Goal: Task Accomplishment & Management: Manage account settings

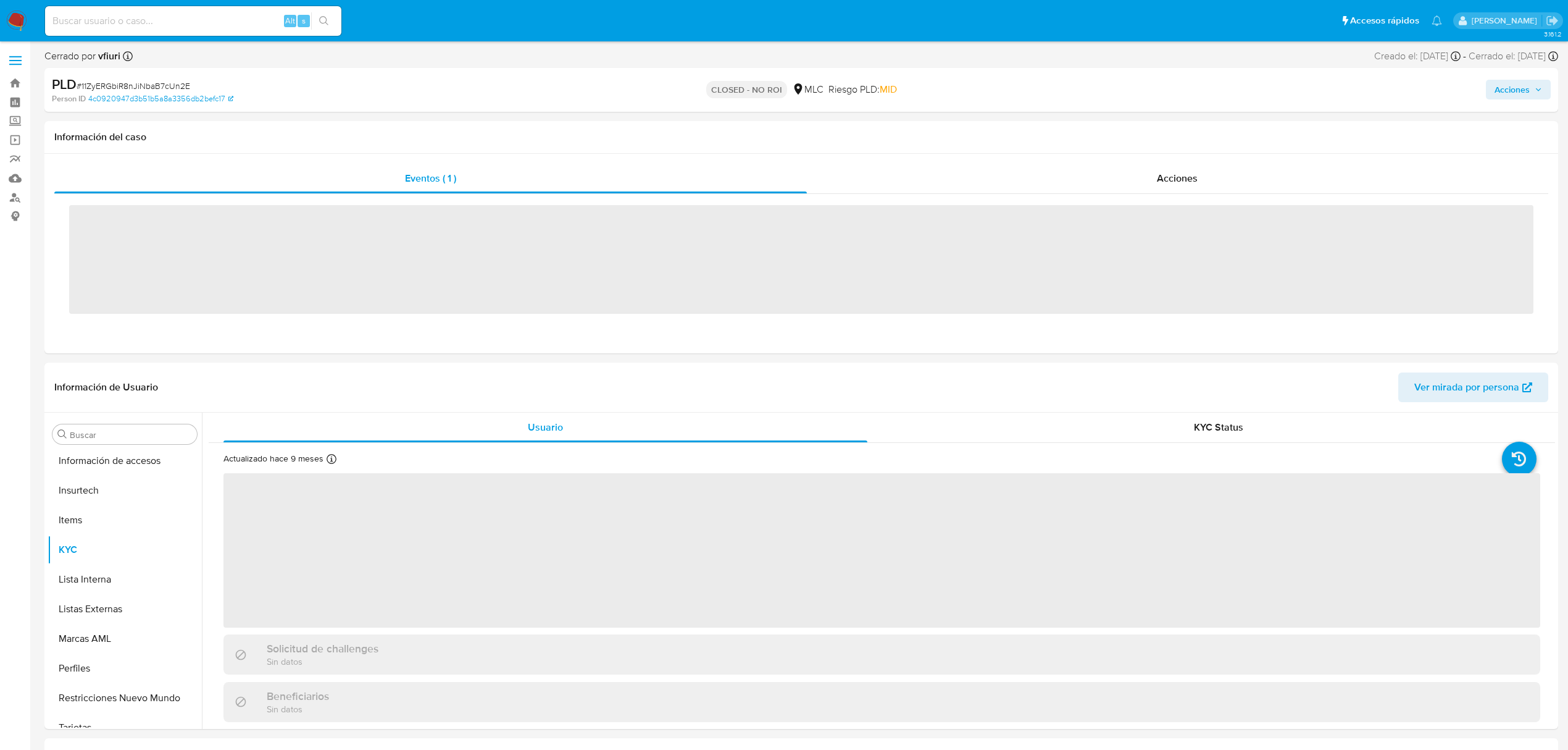
scroll to position [580, 0]
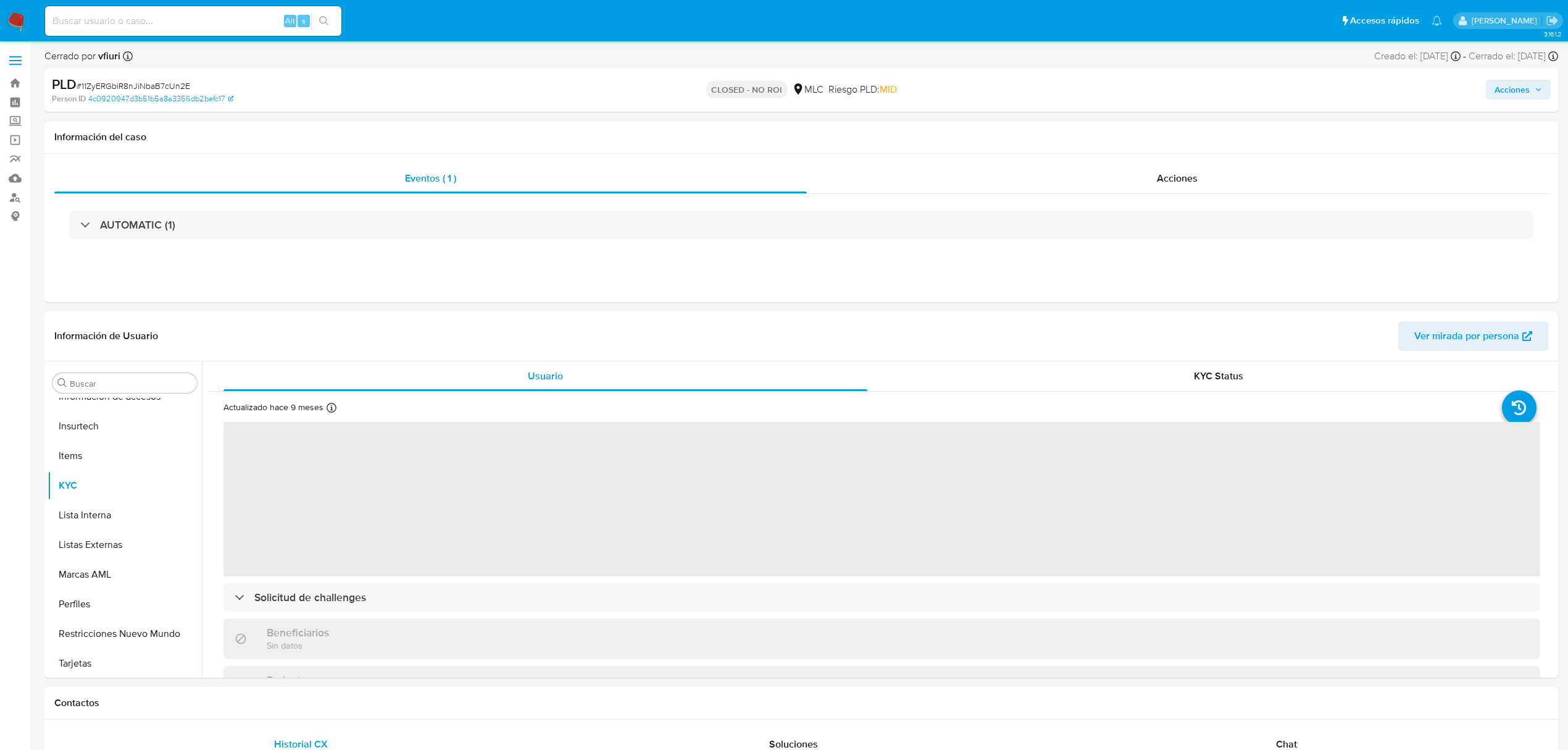
select select "10"
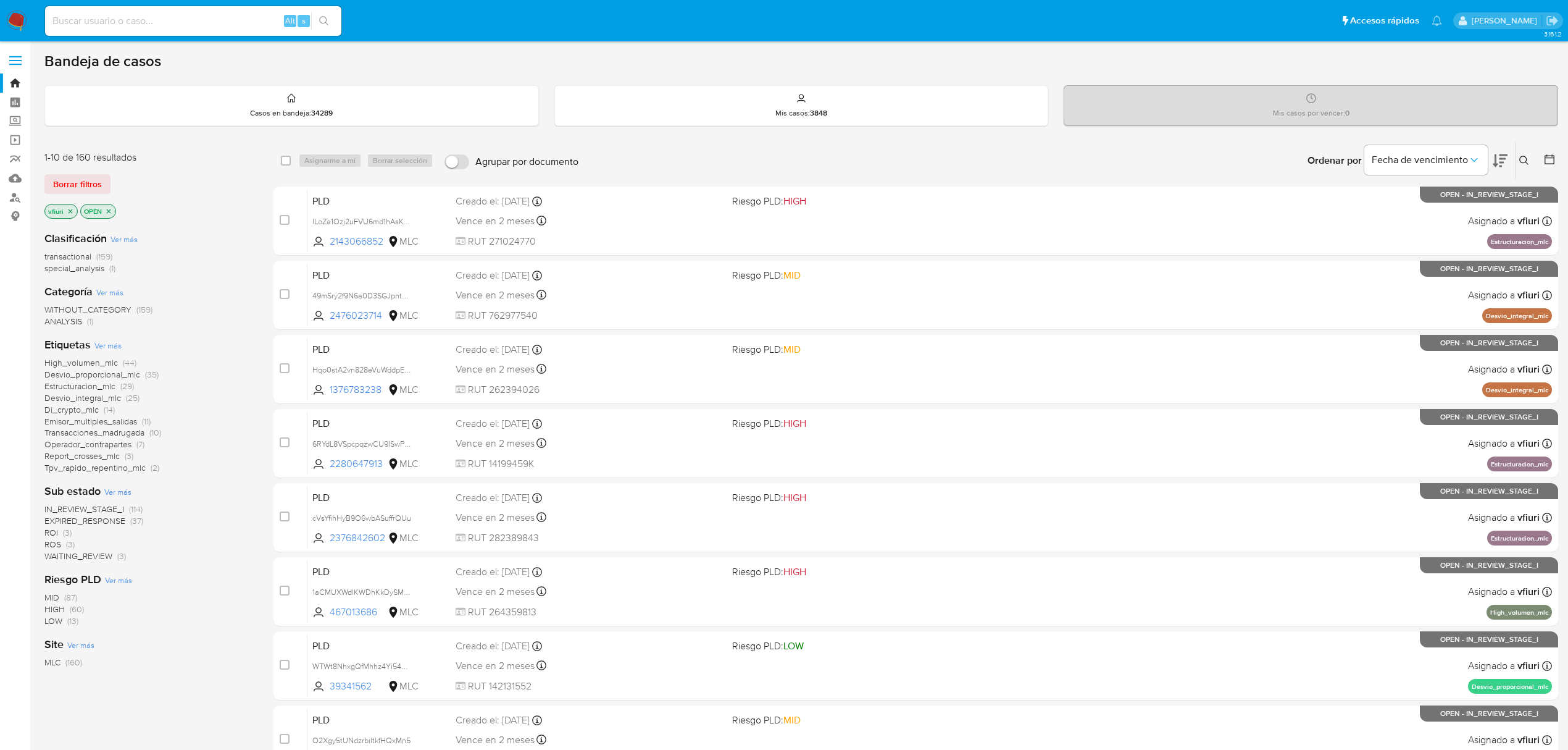
click at [1549, 162] on icon at bounding box center [1550, 159] width 13 height 13
click at [1548, 159] on icon at bounding box center [1550, 159] width 13 height 13
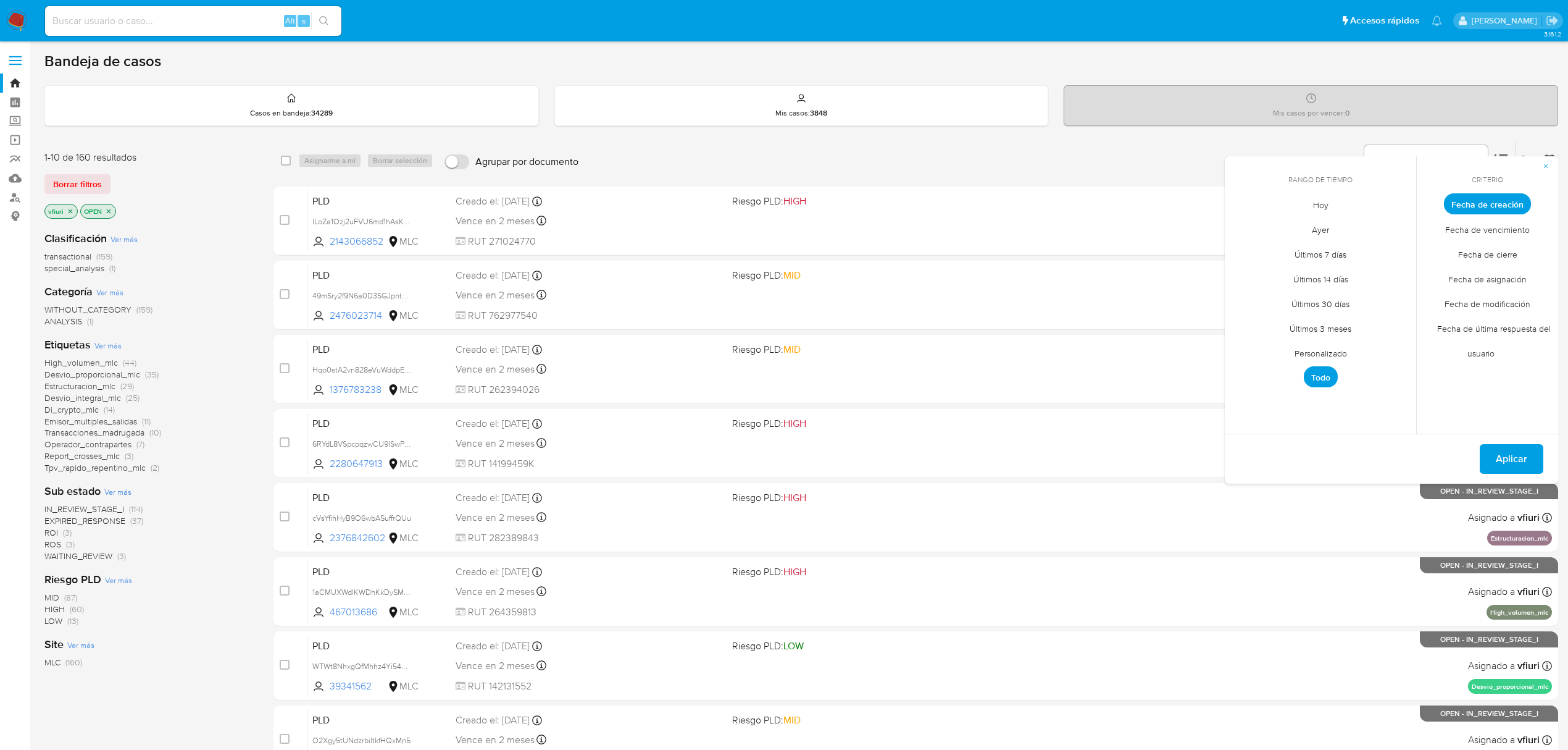
click at [1341, 347] on span "Personalizado" at bounding box center [1320, 353] width 79 height 25
click at [1240, 233] on icon "Mes anterior" at bounding box center [1244, 226] width 15 height 15
click at [1237, 232] on icon "Mes anterior" at bounding box center [1244, 226] width 15 height 15
click at [1248, 228] on icon "Mes anterior" at bounding box center [1244, 226] width 15 height 15
click at [1377, 292] on button "12" at bounding box center [1370, 297] width 19 height 19
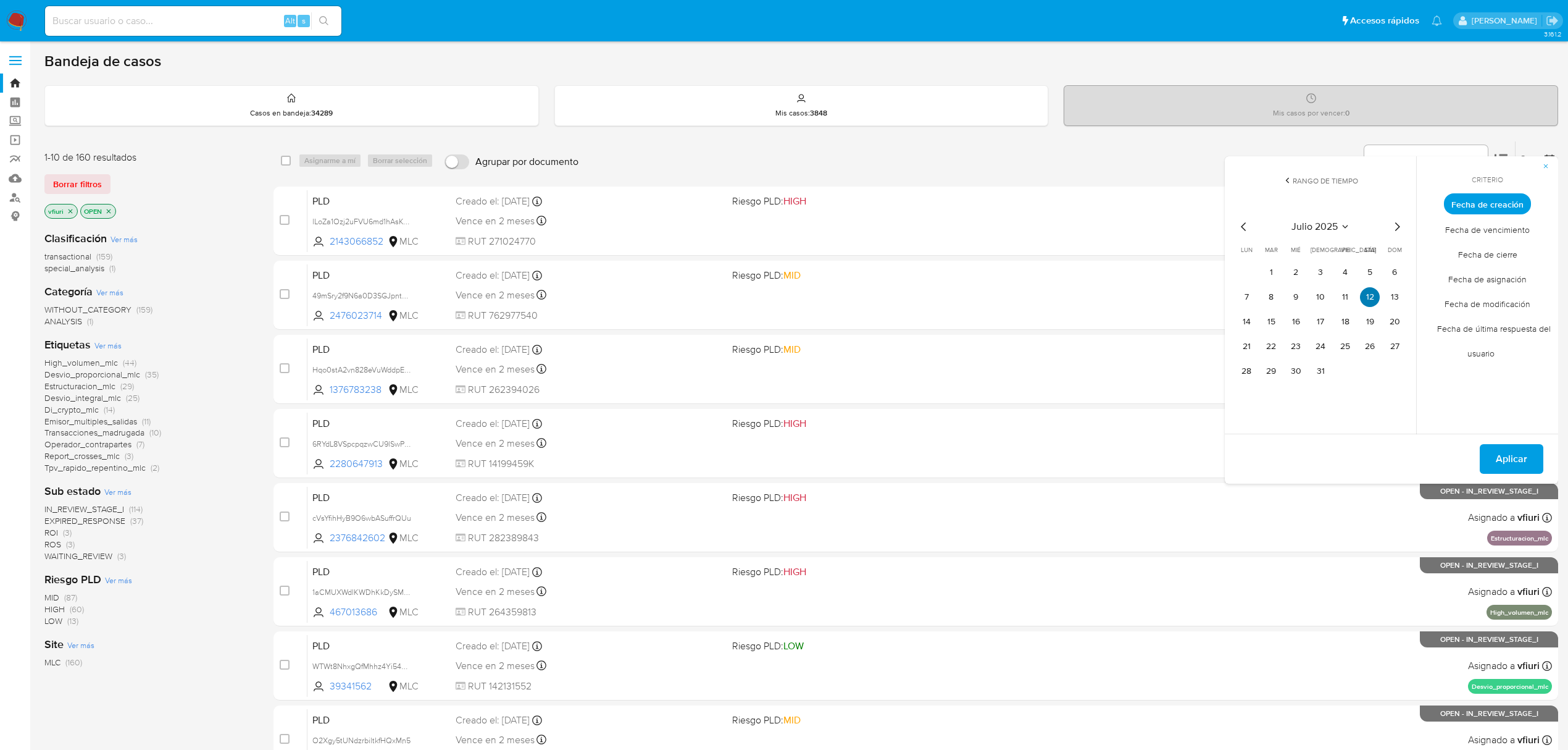
click at [1377, 292] on button "12" at bounding box center [1370, 297] width 19 height 19
click at [1518, 460] on span "Aplicar" at bounding box center [1512, 460] width 31 height 27
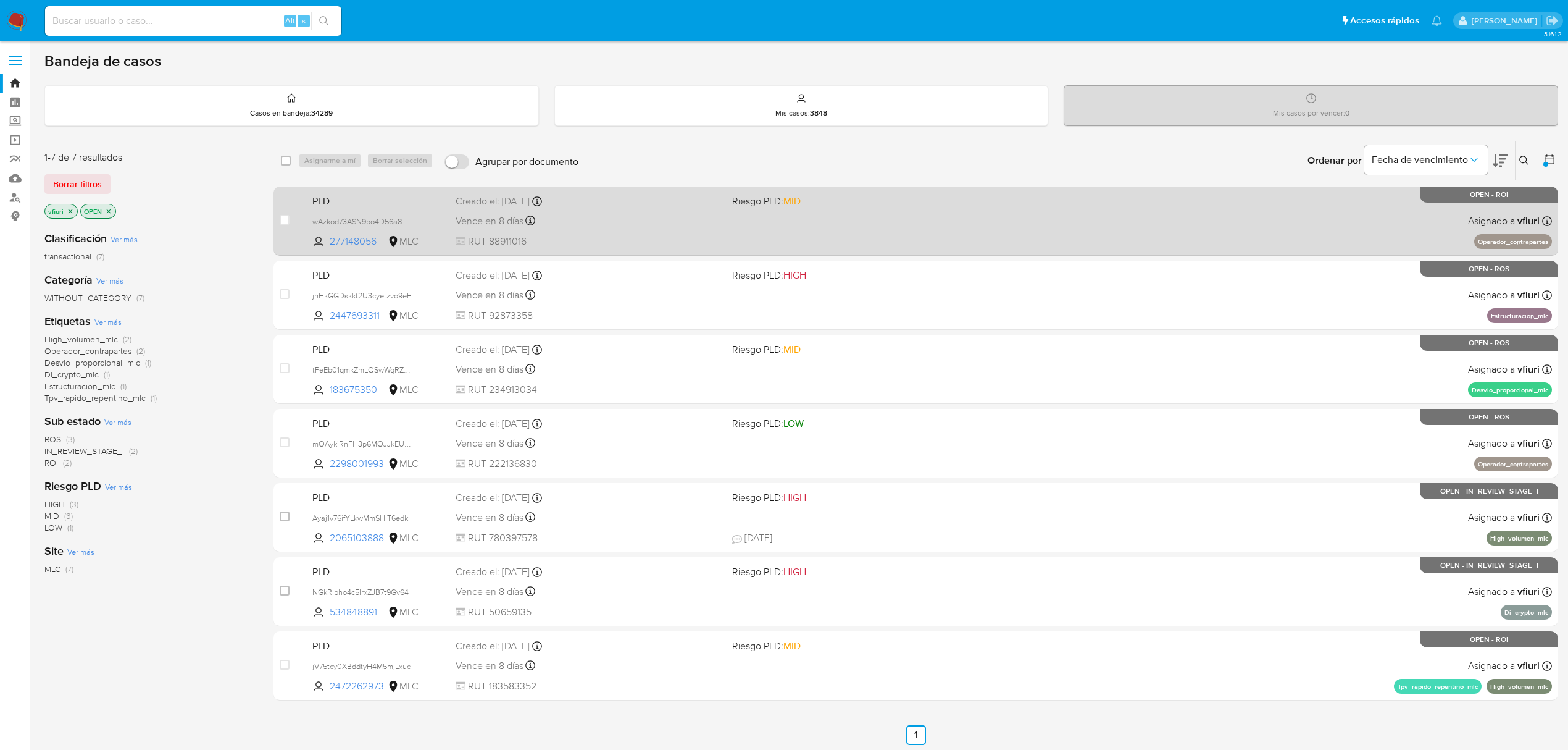
click at [919, 232] on div "PLD wAzkod73ASN9po4D56a8DRUJ 277148056 MLC Riesgo PLD: MID Creado el: 12/07/202…" at bounding box center [930, 221] width 1245 height 62
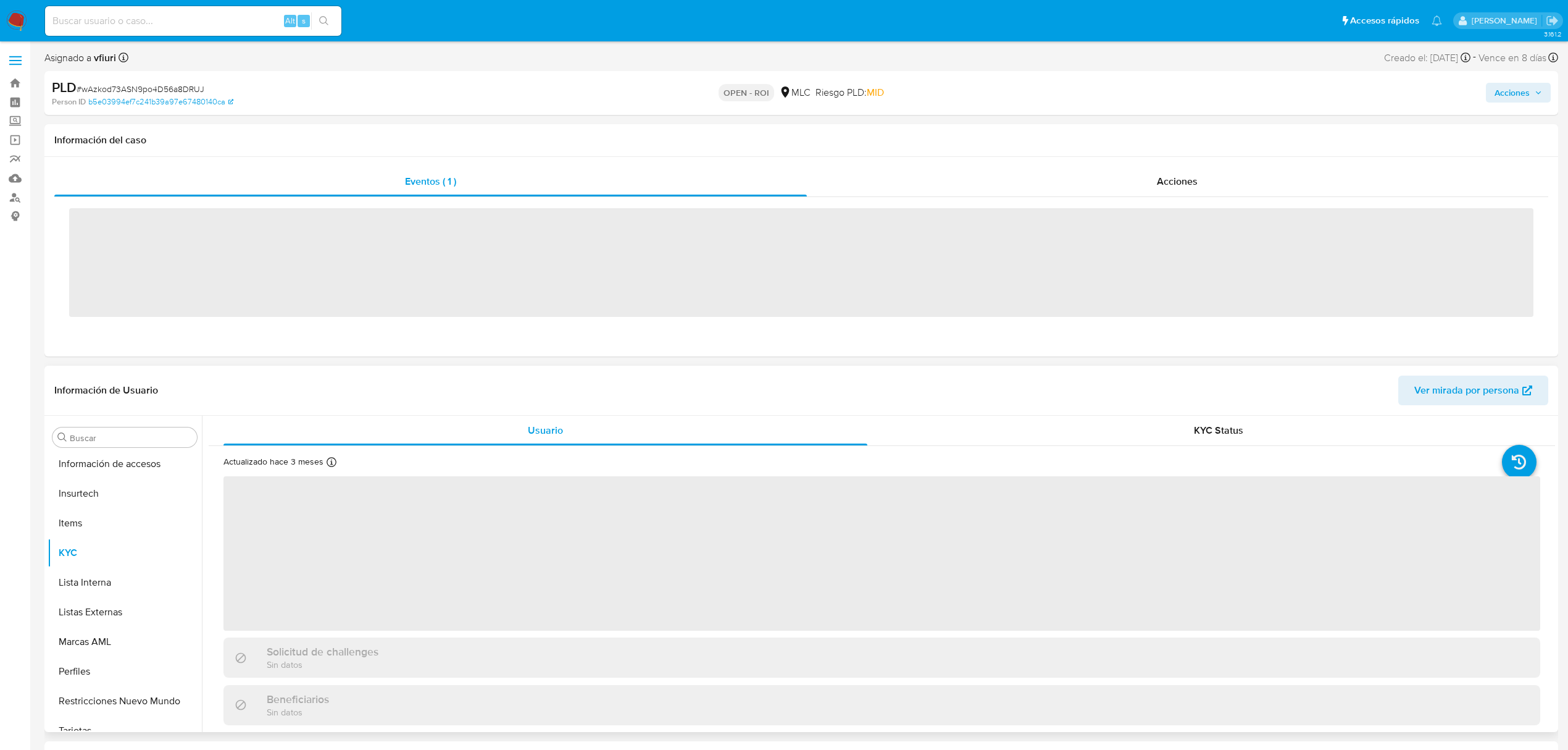
scroll to position [581, 0]
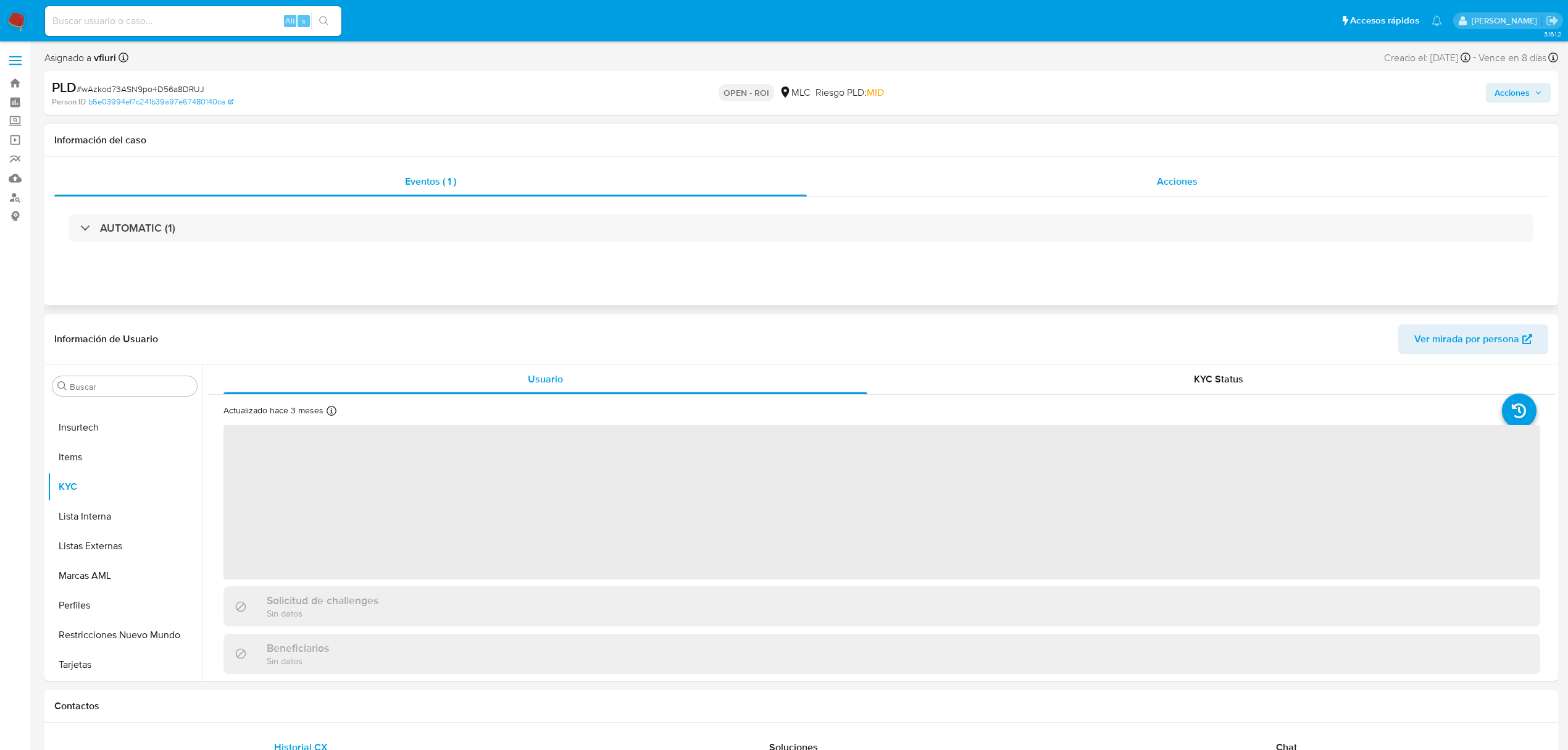
select select "10"
click at [1157, 179] on span "Acciones" at bounding box center [1178, 181] width 41 height 15
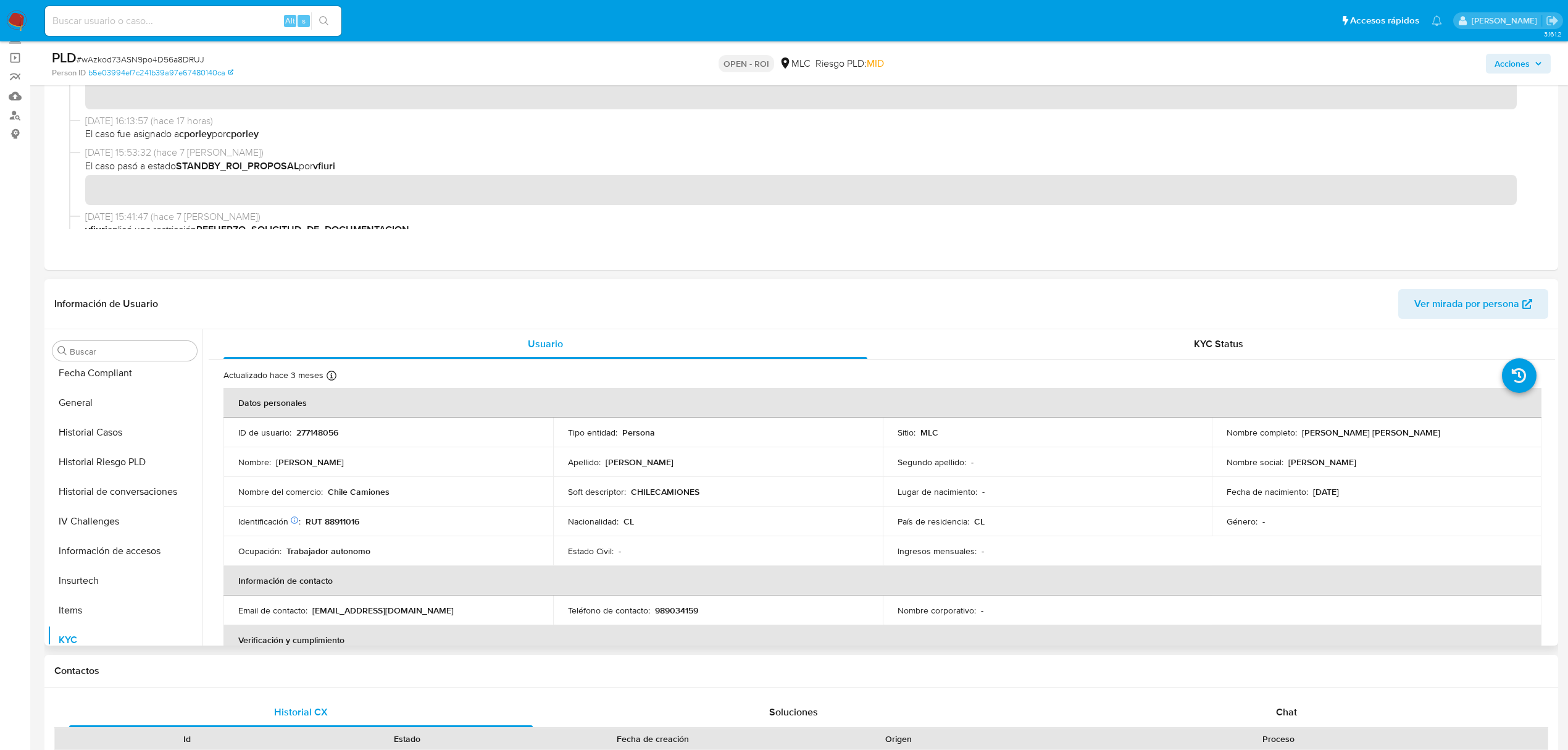
scroll to position [334, 0]
click at [89, 467] on button "General" at bounding box center [119, 461] width 145 height 30
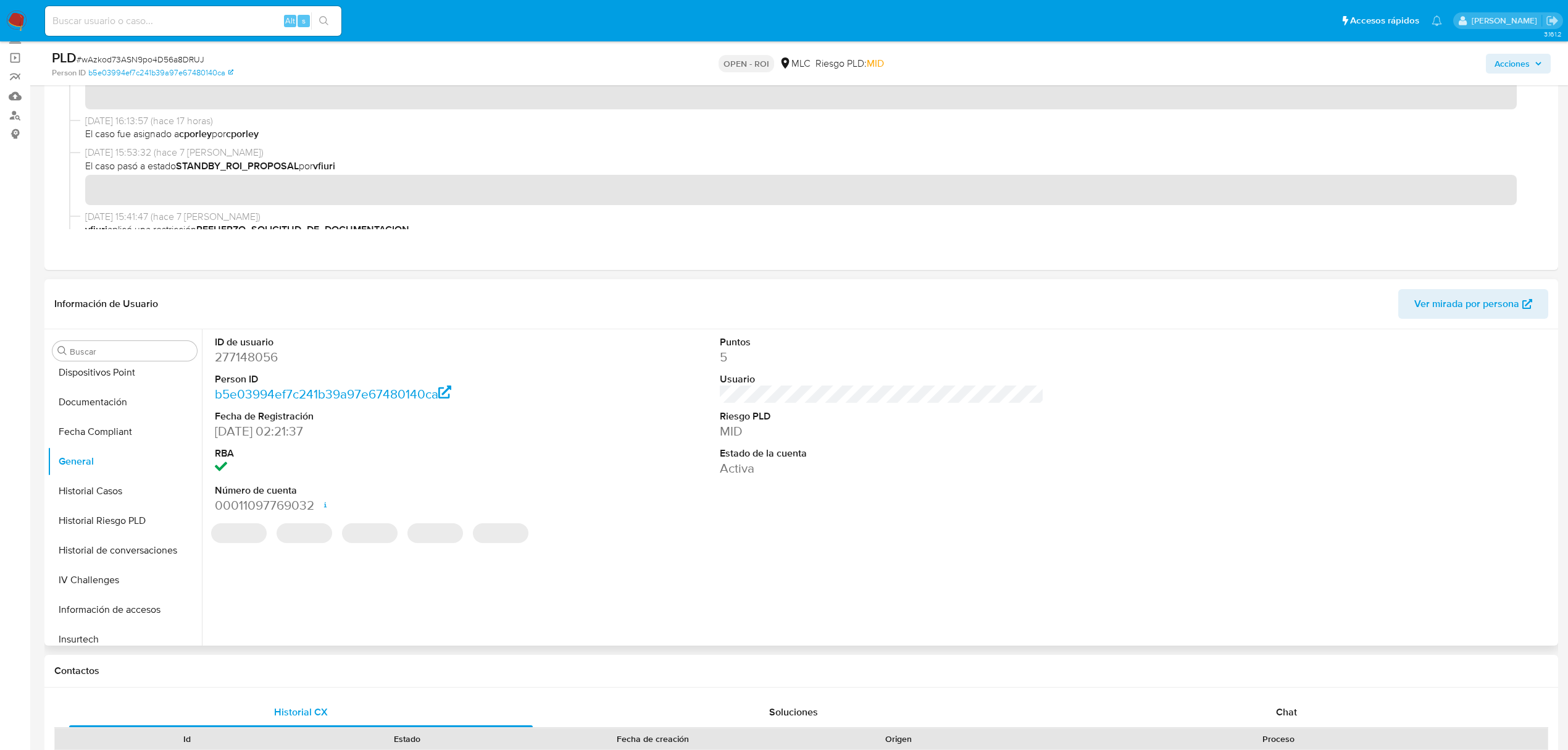
click at [251, 358] on dd "277148056" at bounding box center [377, 358] width 324 height 17
copy dd "277148056"
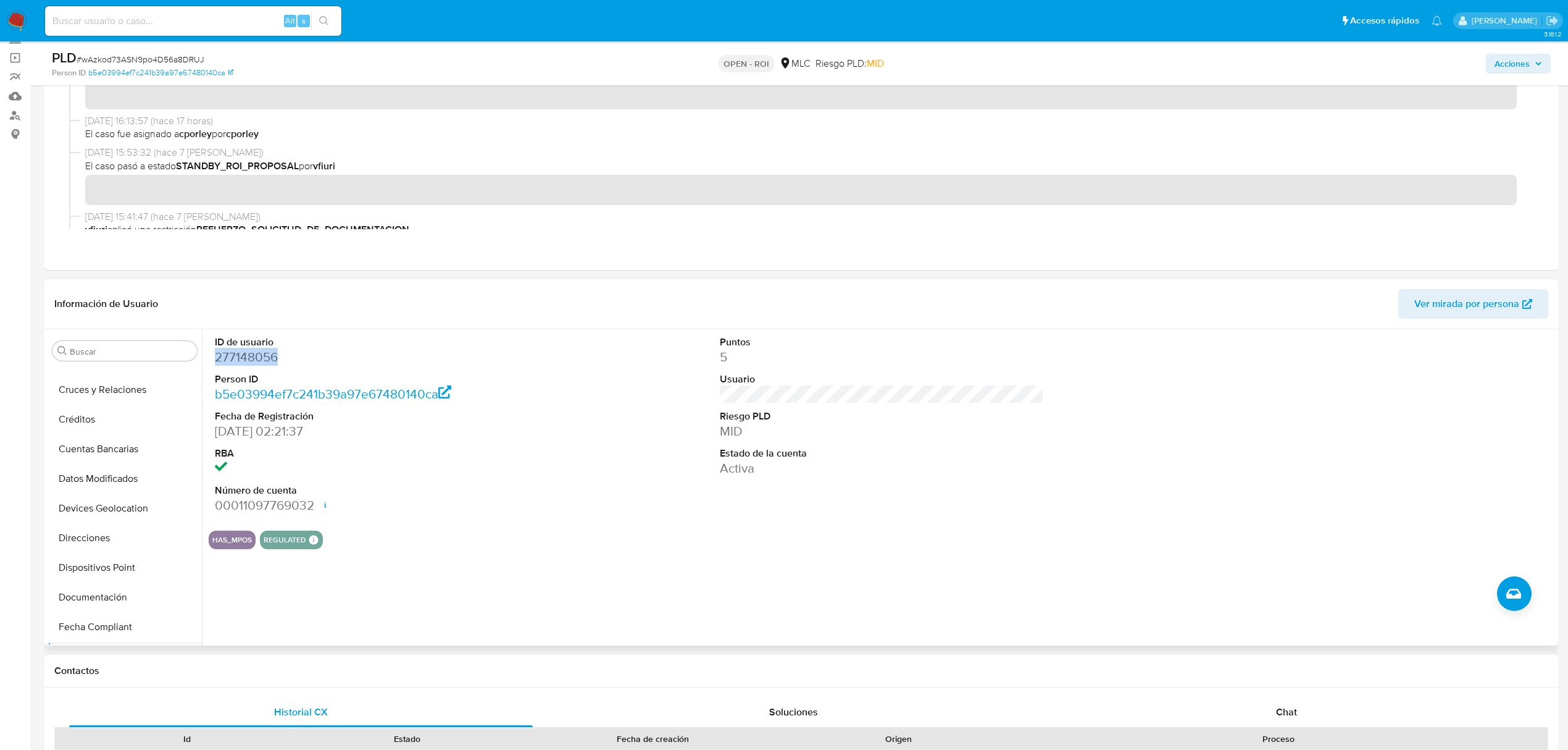
scroll to position [0, 0]
click at [110, 462] on button "Archivos adjuntos" at bounding box center [119, 469] width 145 height 30
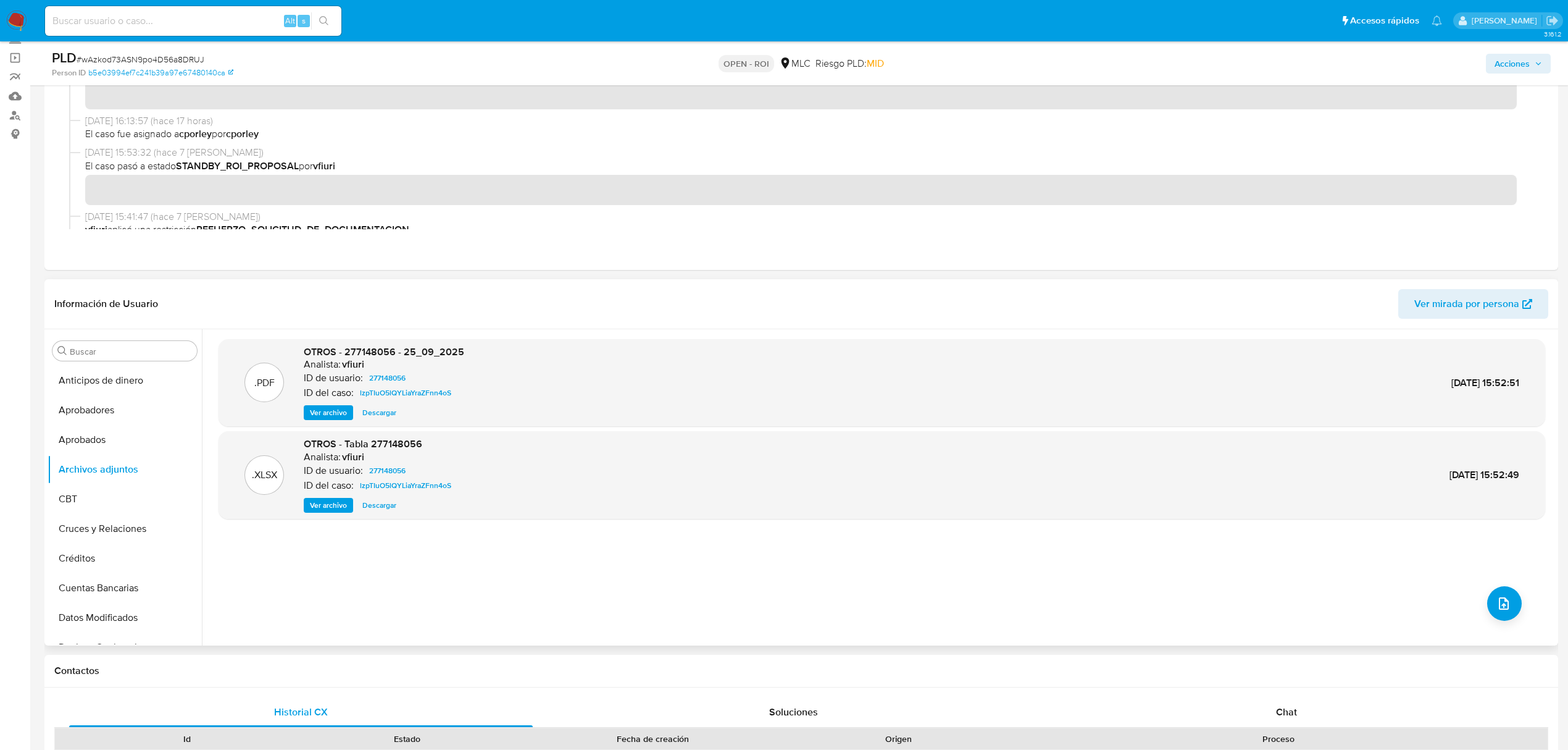
click at [323, 409] on span "Ver archivo" at bounding box center [328, 412] width 37 height 13
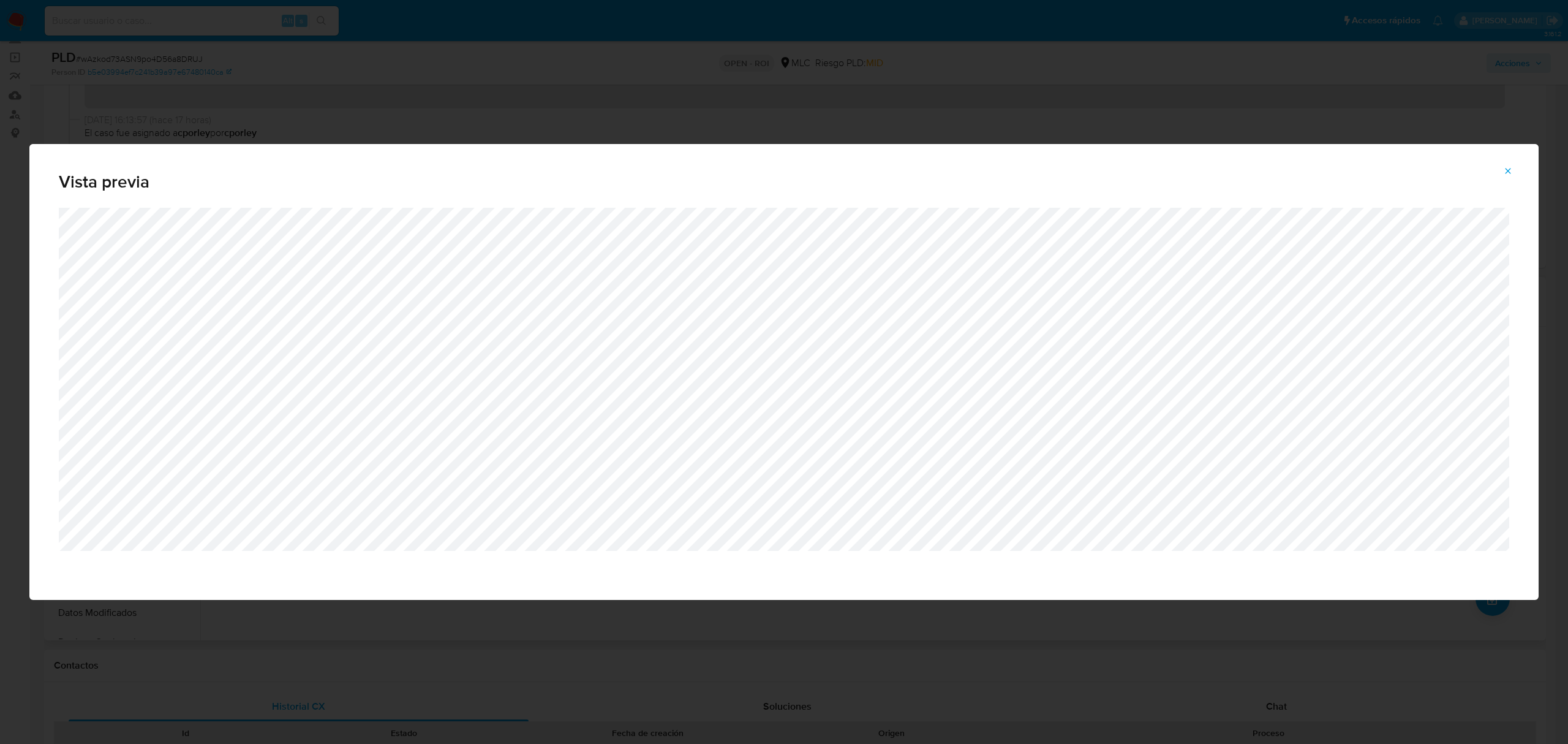
click at [1515, 167] on button "Attachment preview" at bounding box center [1508, 171] width 27 height 19
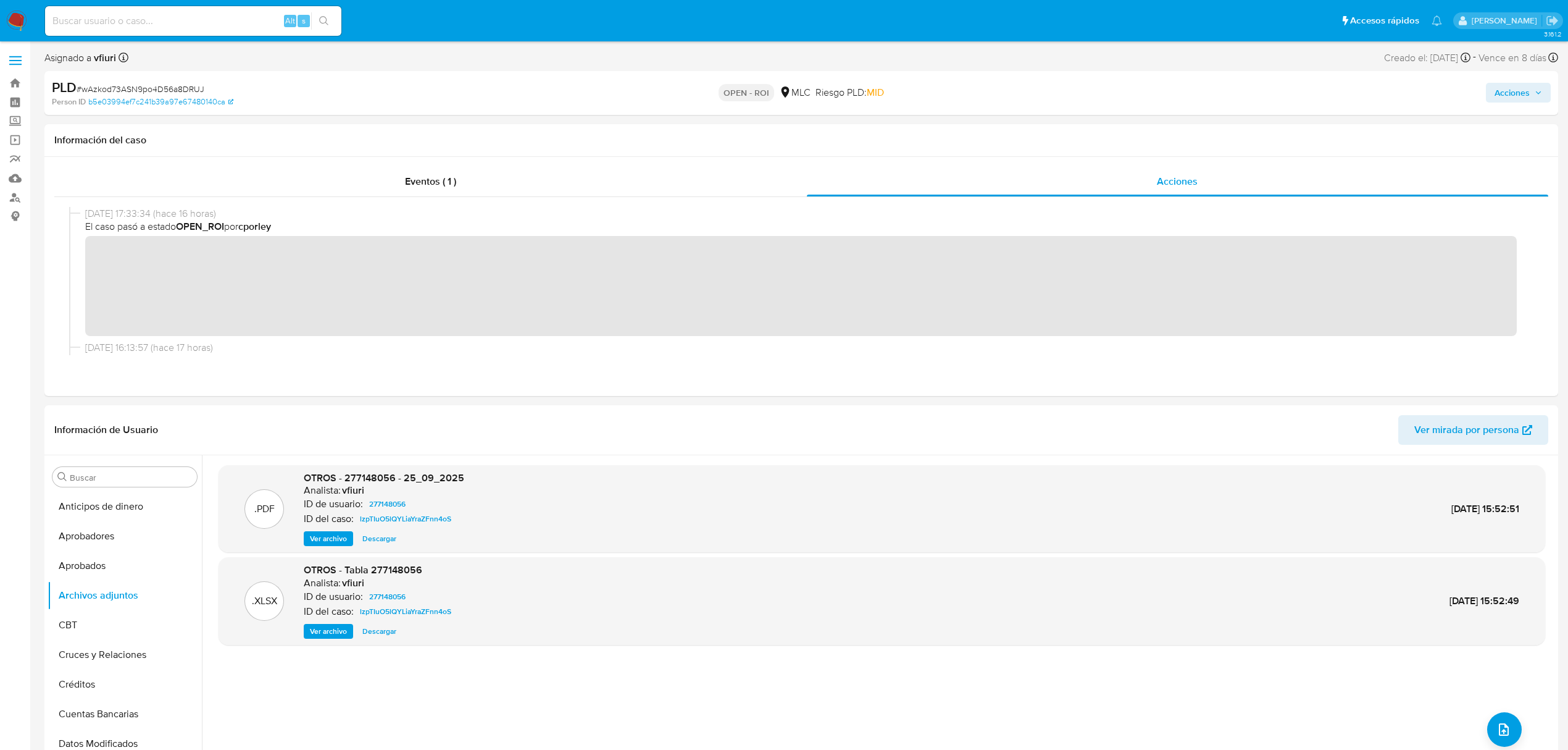
click at [1503, 90] on span "Acciones" at bounding box center [1513, 92] width 35 height 19
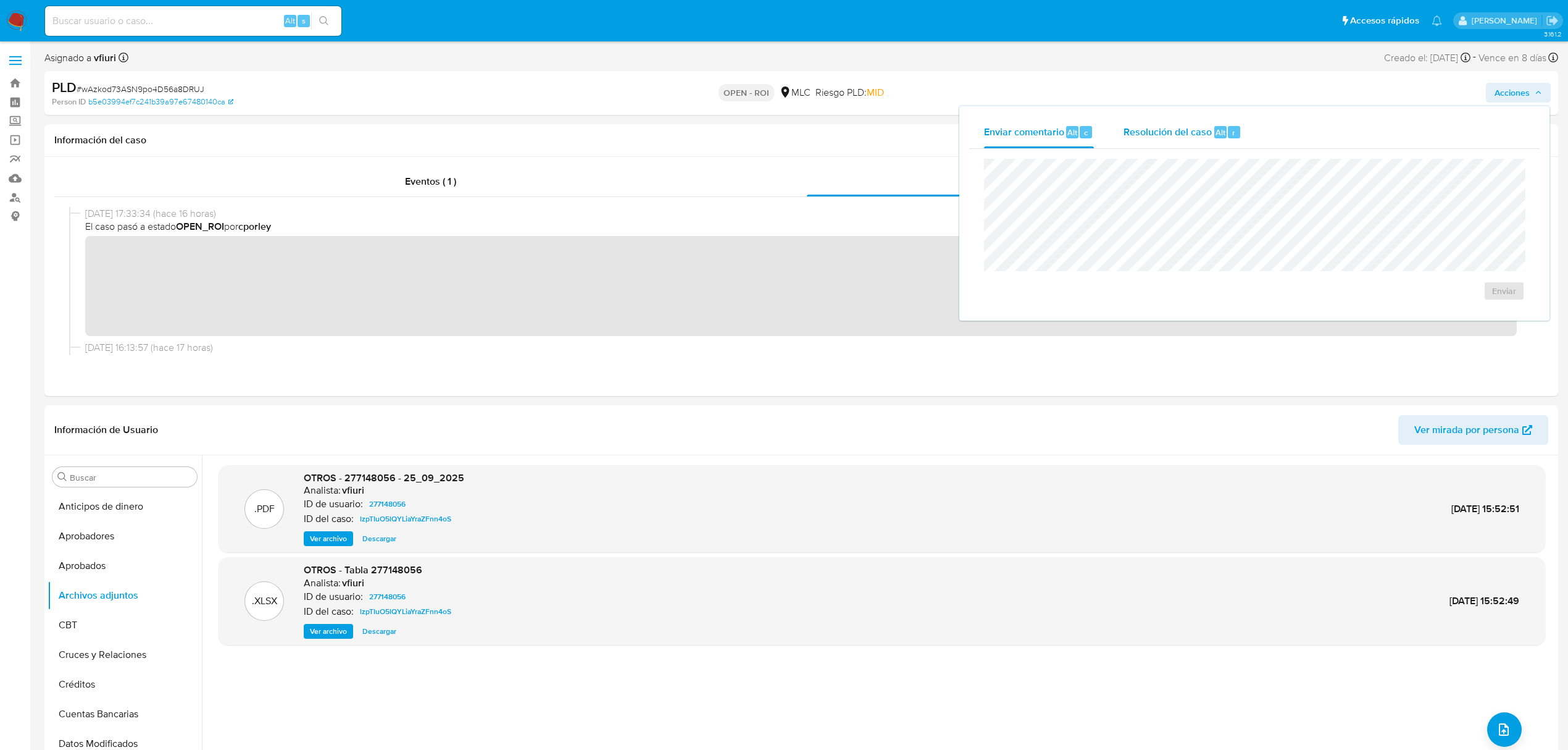
click at [1147, 144] on div "Resolución del caso Alt r" at bounding box center [1182, 132] width 117 height 32
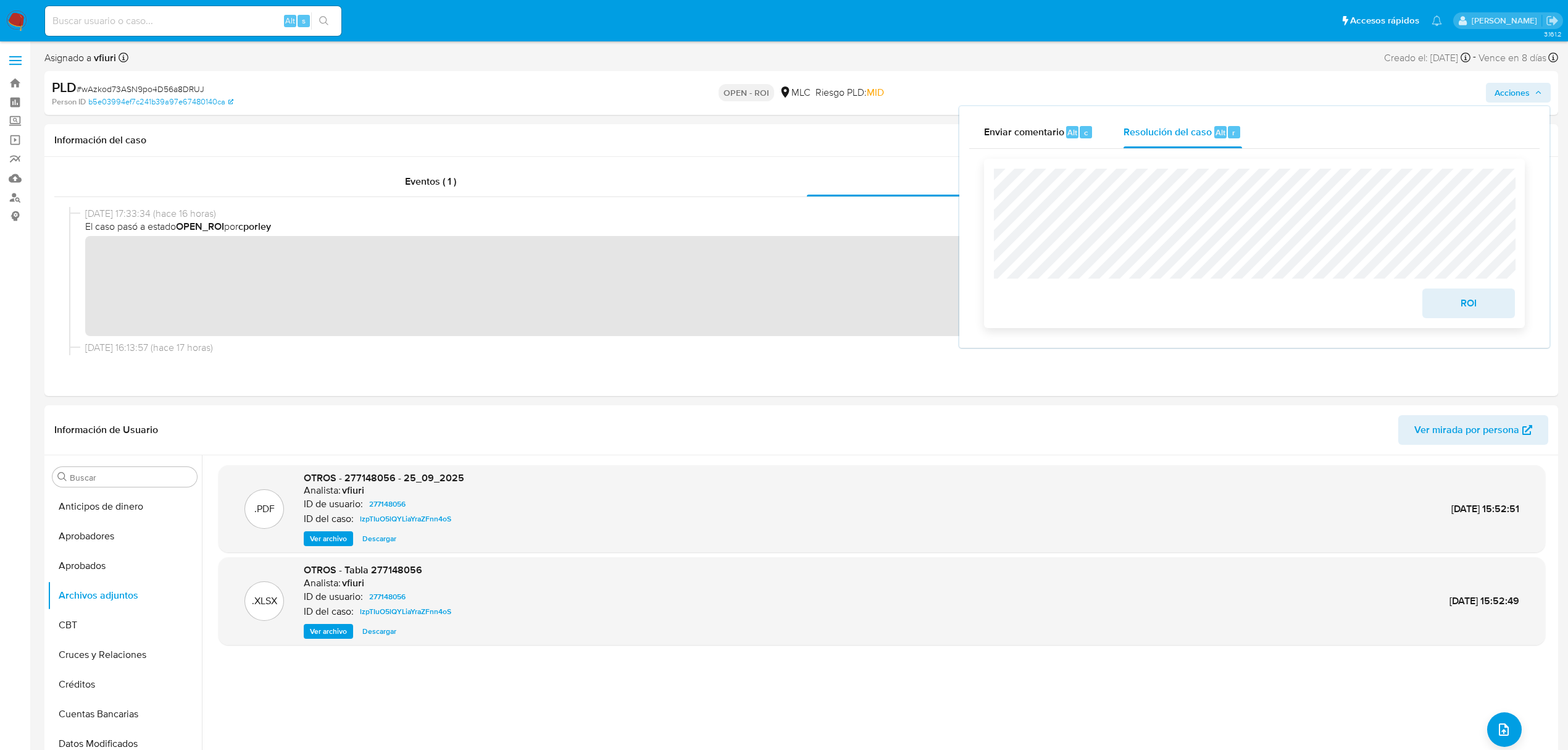
click at [1481, 299] on span "ROI" at bounding box center [1469, 303] width 60 height 27
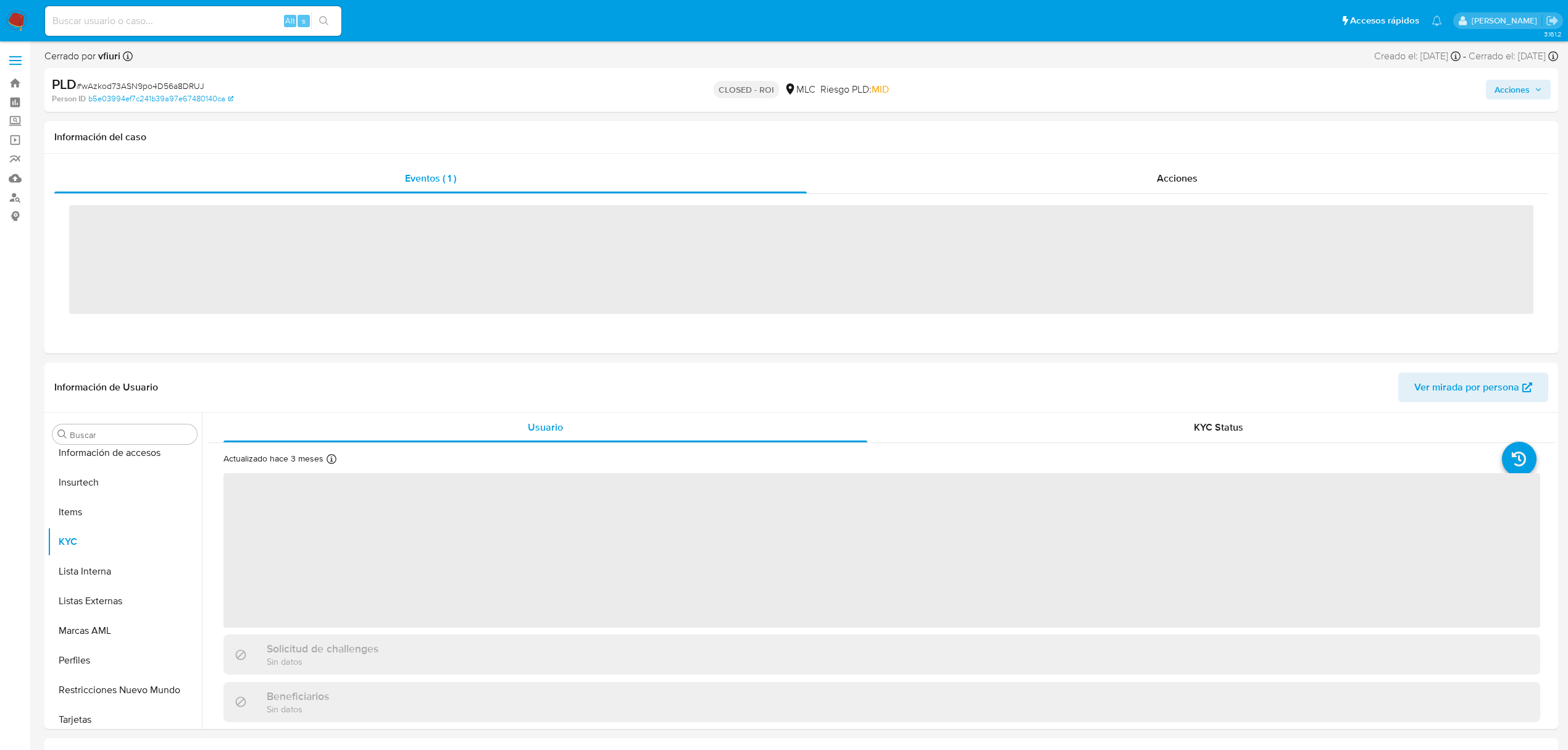
scroll to position [581, 0]
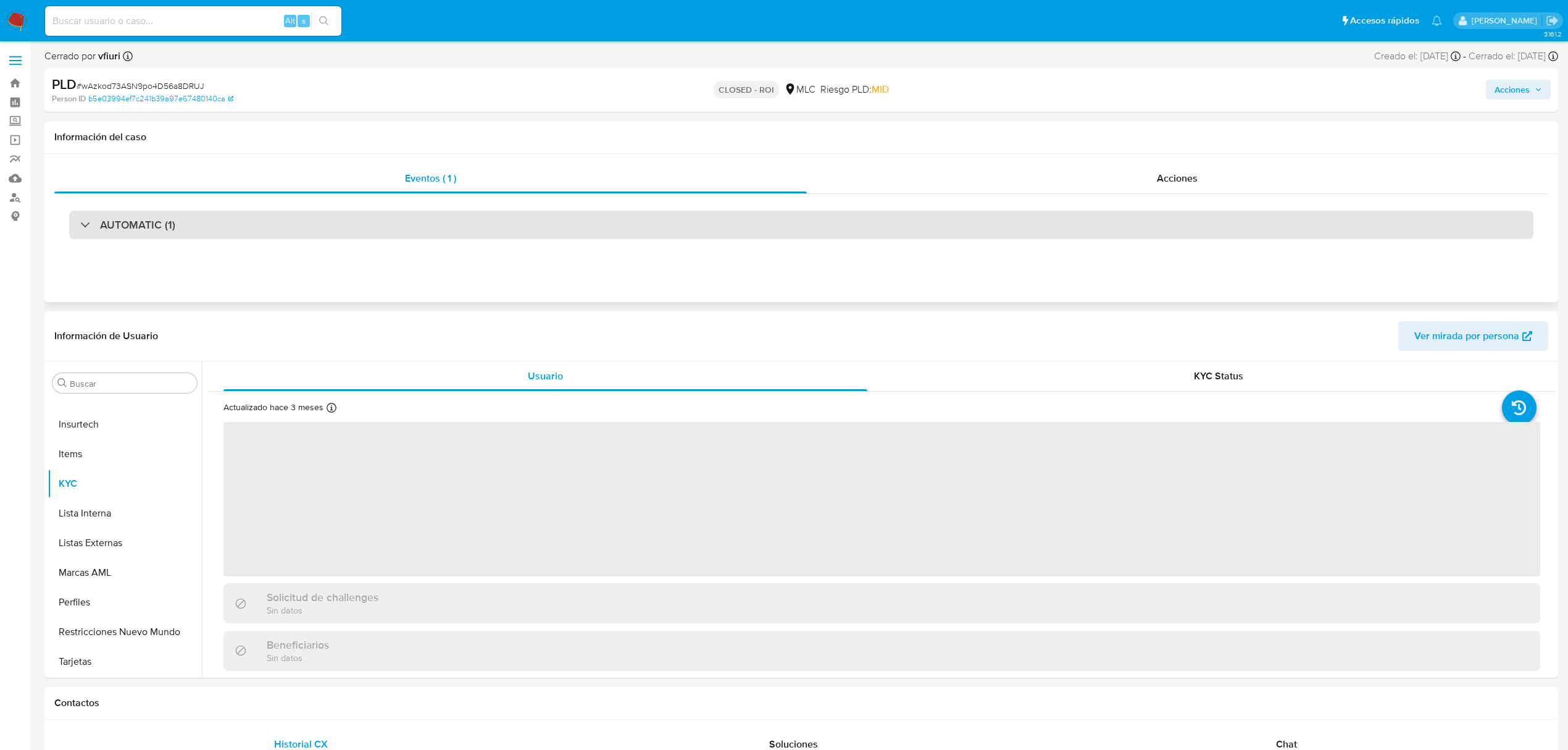
select select "10"
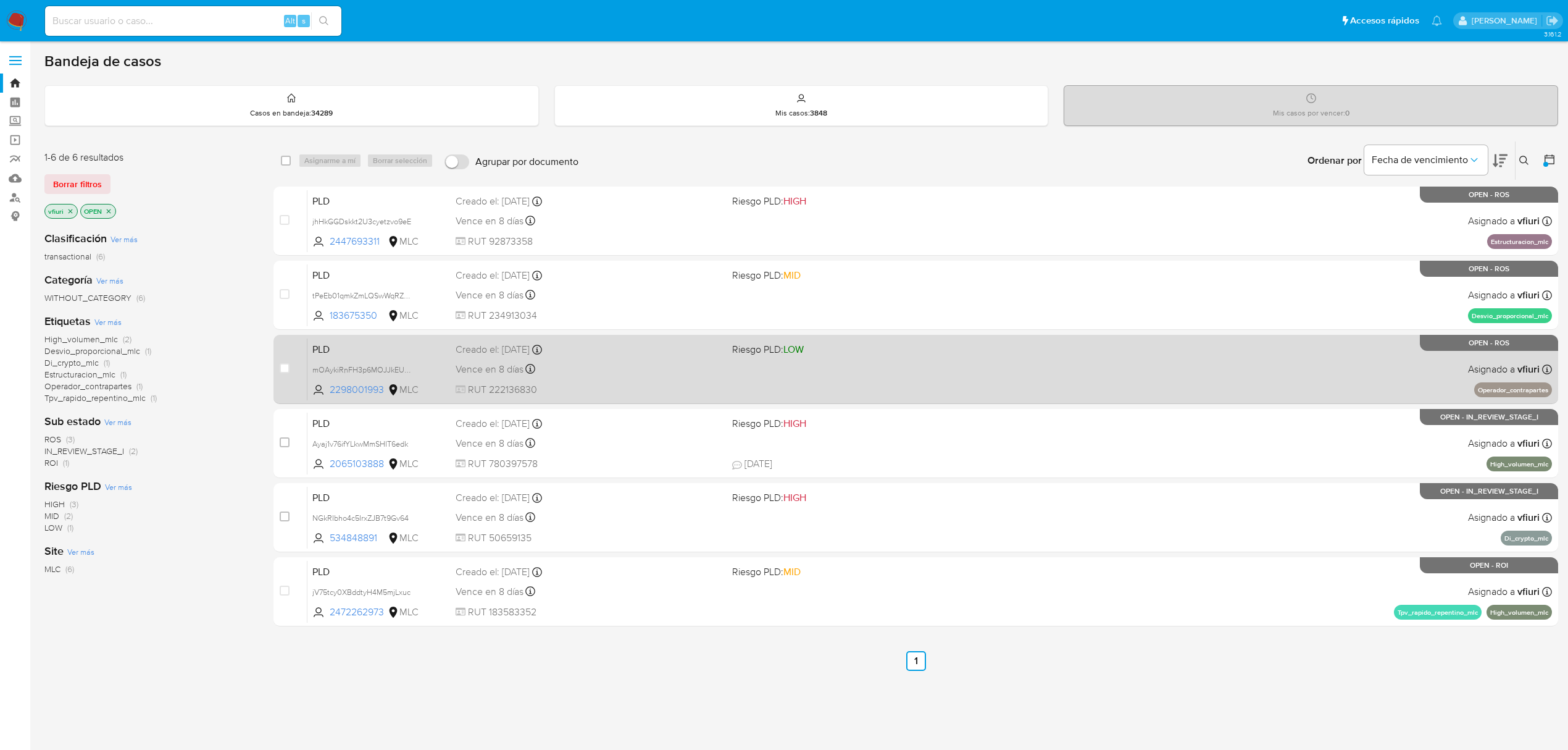
scroll to position [3, 0]
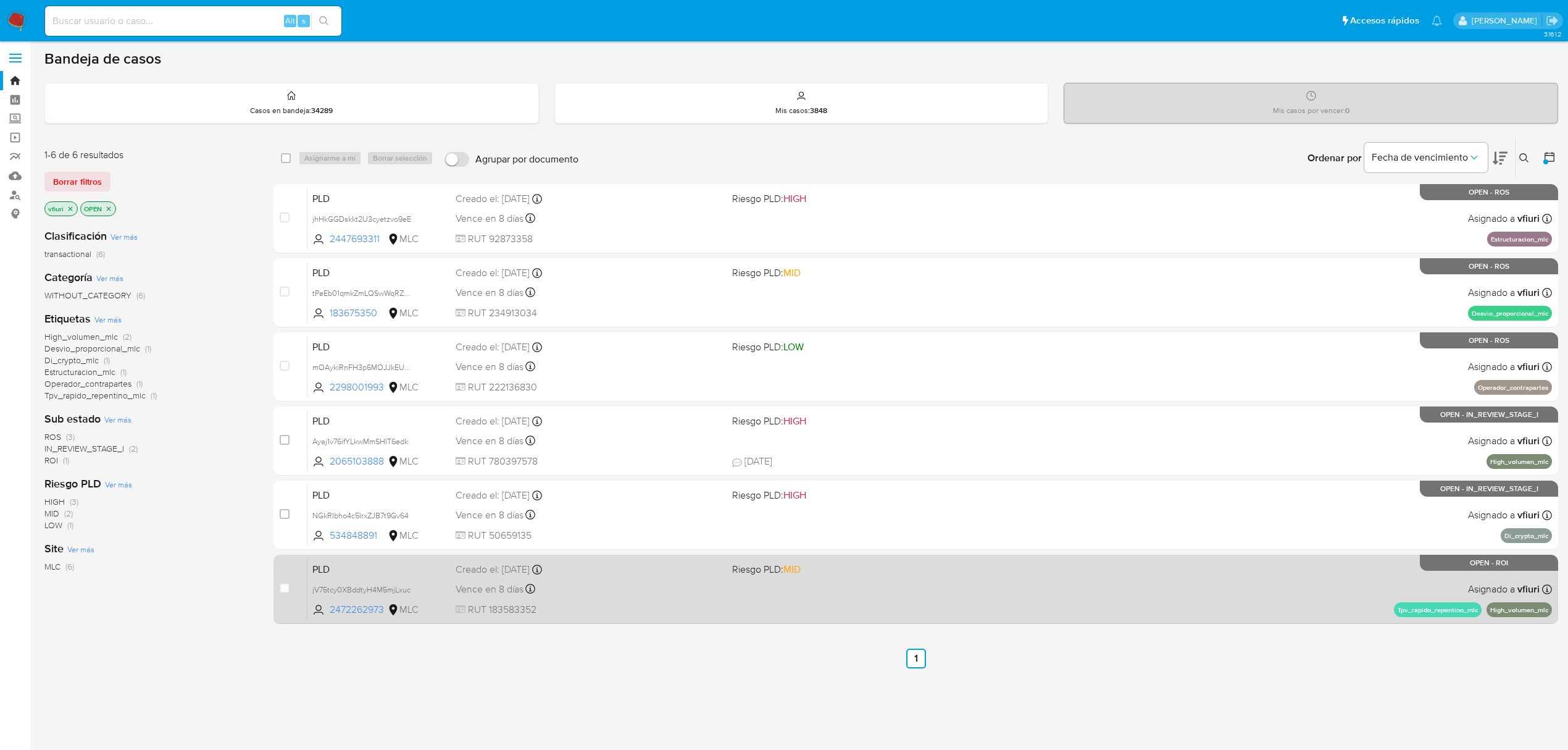
click at [1090, 589] on div "PLD jV75tcy0XBddtyH4M5mjLxuc 2472262973 MLC Riesgo PLD: MID Creado el: [DATE] C…" at bounding box center [930, 589] width 1245 height 62
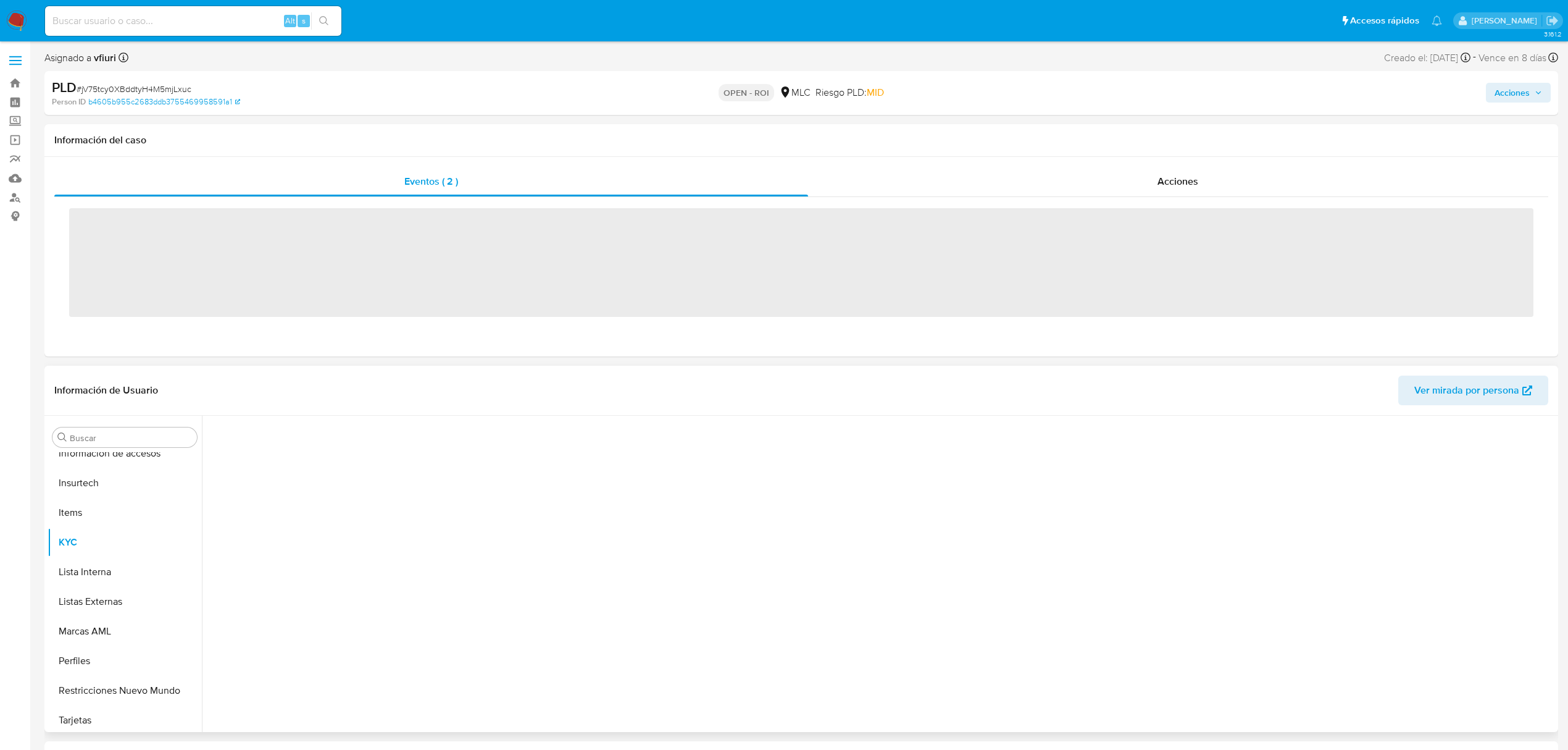
scroll to position [581, 0]
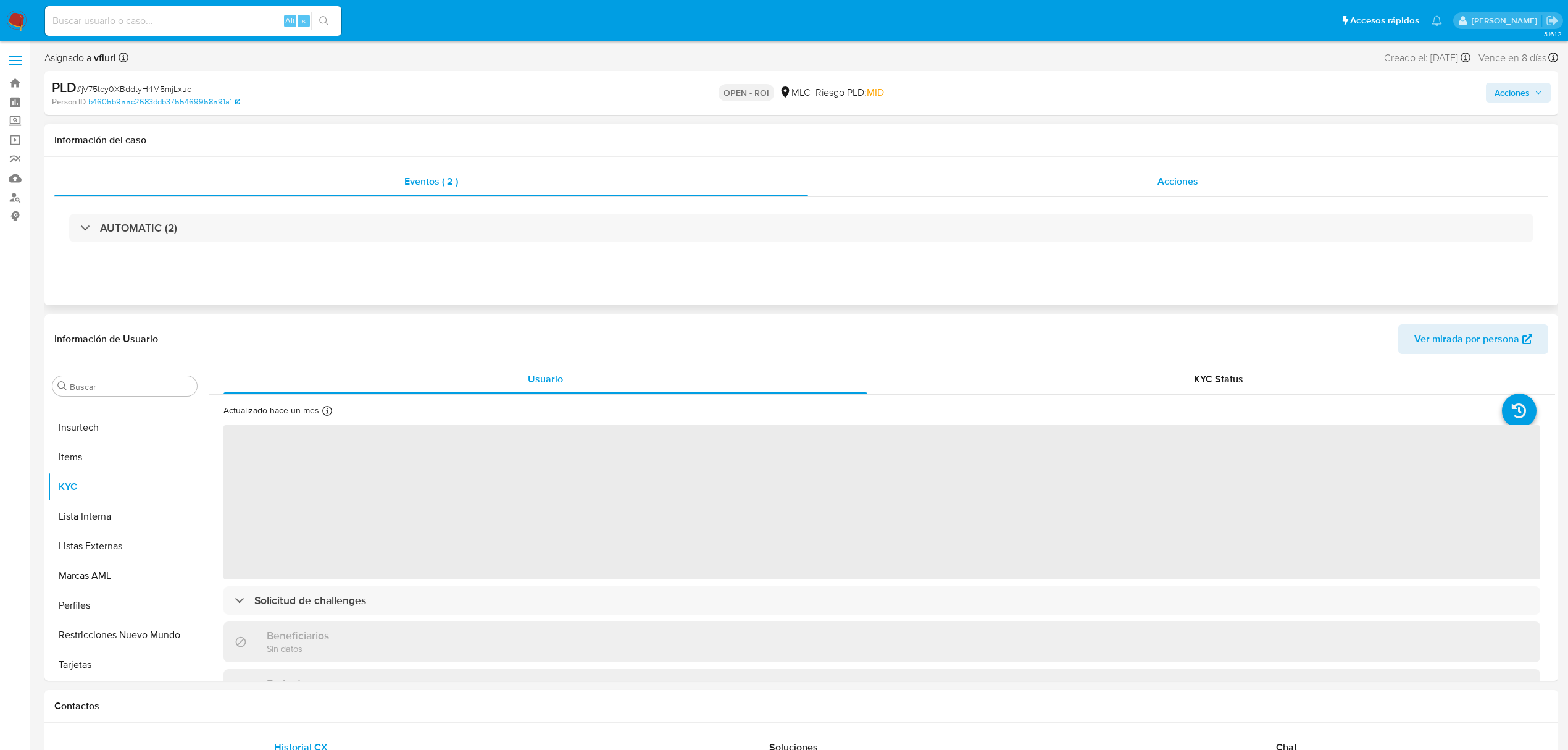
click at [1190, 186] on span "Acciones" at bounding box center [1178, 181] width 41 height 15
select select "10"
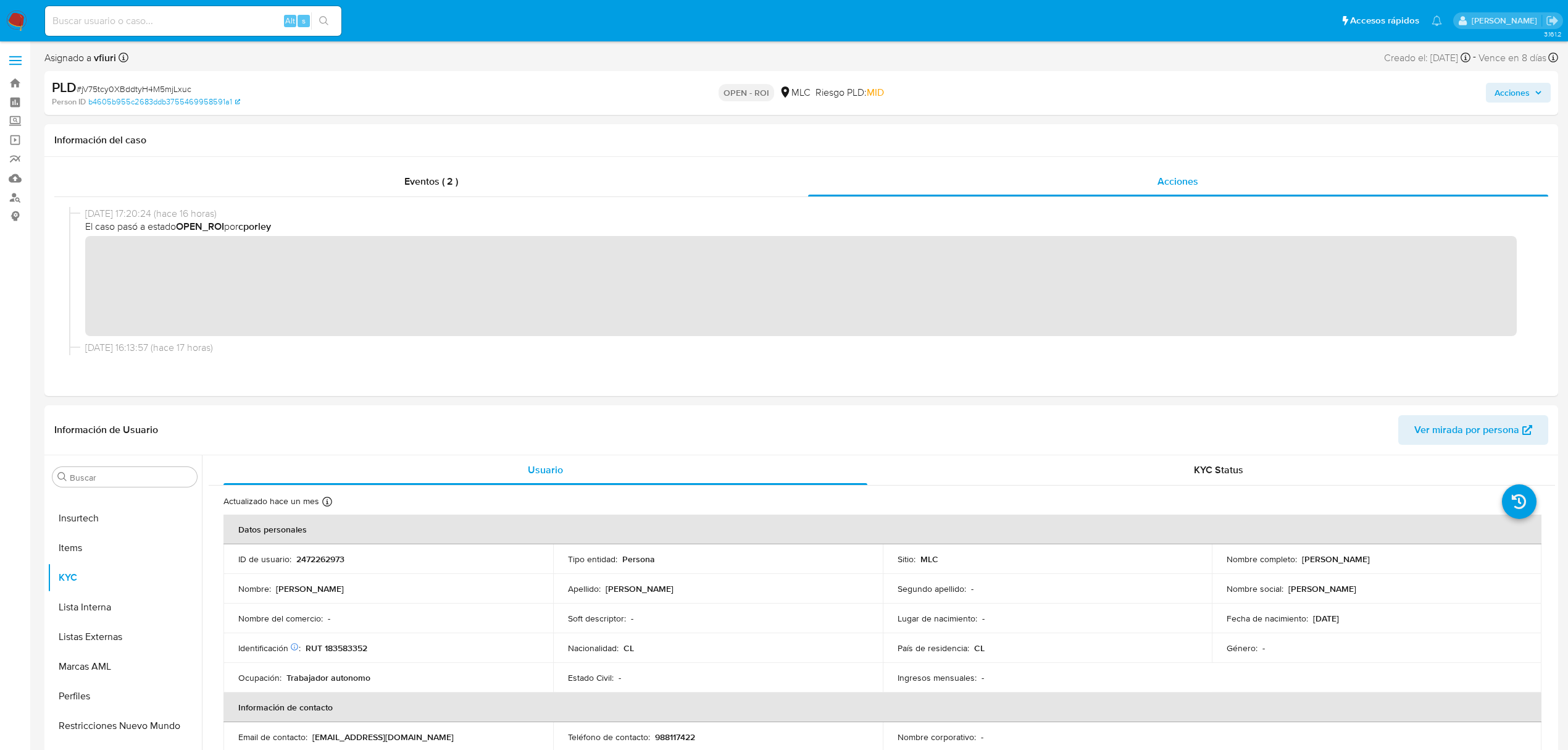
click at [1510, 99] on span "Acciones" at bounding box center [1513, 92] width 35 height 19
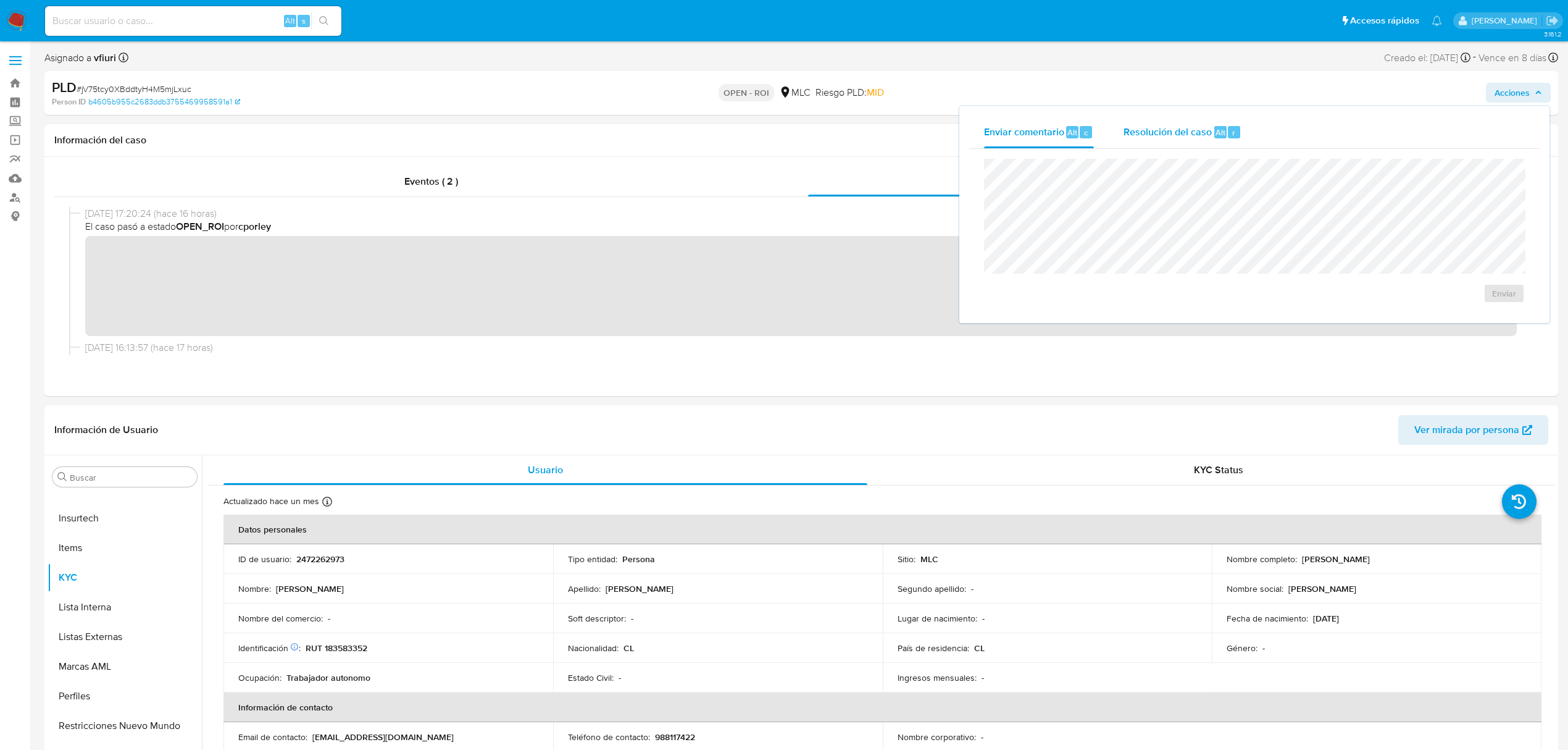
click at [1205, 133] on span "Resolución del caso" at bounding box center [1167, 131] width 88 height 15
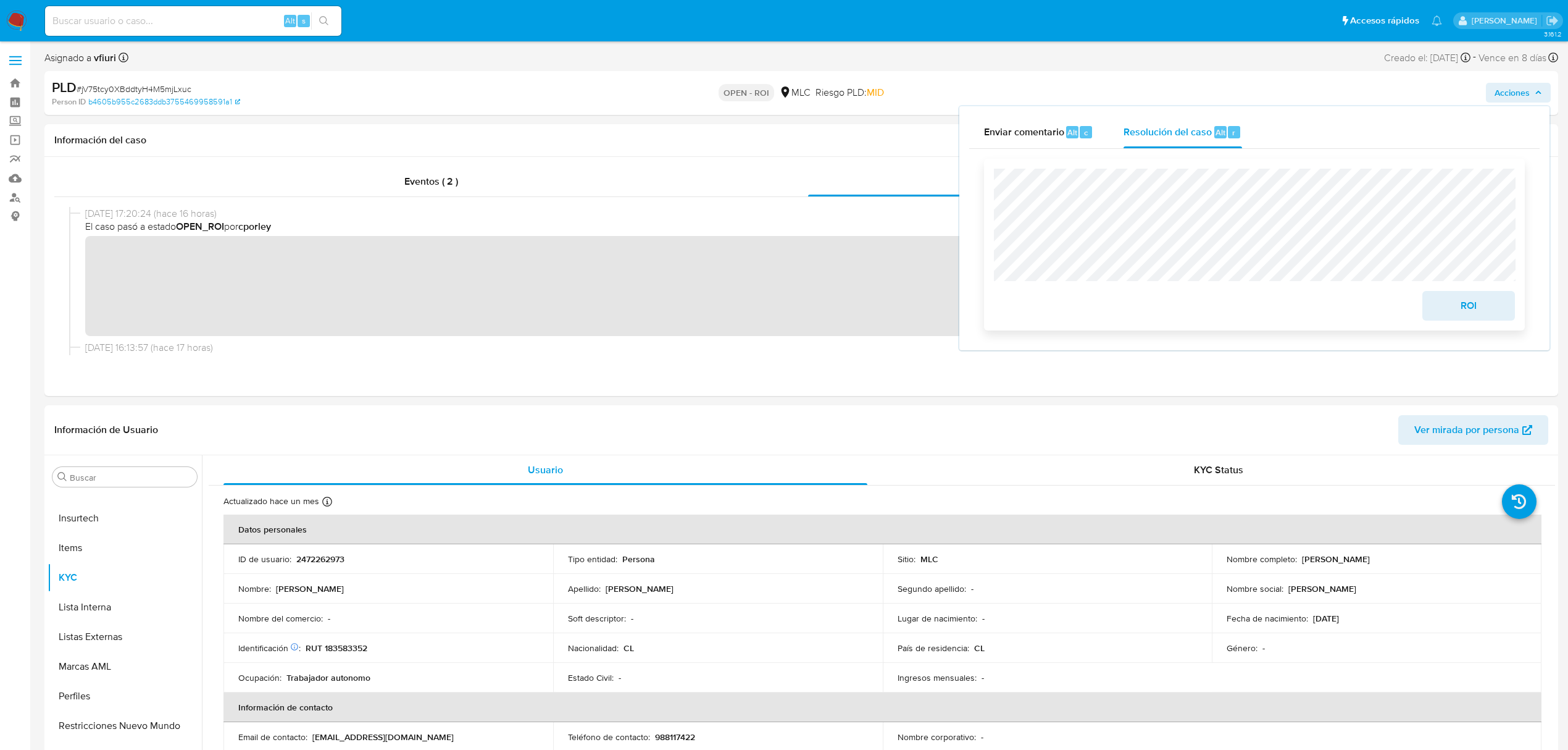
click at [1487, 305] on span "ROI" at bounding box center [1469, 306] width 60 height 27
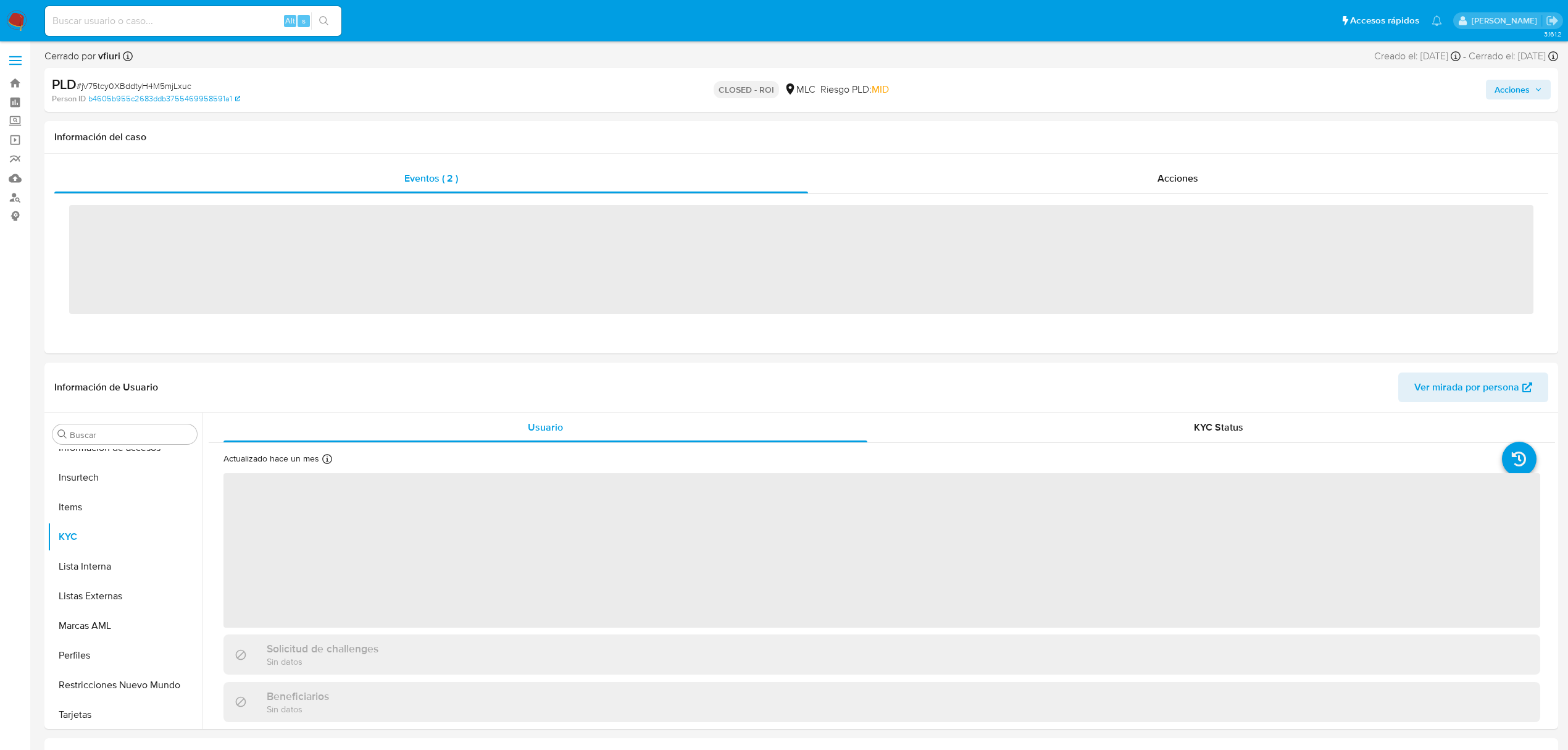
scroll to position [581, 0]
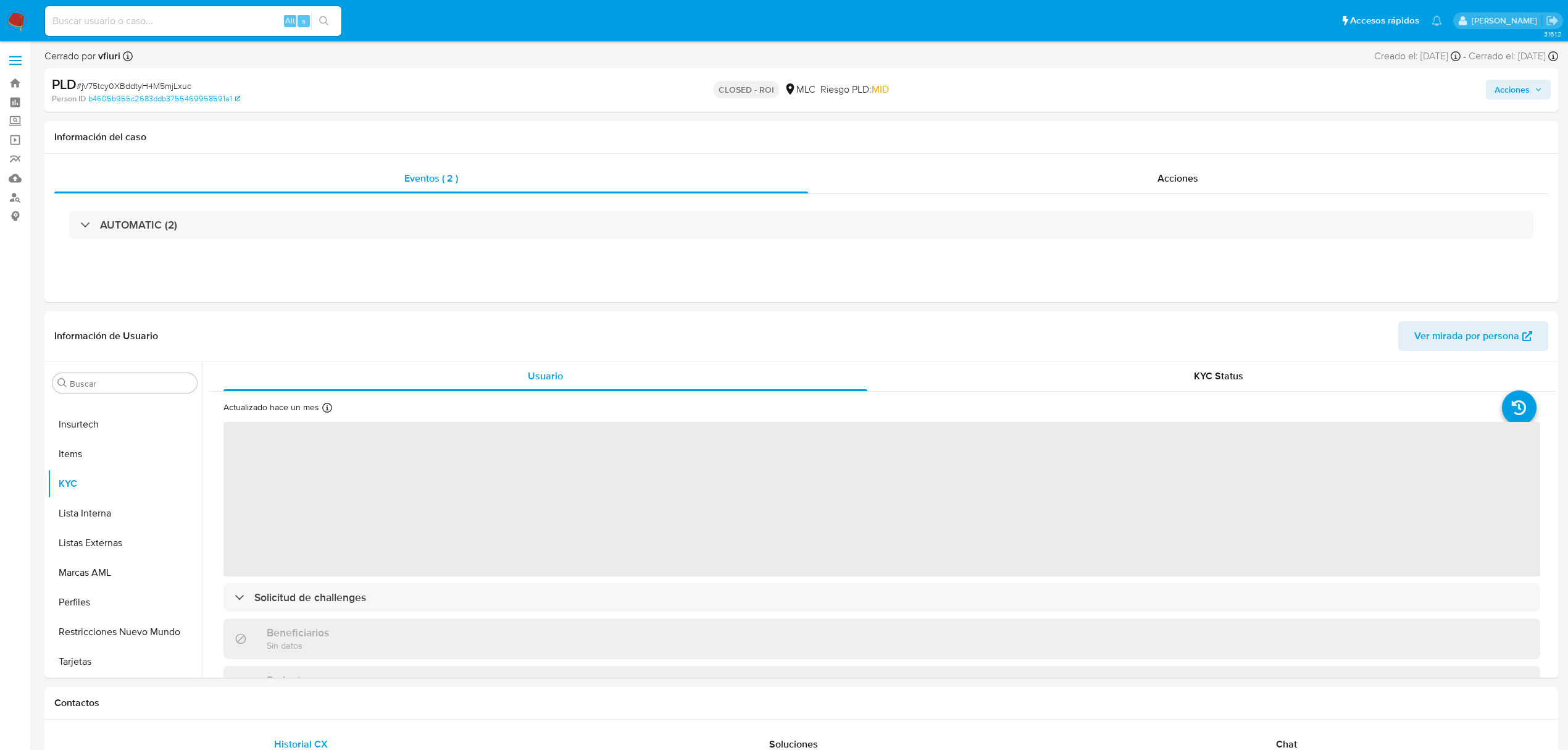
select select "10"
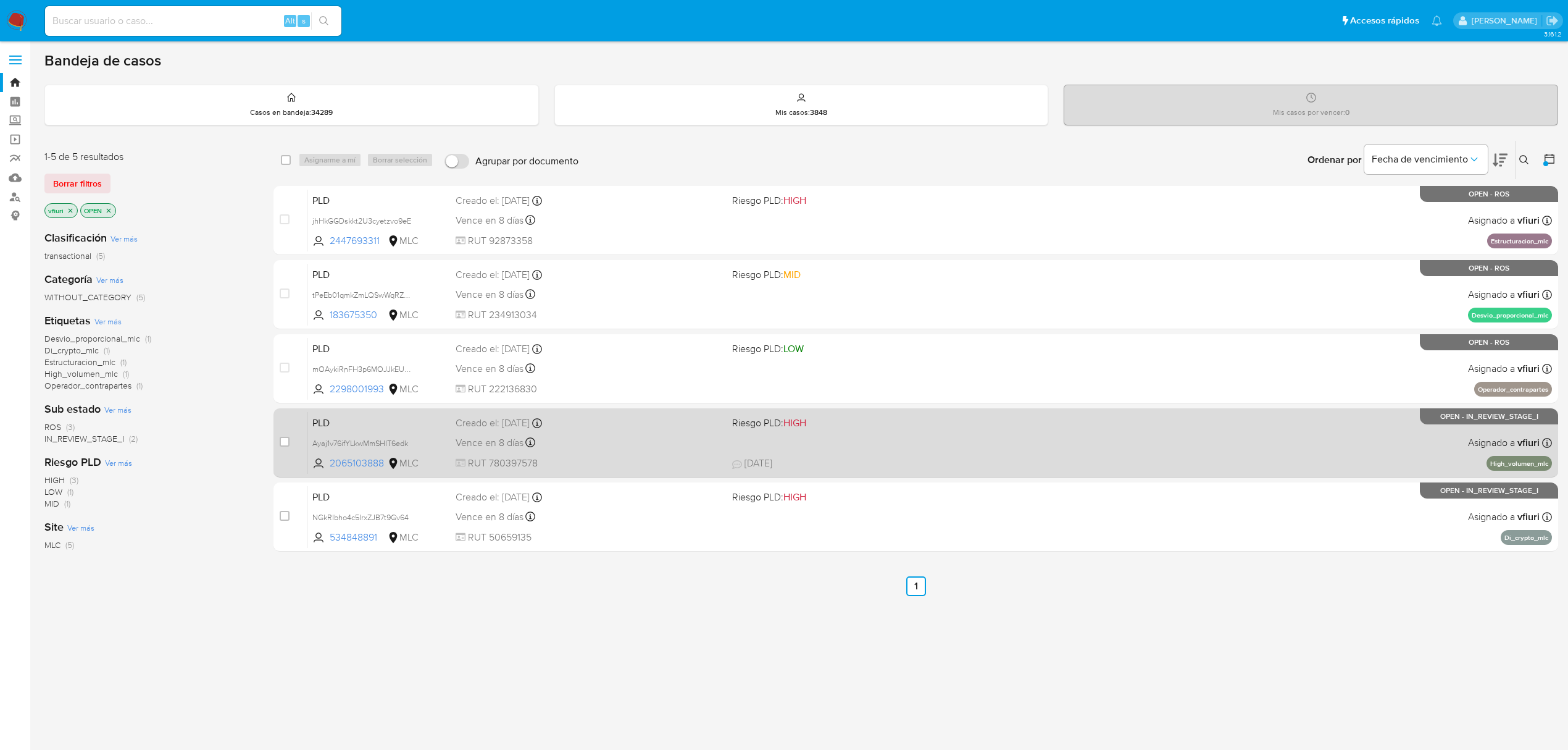
scroll to position [3, 0]
click at [864, 436] on div "PLD Ayaj1v76ifYLkwMmSHIT6edk 2065103888 MLC Riesgo PLD: HIGH Creado el: 12/07/2…" at bounding box center [930, 441] width 1245 height 62
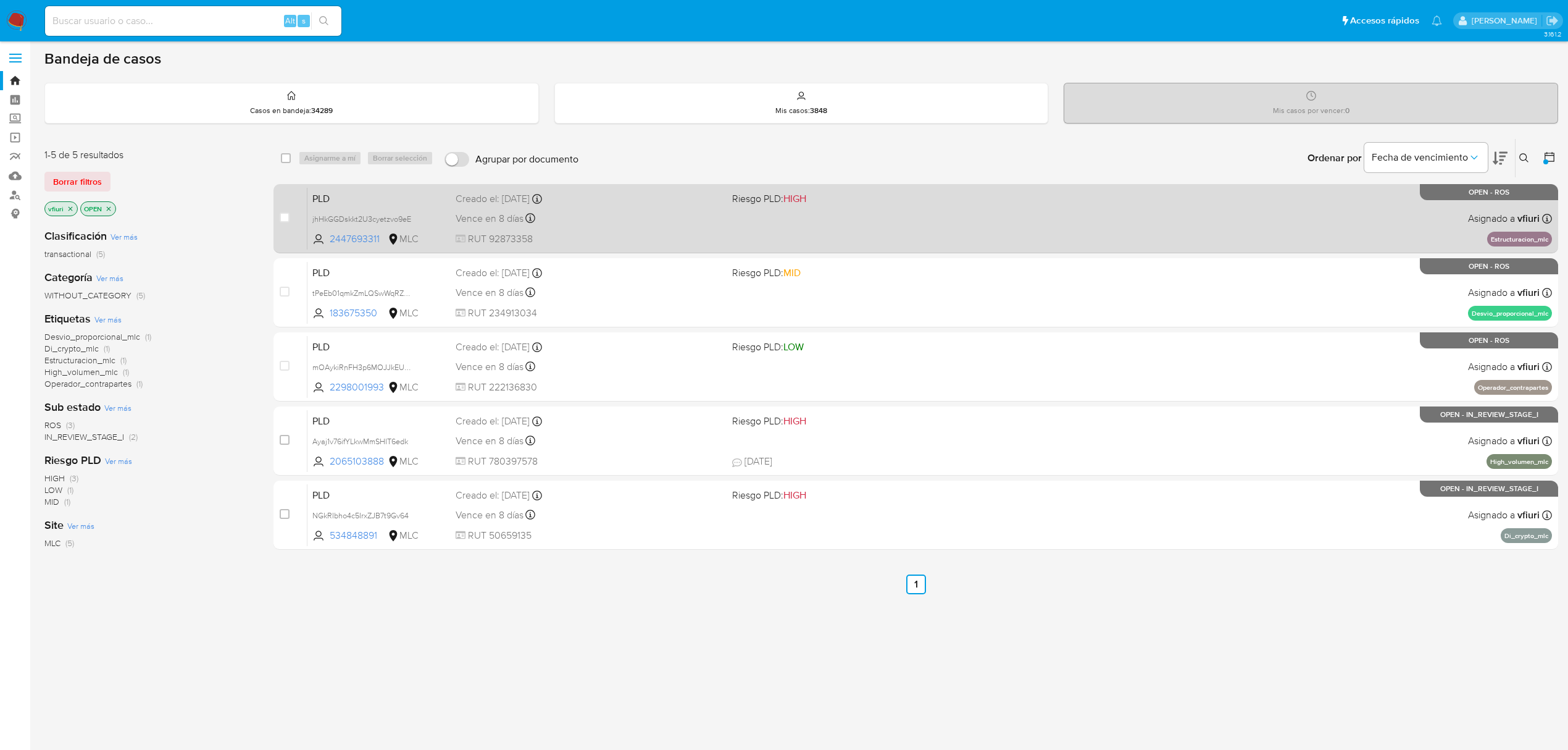
click at [1006, 213] on div "PLD jhHkGGDskkt2U3cyetzvo9eE 2447693311 MLC Riesgo PLD: HIGH Creado el: 12/07/2…" at bounding box center [930, 219] width 1245 height 62
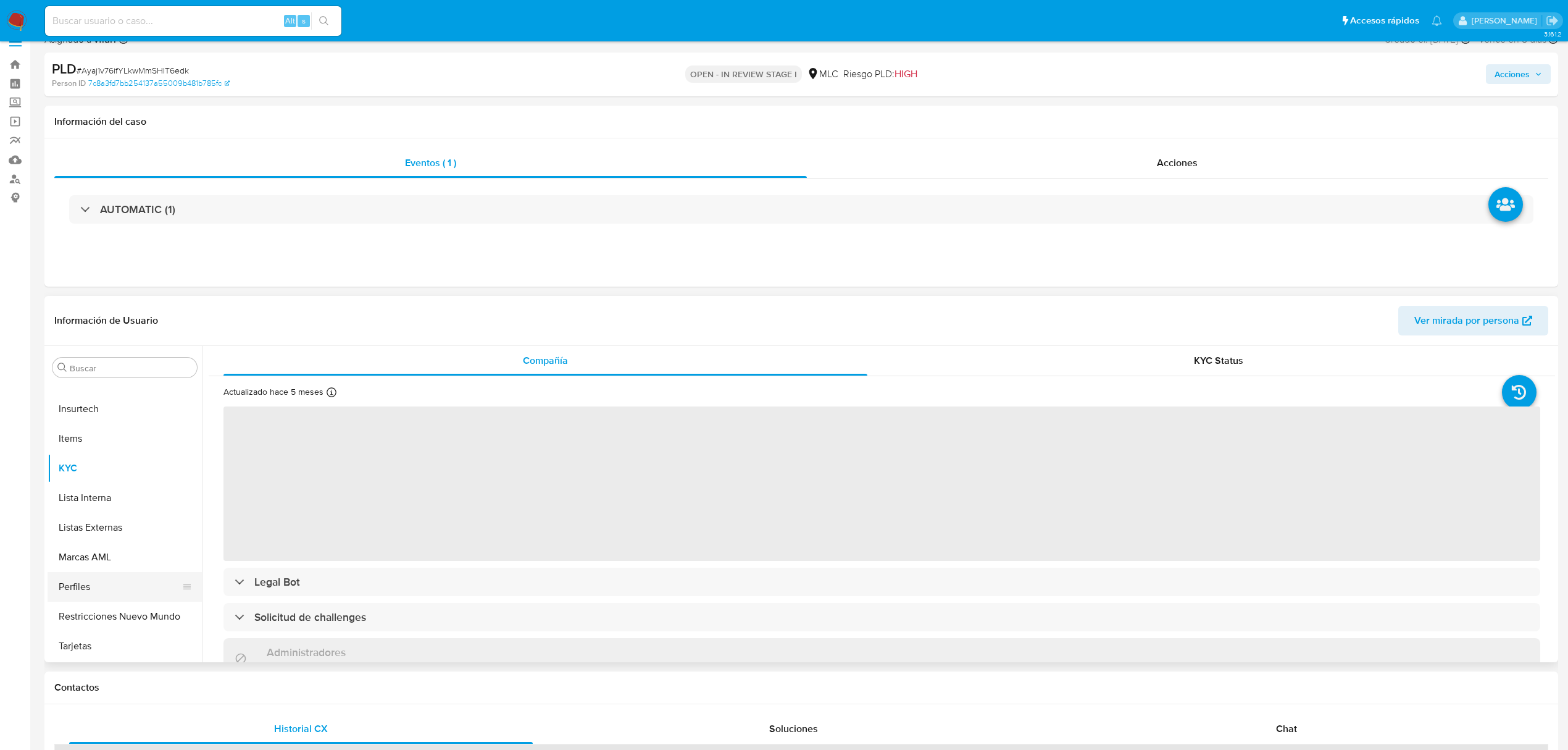
scroll to position [83, 0]
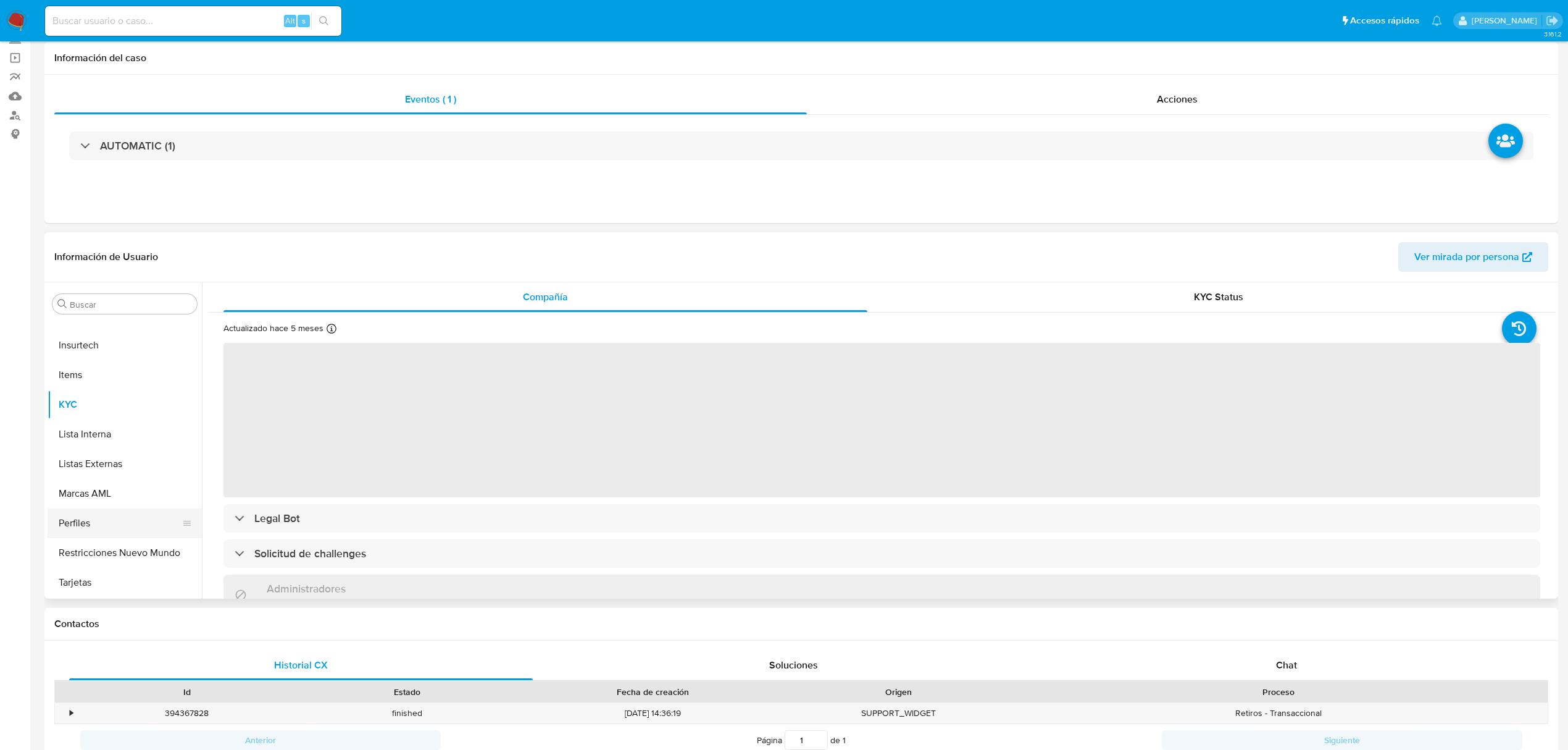
select select "10"
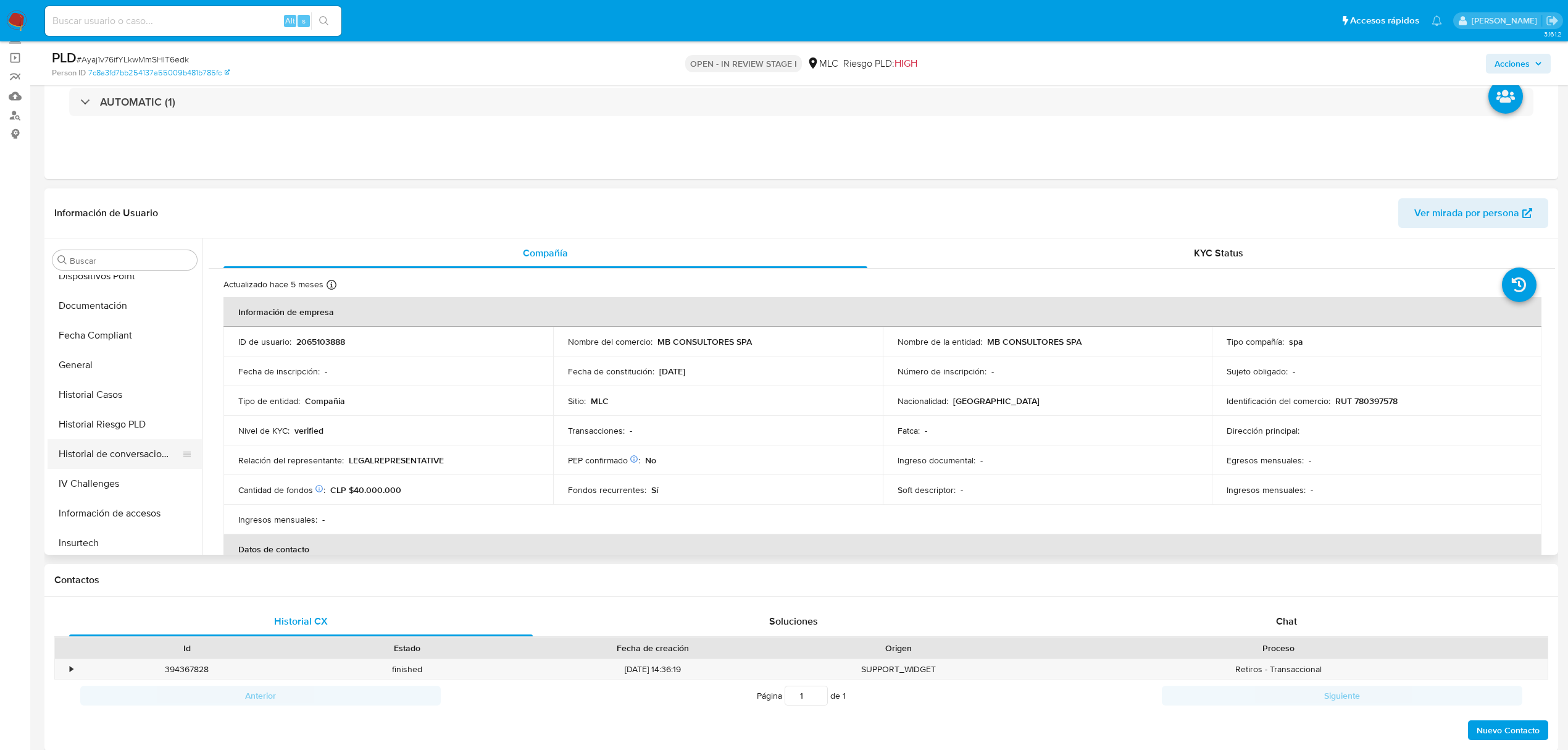
scroll to position [334, 0]
click at [94, 366] on button "General" at bounding box center [119, 370] width 145 height 30
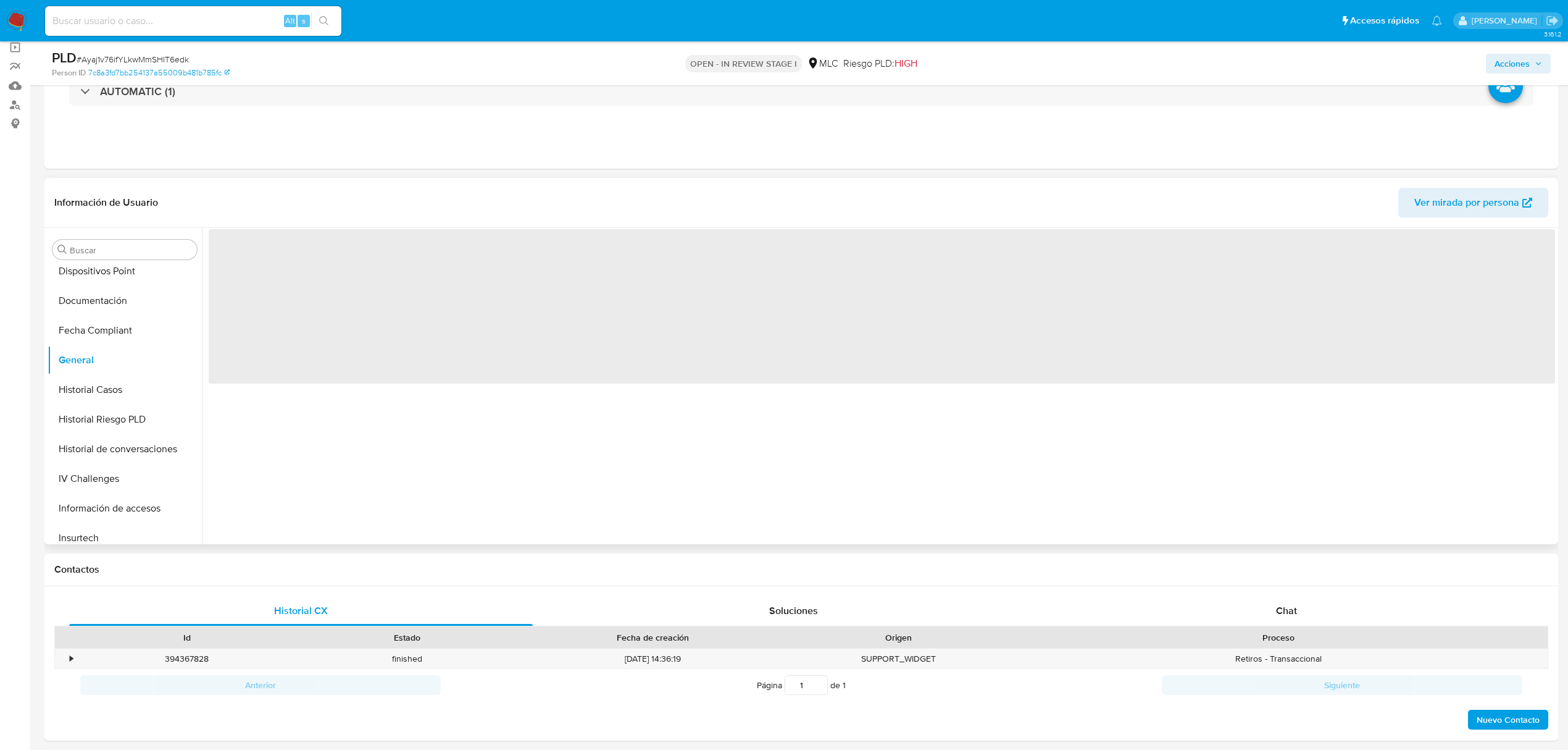
scroll to position [247, 0]
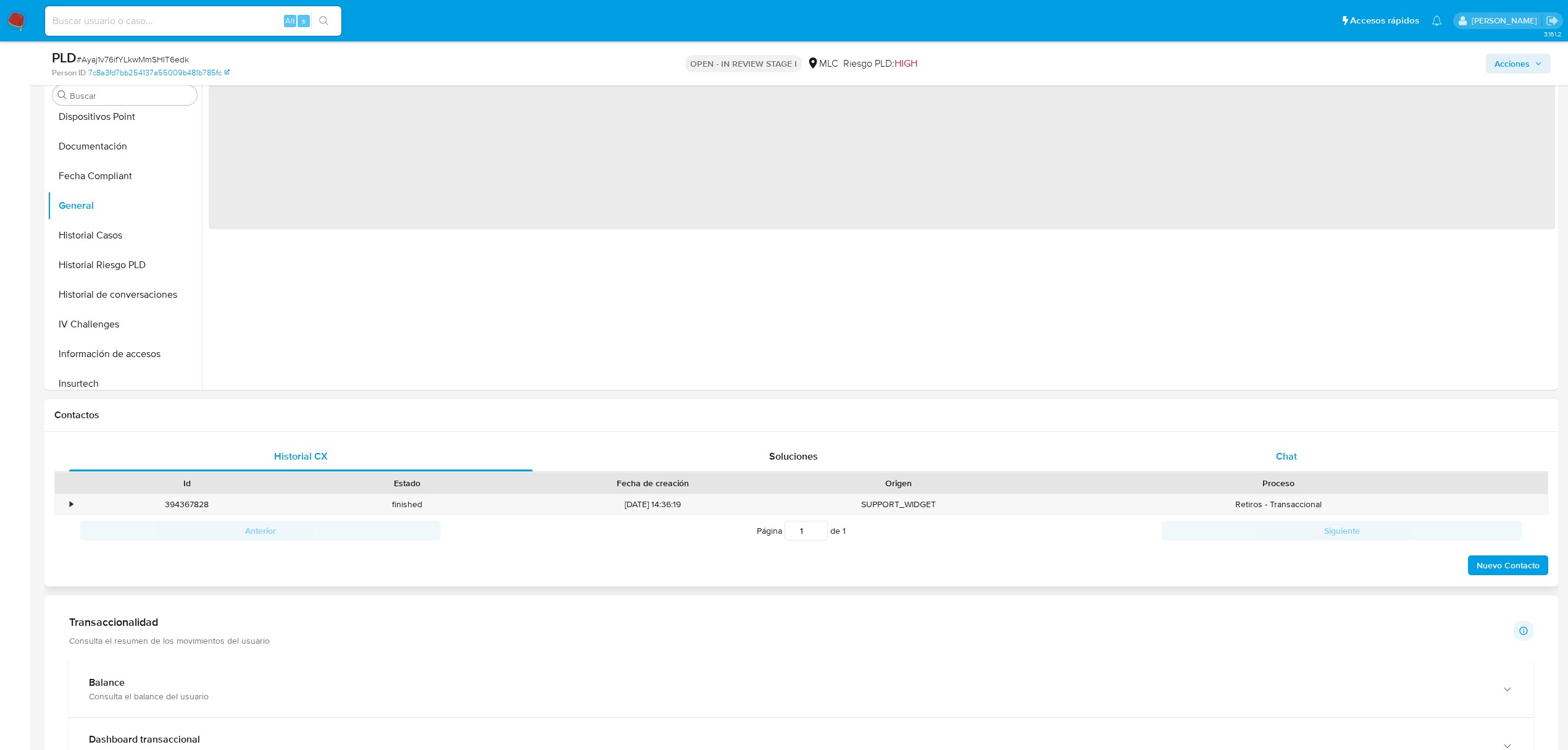
click at [1291, 456] on span "Chat" at bounding box center [1287, 456] width 21 height 15
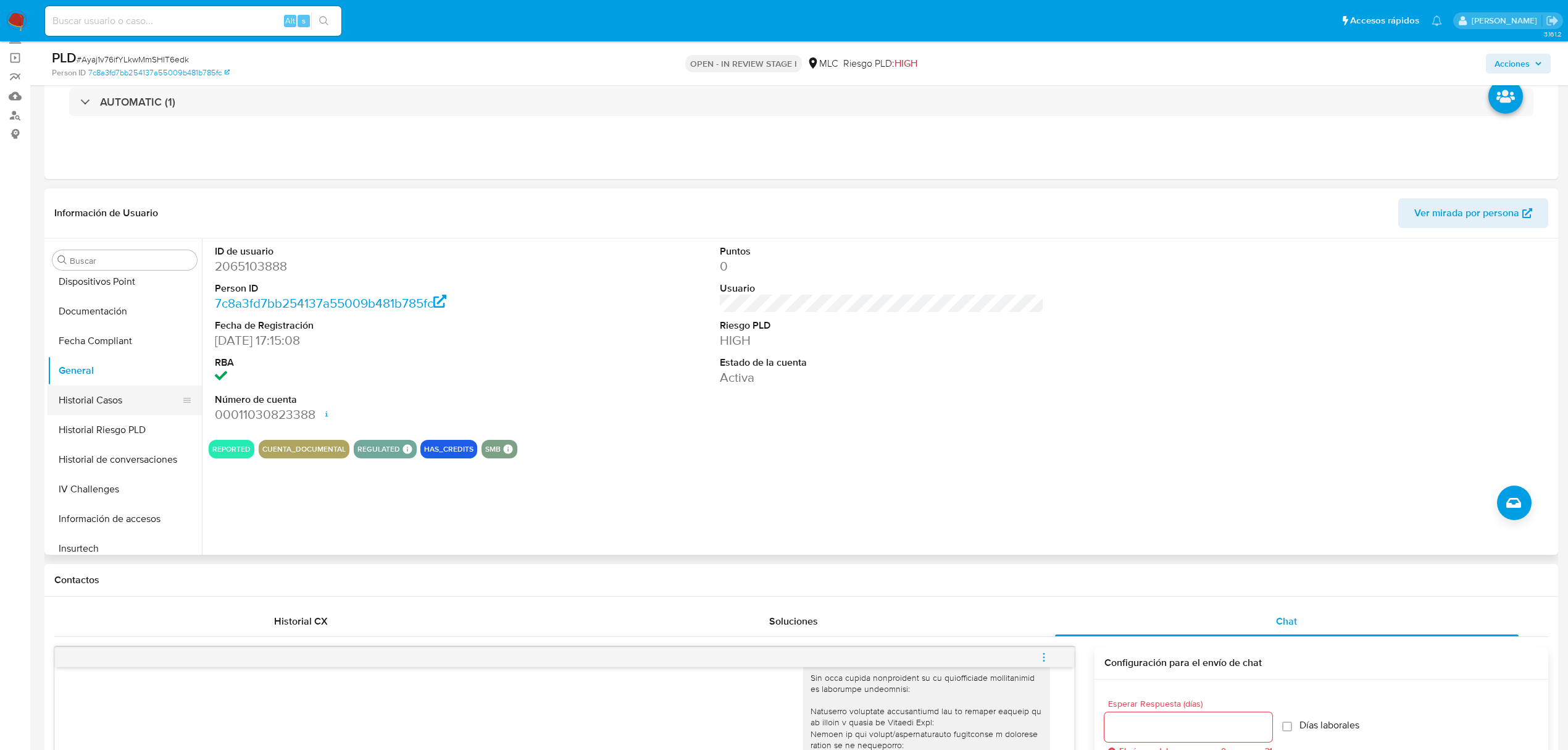
scroll to position [581, 0]
click at [97, 365] on button "KYC" at bounding box center [119, 360] width 145 height 30
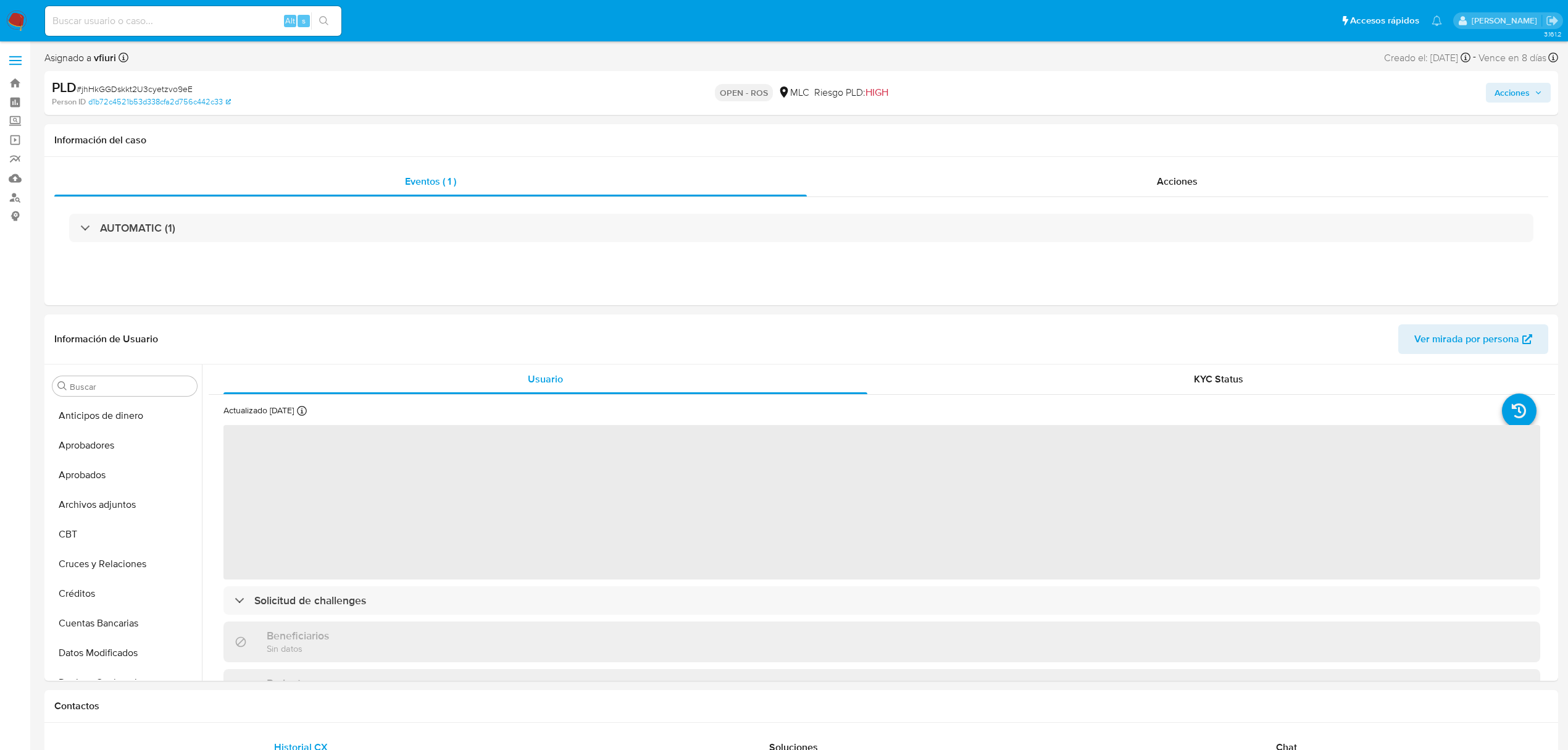
select select "10"
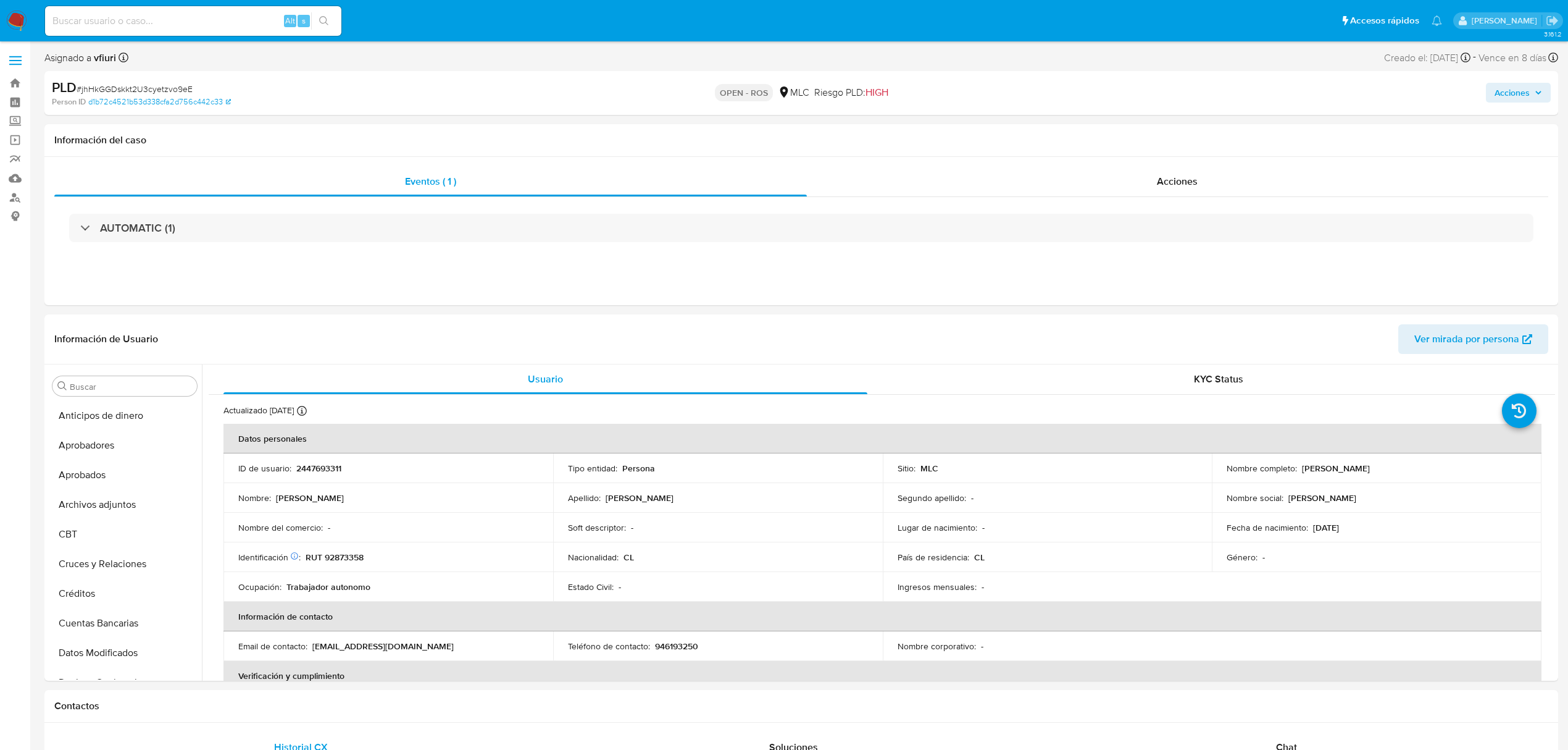
scroll to position [581, 0]
click at [319, 472] on p "2447693311" at bounding box center [318, 467] width 45 height 11
copy p "2447693311"
click at [177, 77] on div "PLD # jhHkGGDskkt2U3cyetzvo9eE Person ID d1b72c4521b53d338cfa2d756c442c33 OPEN …" at bounding box center [801, 92] width 1514 height 44
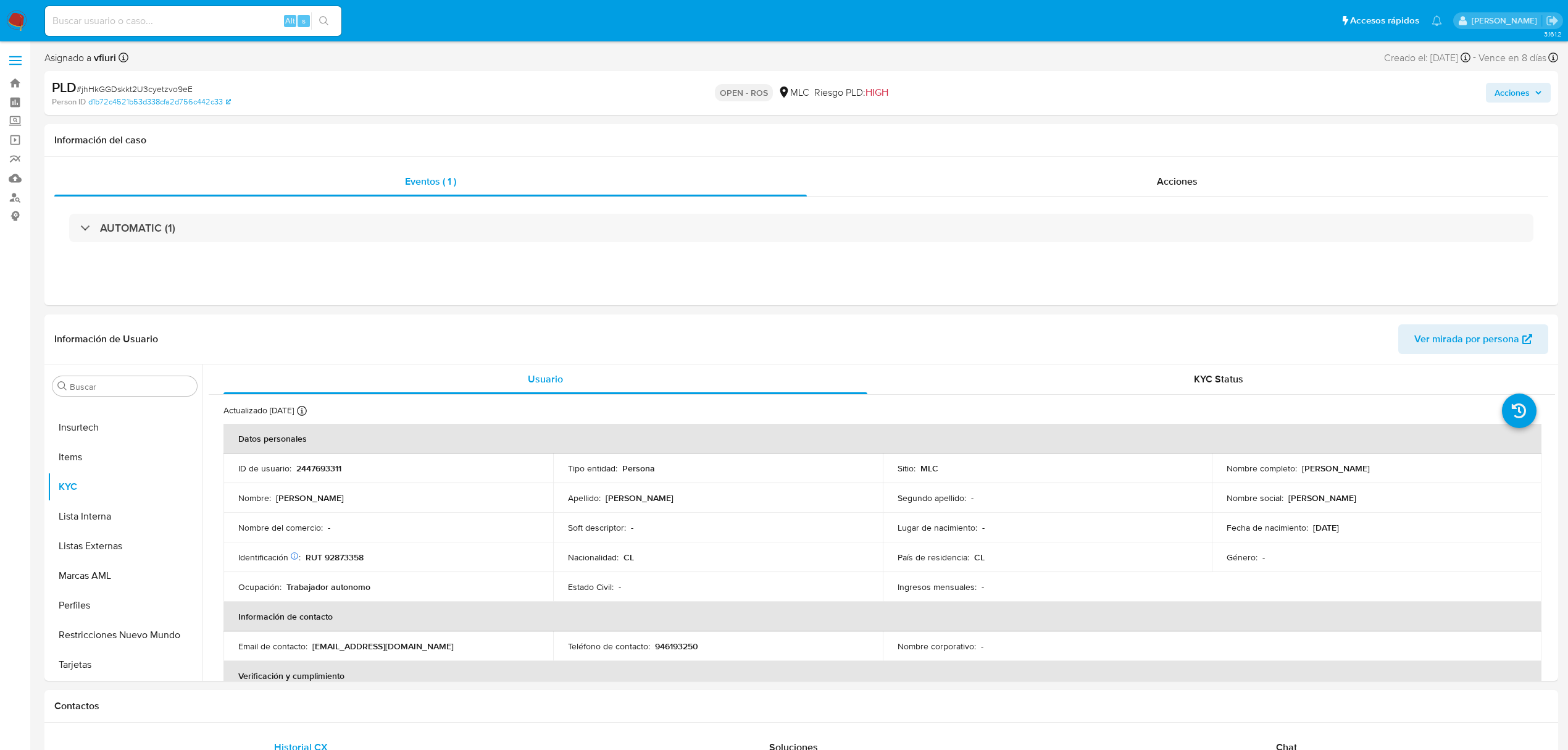
click at [174, 83] on span "# jhHkGGDskkt2U3cyetzvo9eE" at bounding box center [135, 88] width 117 height 13
copy span "jhHkGGDskkt2U3cyetzvo9eE"
drag, startPoint x: 1295, startPoint y: 471, endPoint x: 1436, endPoint y: 470, distance: 141.0
click at [1436, 470] on div "Nombre completo : Víctor René Núñez Norambuena" at bounding box center [1377, 467] width 300 height 11
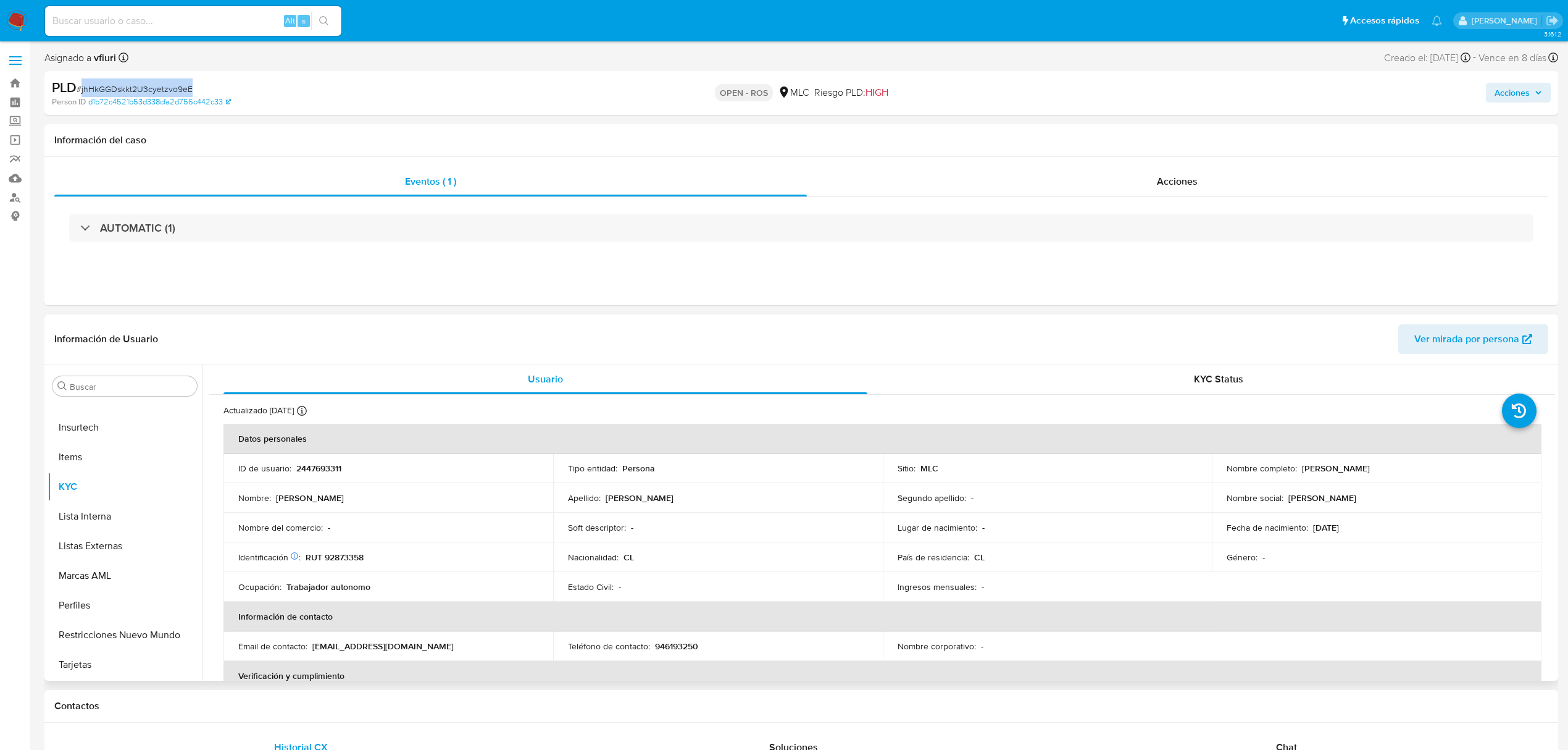
copy div "Víctor René Núñez Norambuena"
drag, startPoint x: 359, startPoint y: 560, endPoint x: 305, endPoint y: 559, distance: 54.0
click at [305, 559] on div "Identificación Nº de serie: B5B187797 : RUT 92873358" at bounding box center [387, 557] width 300 height 11
copy div "RUT 92873358"
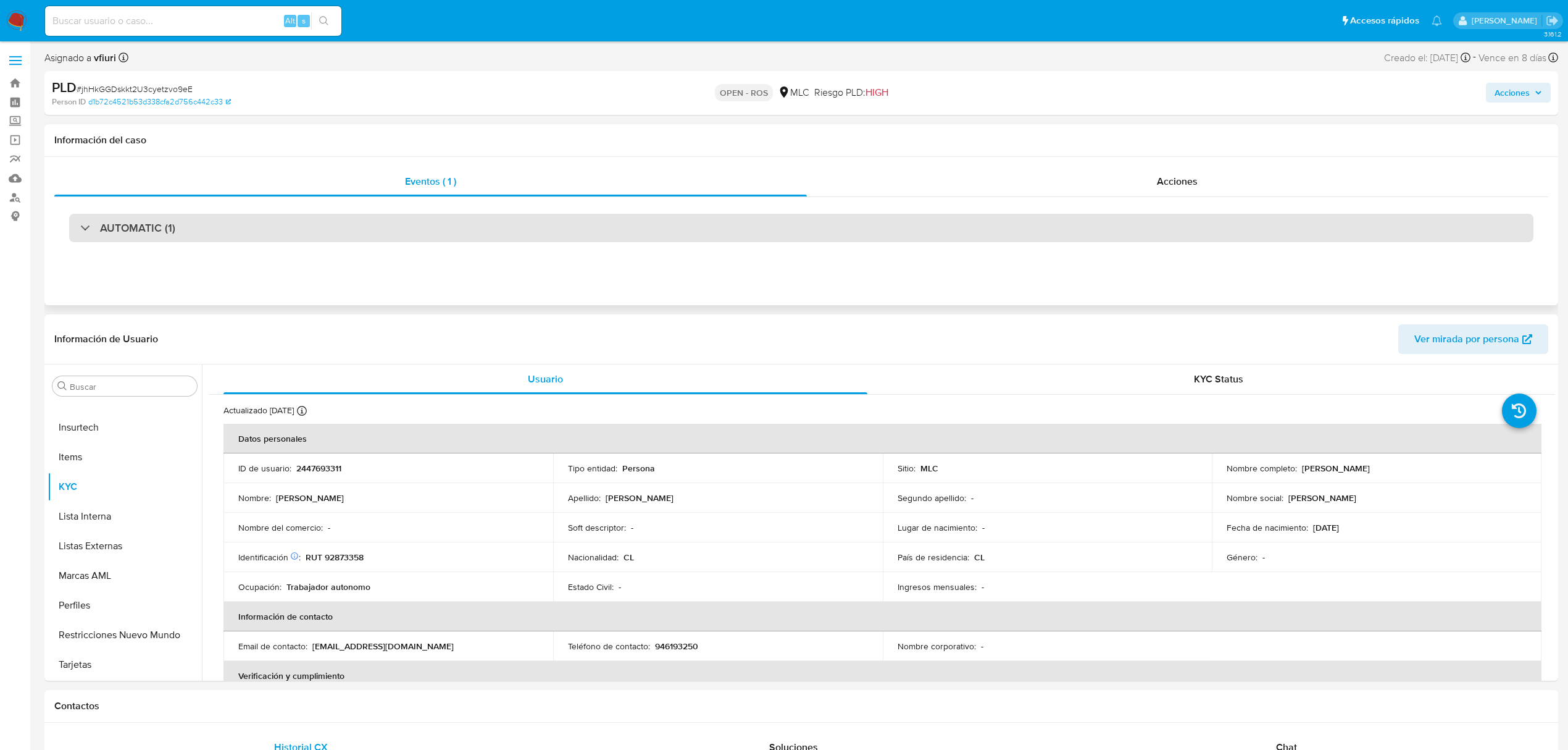
click at [295, 241] on div "AUTOMATIC (1)" at bounding box center [801, 227] width 1465 height 28
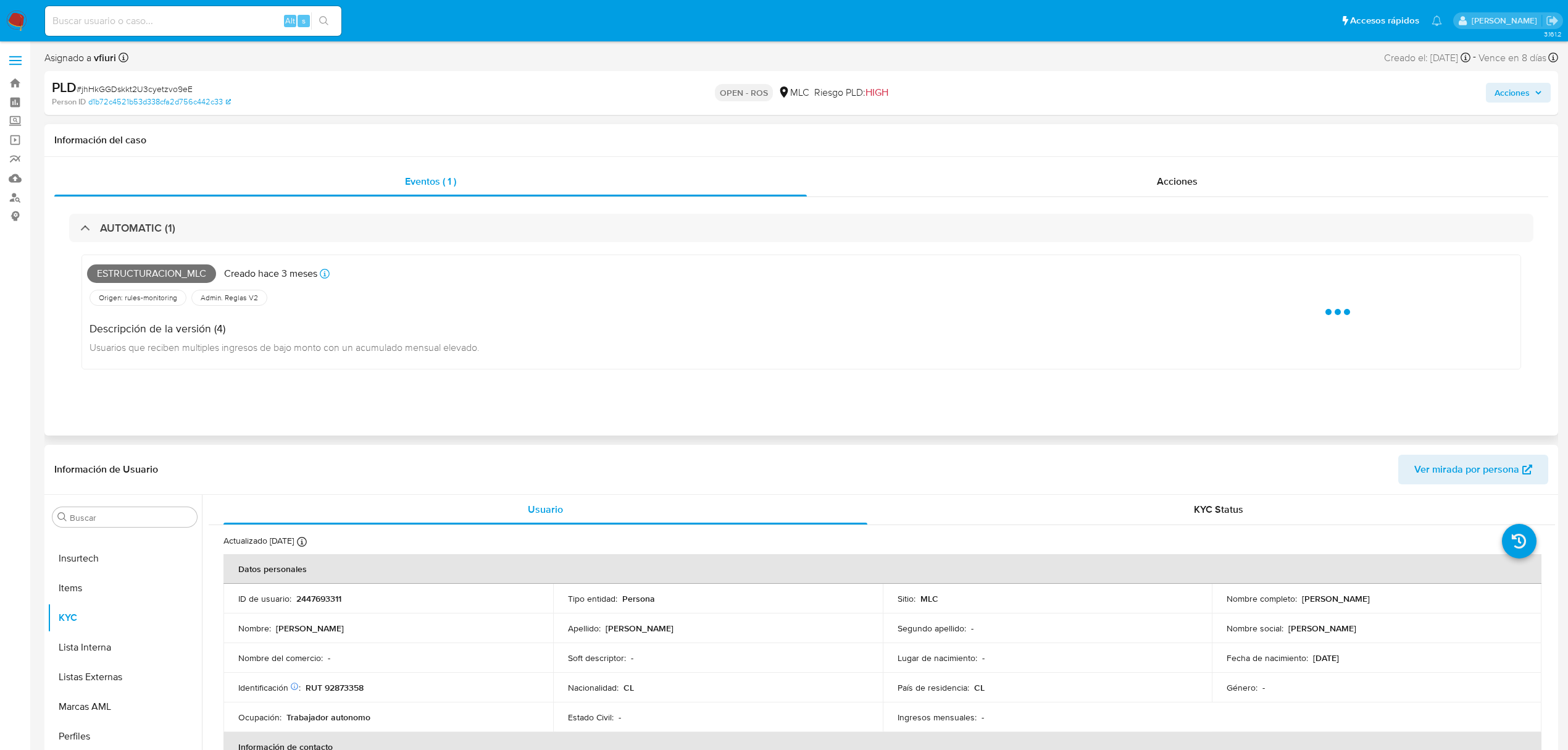
click at [144, 267] on span "Estructuracion_mlc" at bounding box center [151, 273] width 129 height 18
click at [144, 269] on span "Estructuracion_mlc" at bounding box center [151, 273] width 129 height 18
copy span "Estructuracion_mlc"
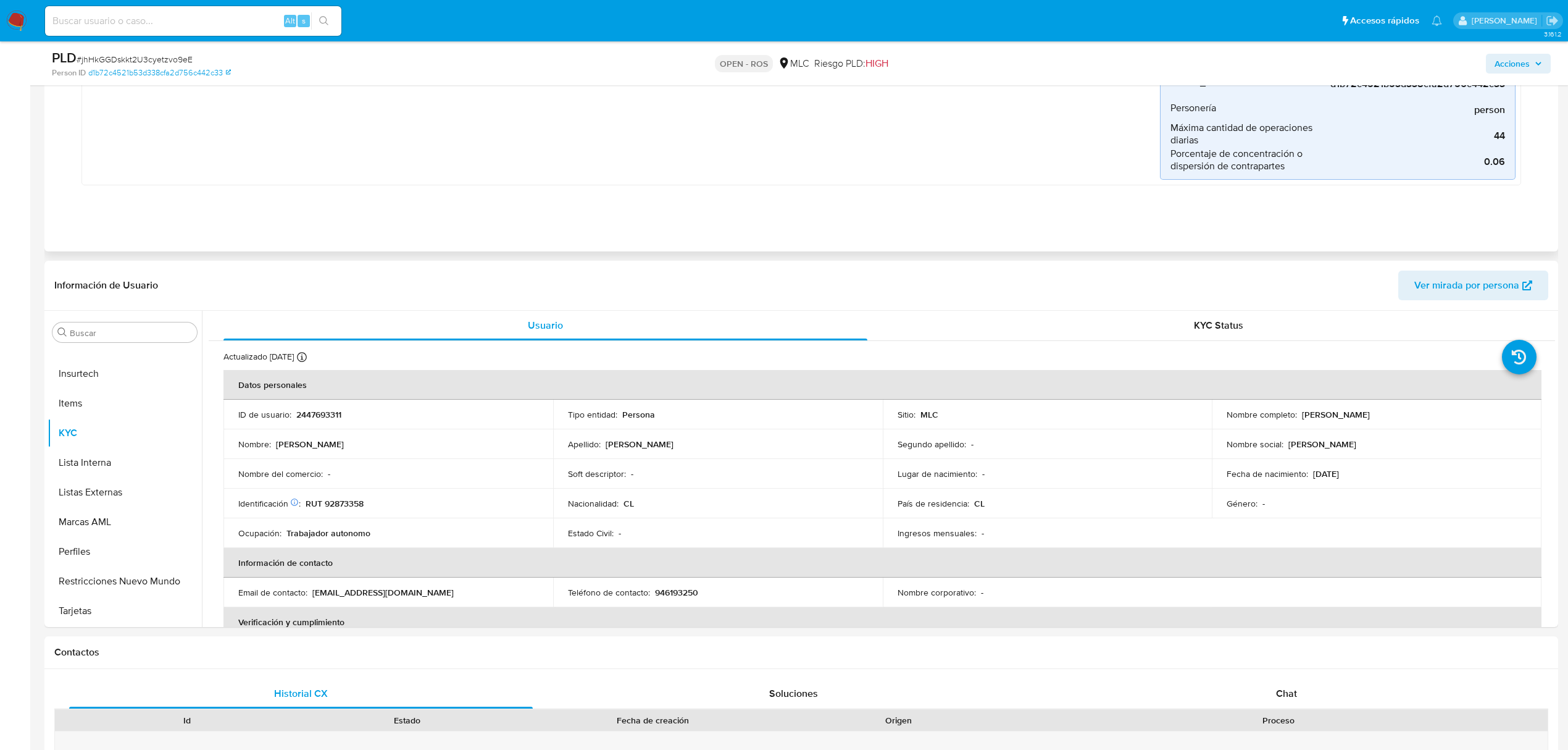
scroll to position [329, 0]
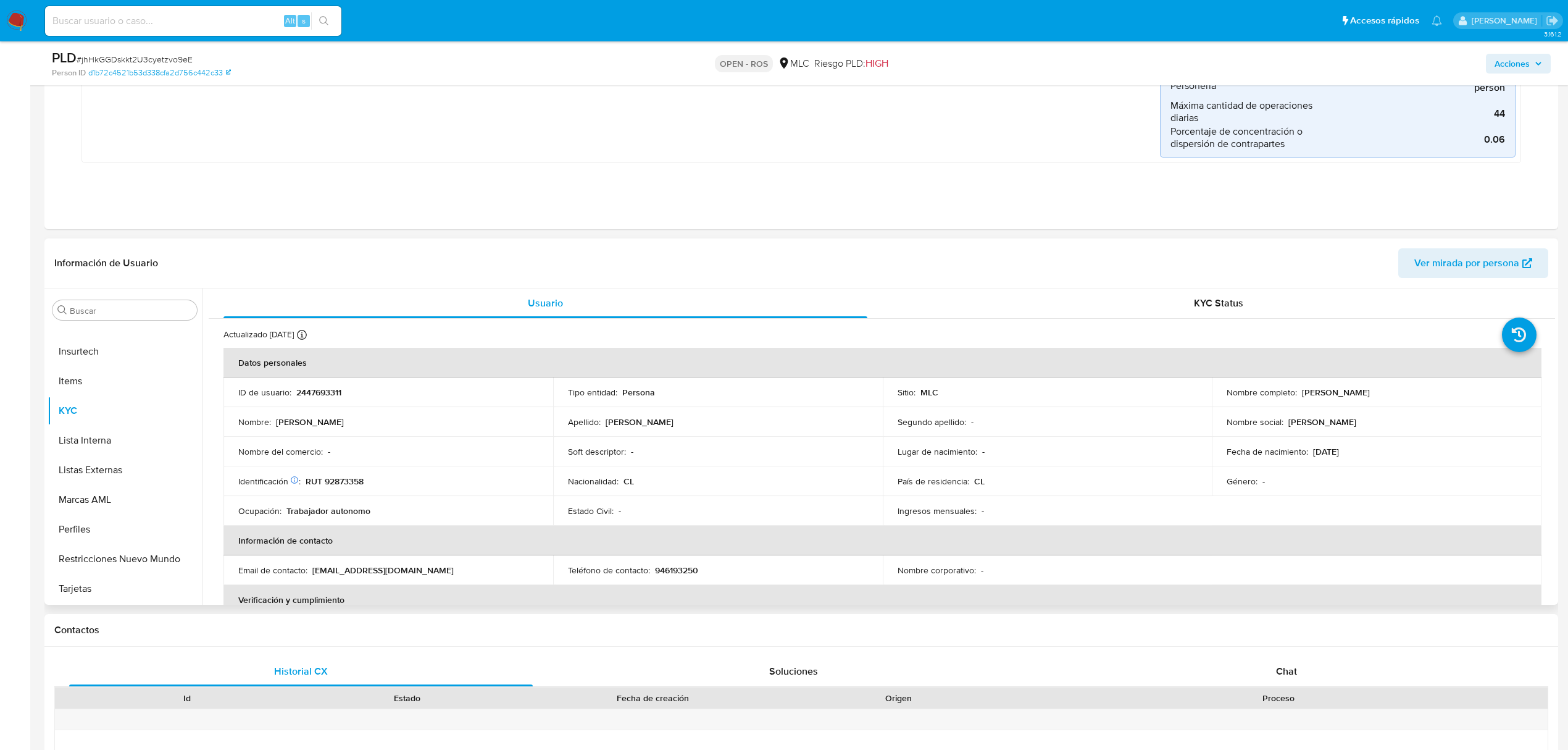
click at [326, 392] on p "2447693311" at bounding box center [318, 392] width 45 height 11
copy p "2447693311"
click at [342, 476] on p "RUT 92873358" at bounding box center [335, 481] width 58 height 11
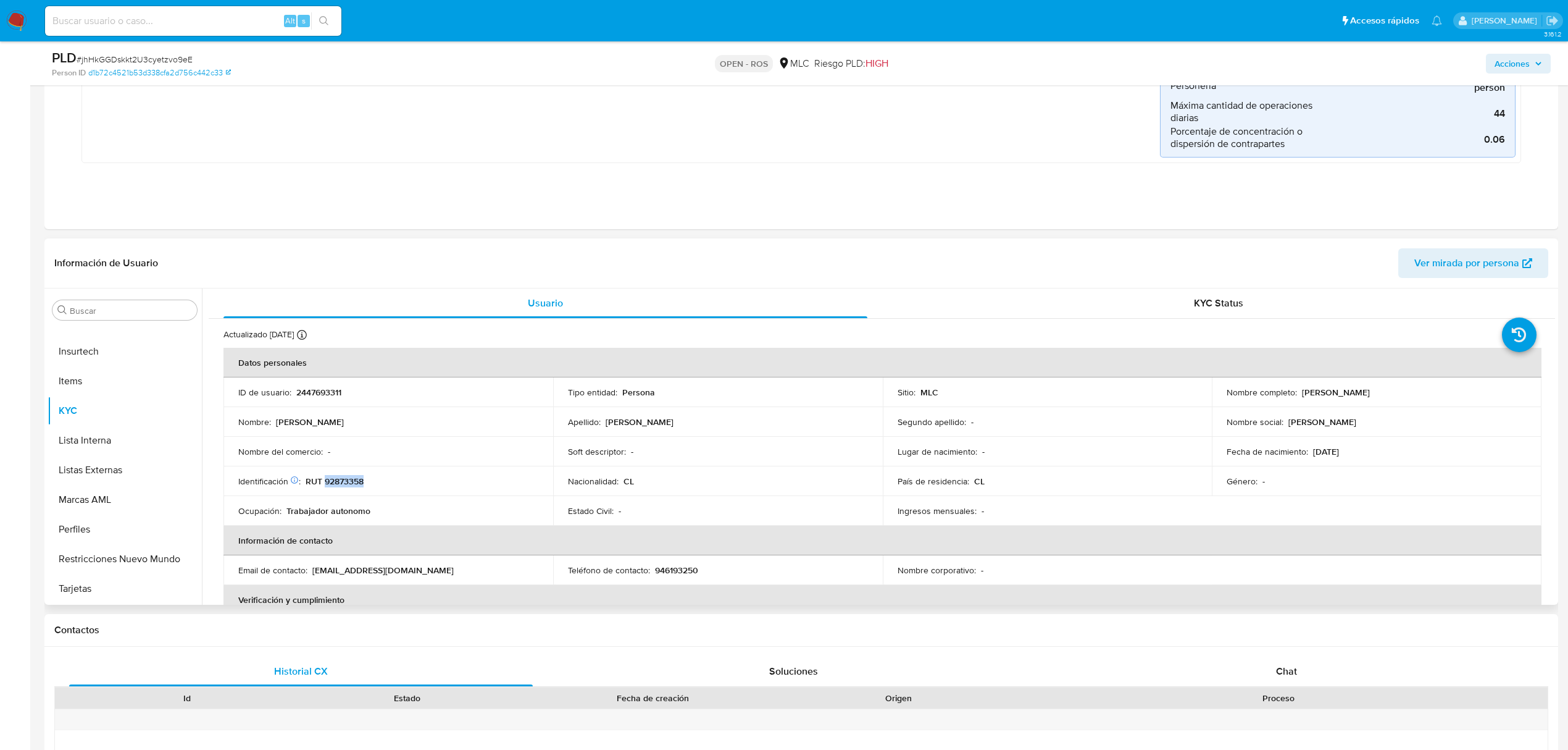
copy p "92873358"
click at [354, 477] on p "RUT 92873358" at bounding box center [335, 481] width 58 height 11
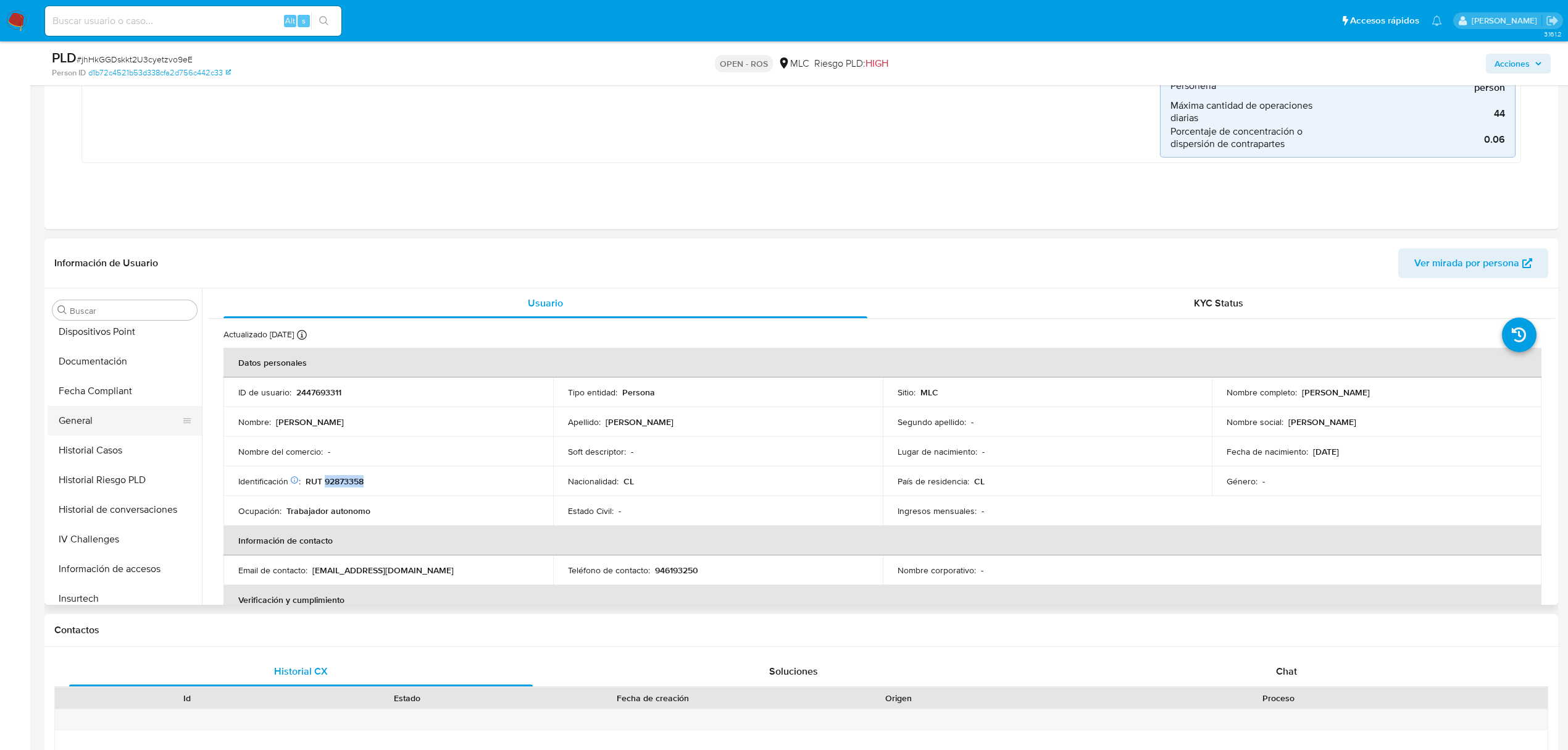
click at [95, 427] on button "General" at bounding box center [119, 421] width 145 height 30
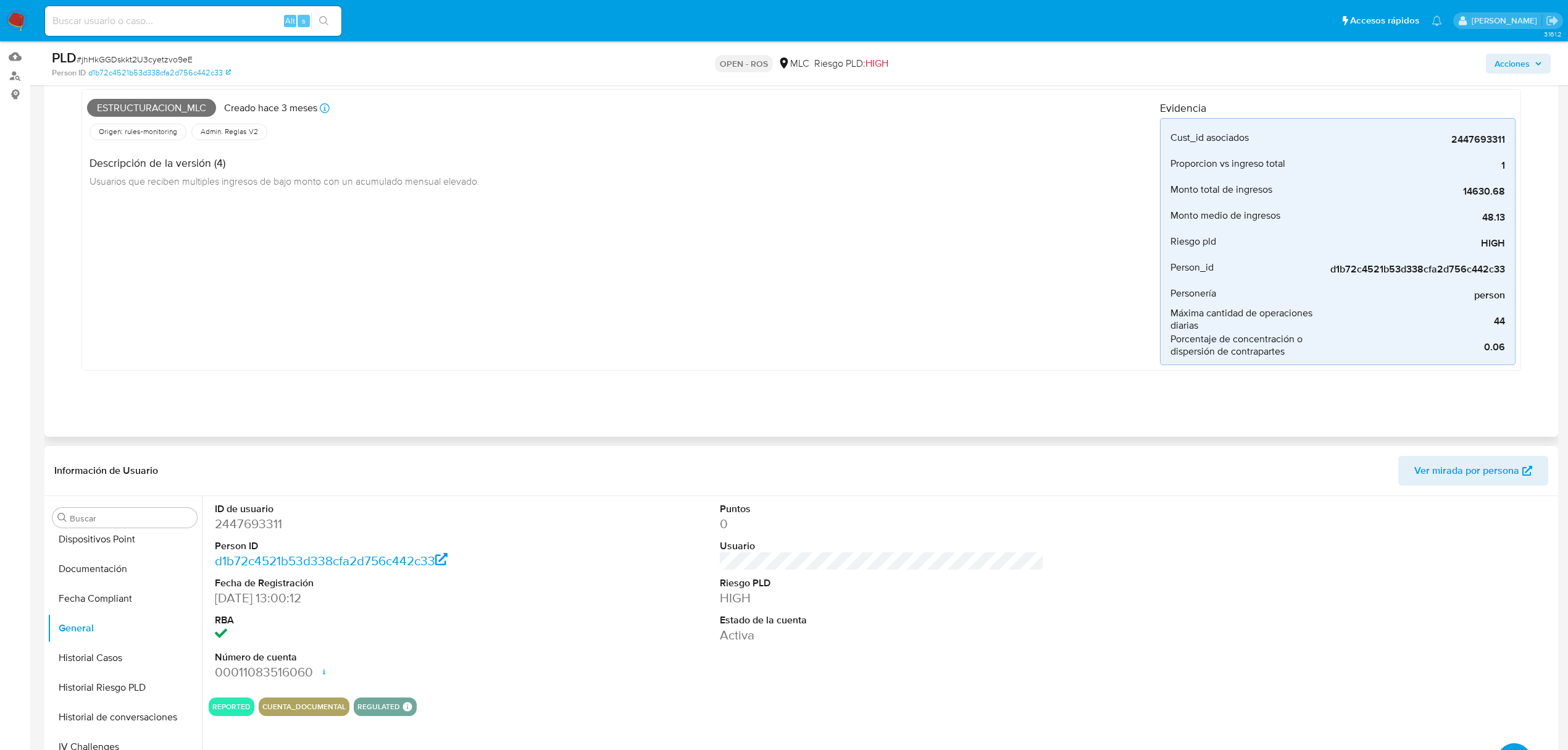
scroll to position [0, 0]
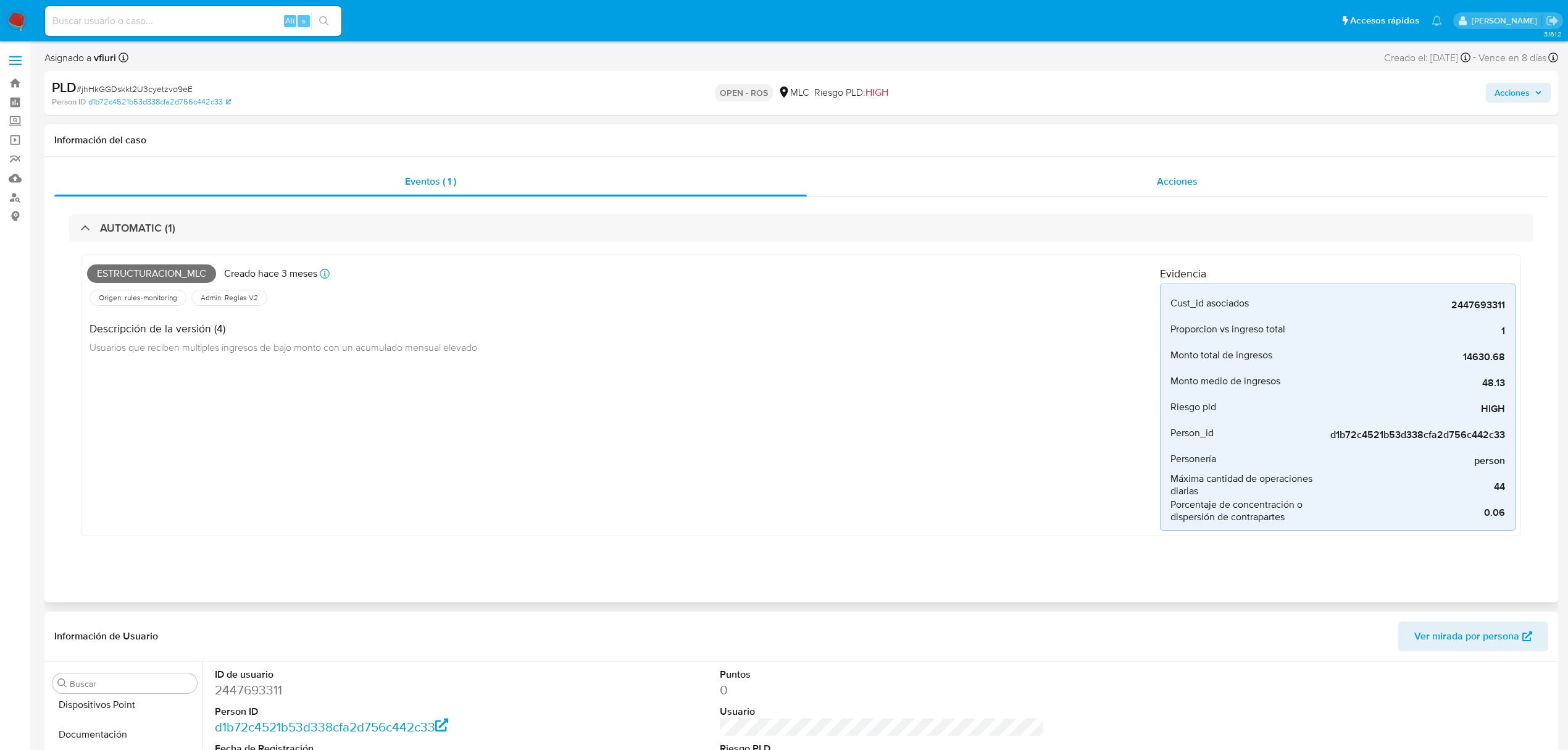
click at [1117, 179] on div "Acciones" at bounding box center [1178, 182] width 742 height 30
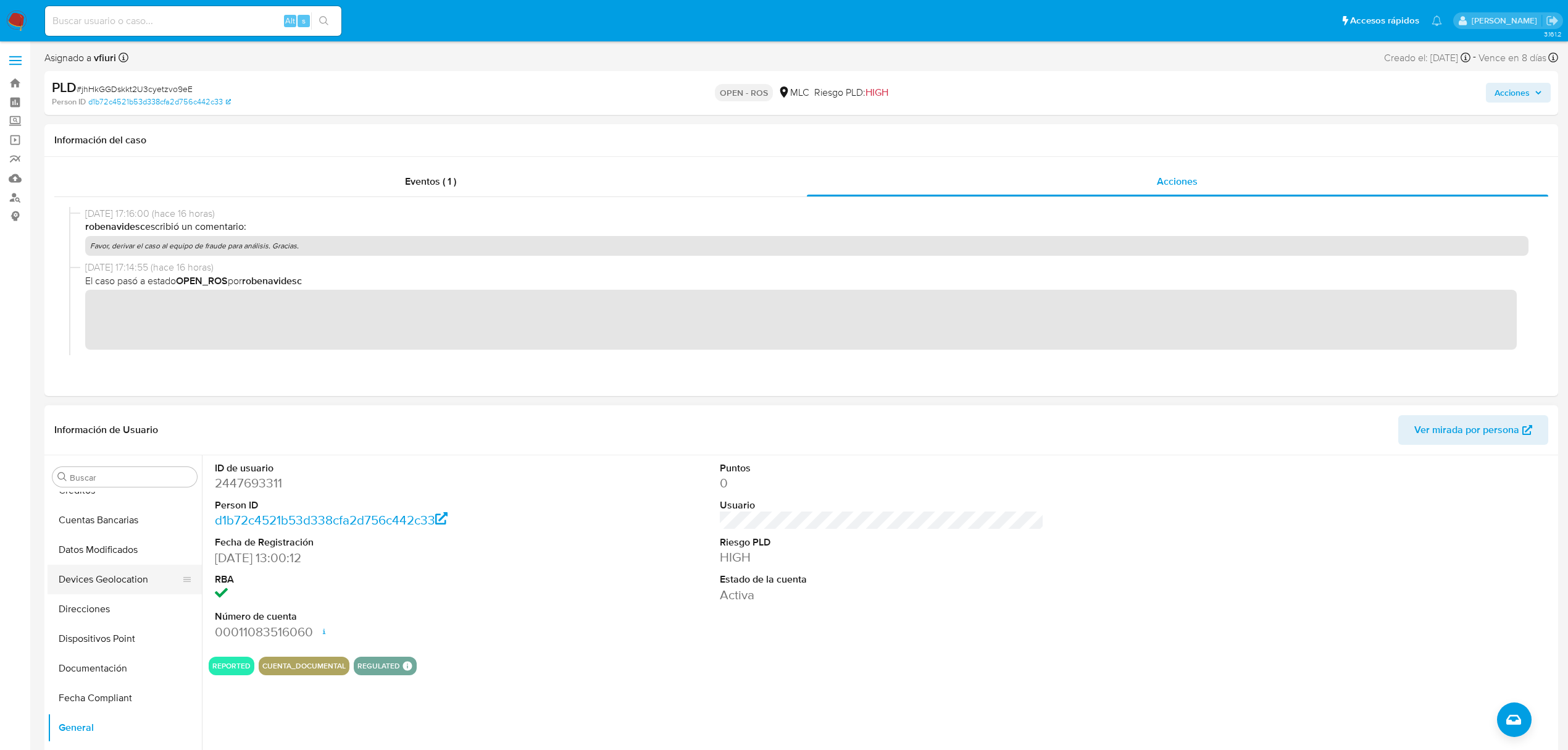
scroll to position [169, 0]
click at [99, 692] on button "Documentación" at bounding box center [119, 693] width 145 height 30
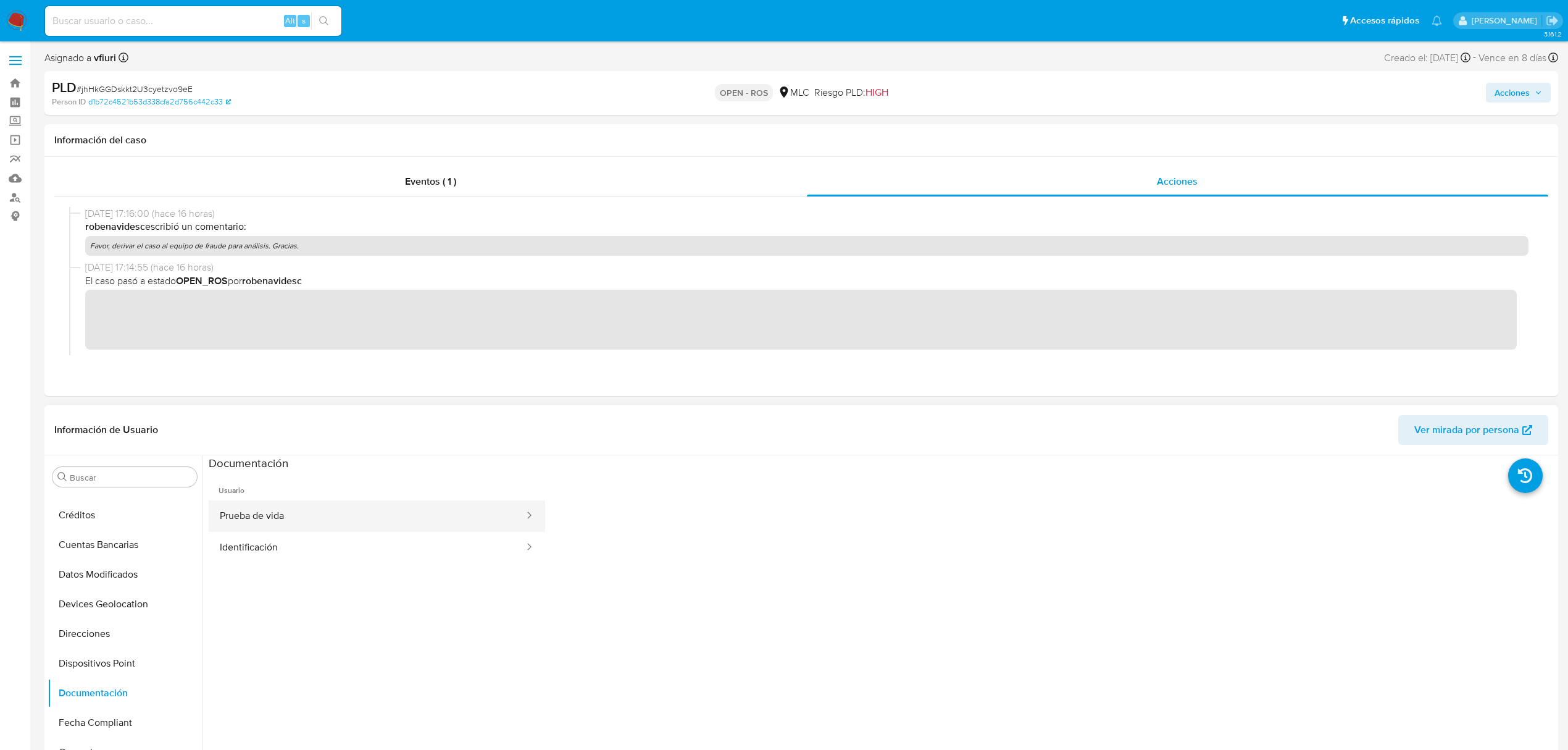
click at [273, 529] on button "Prueba de vida" at bounding box center [367, 516] width 317 height 31
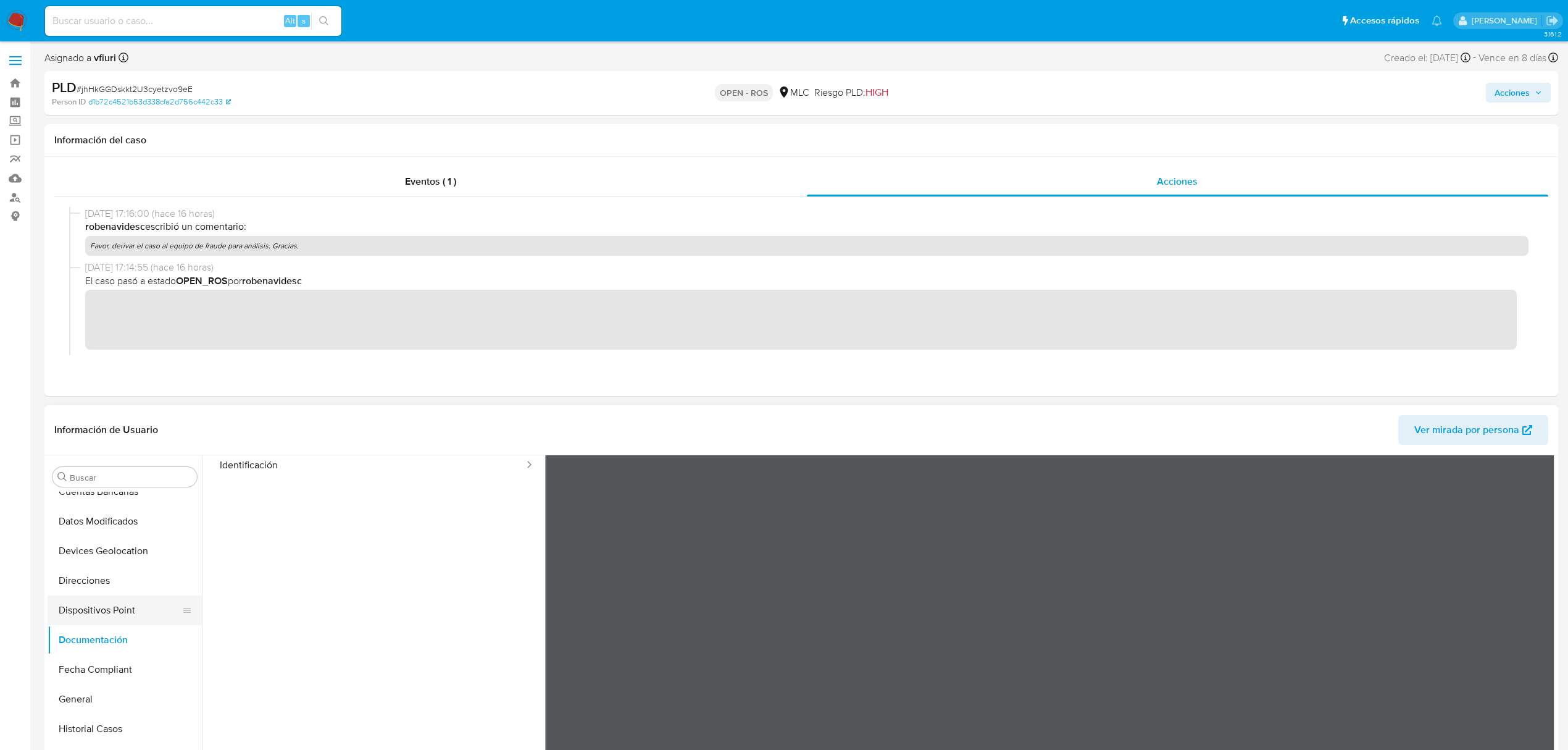
scroll to position [252, 0]
click at [106, 685] on button "Historial Casos" at bounding box center [119, 699] width 145 height 30
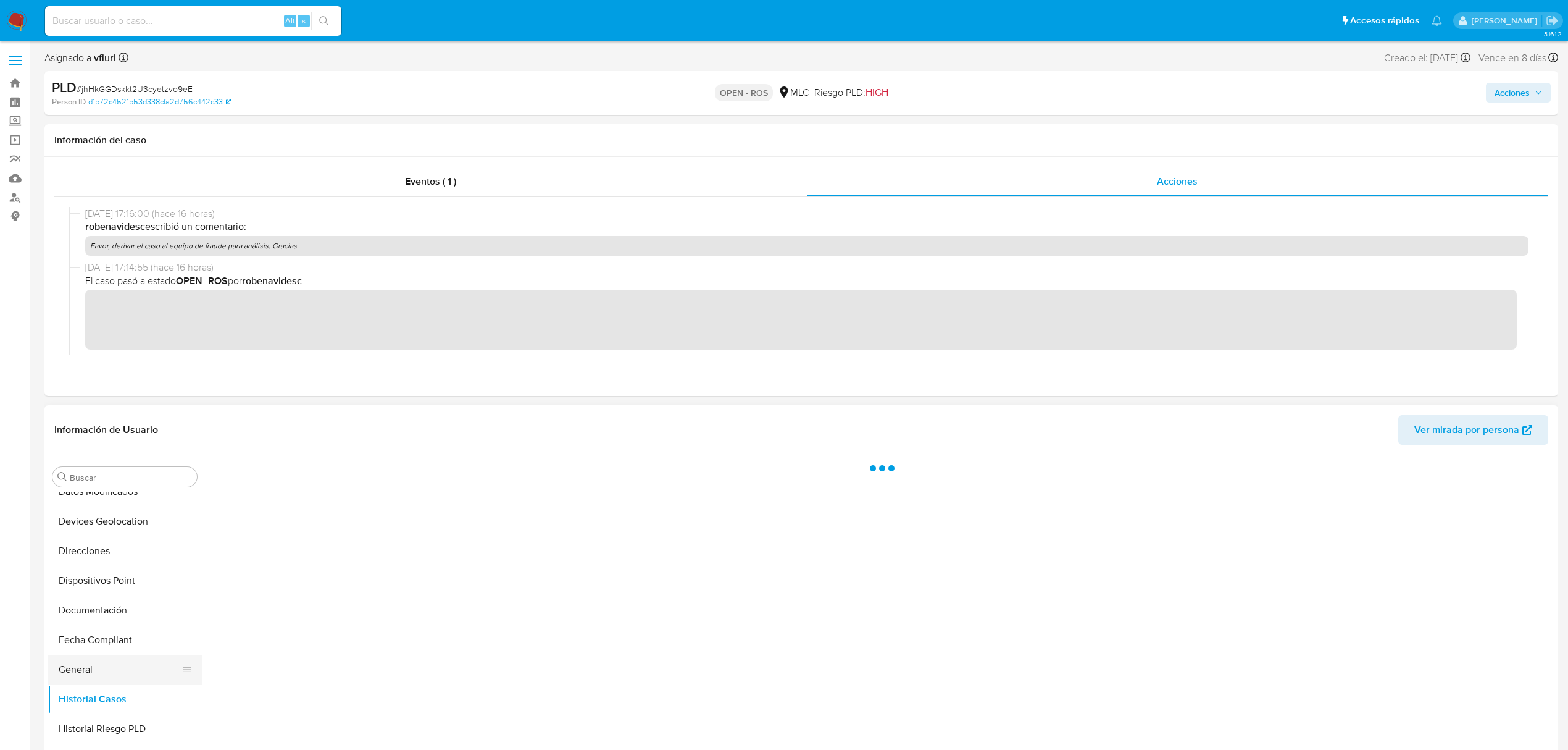
click at [100, 671] on button "General" at bounding box center [119, 669] width 145 height 30
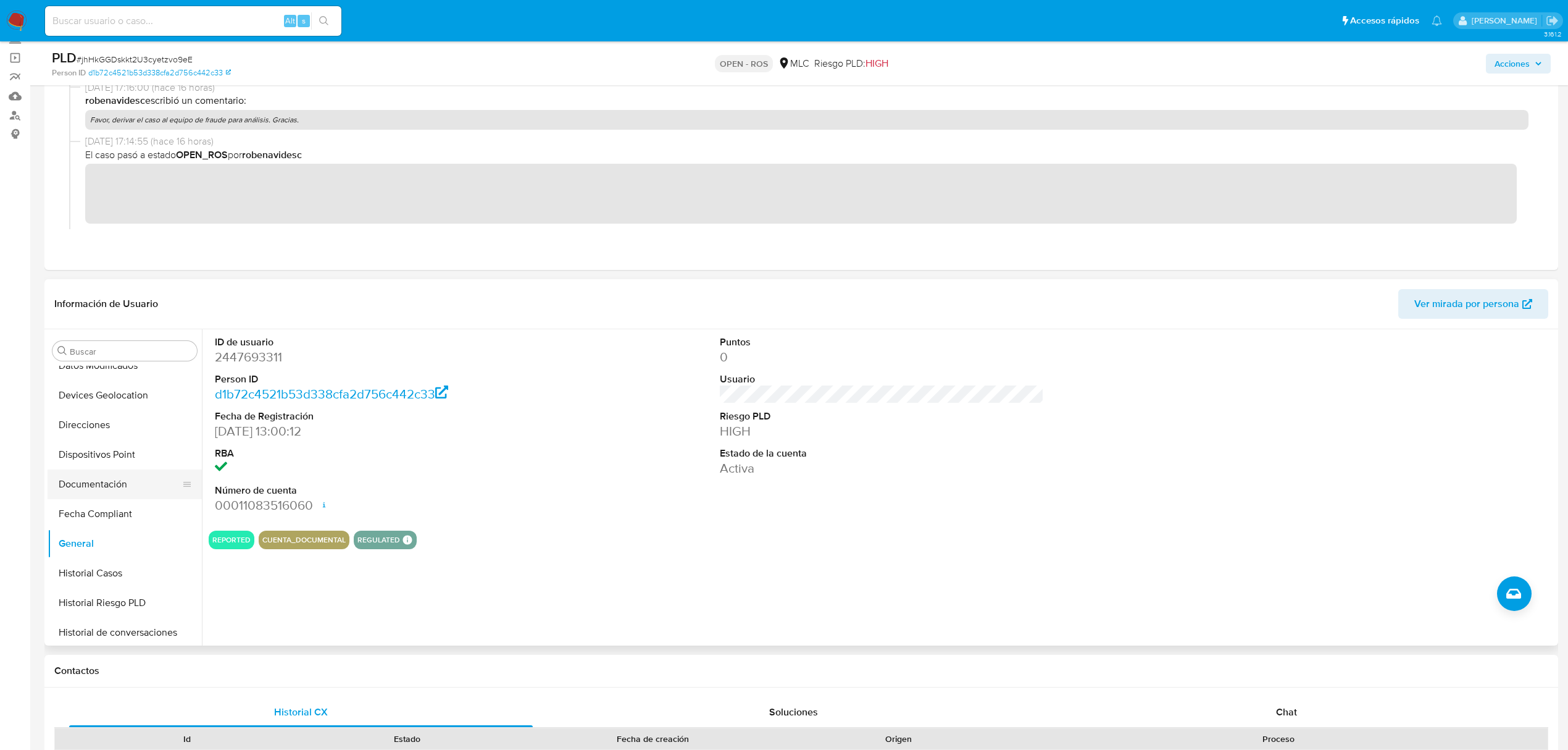
scroll to position [581, 0]
click at [86, 446] on button "KYC" at bounding box center [119, 452] width 145 height 30
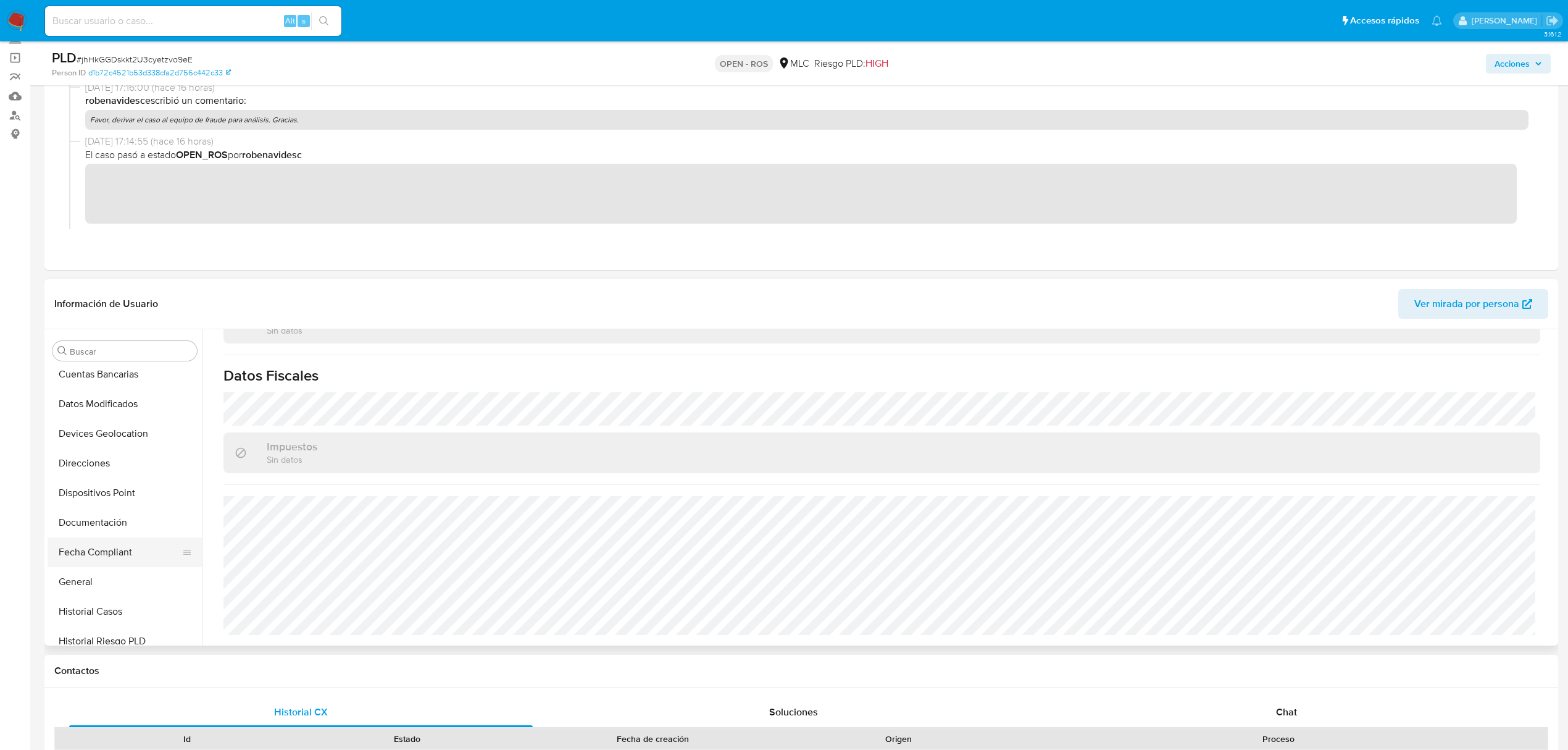
scroll to position [334, 0]
click at [113, 500] on button "Historial Casos" at bounding box center [119, 491] width 145 height 30
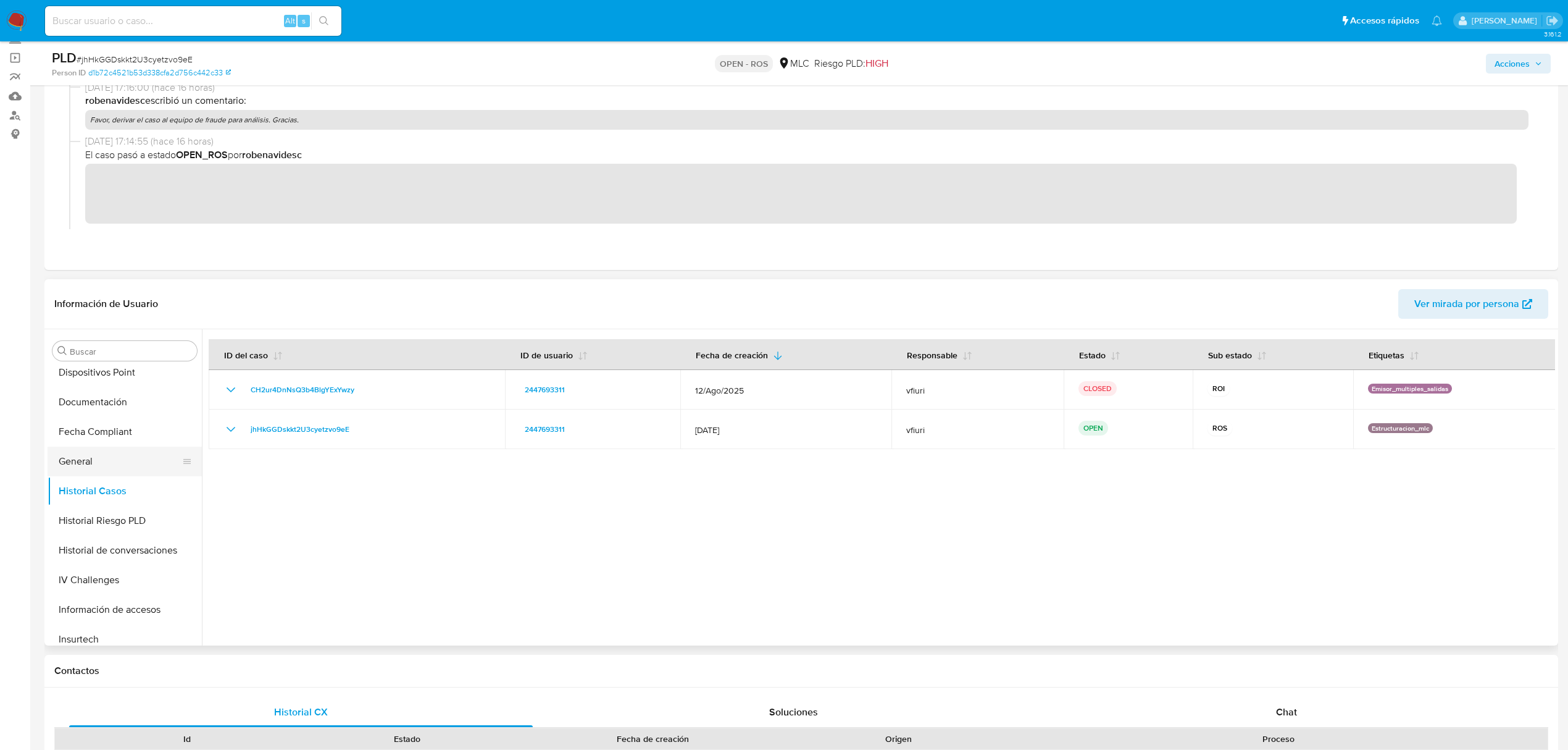
scroll to position [581, 0]
click at [112, 437] on button "KYC" at bounding box center [119, 452] width 145 height 30
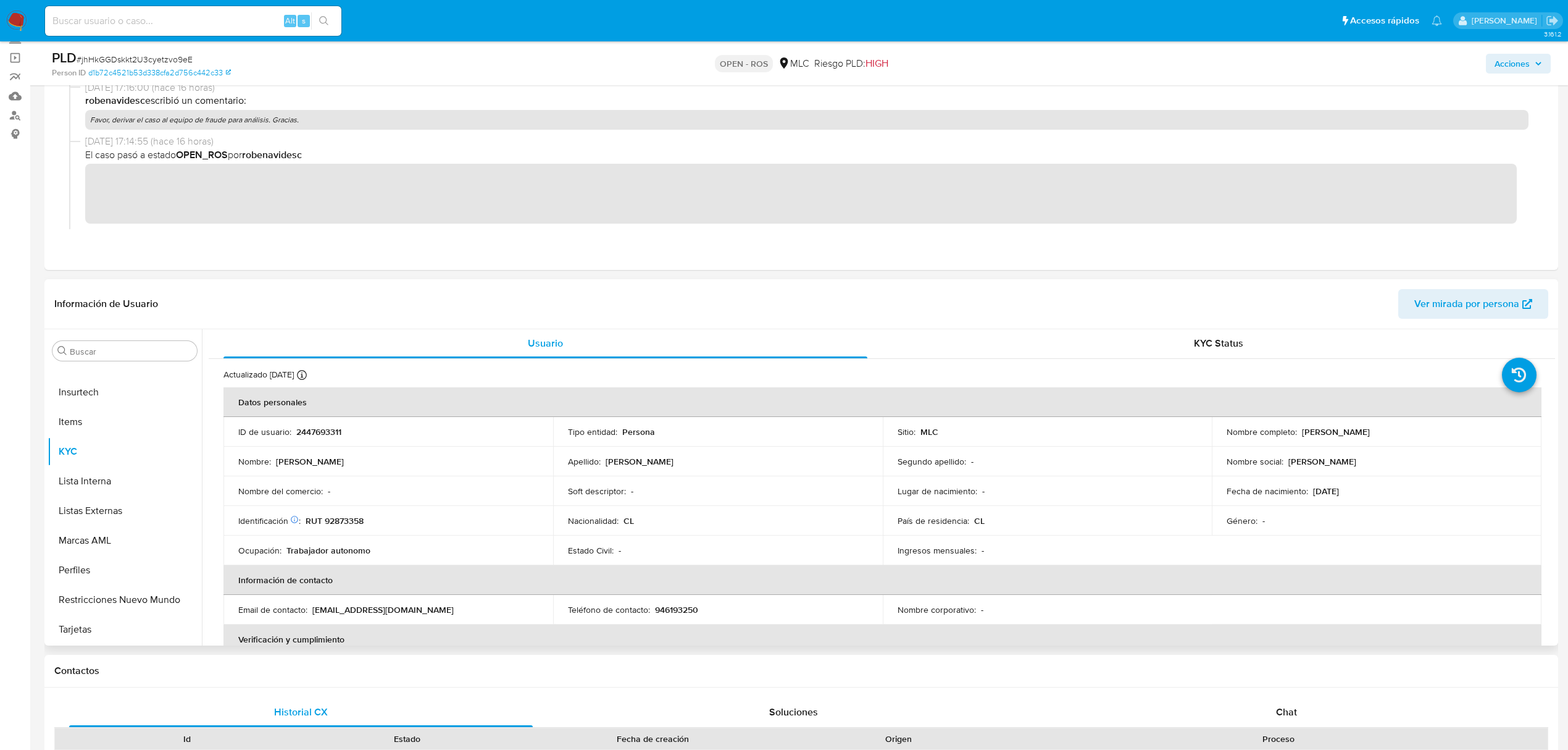
scroll to position [0, 0]
click at [675, 607] on p "946193250" at bounding box center [677, 610] width 44 height 11
copy p "946193250"
drag, startPoint x: 433, startPoint y: 612, endPoint x: 319, endPoint y: 603, distance: 114.4
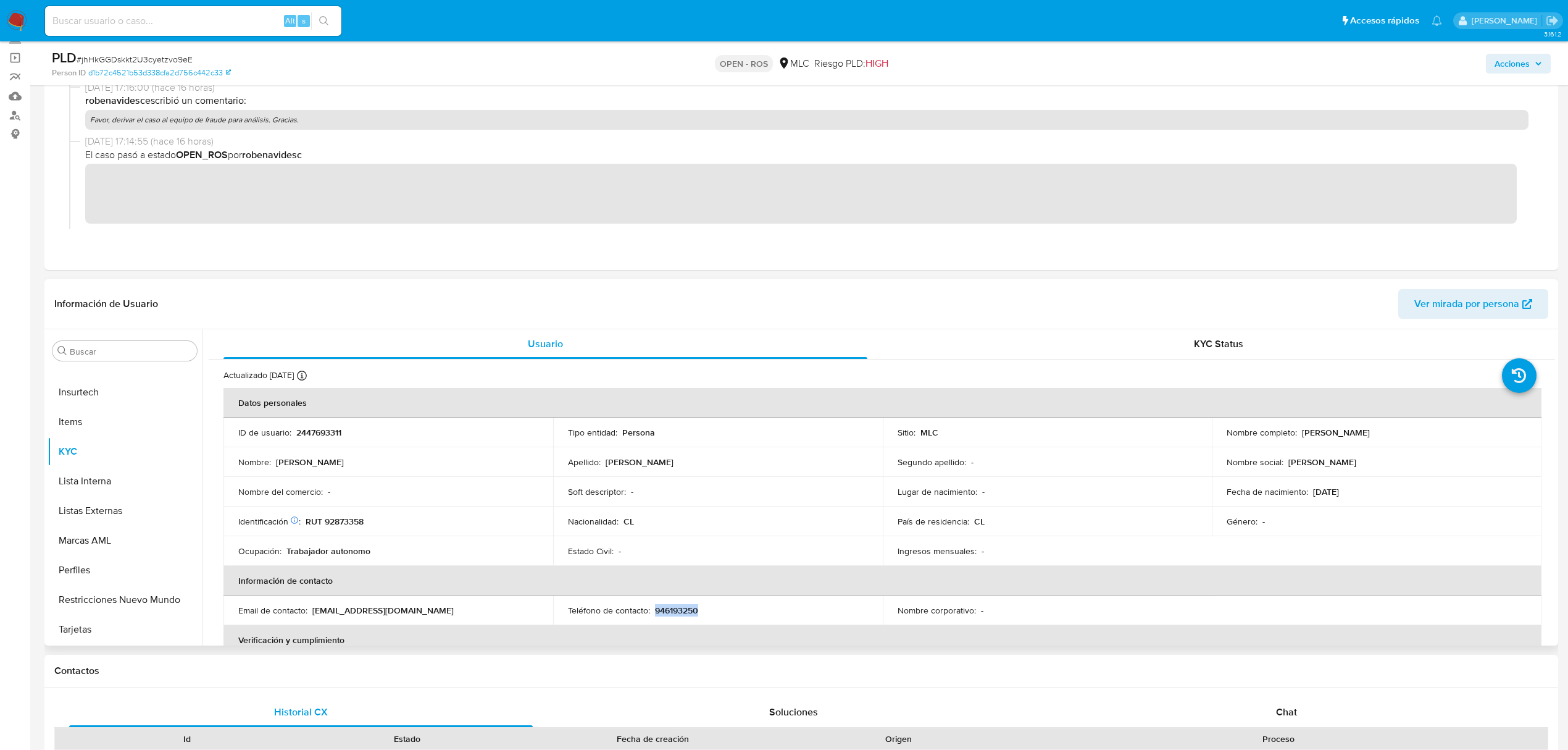
click at [319, 603] on td "Email de contacto : lisethrodriguez9665@gmail.com" at bounding box center [388, 610] width 330 height 30
copy p "lisethrodriguez9665@gmail.com"
click at [84, 393] on button "Archivos adjuntos" at bounding box center [119, 387] width 145 height 30
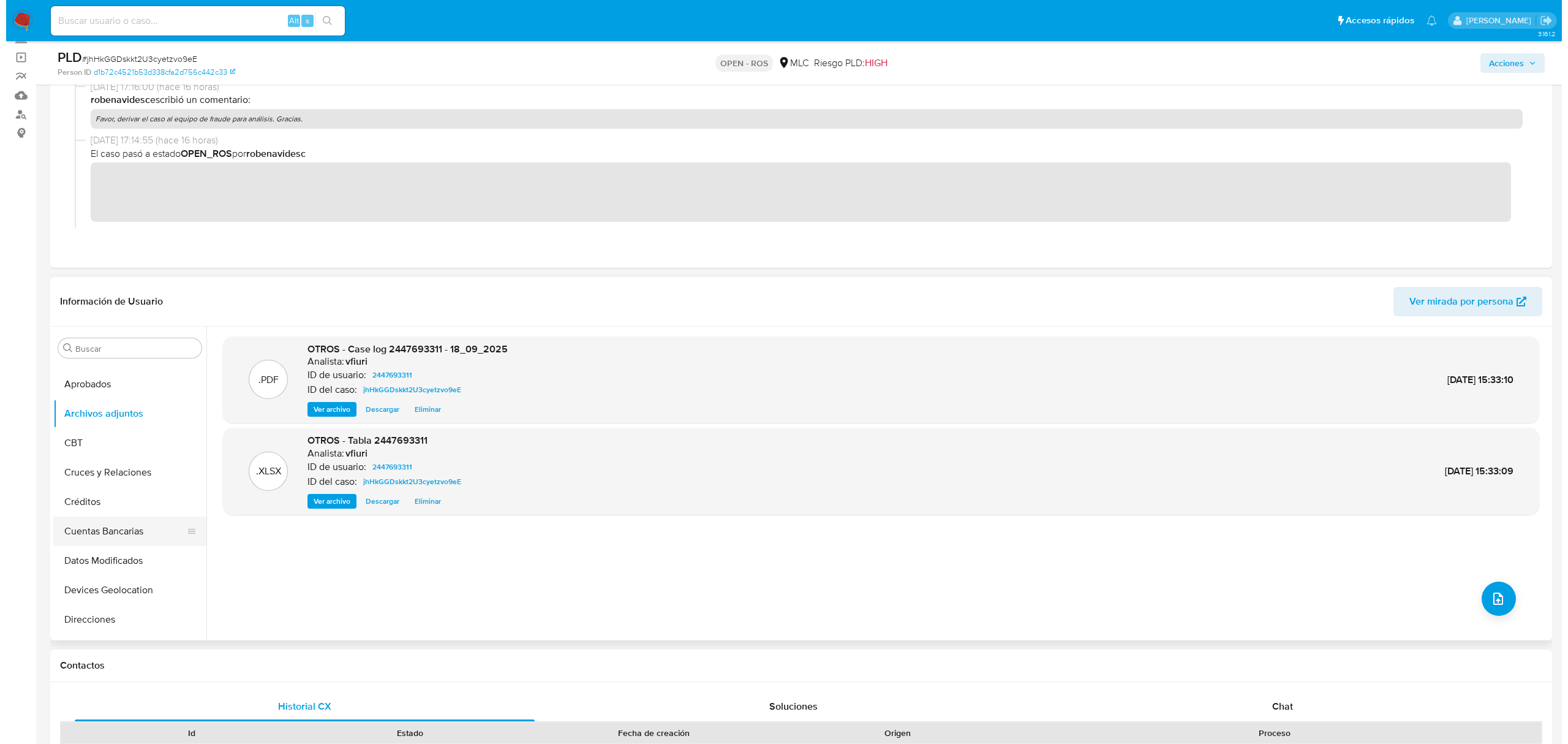
scroll to position [0, 0]
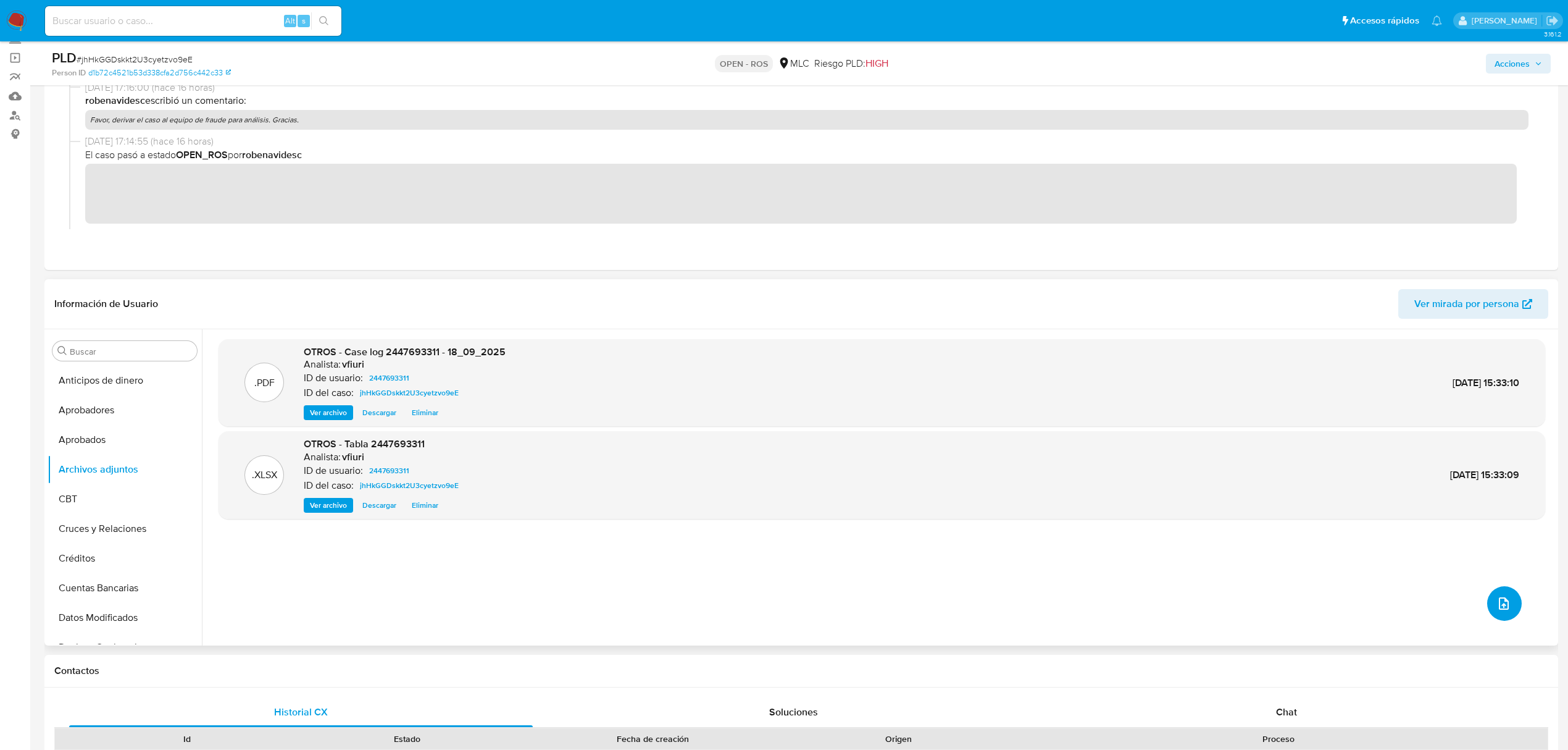
click at [1504, 607] on icon "upload-file" at bounding box center [1504, 603] width 15 height 15
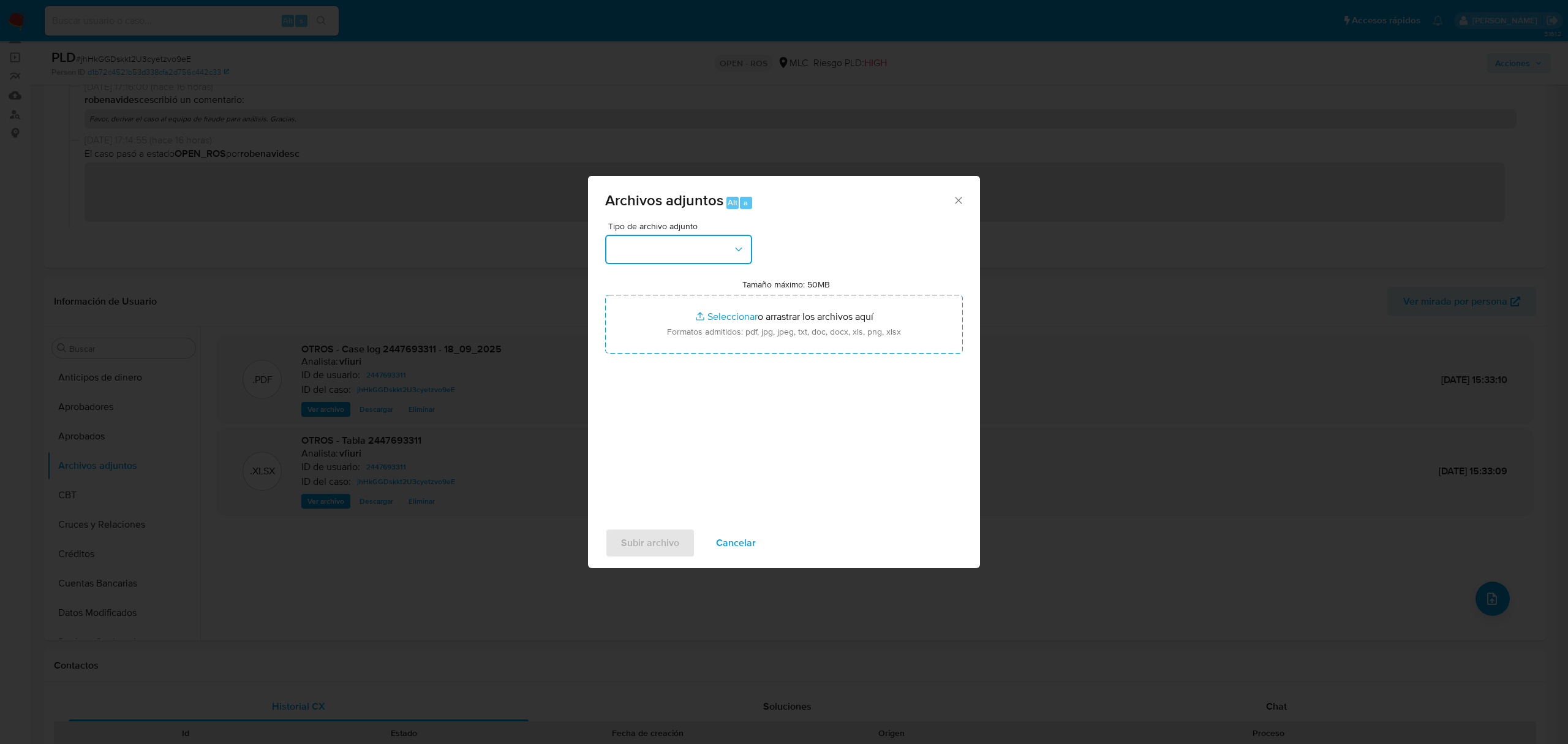
click at [726, 248] on button "button" at bounding box center [678, 250] width 147 height 30
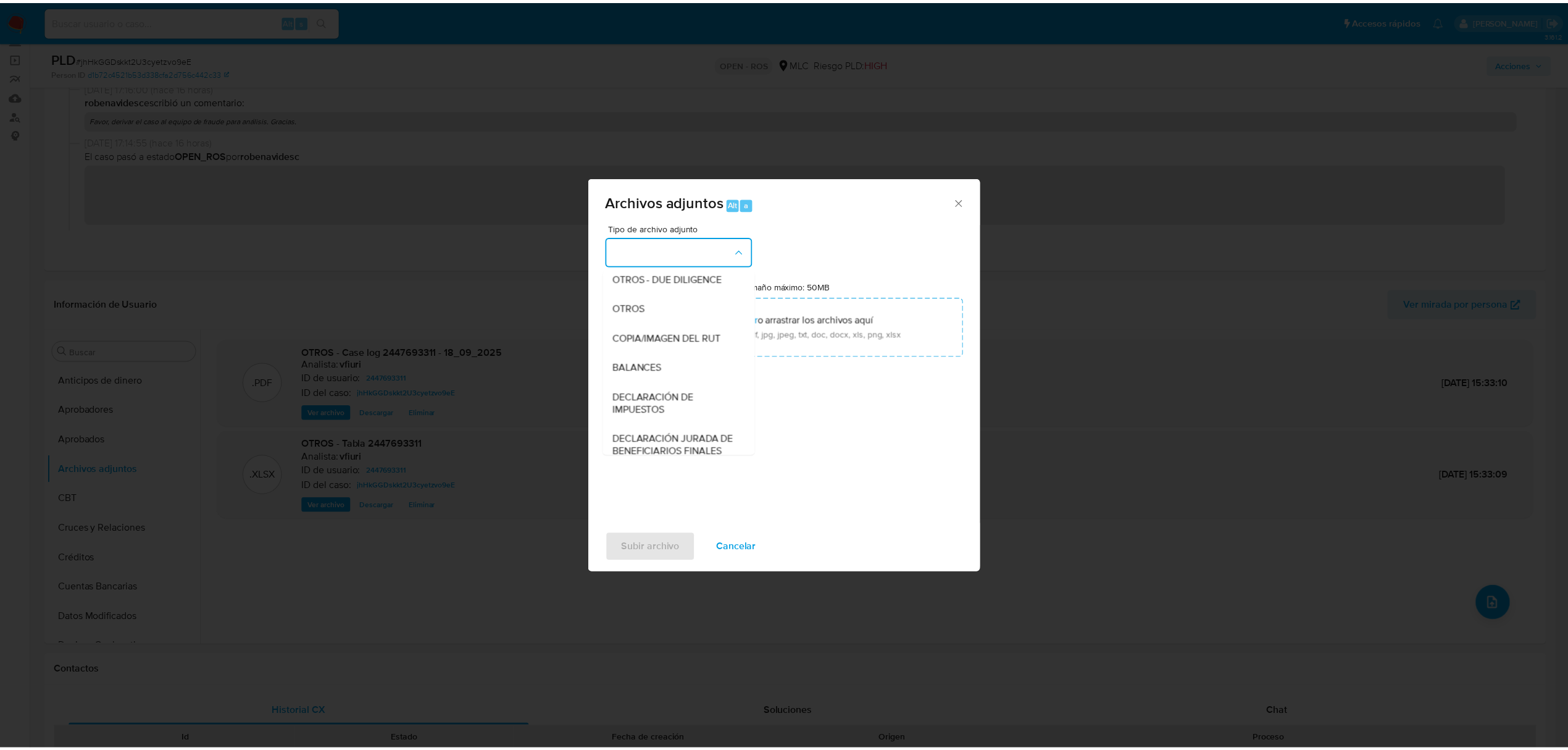
scroll to position [102, 0]
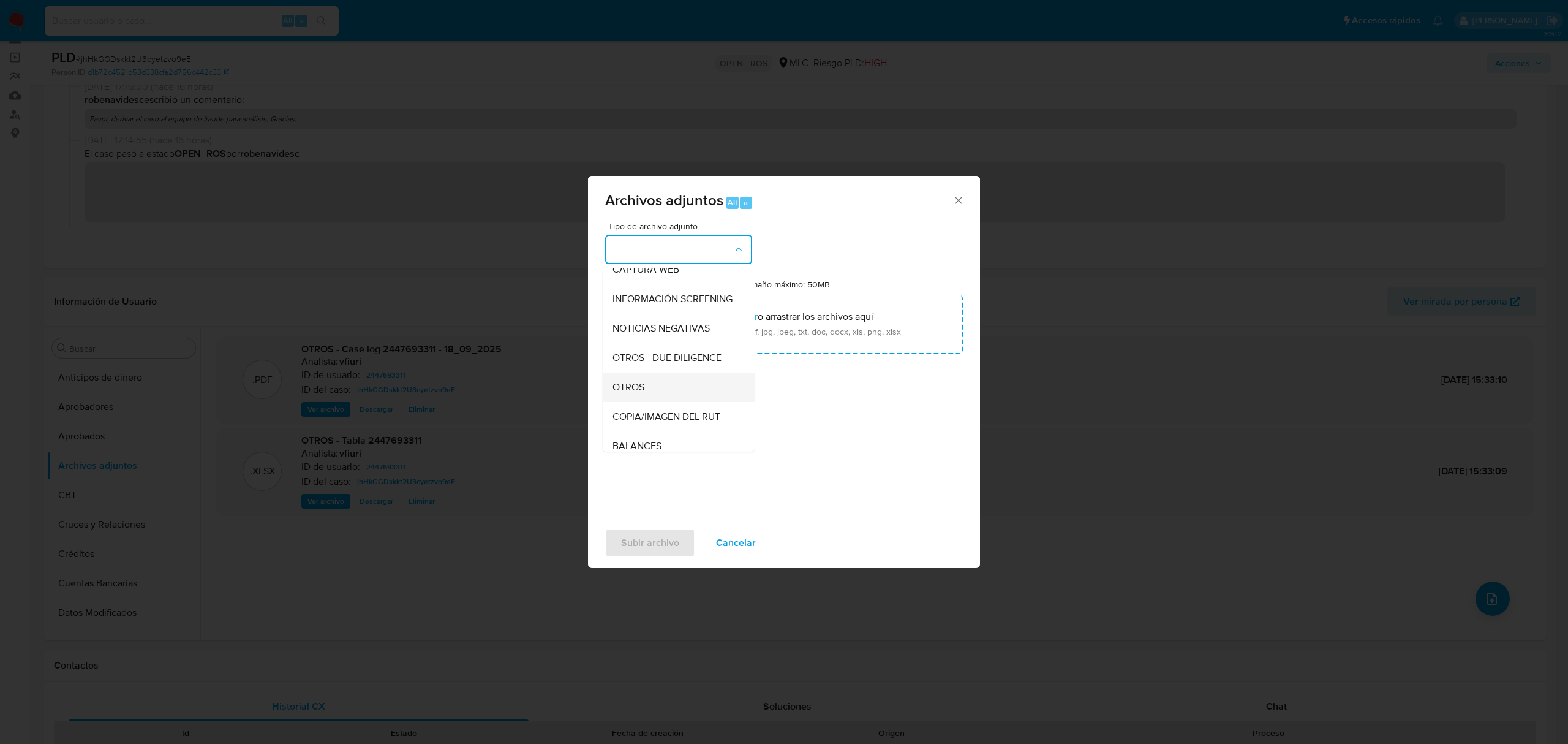
click at [640, 393] on span "OTROS" at bounding box center [628, 387] width 32 height 13
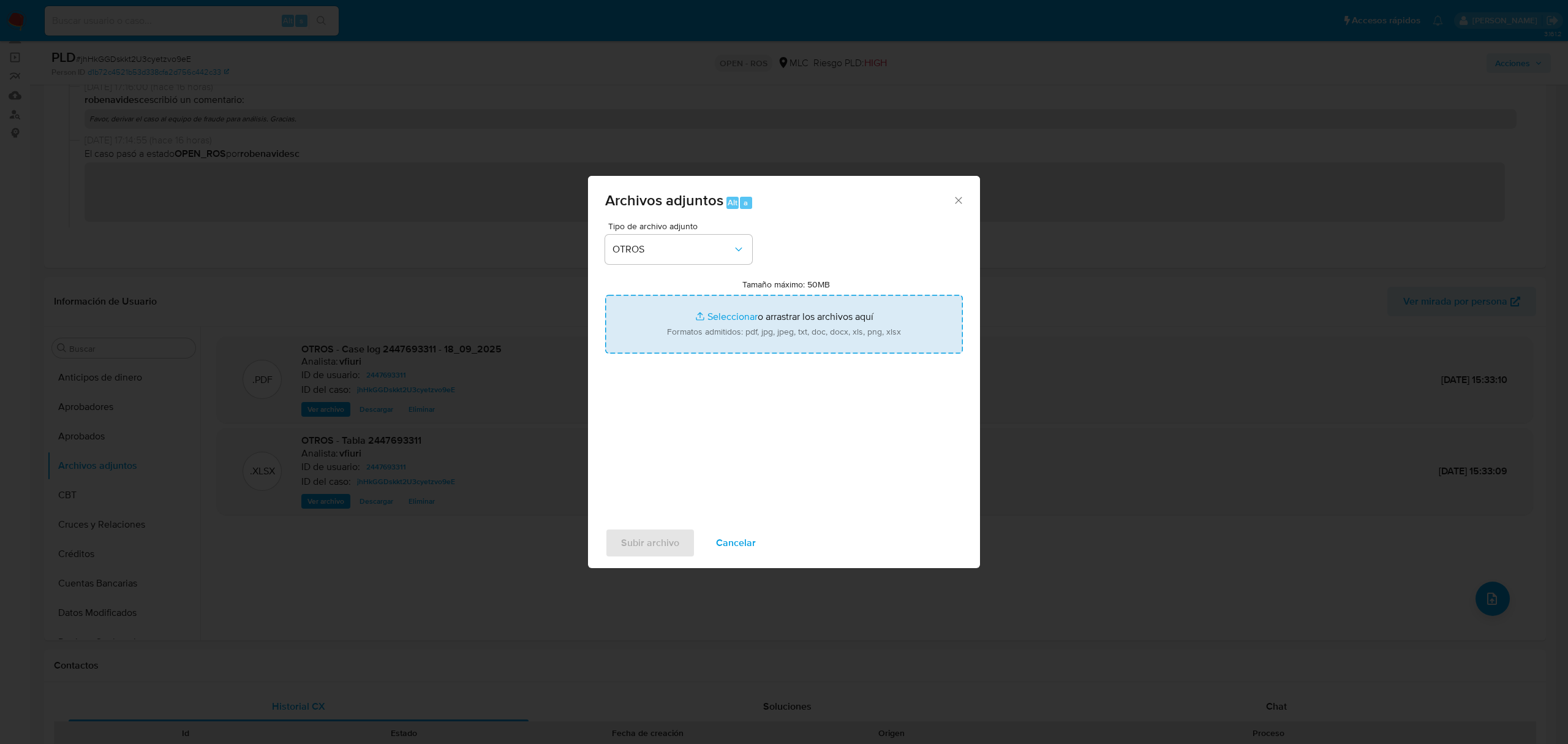
click at [739, 336] on input "Tamaño máximo: 50MB Seleccionar archivos" at bounding box center [783, 324] width 357 height 59
type input "C:\fakepath\UAF #1329.pdf"
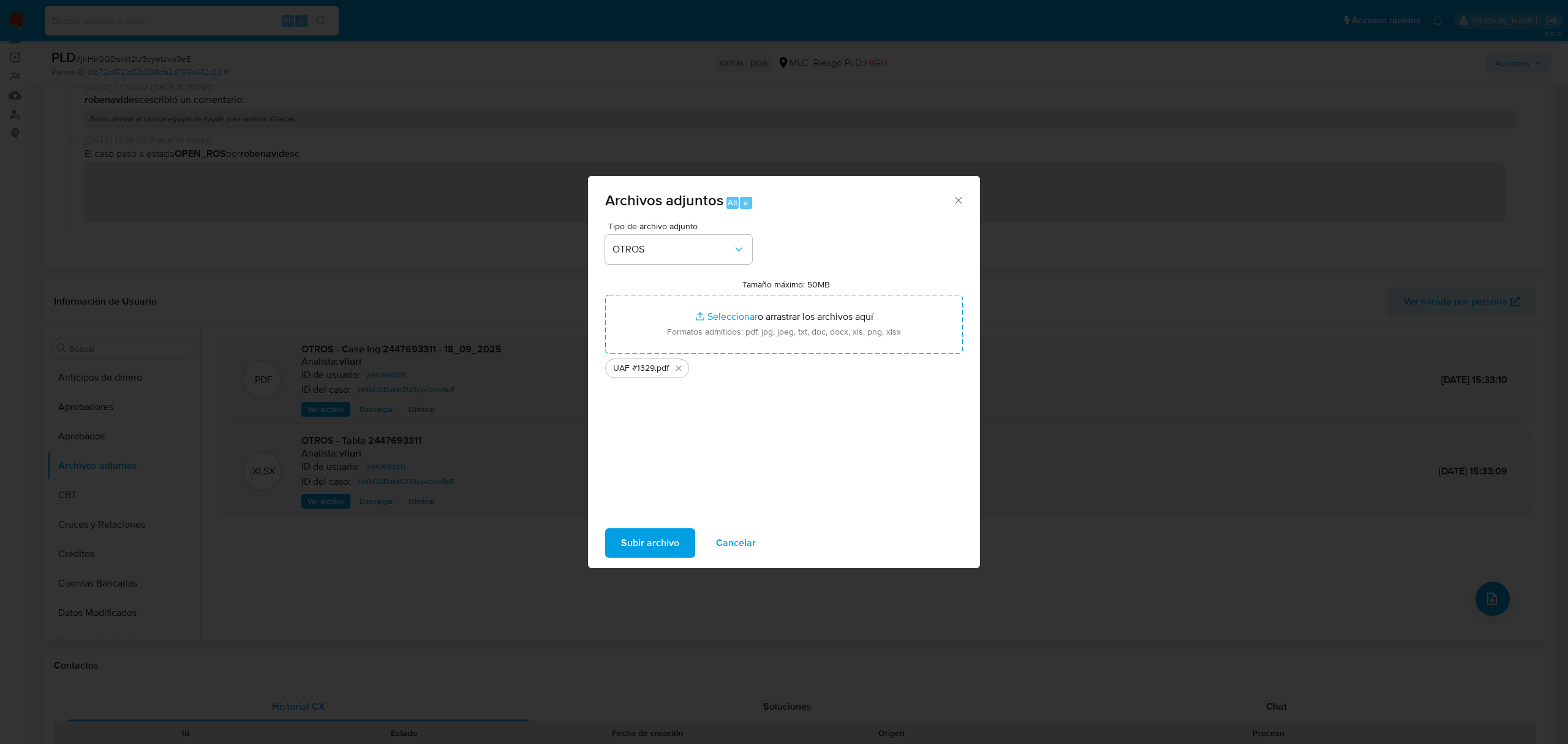
click at [642, 546] on span "Subir archivo" at bounding box center [650, 543] width 58 height 27
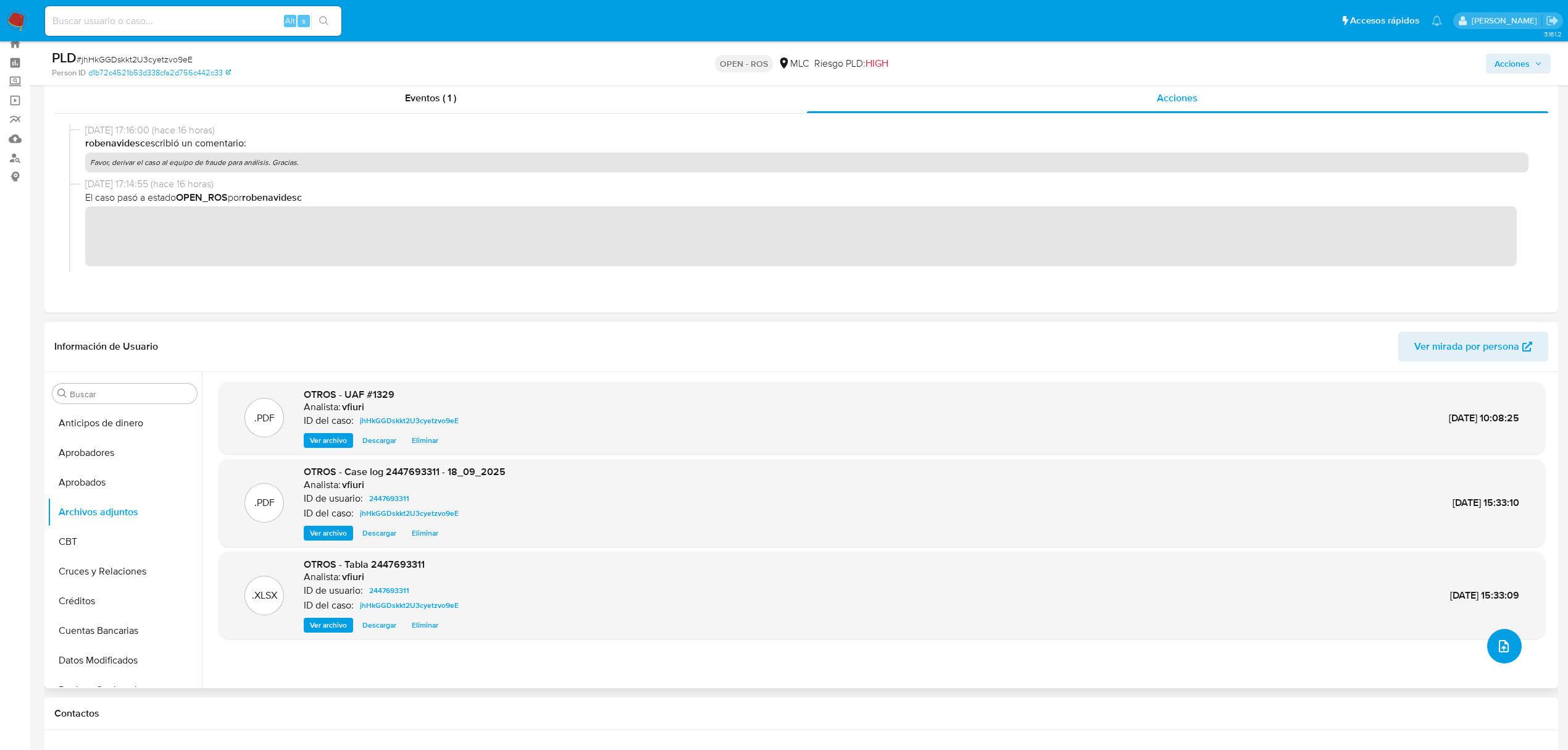
scroll to position [0, 0]
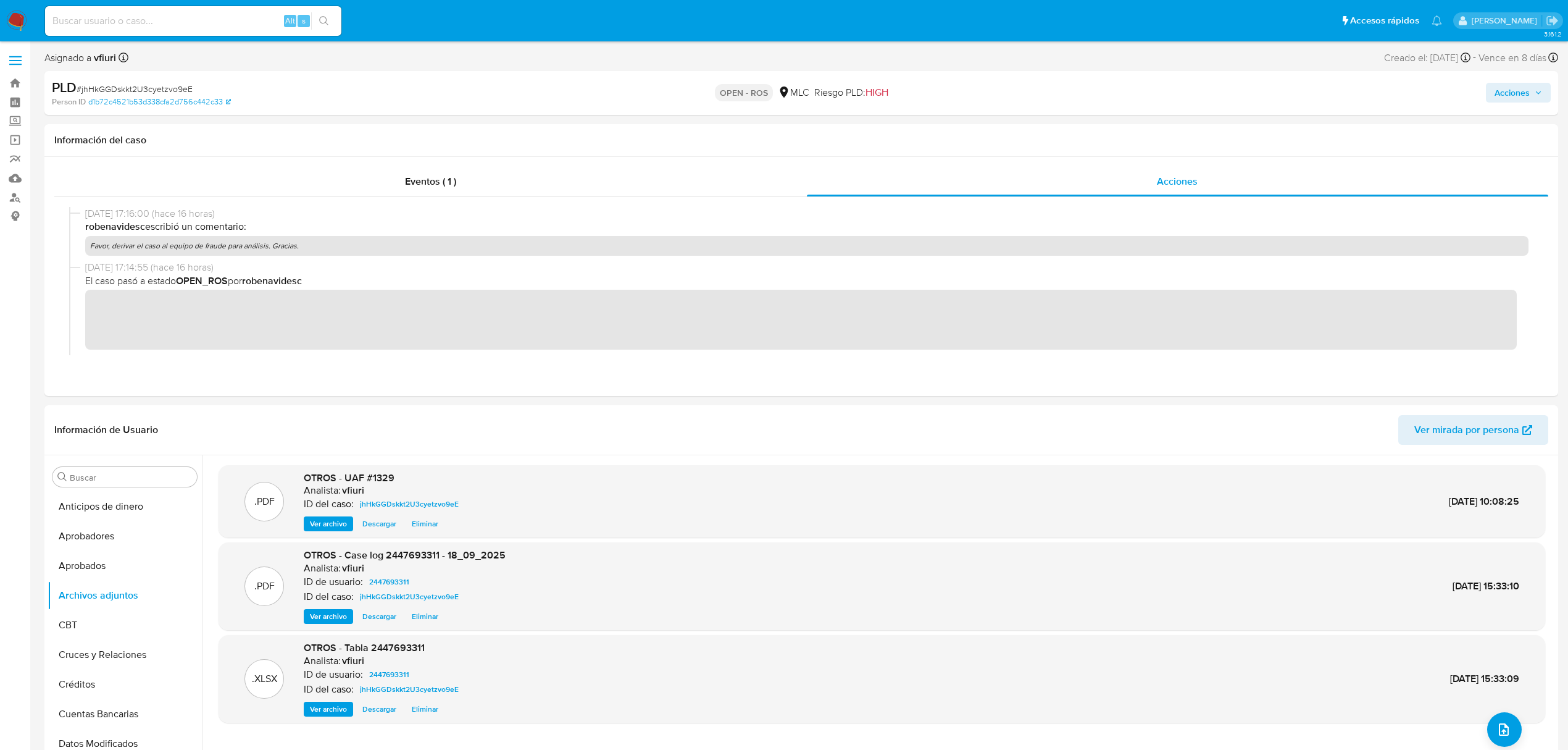
click at [1505, 85] on span "Acciones" at bounding box center [1513, 92] width 35 height 19
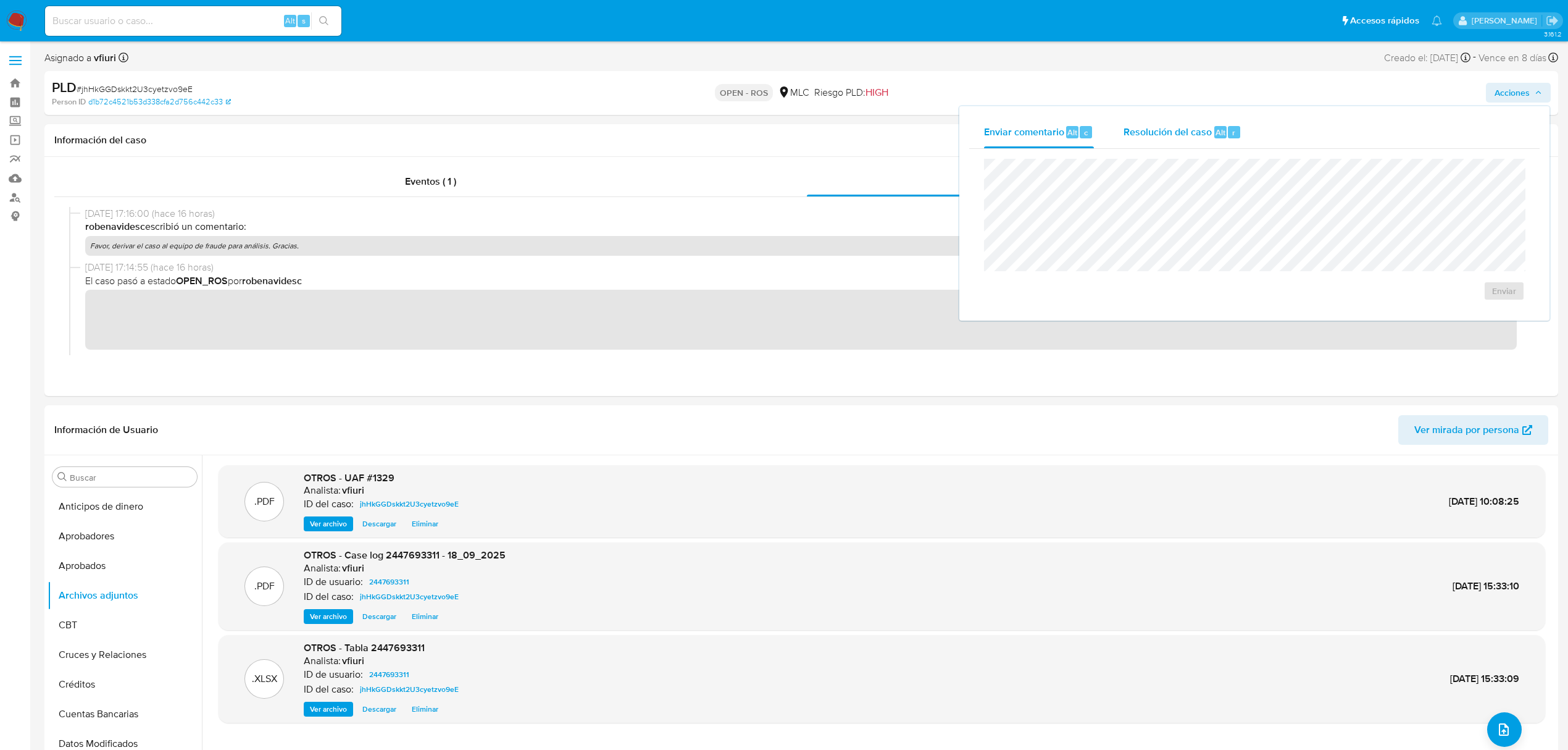
click at [1136, 134] on span "Resolución del caso" at bounding box center [1167, 131] width 88 height 15
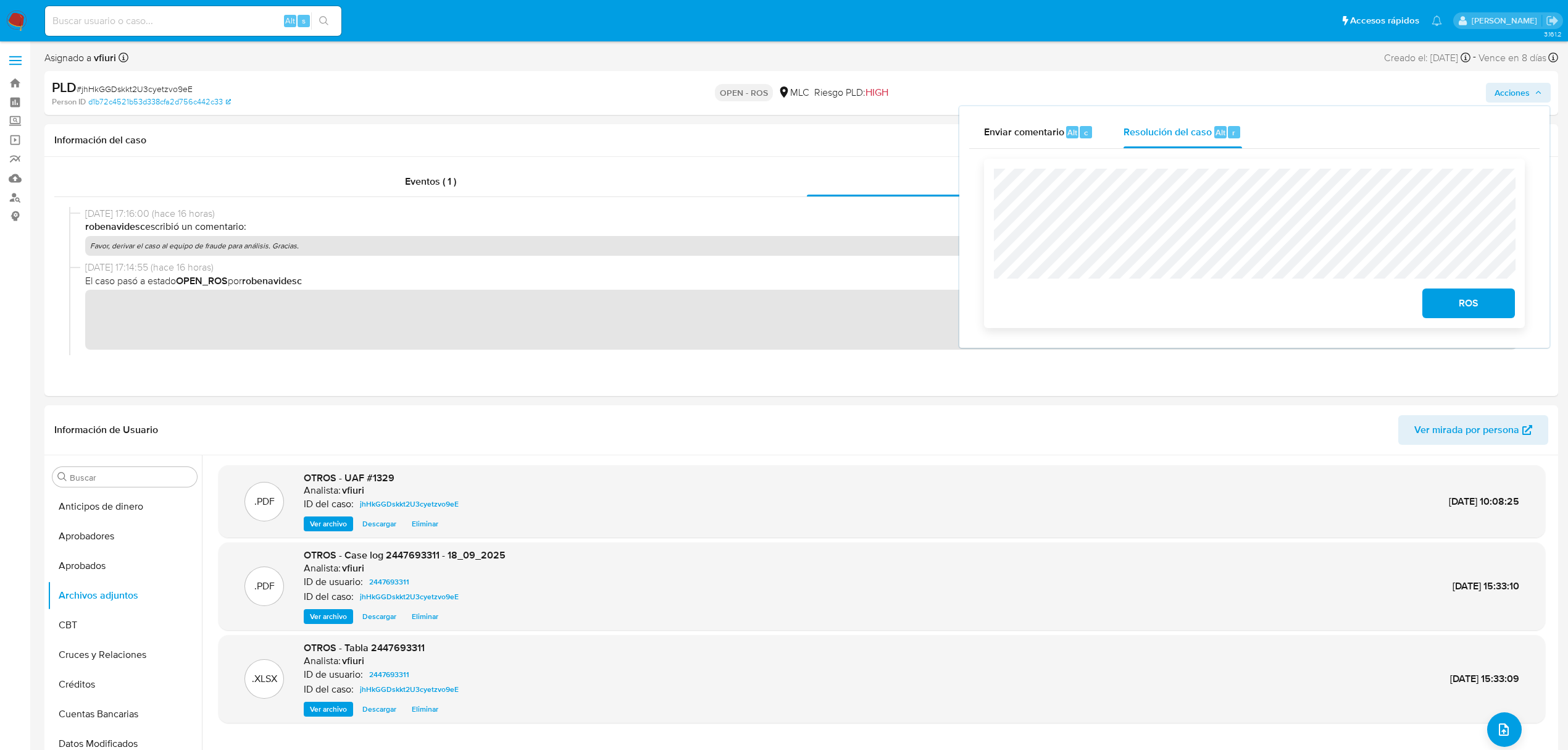
click at [1466, 312] on span "ROS" at bounding box center [1469, 303] width 60 height 27
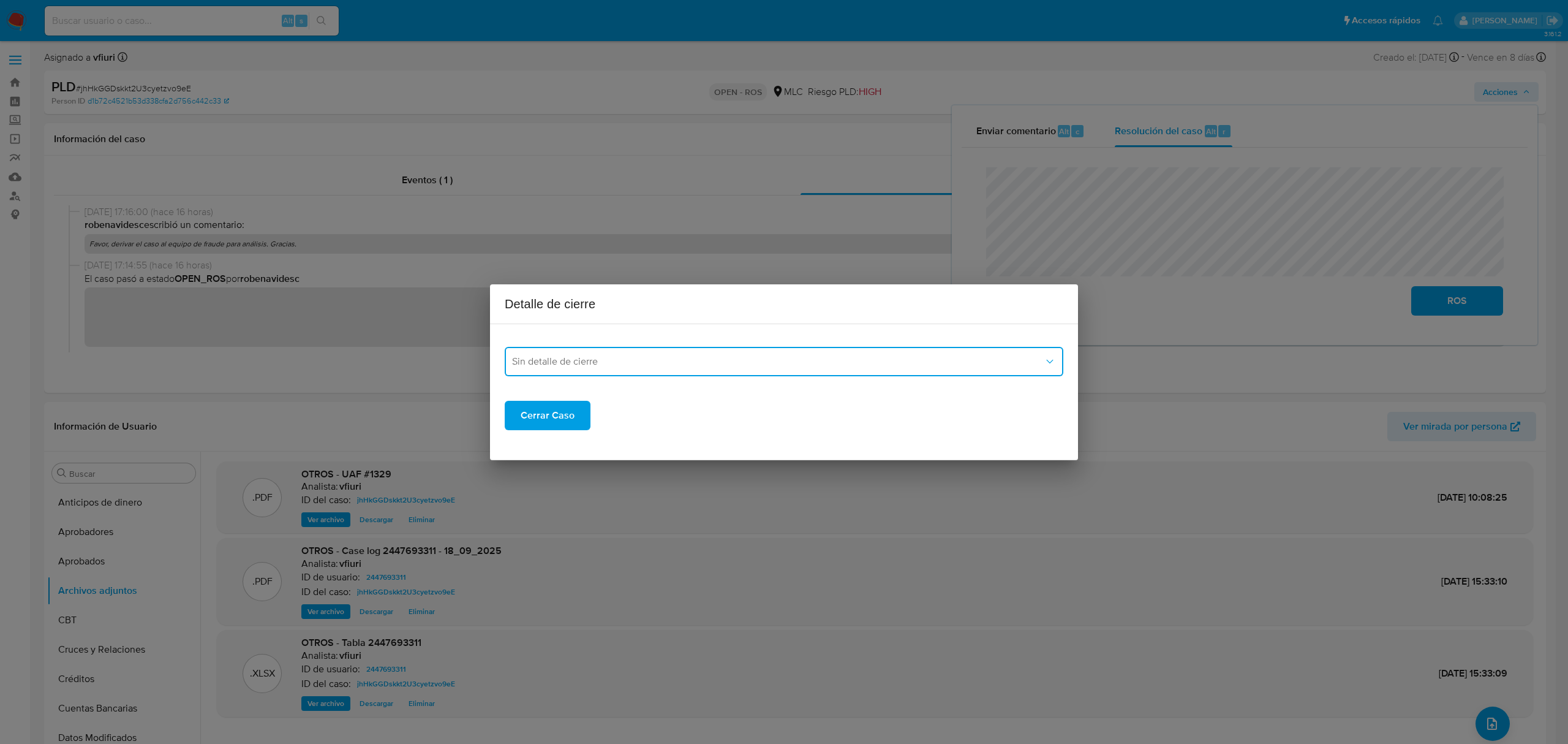
click at [564, 366] on span "Sin detalle de cierre" at bounding box center [778, 361] width 532 height 13
click at [569, 415] on div "ROS_EMISOR" at bounding box center [780, 424] width 536 height 30
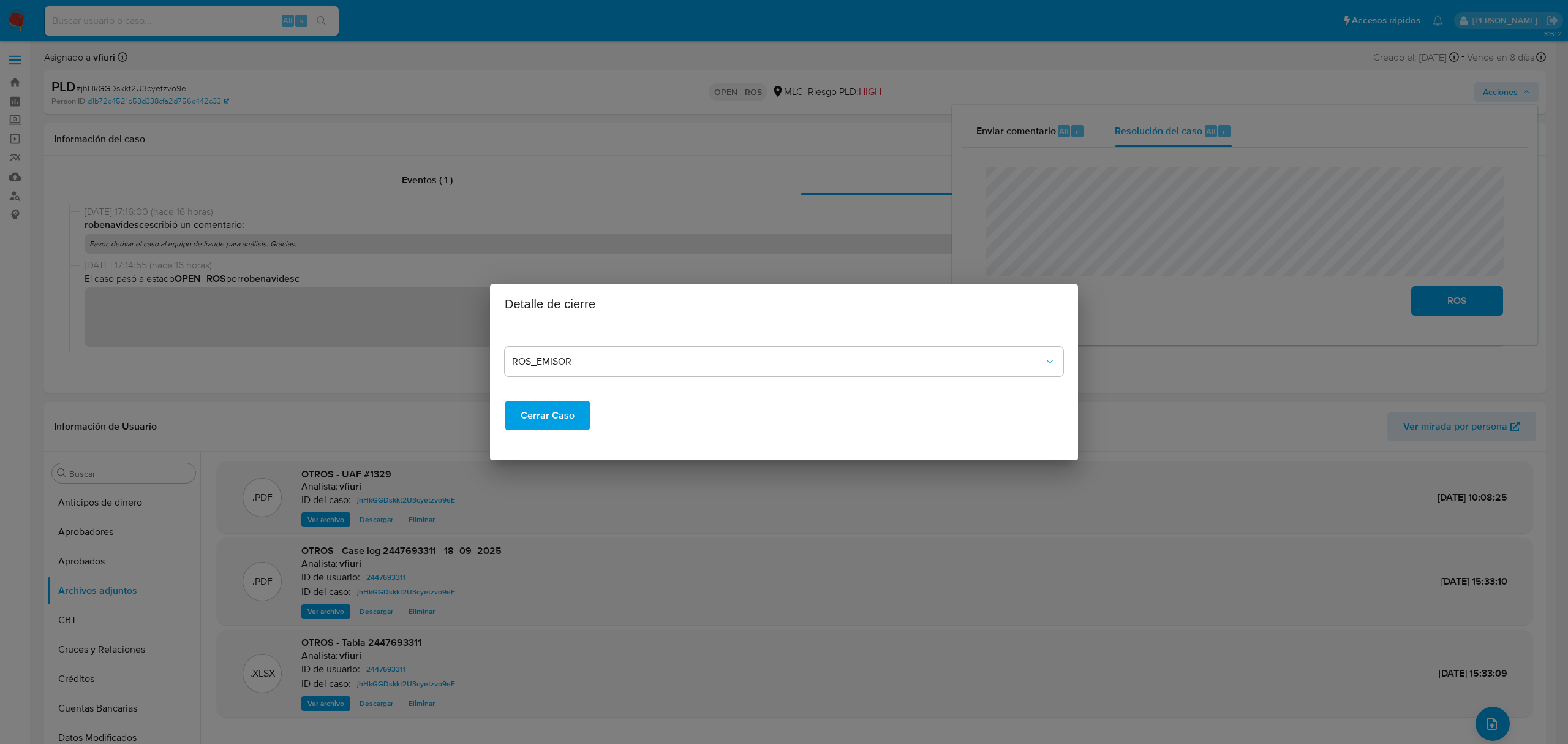
click at [564, 410] on span "Cerrar Caso" at bounding box center [548, 415] width 54 height 27
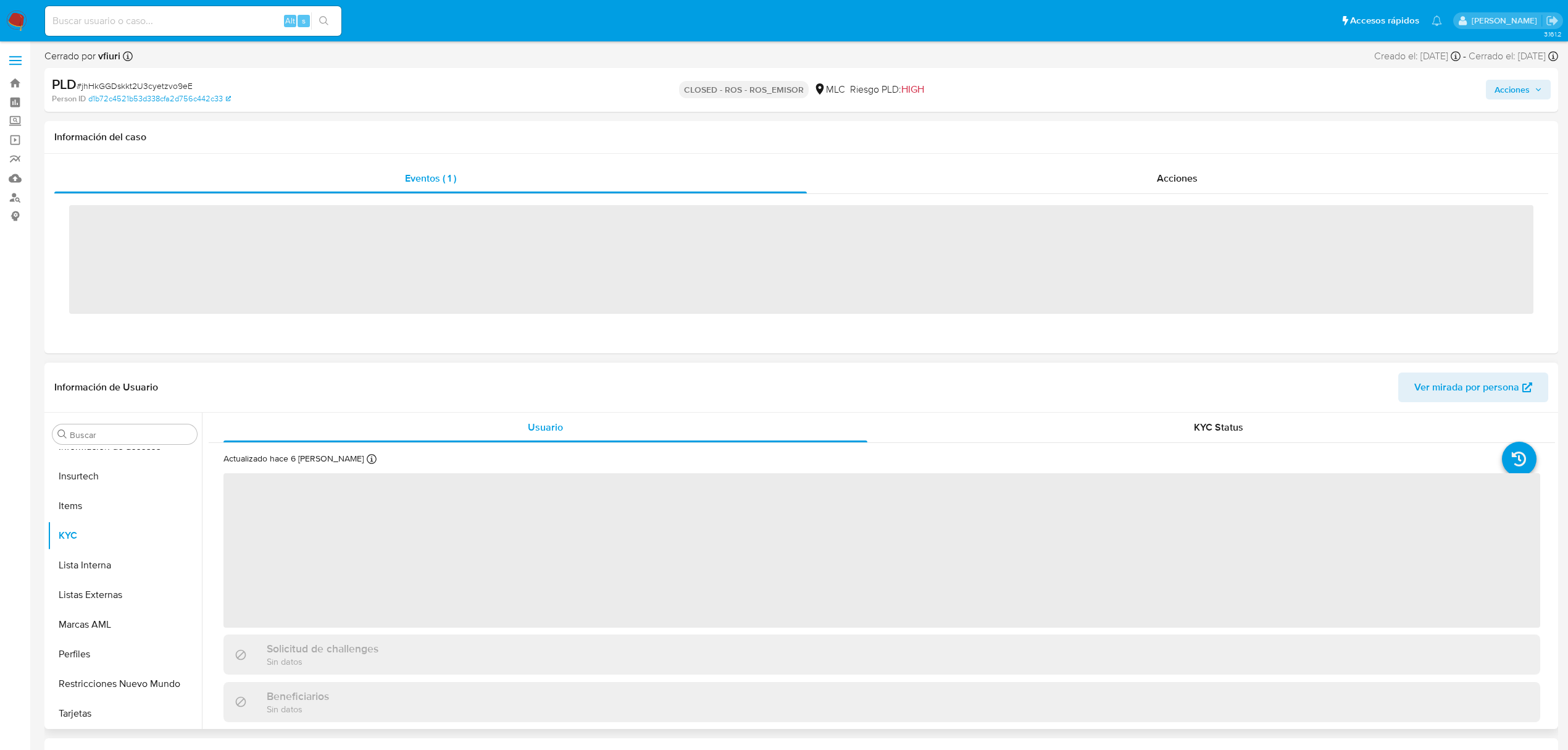
scroll to position [581, 0]
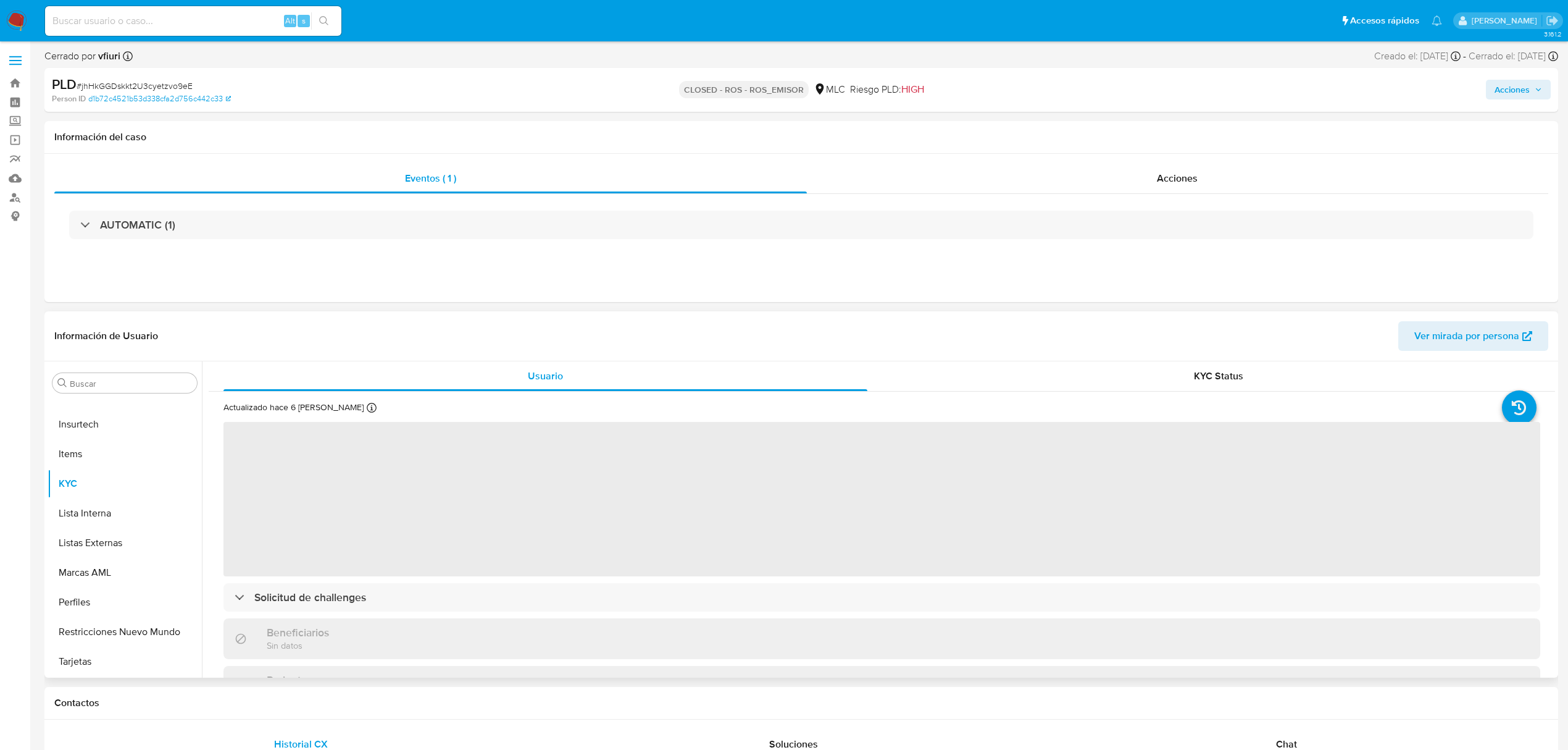
select select "10"
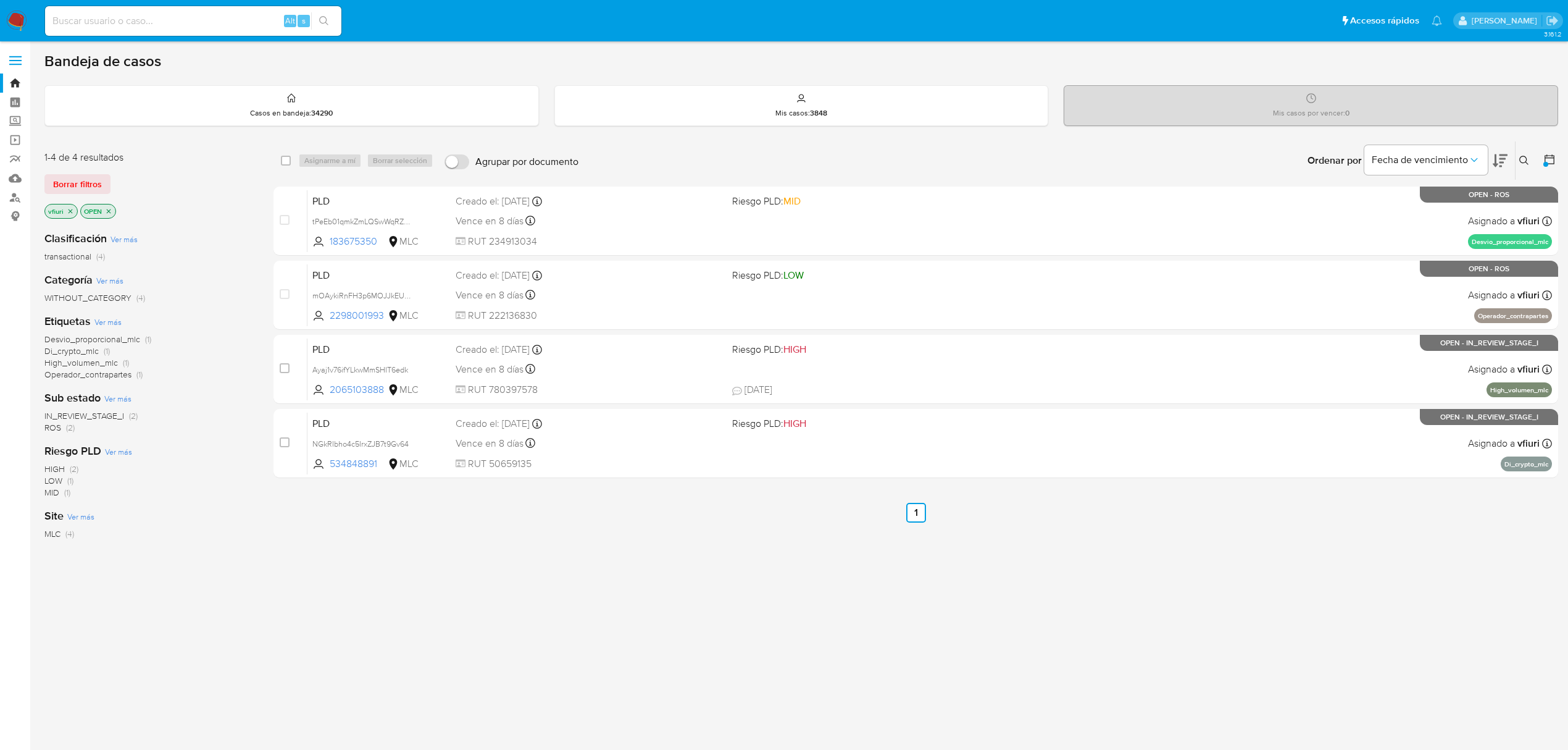
click at [1521, 158] on icon at bounding box center [1524, 160] width 10 height 10
click at [1524, 155] on icon at bounding box center [1524, 160] width 10 height 10
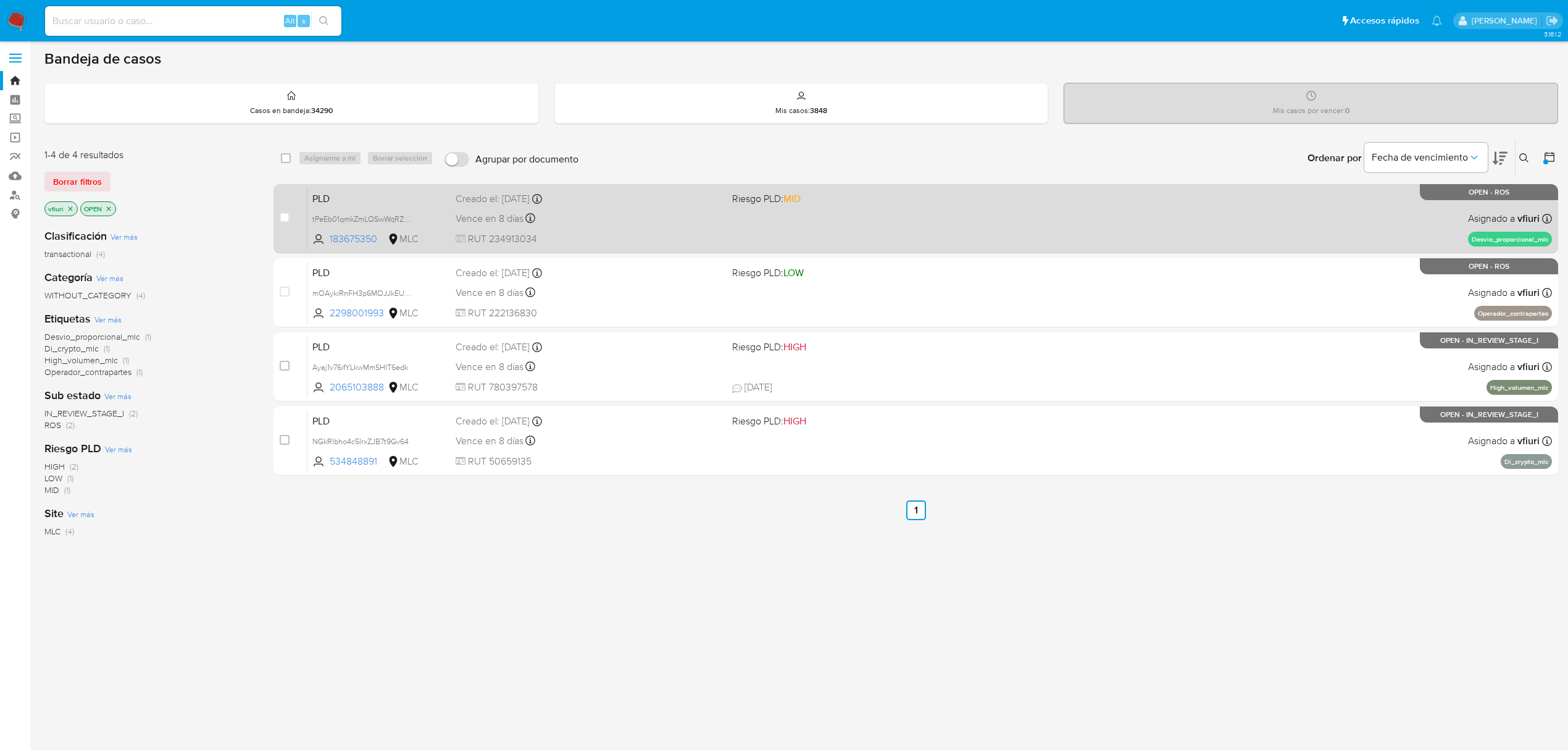
click at [693, 230] on div "PLD tPeEb01qmkZmLQSwWqRZtxBK 183675350 MLC Riesgo PLD: MID Creado el: 12/07/202…" at bounding box center [930, 219] width 1245 height 62
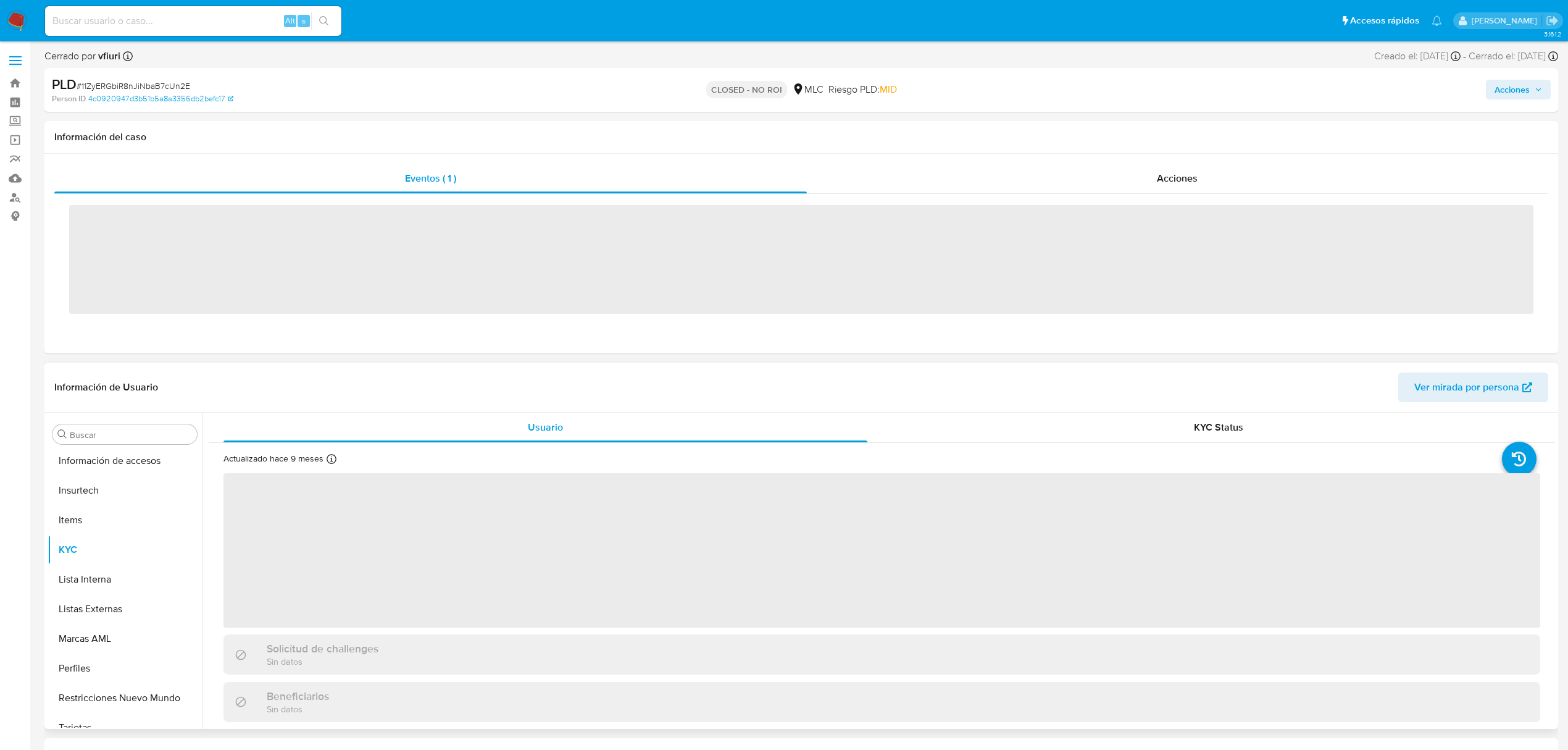
scroll to position [581, 0]
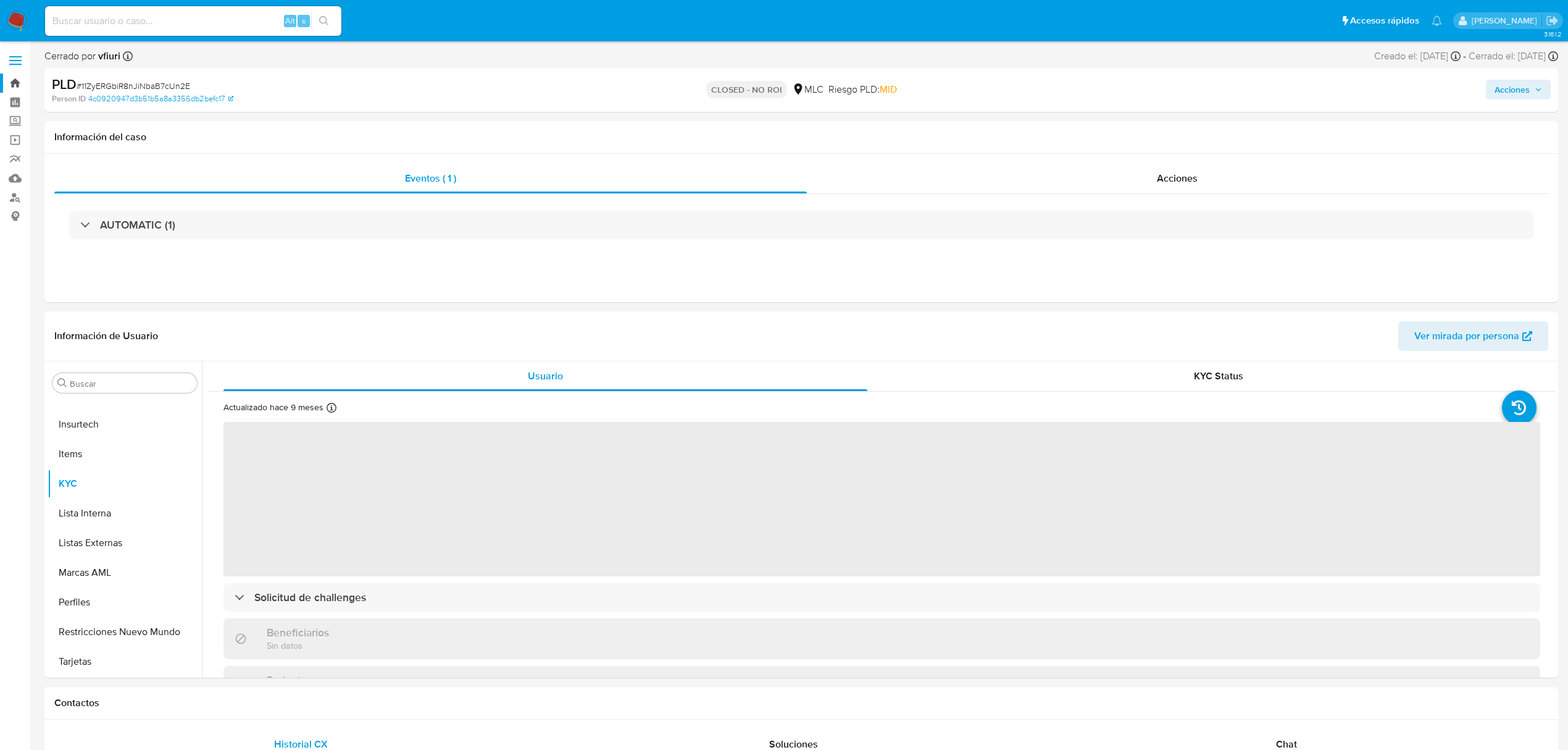
select select "10"
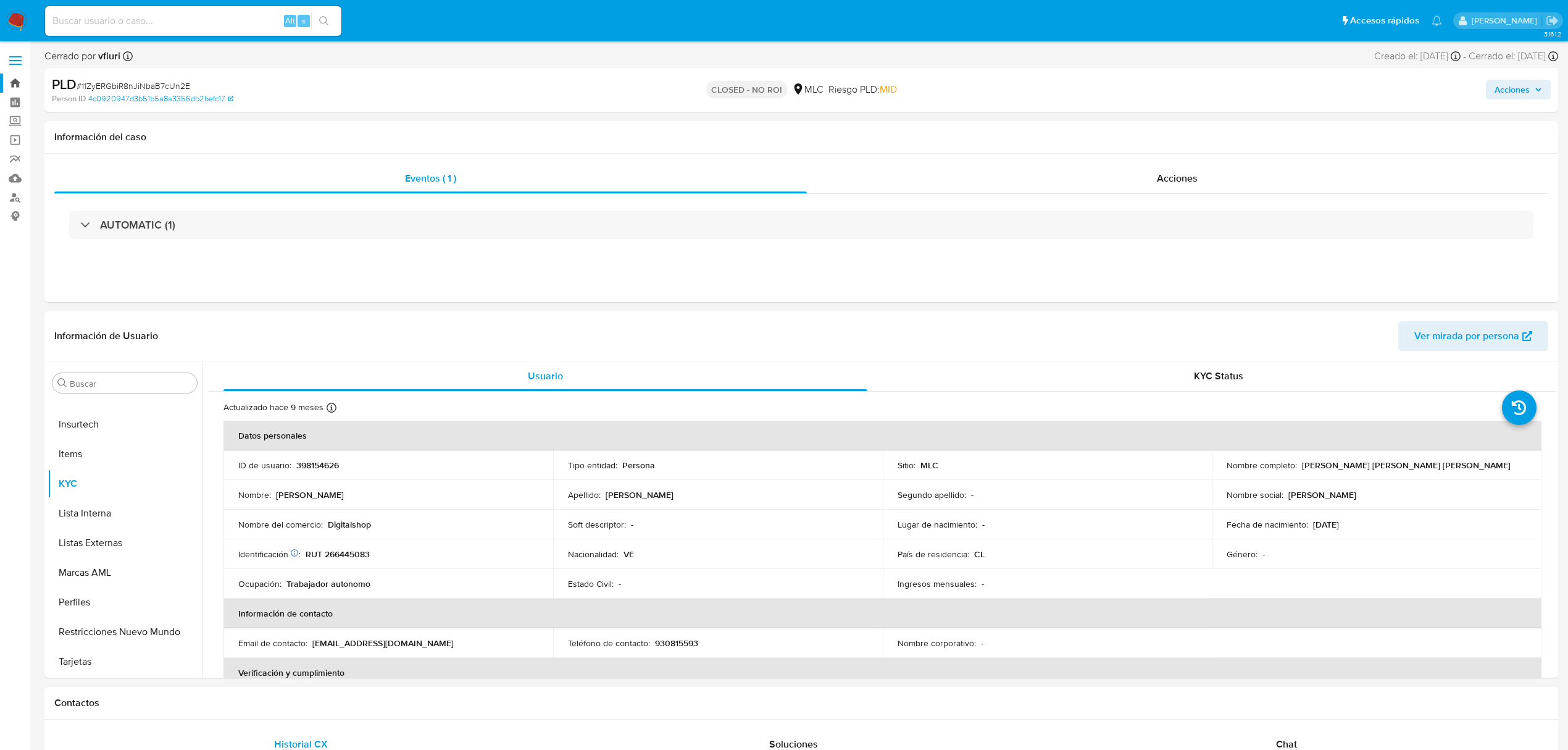
click at [17, 81] on link "Bandeja" at bounding box center [73, 84] width 147 height 19
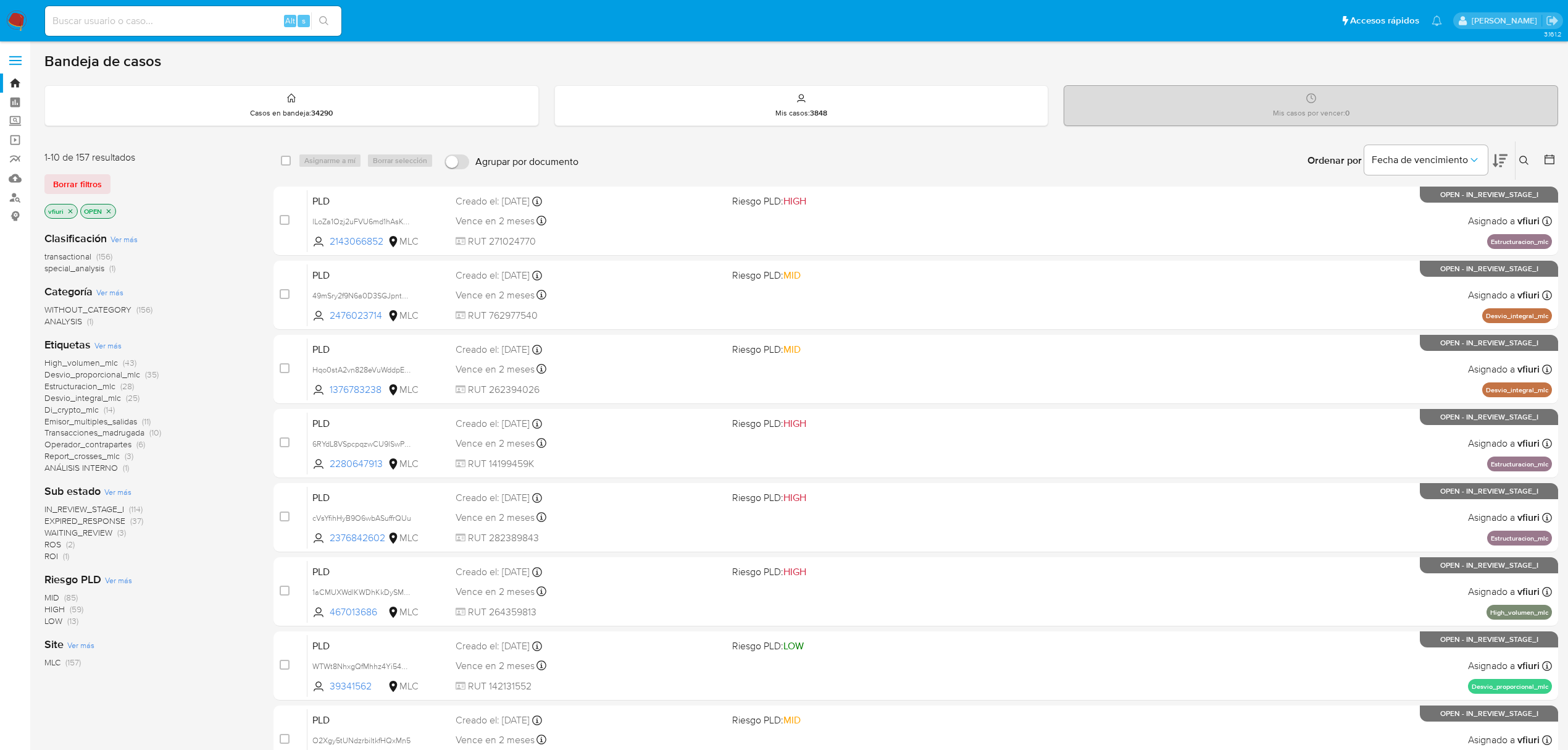
click at [1517, 164] on button at bounding box center [1525, 160] width 20 height 15
click at [1394, 218] on div at bounding box center [1421, 207] width 209 height 30
click at [1386, 213] on input at bounding box center [1421, 207] width 209 height 17
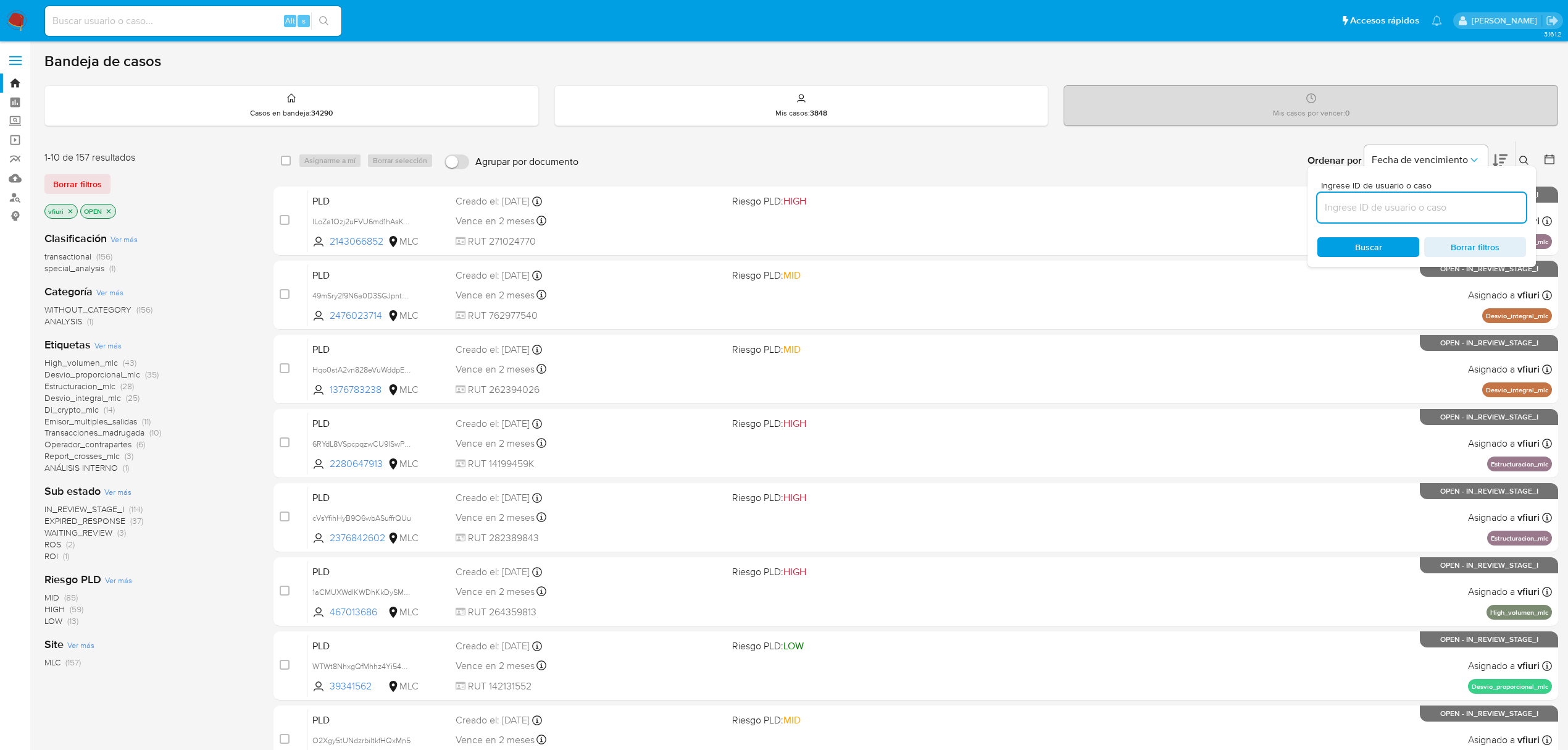
paste input "jhHkGGDskkt2U3cyetzvo9eE"
type input "jhHkGGDskkt2U3cyetzvo9eE"
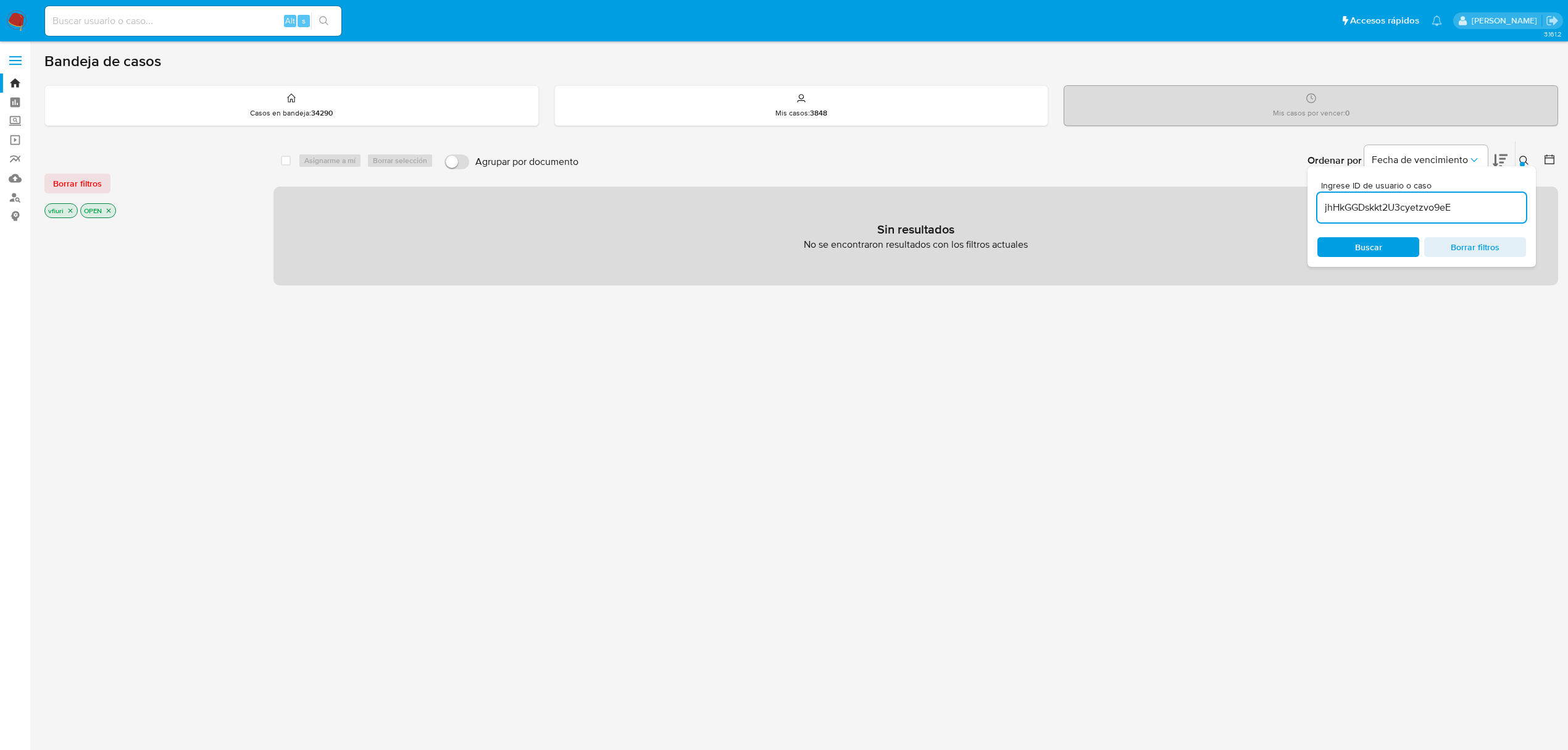
click at [111, 212] on icon "close-filter" at bounding box center [109, 211] width 8 height 8
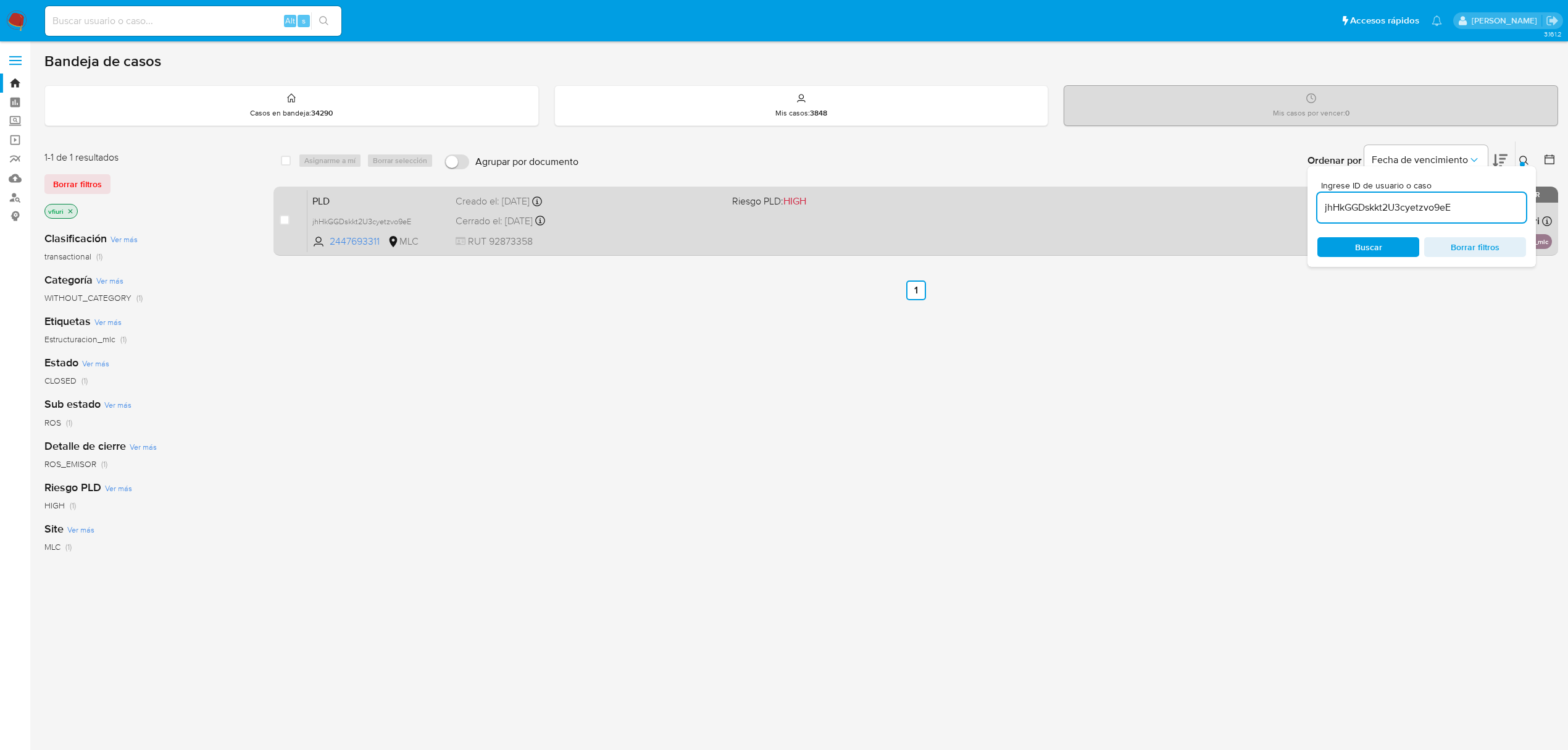
click at [616, 215] on div "Cerrado el: [DATE] Cerrado el: [DATE] 10:08:57" at bounding box center [588, 222] width 267 height 14
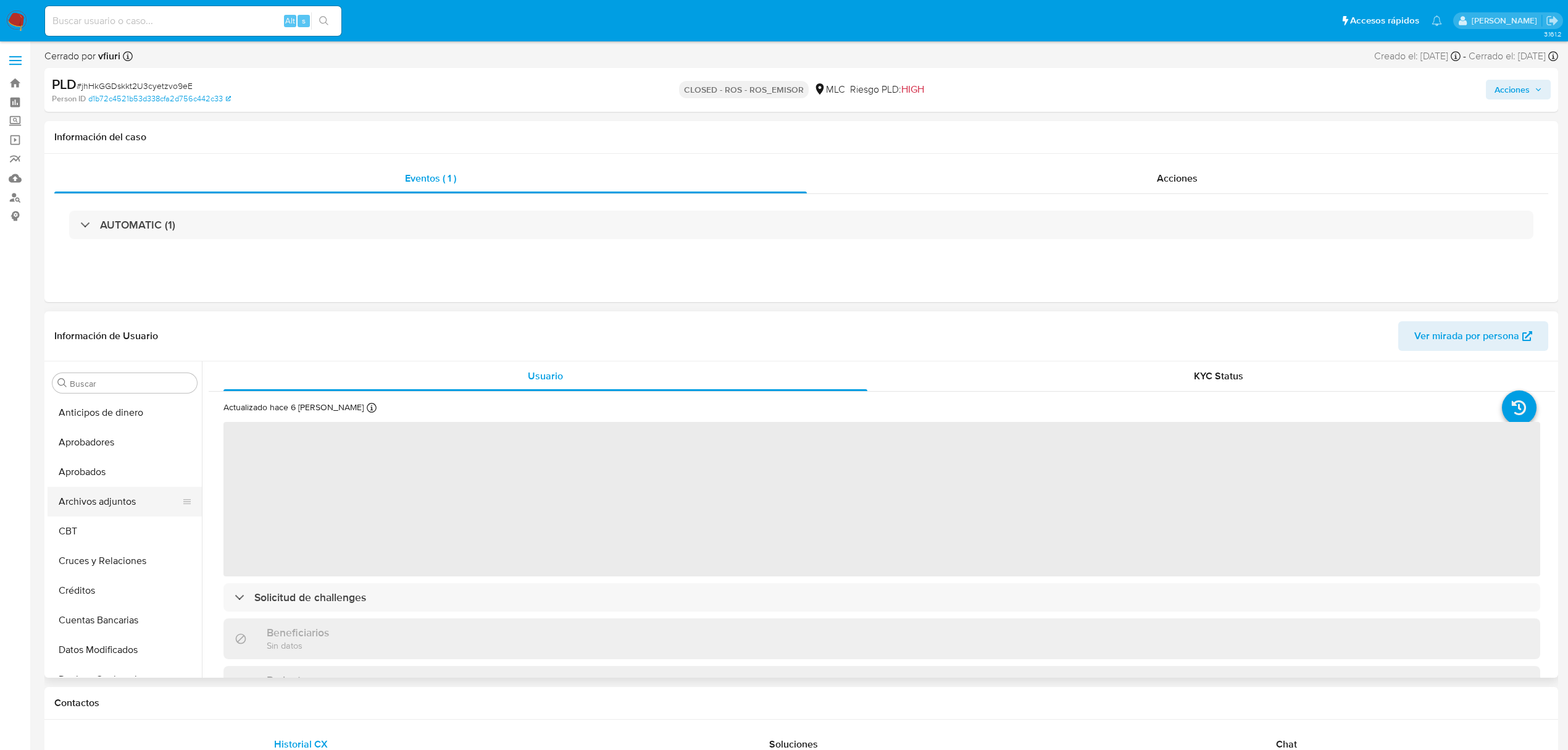
select select "10"
click at [104, 509] on button "Archivos adjuntos" at bounding box center [119, 501] width 145 height 30
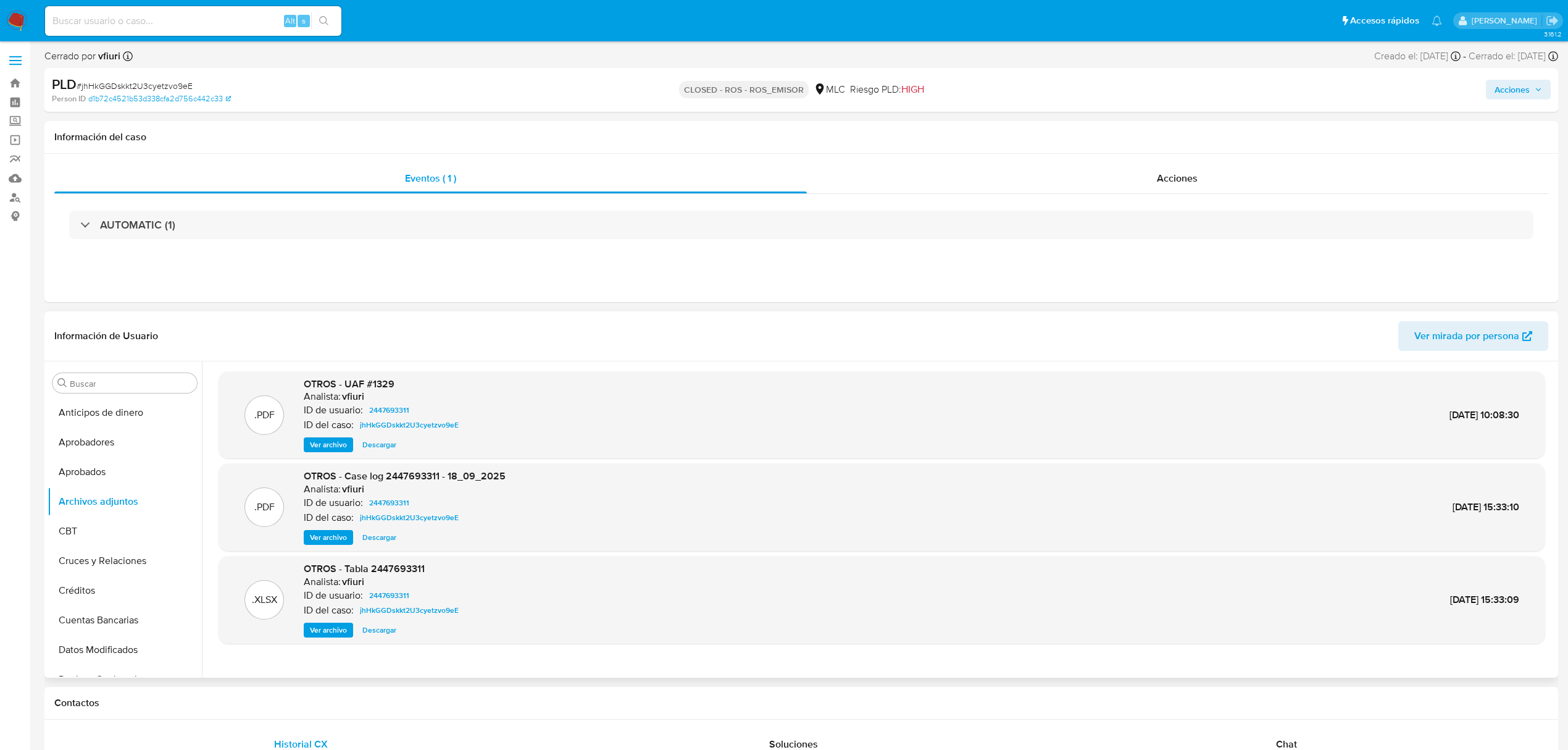
click at [337, 448] on span "Ver archivo" at bounding box center [328, 445] width 37 height 13
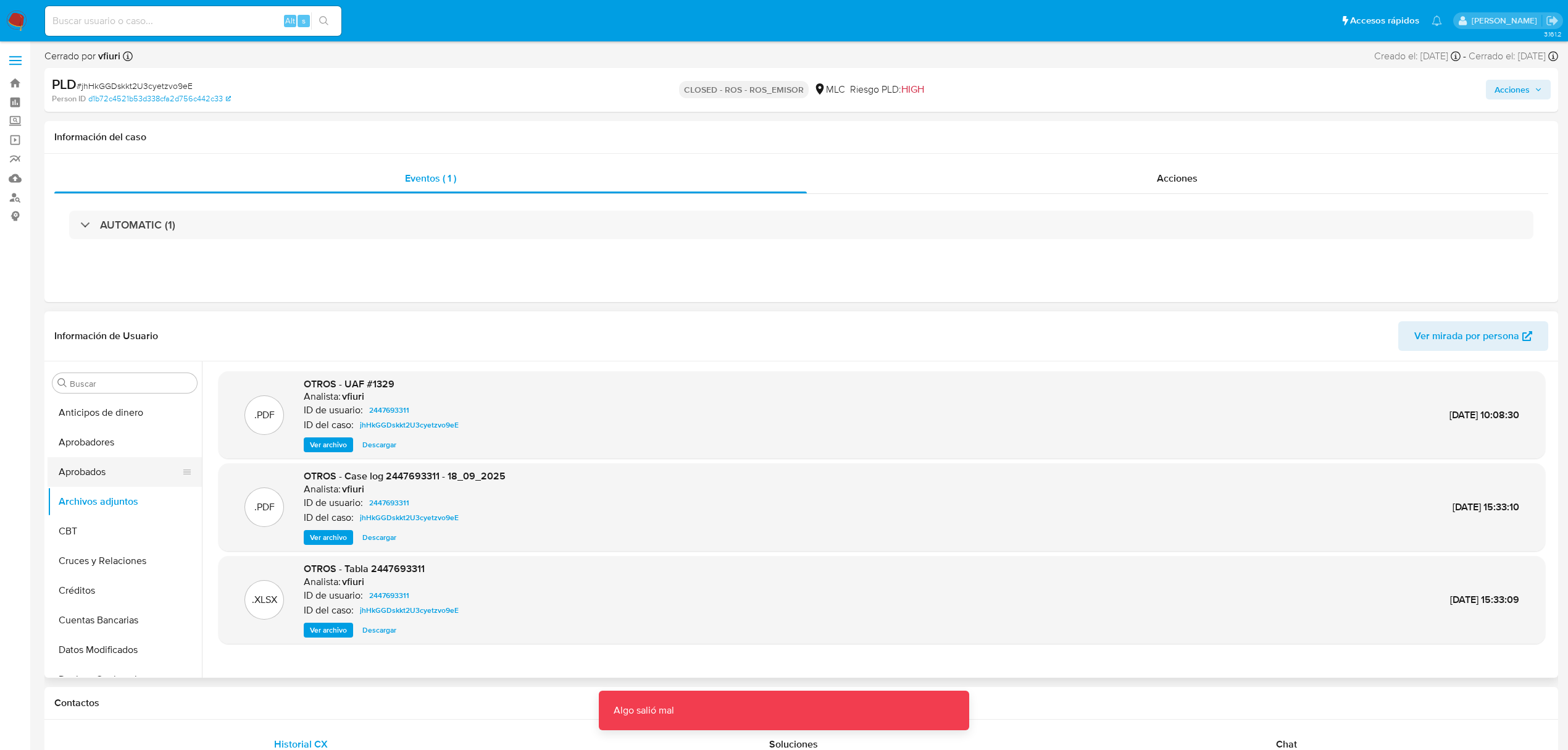
scroll to position [494, 0]
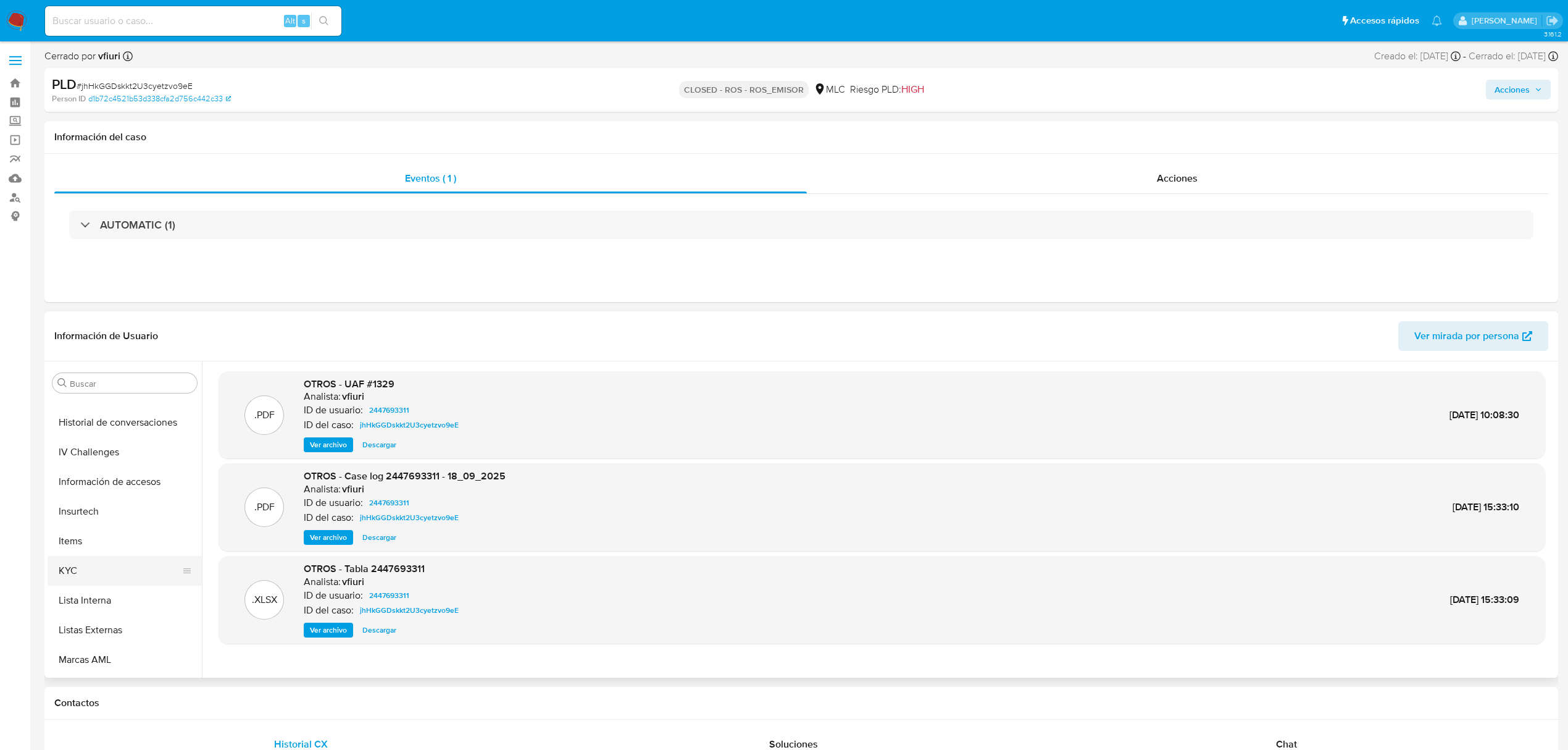
click at [65, 559] on button "KYC" at bounding box center [119, 570] width 145 height 30
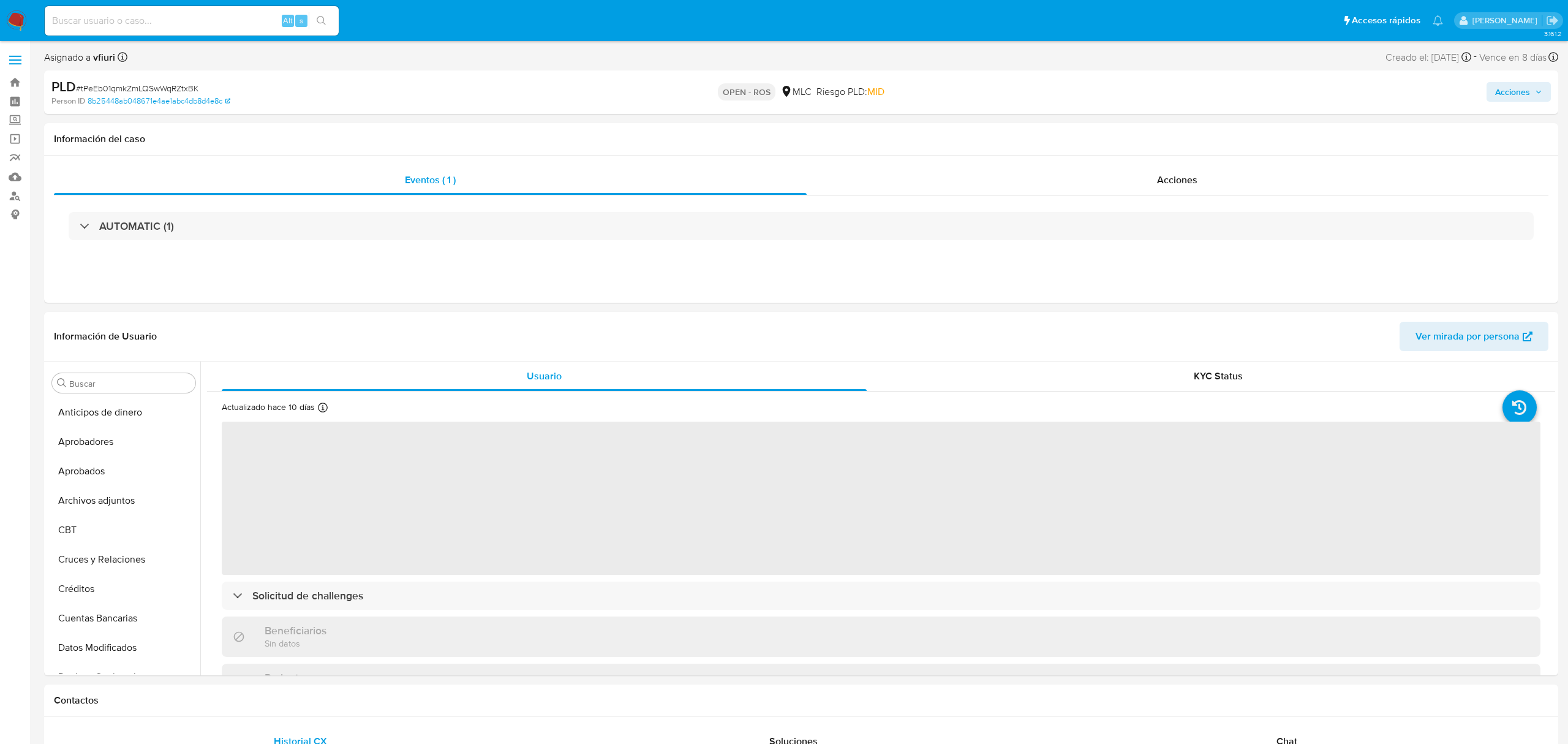
select select "10"
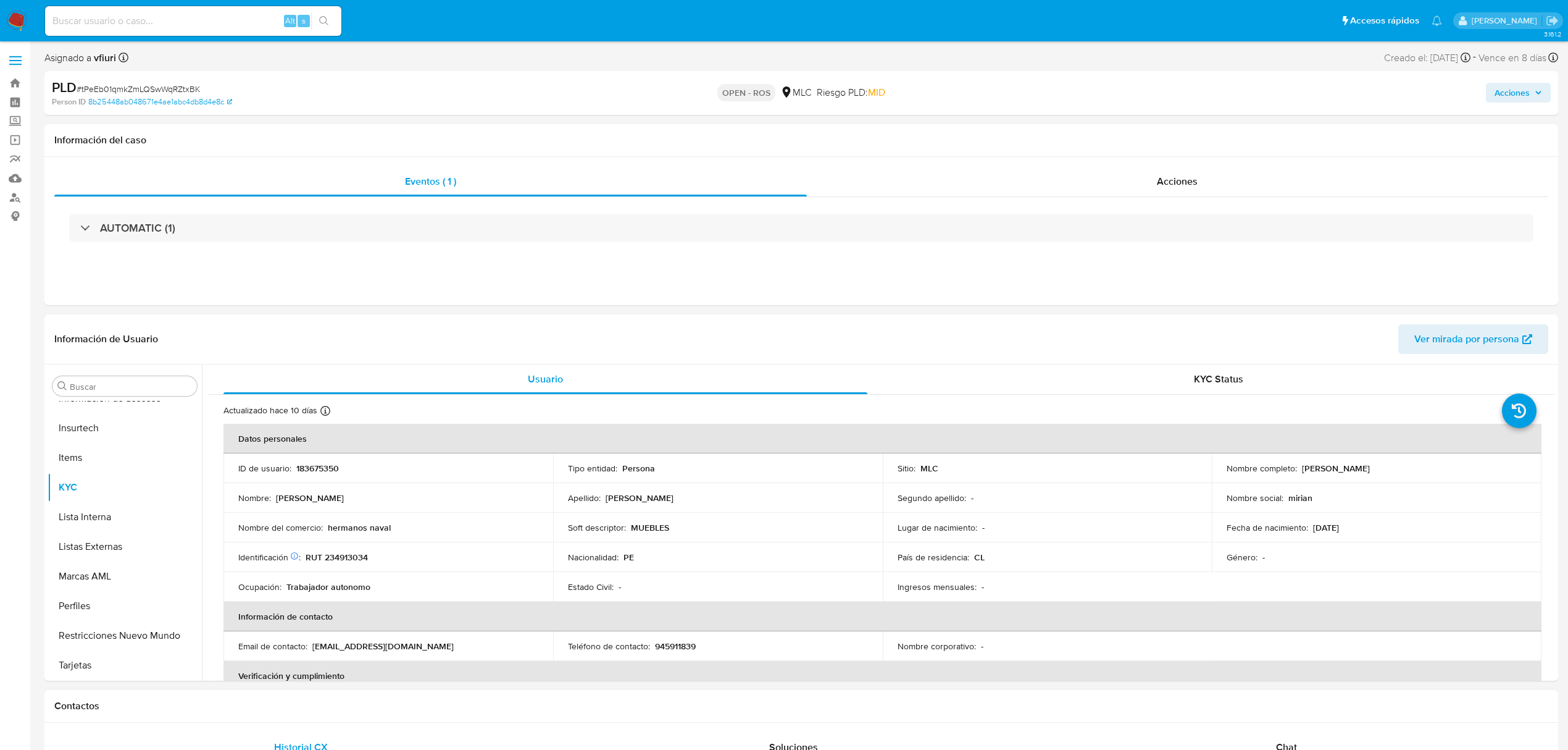
scroll to position [581, 0]
click at [301, 465] on p "183675350" at bounding box center [317, 467] width 43 height 11
copy p "183675350"
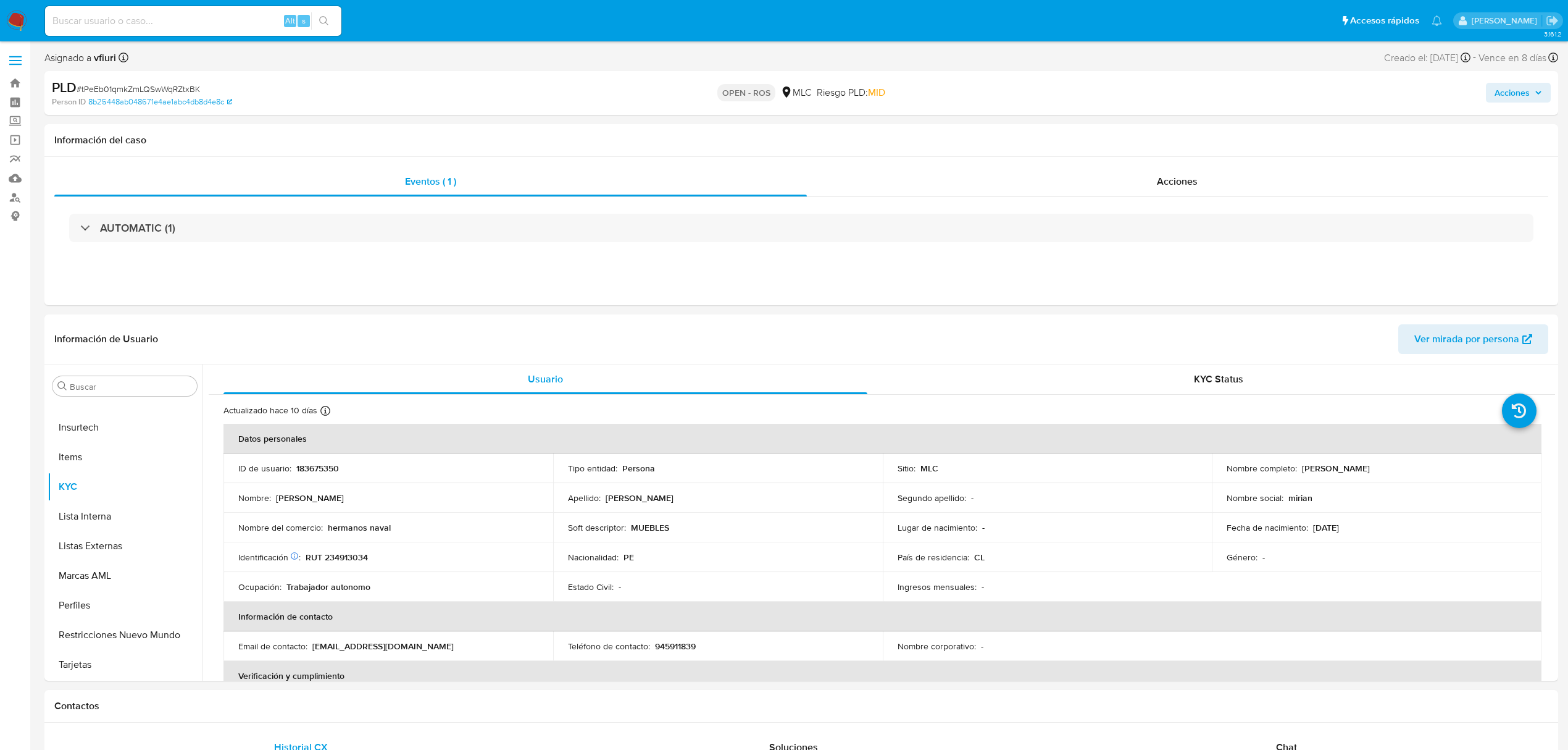
click at [176, 90] on span "# tPeEb01qmkZmLQSwWqRZtxBK" at bounding box center [138, 88] width 123 height 13
copy span "tPeEb01qmkZmLQSwWqRZtxBK"
drag, startPoint x: 1297, startPoint y: 467, endPoint x: 1451, endPoint y: 467, distance: 154.0
click at [1451, 467] on div "Nombre completo : Miriam Arely Rosales Martinez" at bounding box center [1377, 467] width 300 height 11
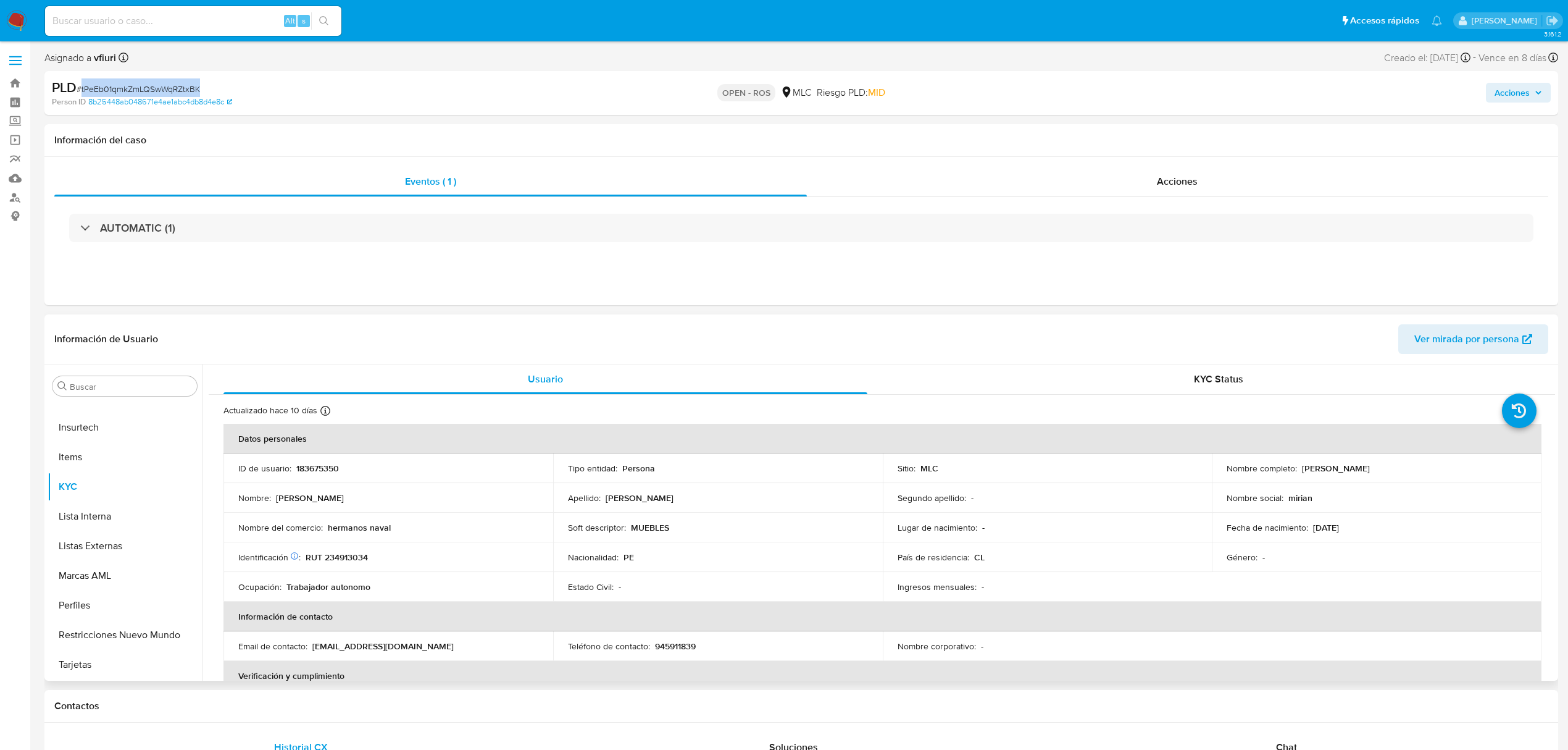
copy p "Miriam Arely Rosales Martinez"
click at [345, 556] on p "RUT 234913034" at bounding box center [337, 557] width 62 height 11
copy p "234913034"
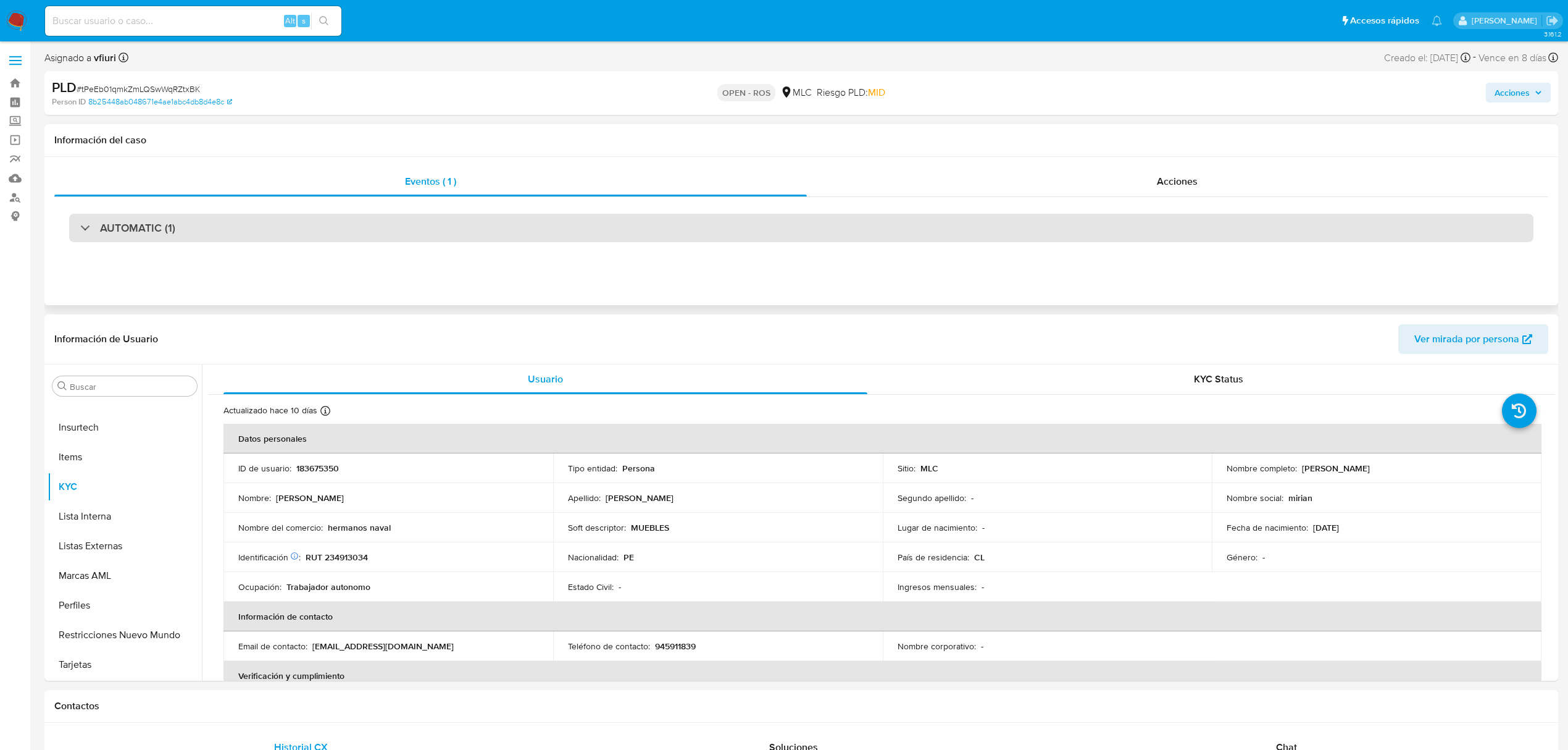
click at [381, 214] on div "AUTOMATIC (1)" at bounding box center [801, 227] width 1465 height 28
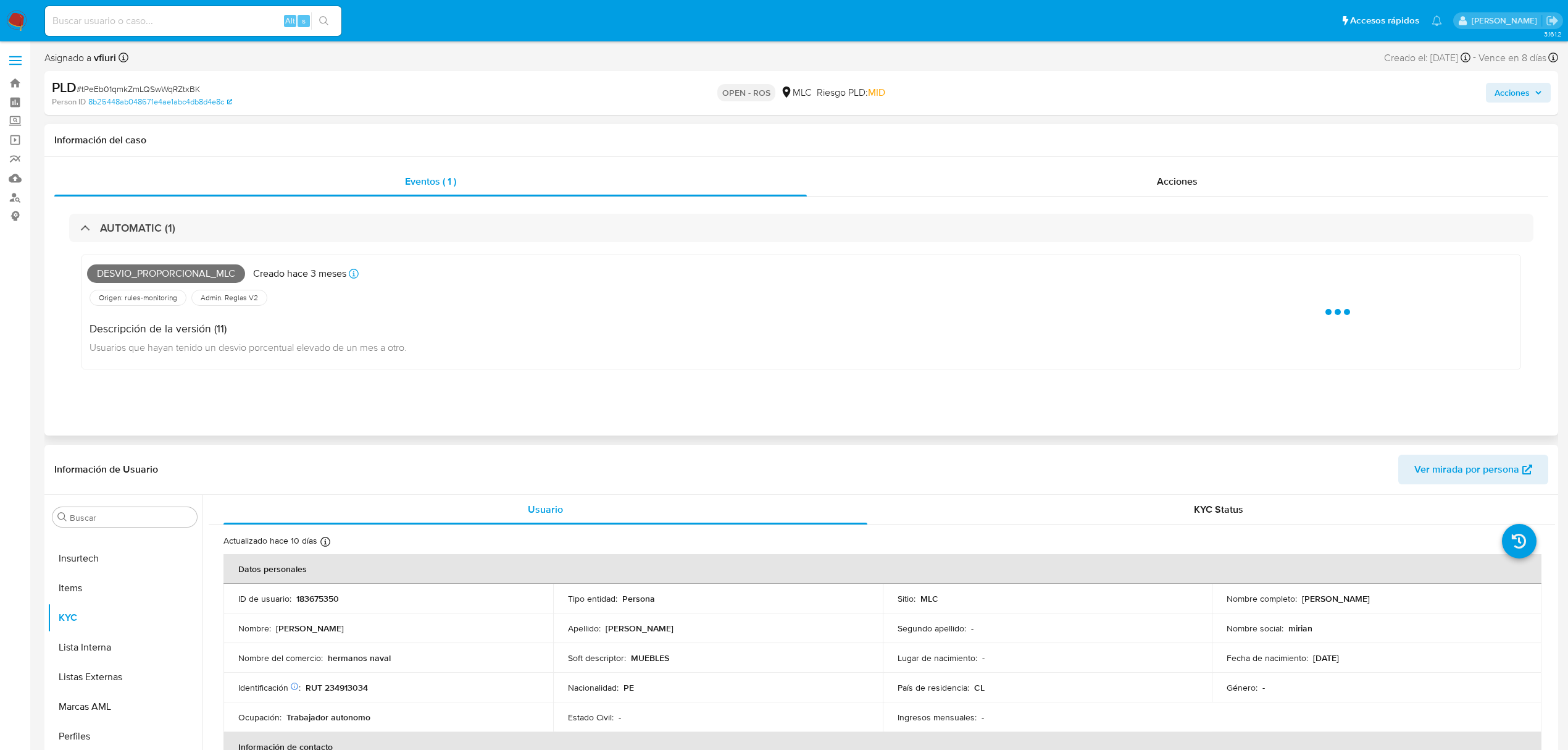
click at [214, 275] on span "Desvio_proporcional_mlc" at bounding box center [166, 273] width 158 height 18
copy span "Desvio_proporcional_mlc"
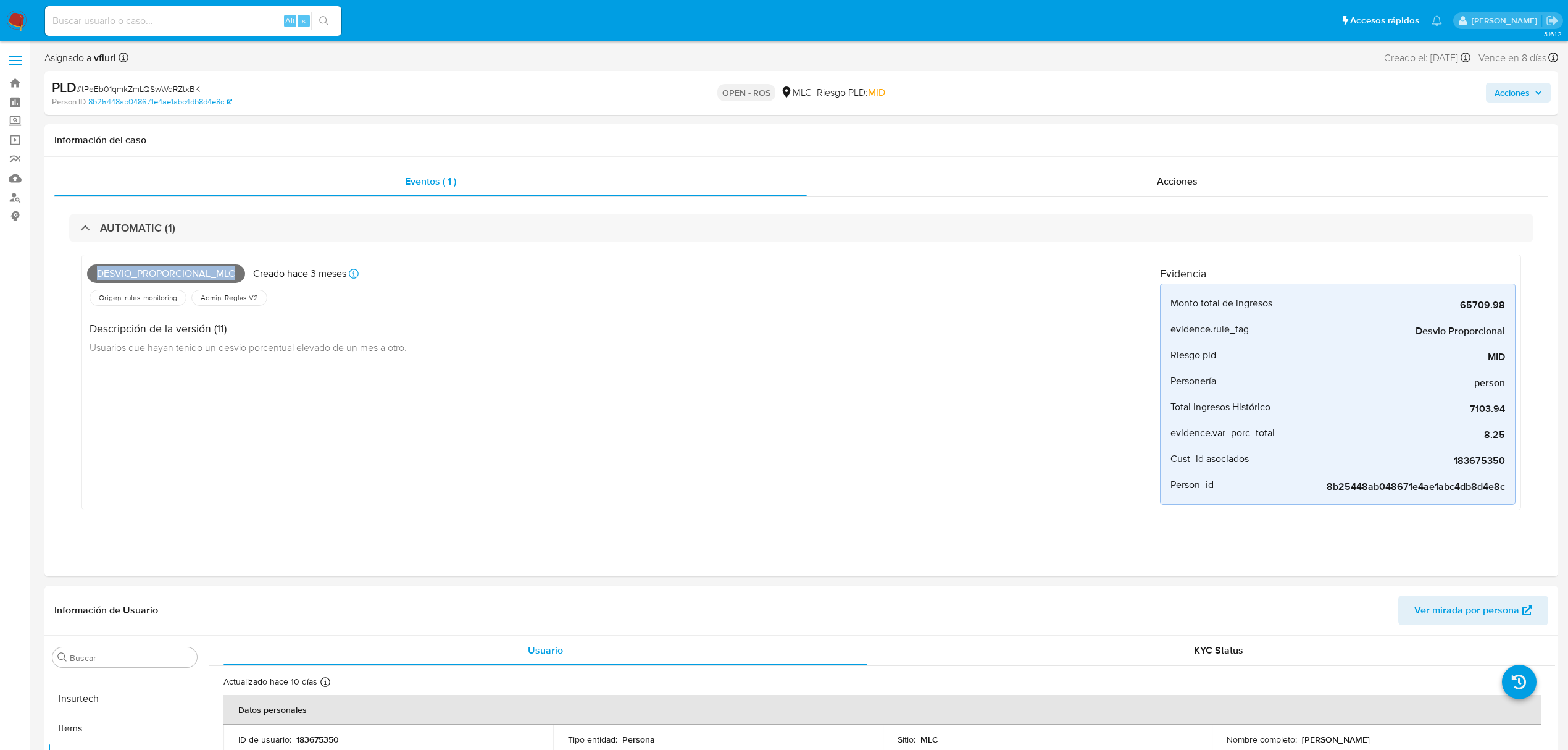
scroll to position [164, 0]
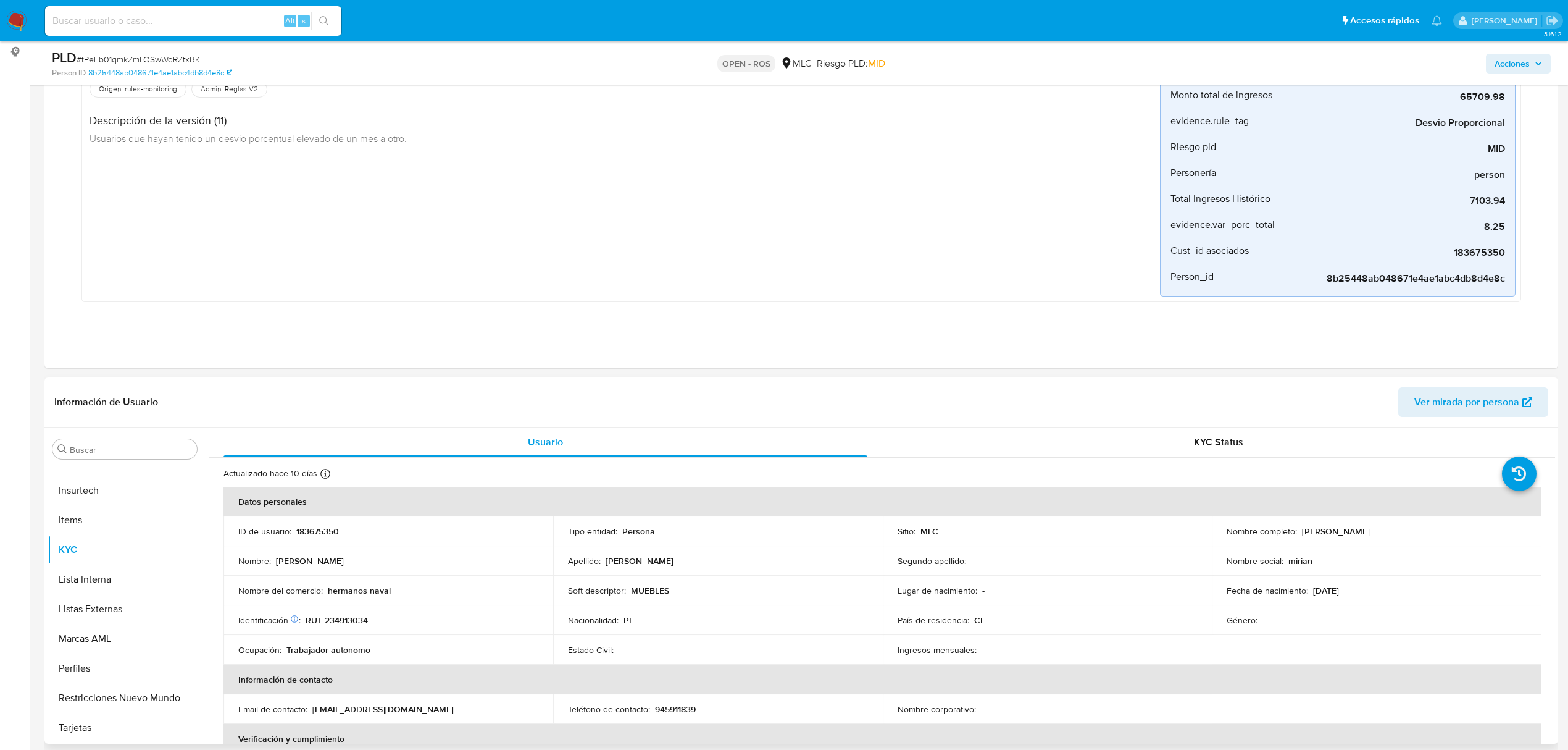
click at [317, 529] on p "183675350" at bounding box center [317, 530] width 43 height 11
copy p "183675350"
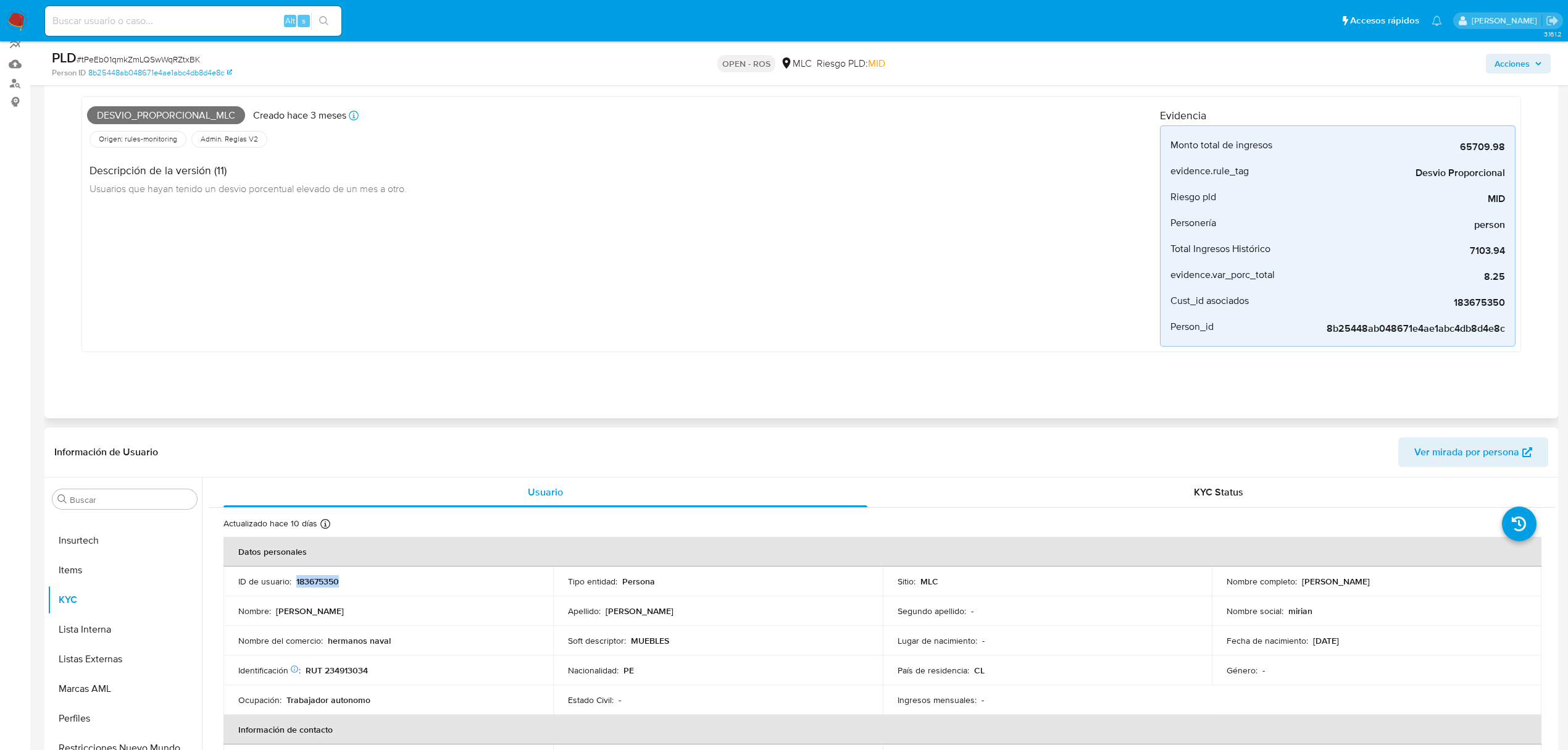
scroll to position [0, 0]
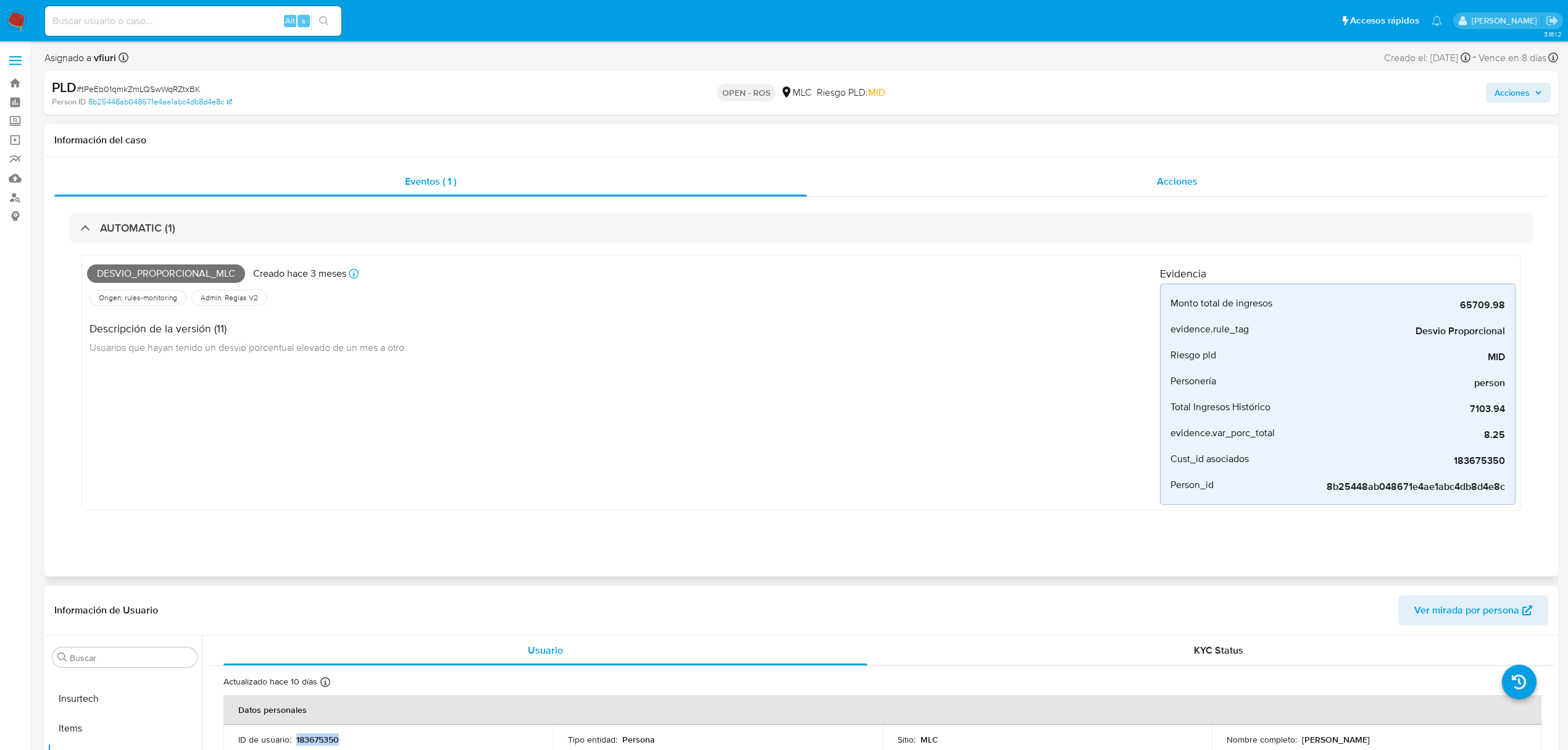
click at [1195, 172] on div "Acciones" at bounding box center [1178, 182] width 742 height 30
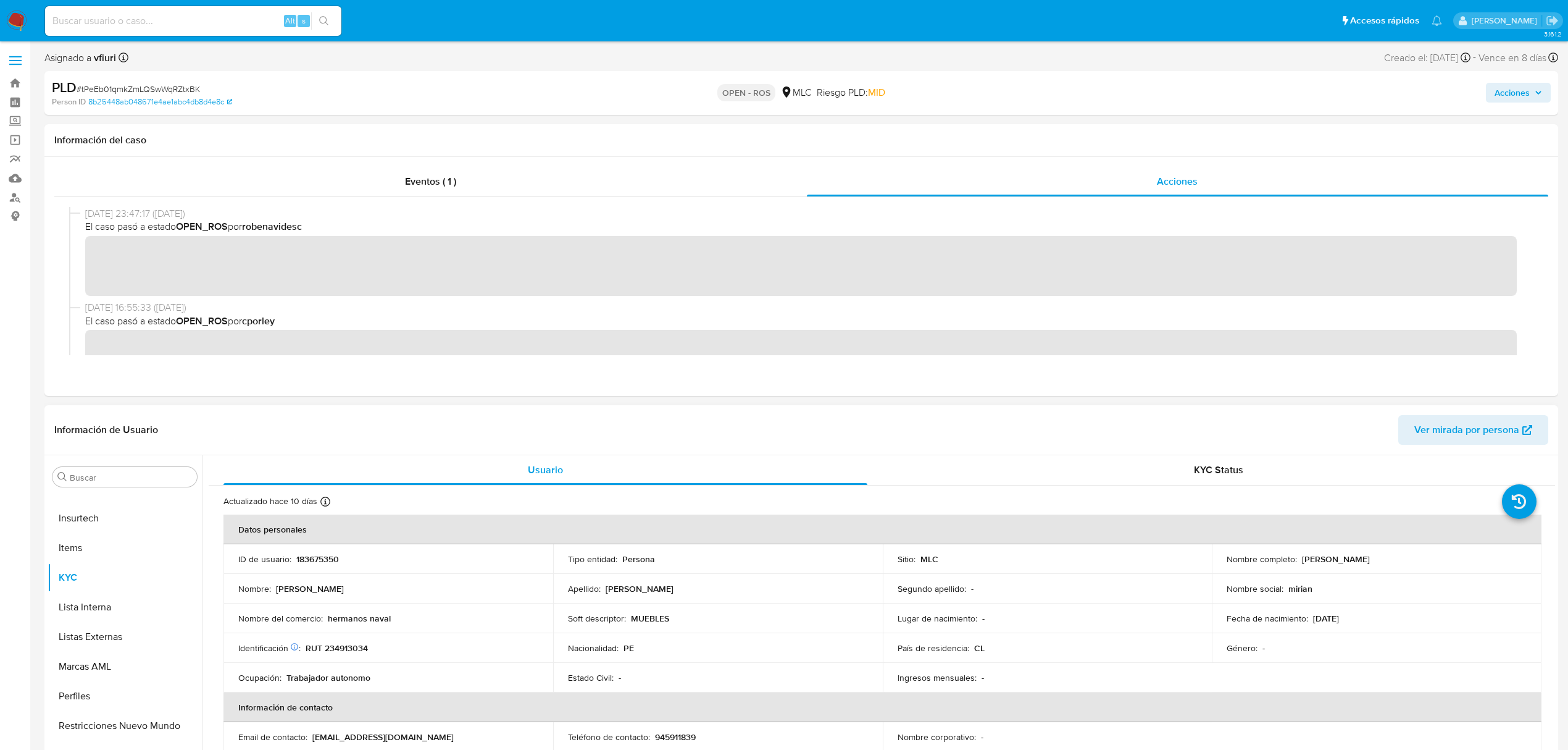
click at [339, 642] on p "RUT 234913034" at bounding box center [337, 647] width 62 height 11
copy p "234913034"
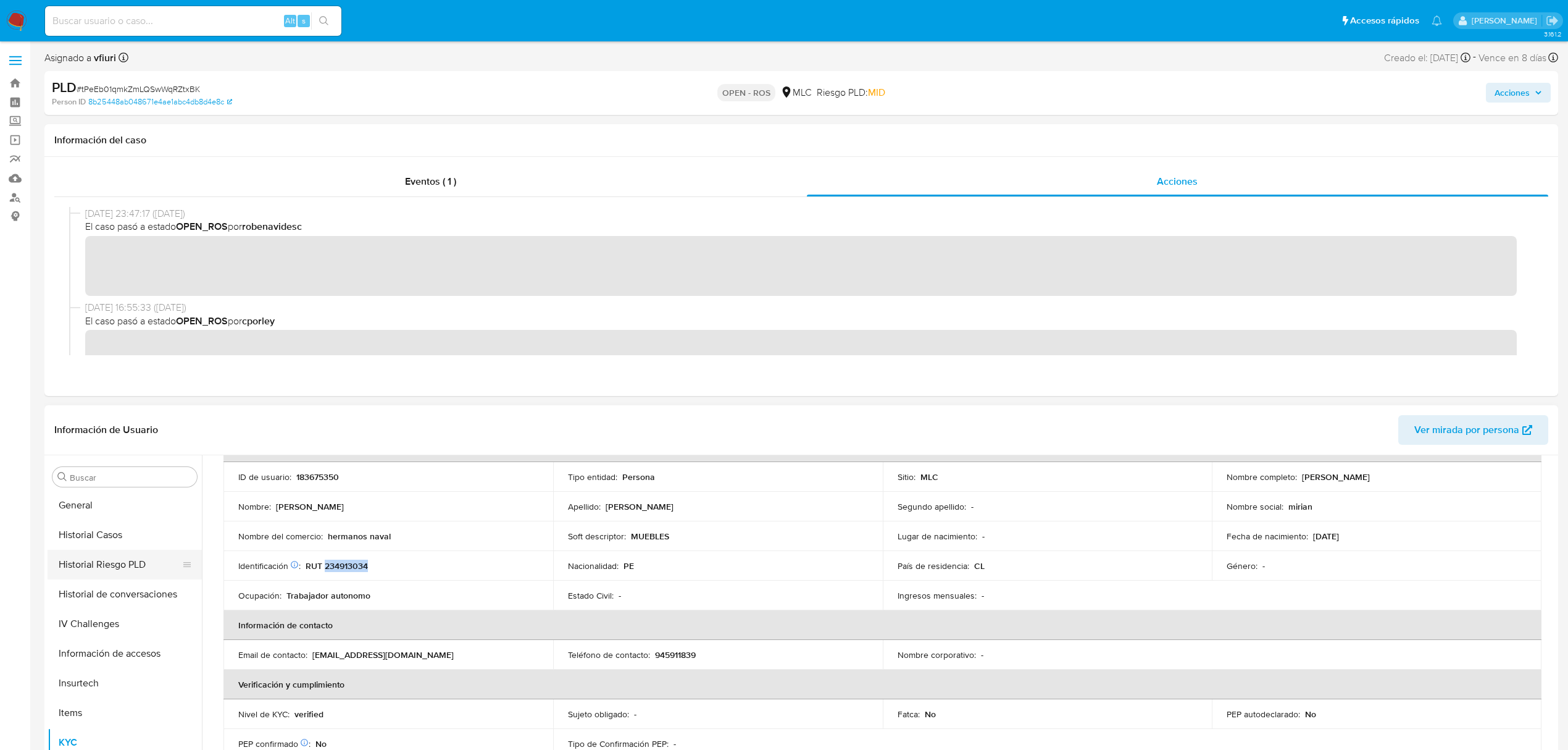
scroll to position [252, 0]
click at [102, 640] on button "Fecha Compliant" at bounding box center [119, 640] width 145 height 30
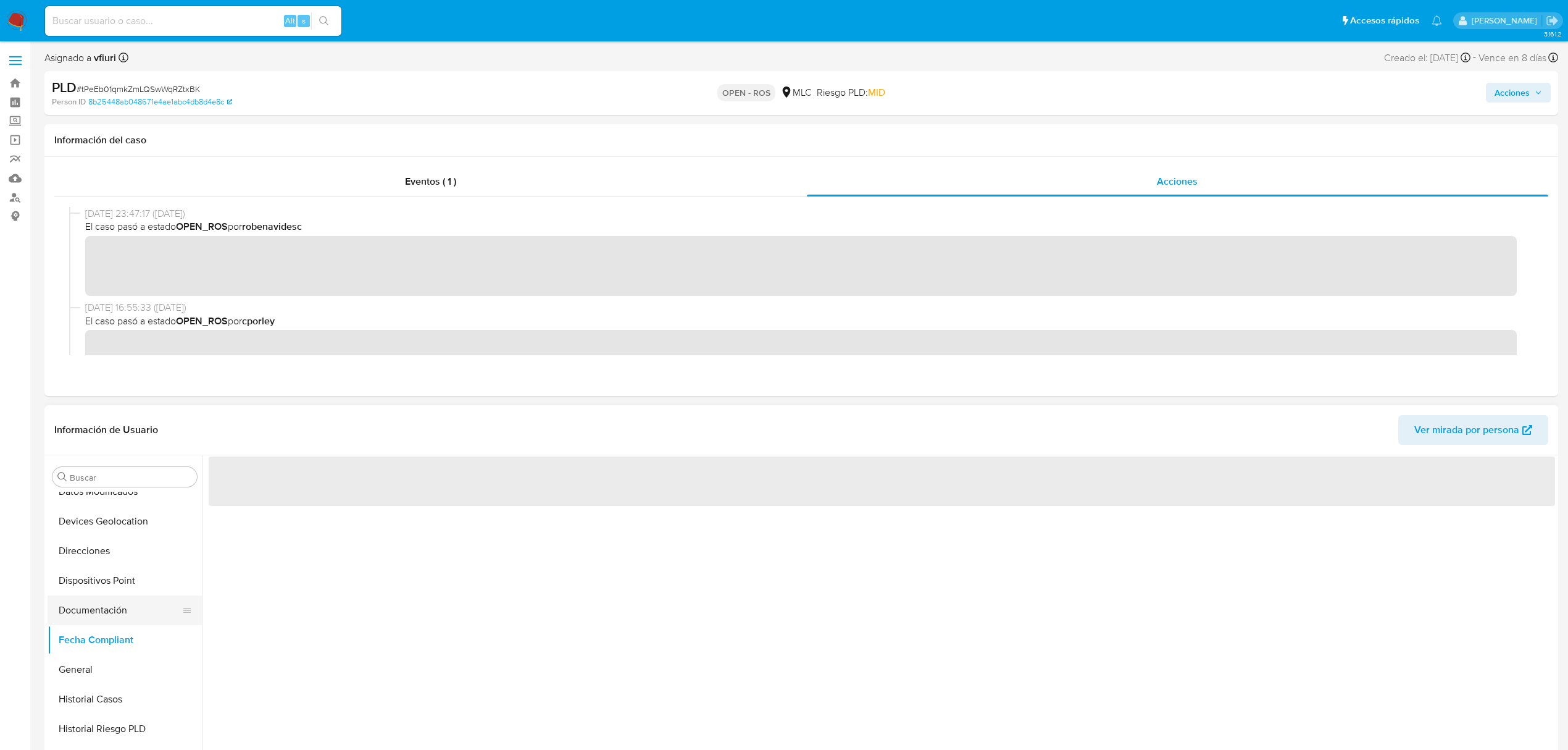
scroll to position [0, 0]
click at [96, 612] on button "Documentación" at bounding box center [119, 610] width 145 height 30
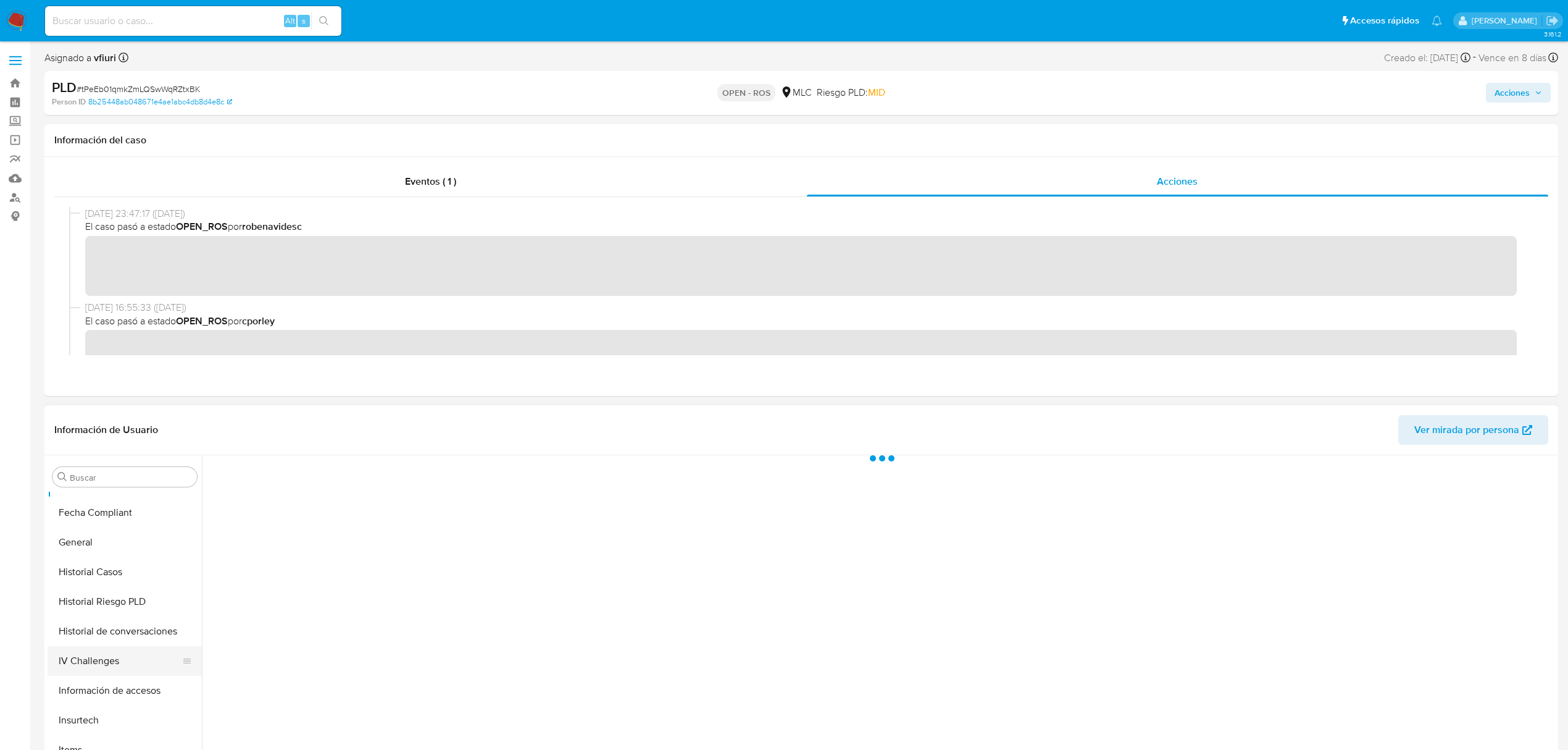
scroll to position [499, 0]
click at [89, 645] on button "KYC" at bounding box center [119, 660] width 145 height 30
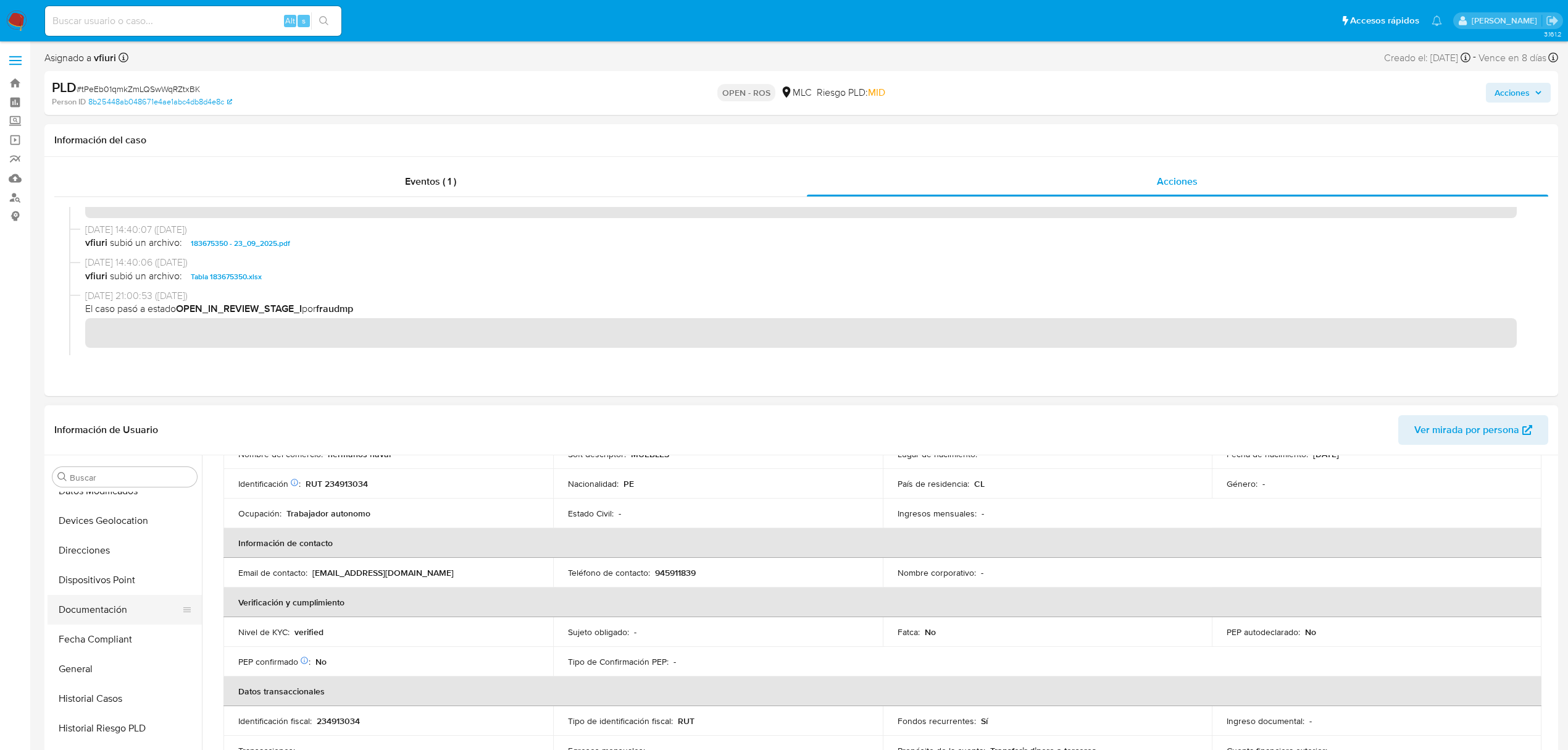
scroll to position [252, 0]
click at [95, 661] on button "General" at bounding box center [119, 669] width 145 height 30
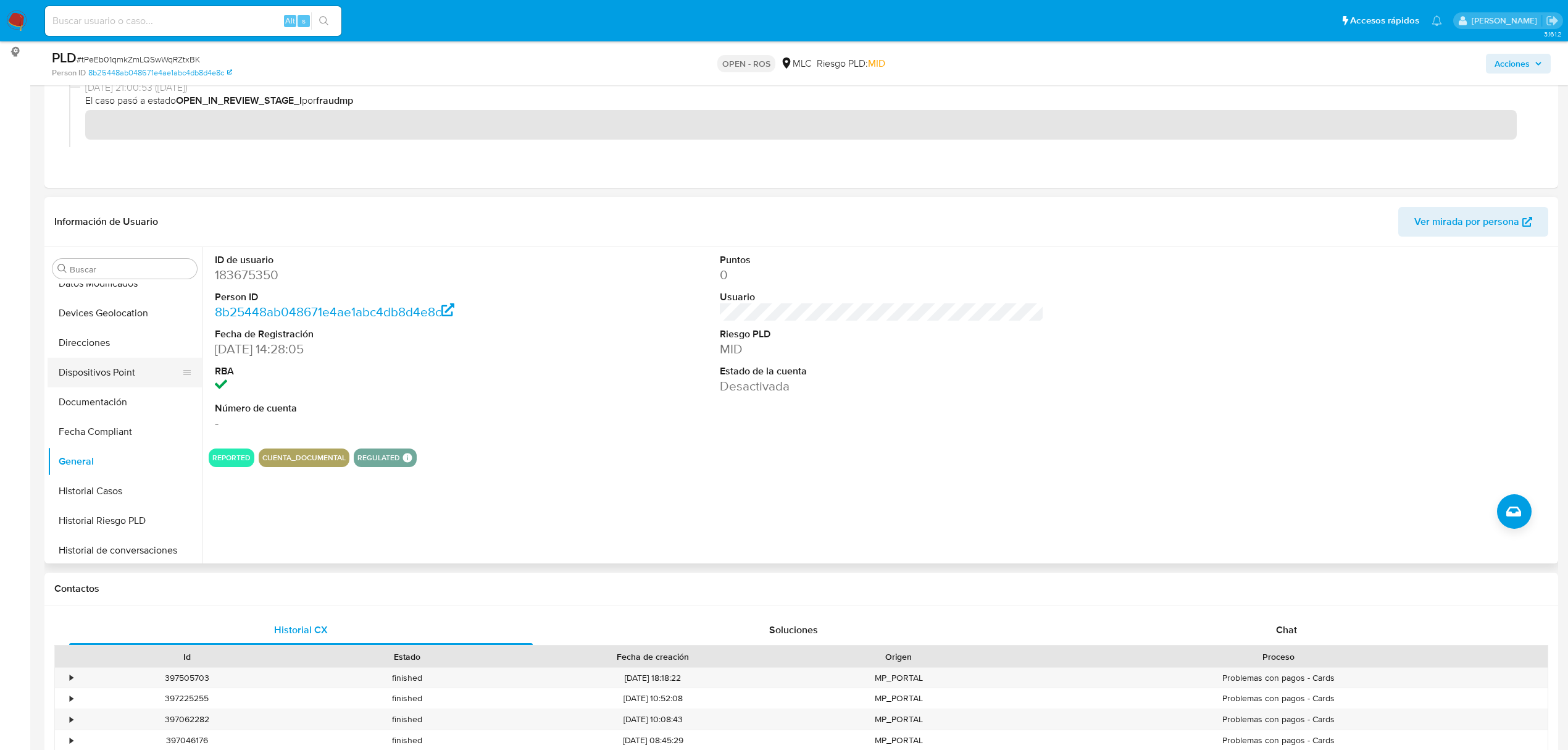
scroll to position [581, 0]
click at [89, 381] on button "KYC" at bounding box center [119, 369] width 145 height 30
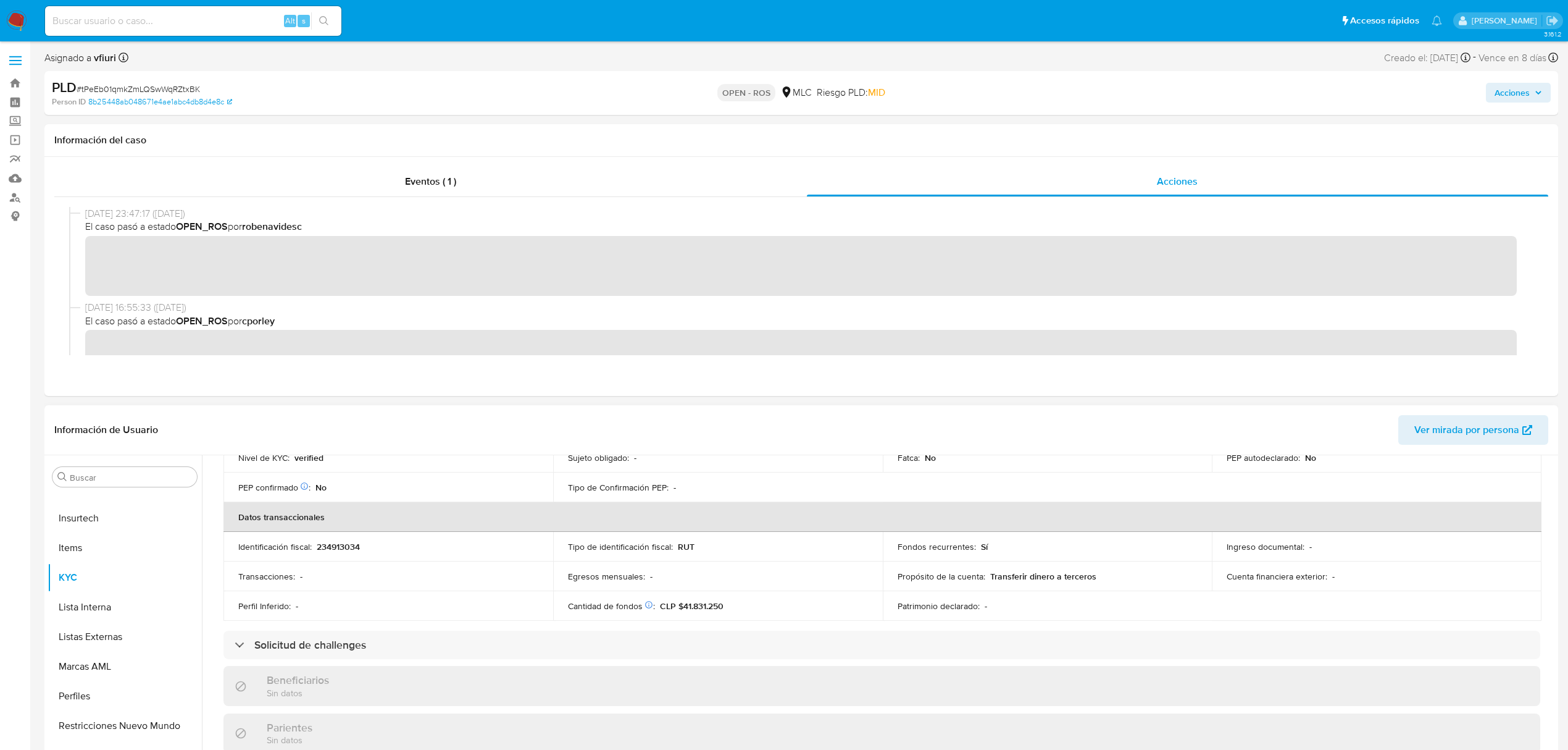
scroll to position [164, 0]
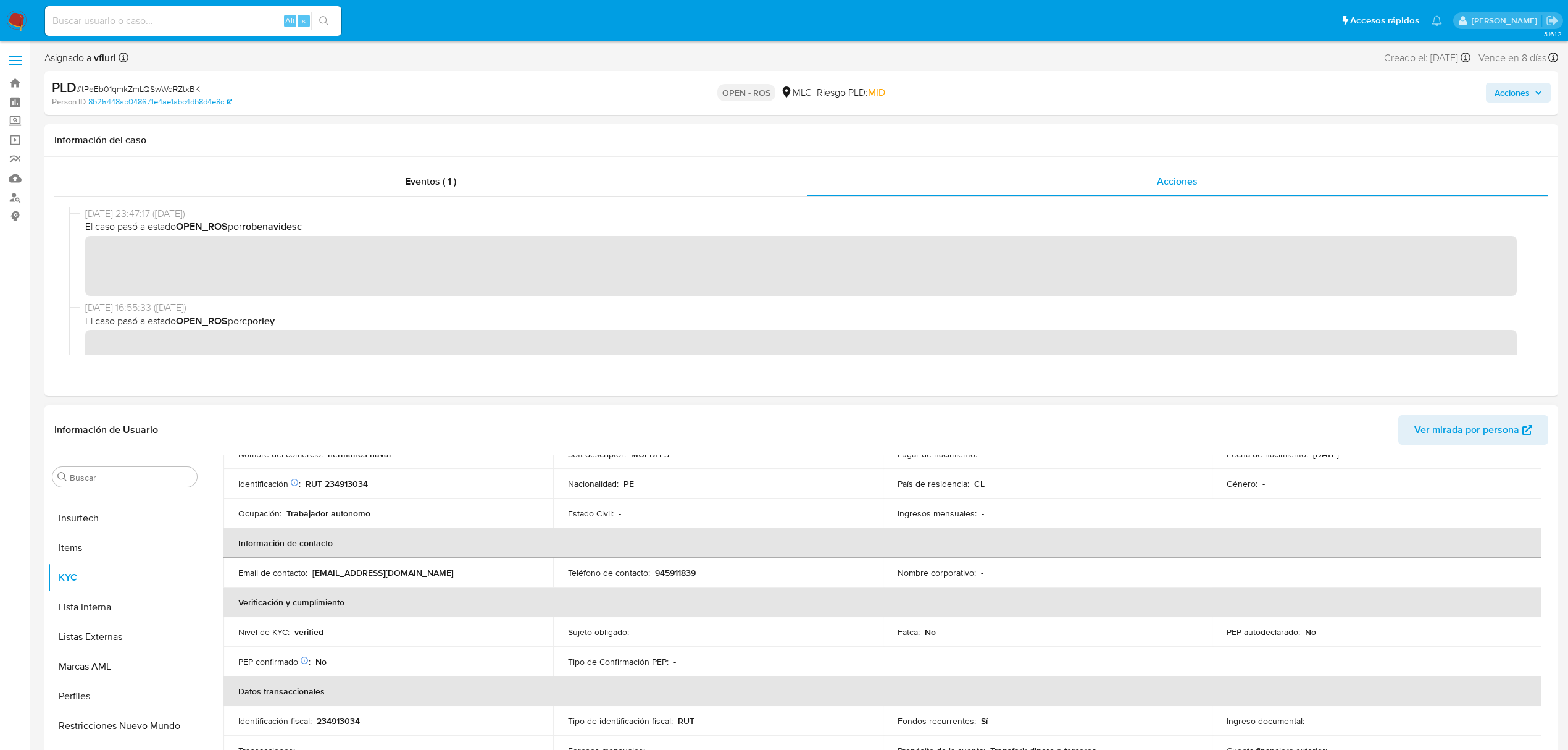
click at [673, 571] on p "945911839" at bounding box center [676, 572] width 41 height 11
copy p "945911839"
drag, startPoint x: 444, startPoint y: 574, endPoint x: 329, endPoint y: 566, distance: 115.3
click at [329, 567] on div "Email de contacto : mirian.3005.arely83@gmail.com" at bounding box center [387, 572] width 300 height 11
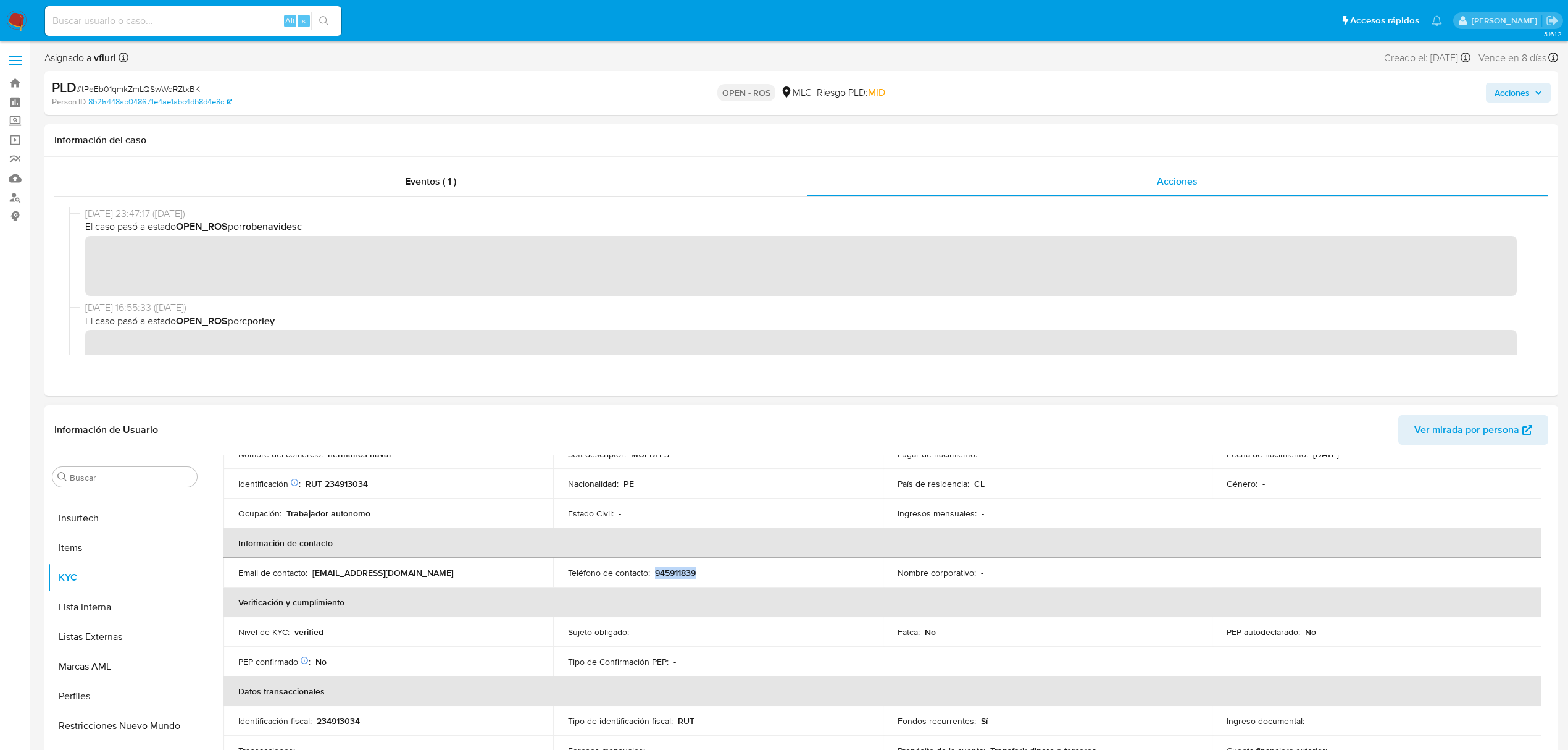
copy p "mirian.3005.arely83@gmail.com"
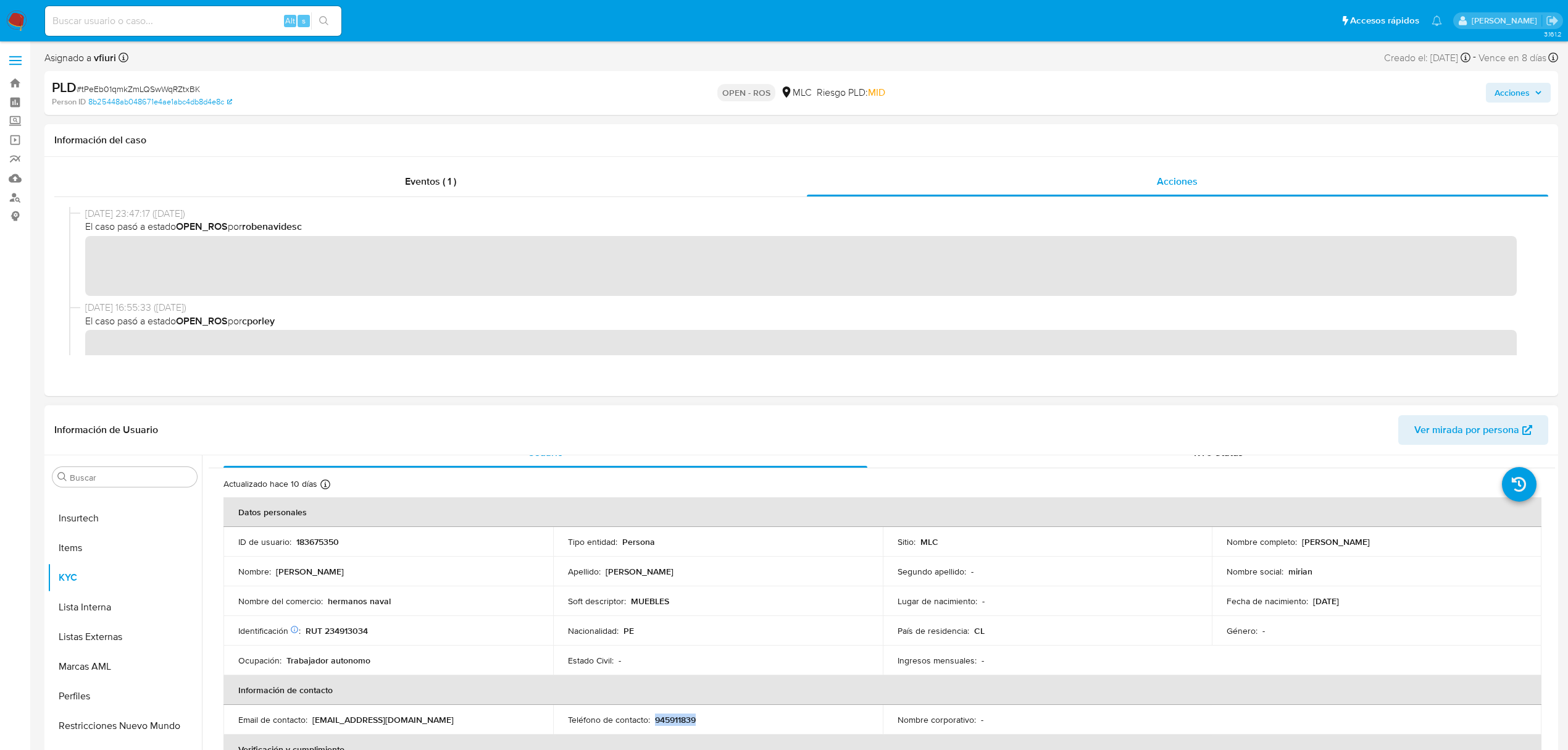
scroll to position [0, 0]
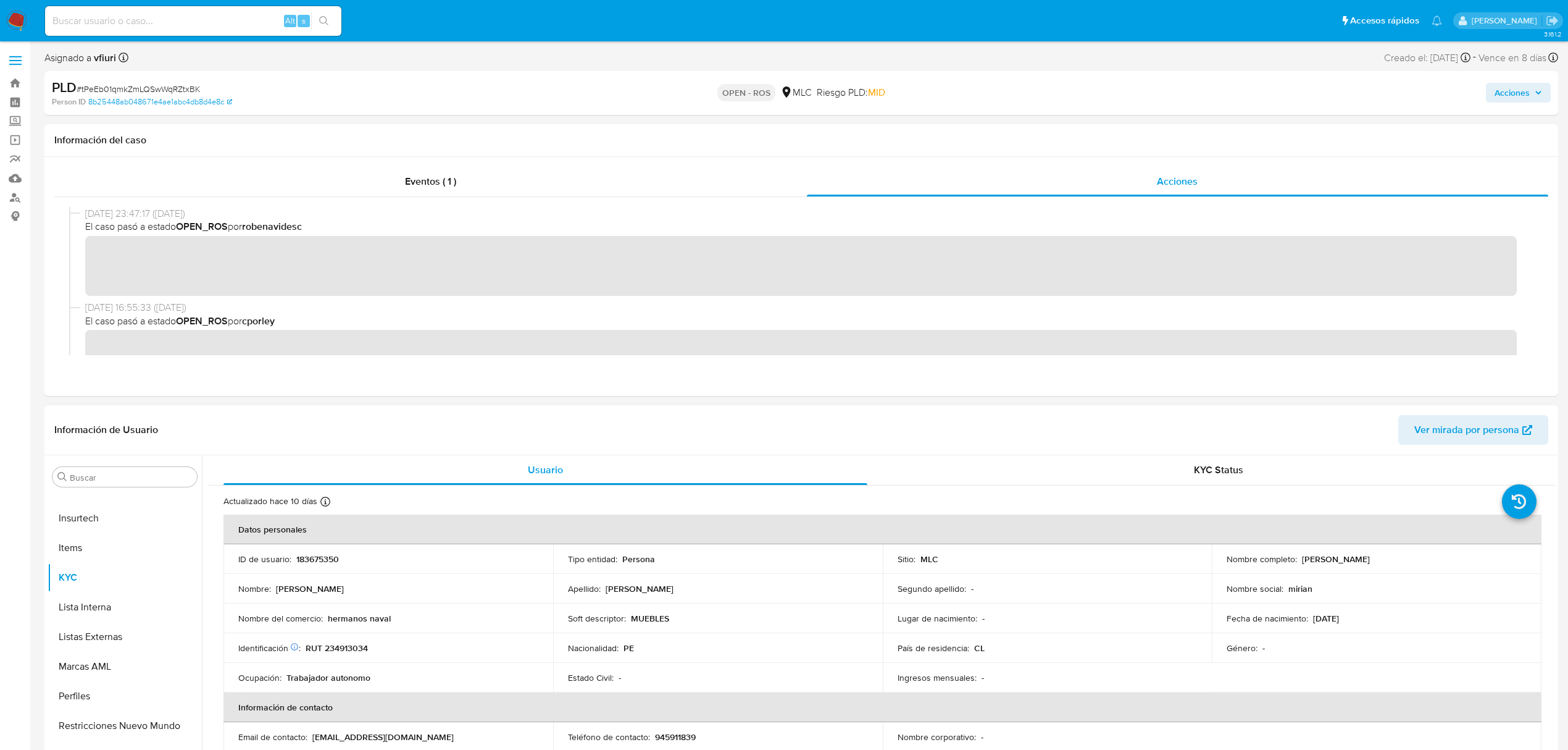
click at [351, 646] on p "RUT 234913034" at bounding box center [337, 647] width 62 height 11
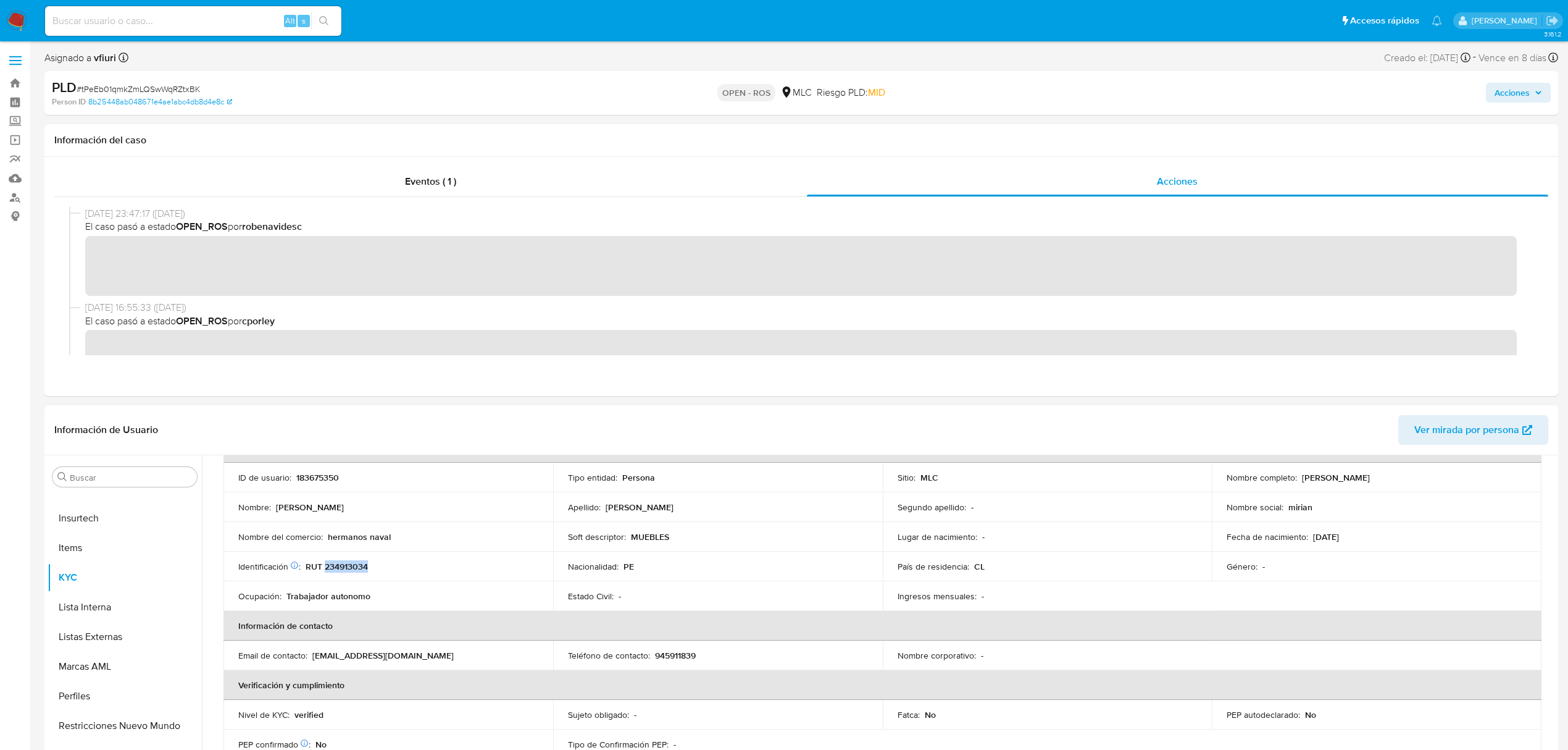
scroll to position [83, 0]
click at [662, 655] on p "945911839" at bounding box center [676, 654] width 41 height 11
drag, startPoint x: 447, startPoint y: 656, endPoint x: 315, endPoint y: 653, distance: 132.0
click at [315, 653] on div "Email de contacto : mirian.3005.arely83@gmail.com" at bounding box center [387, 654] width 300 height 11
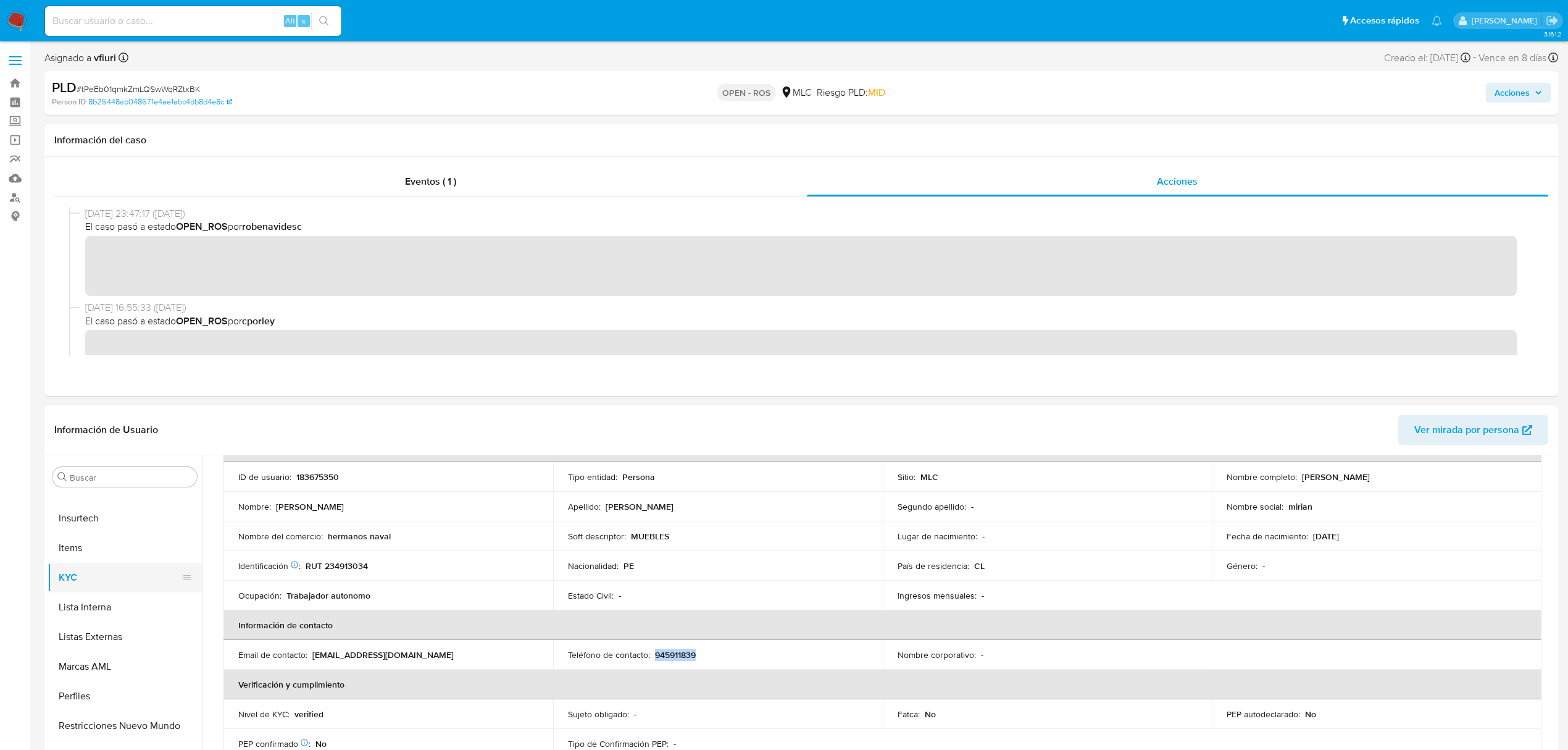
scroll to position [0, 0]
click at [118, 598] on button "Archivos adjuntos" at bounding box center [119, 596] width 145 height 30
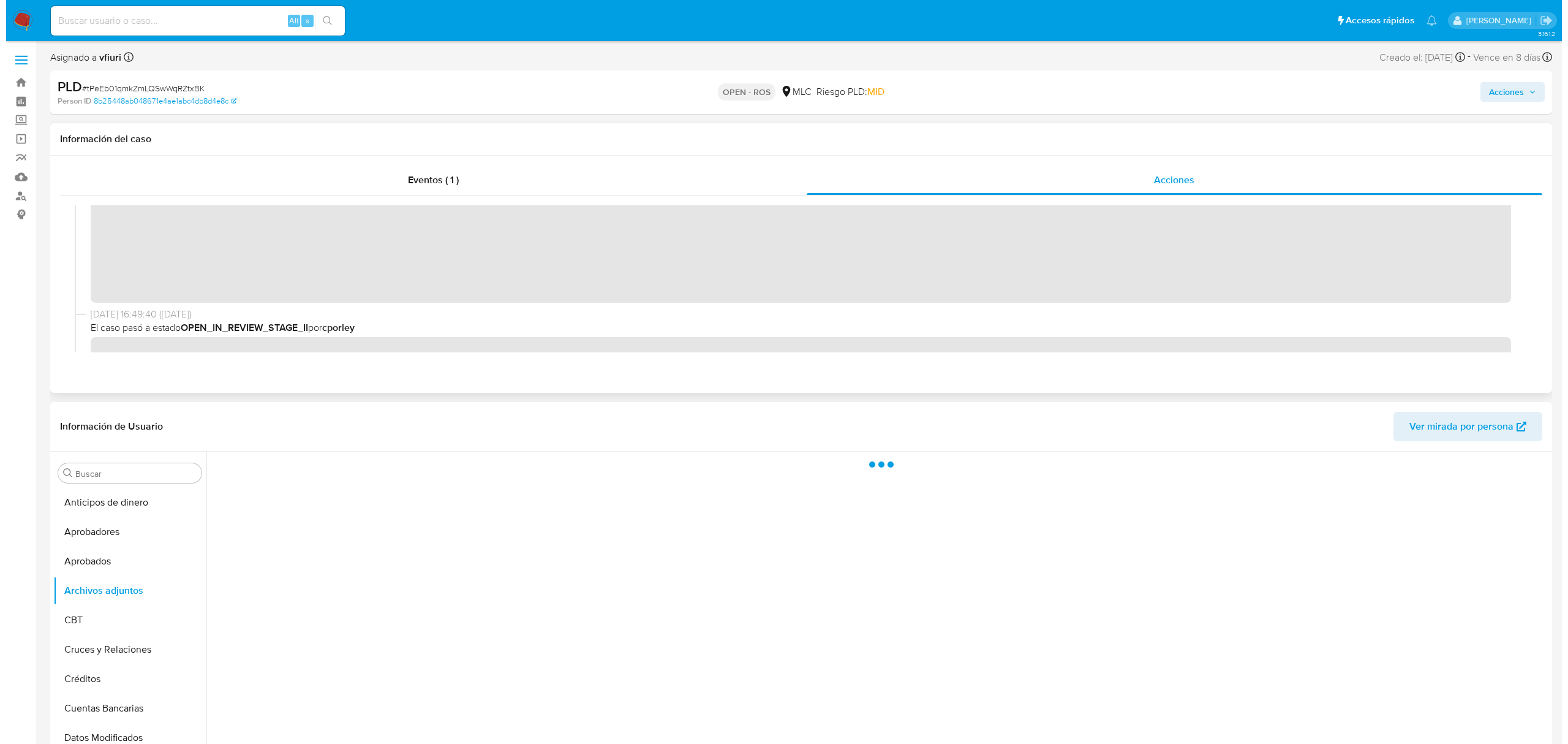
scroll to position [163, 0]
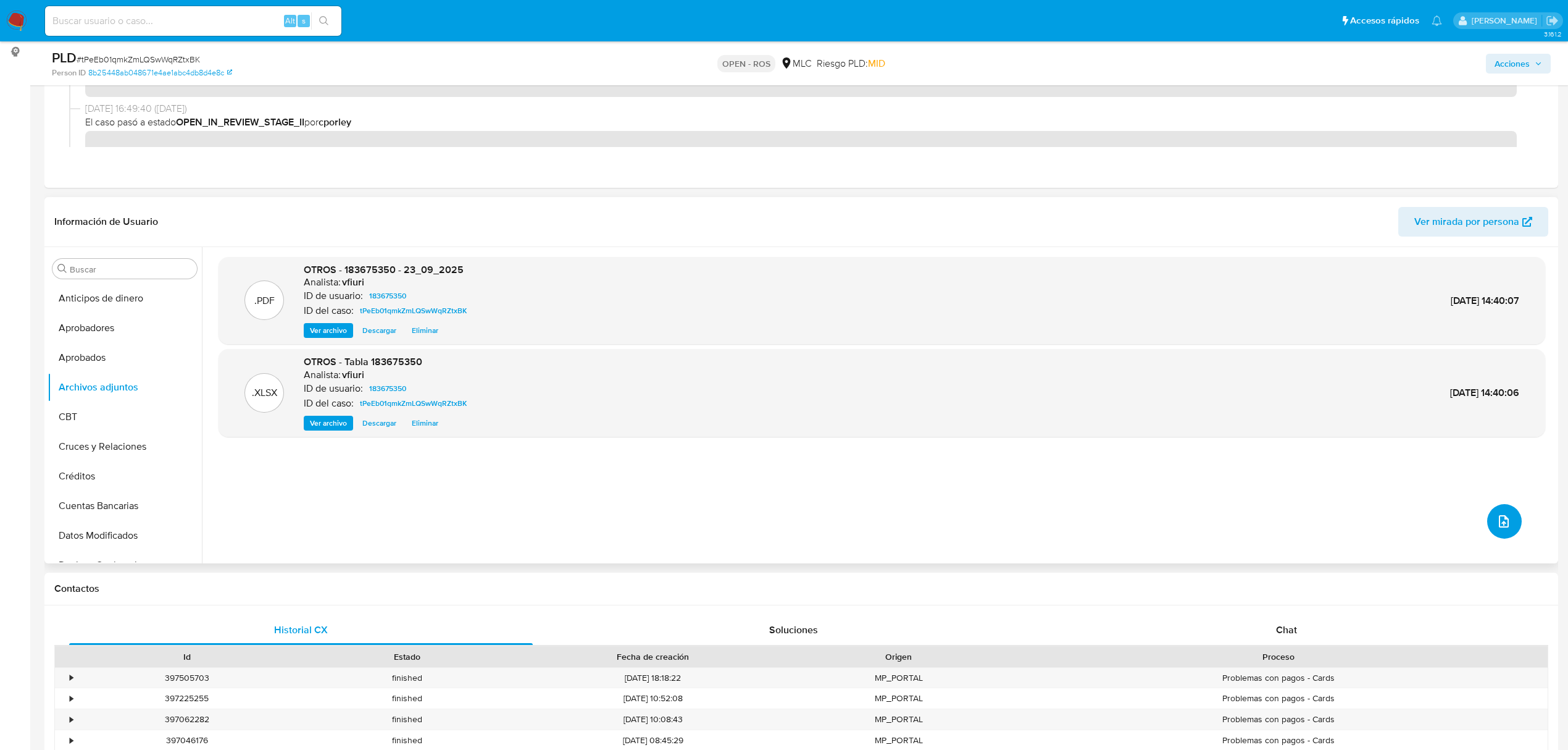
click at [1507, 519] on icon "upload-file" at bounding box center [1504, 521] width 15 height 15
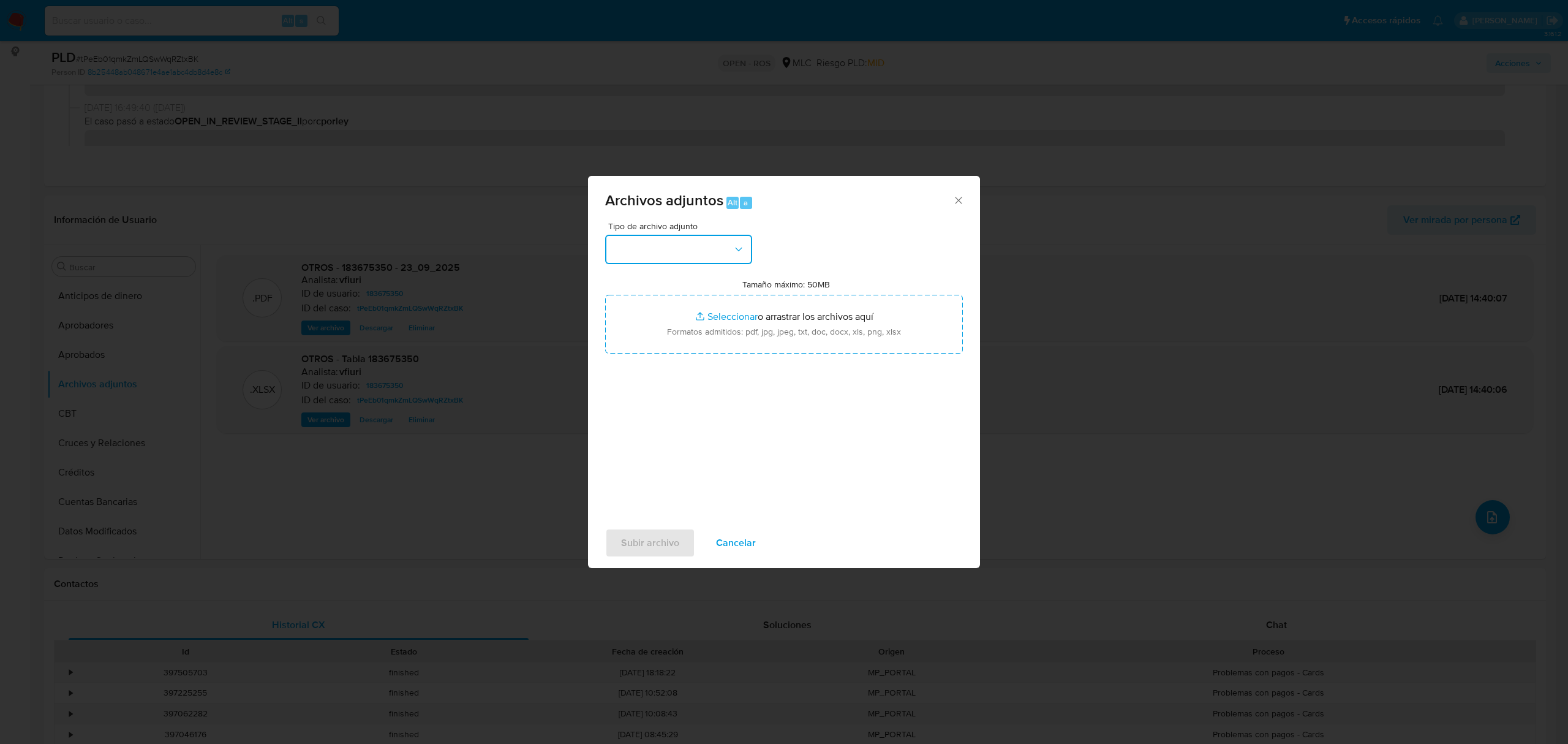
click at [669, 258] on button "button" at bounding box center [678, 250] width 147 height 30
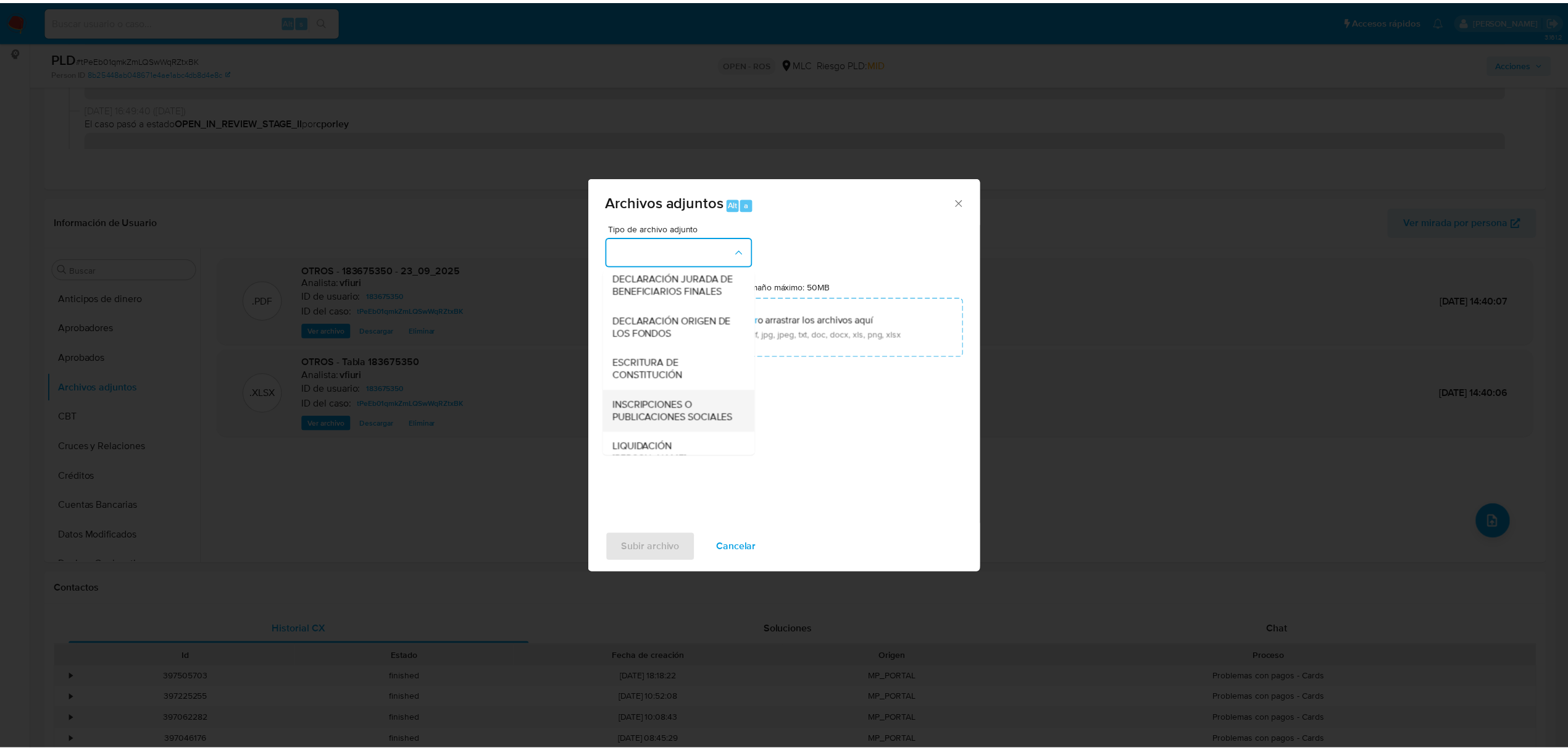
scroll to position [185, 0]
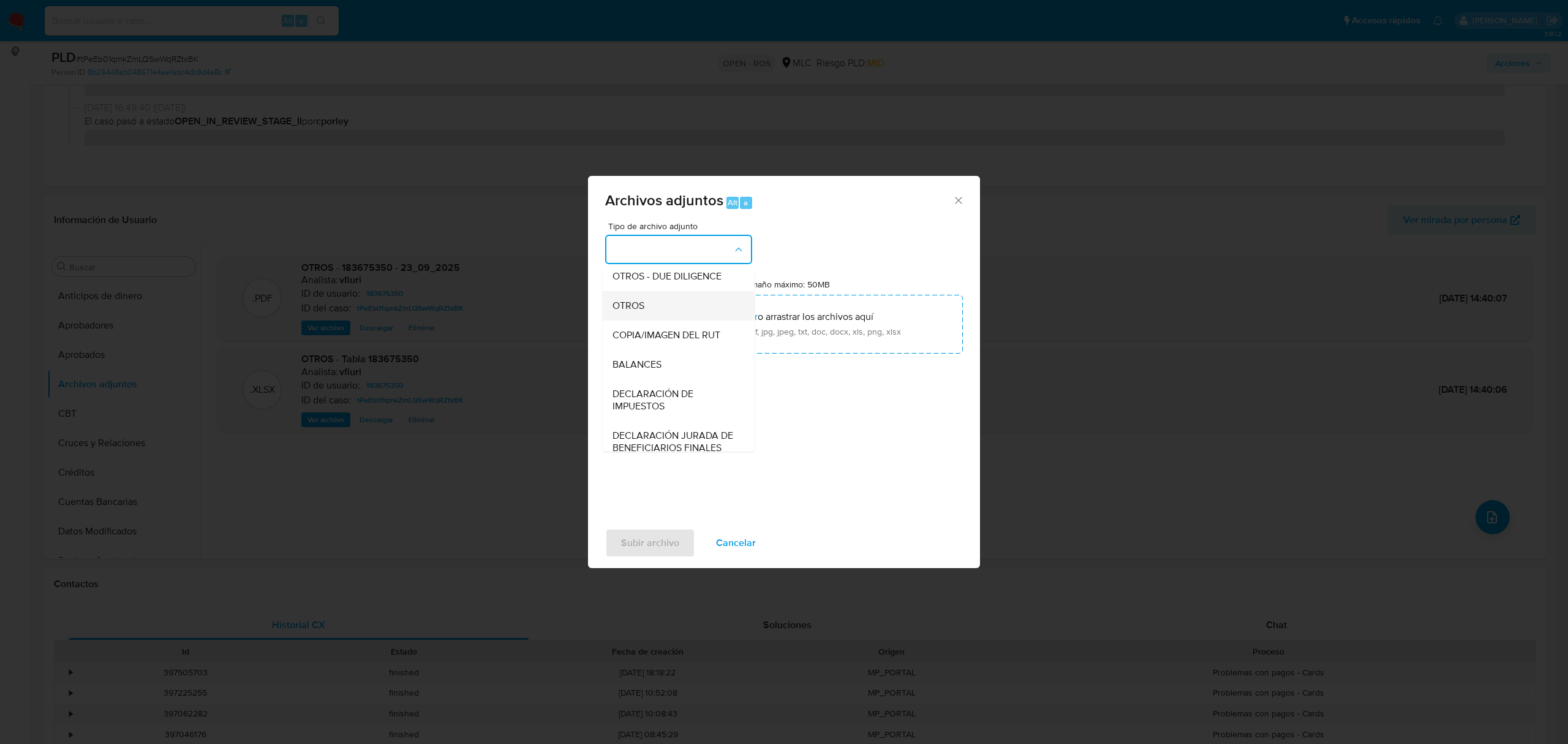
click at [627, 312] on span "OTROS" at bounding box center [628, 306] width 32 height 13
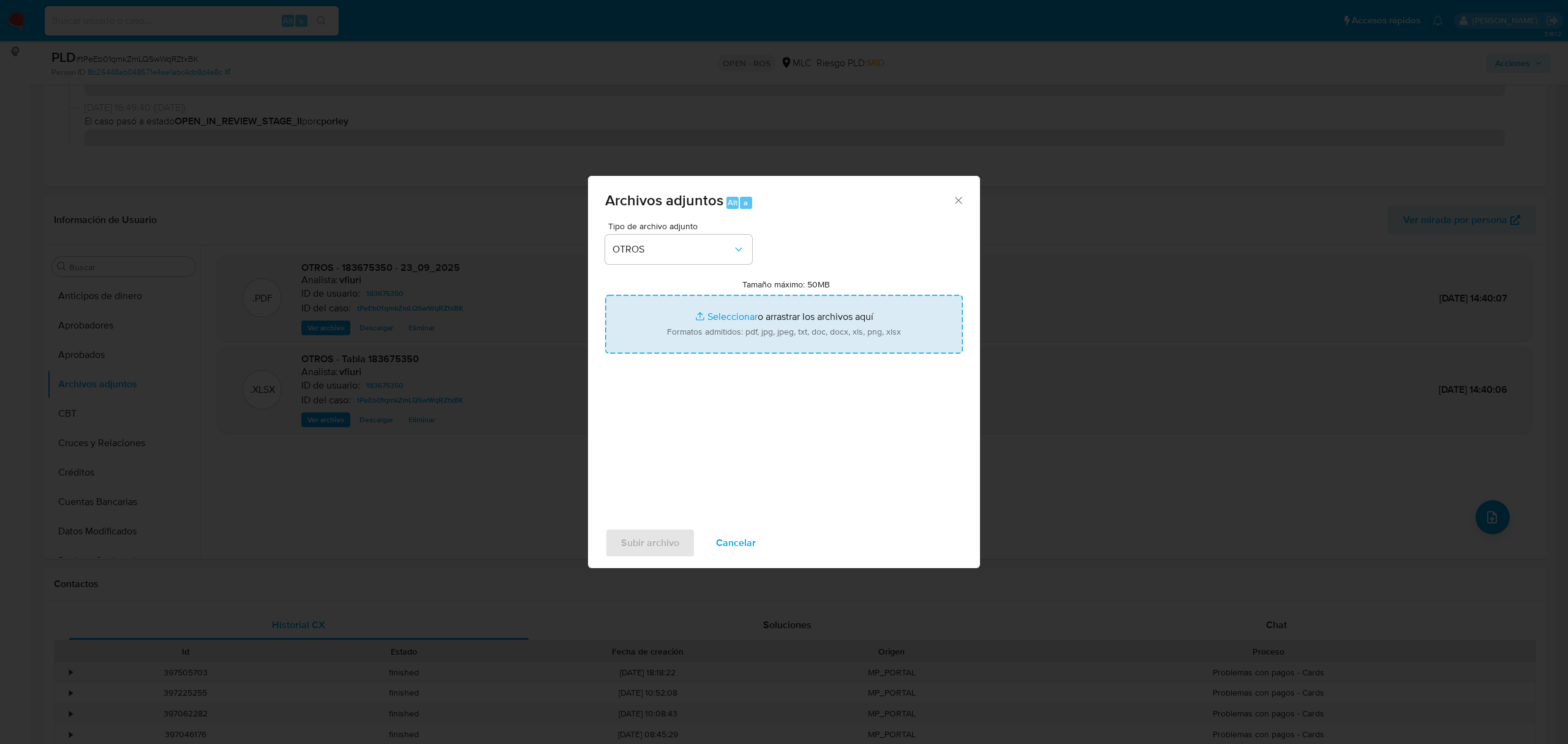
click at [738, 310] on input "Tamaño máximo: 50MB Seleccionar archivos" at bounding box center [783, 324] width 357 height 59
type input "C:\fakepath\UAF #1332.pdf"
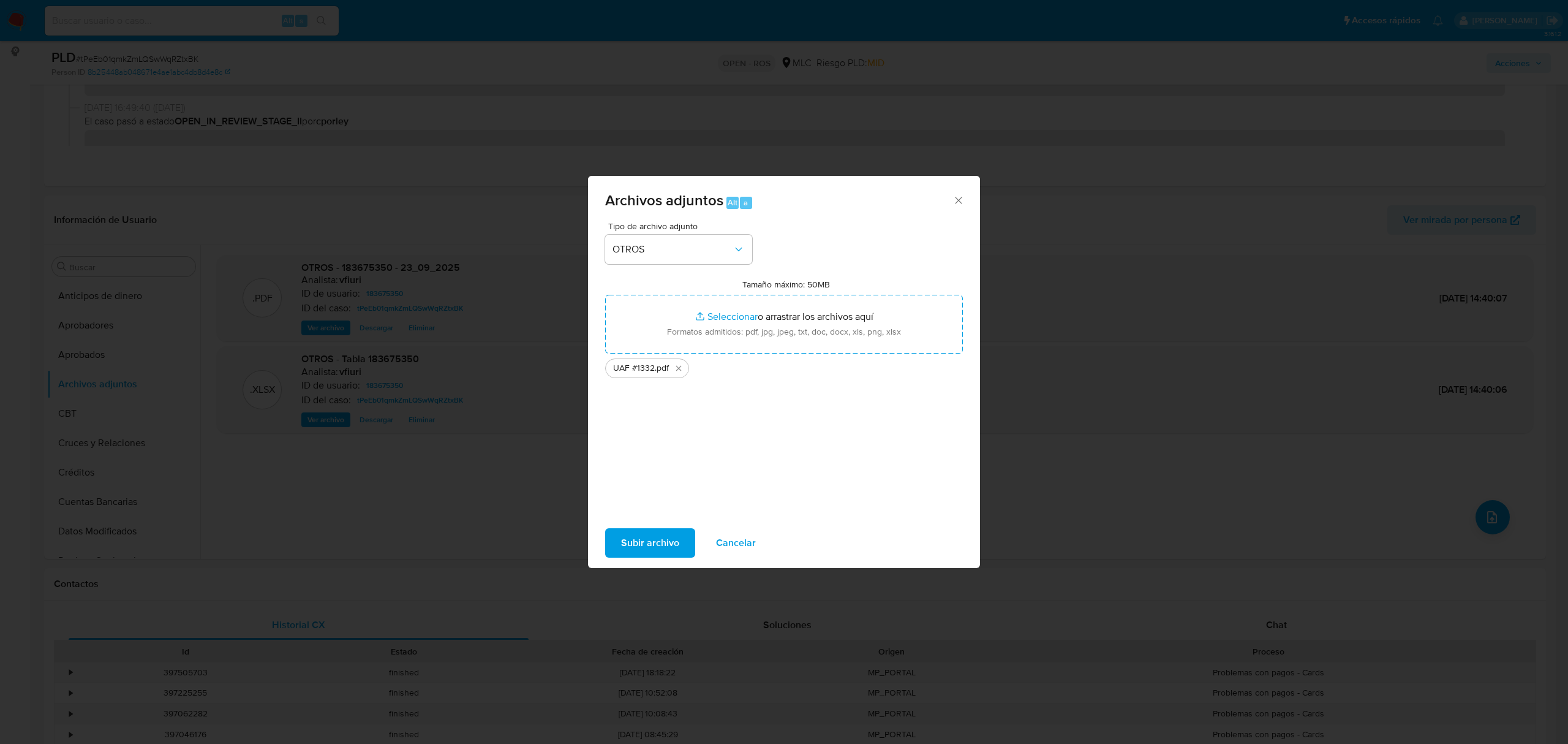
click at [679, 533] on button "Subir archivo" at bounding box center [649, 543] width 90 height 30
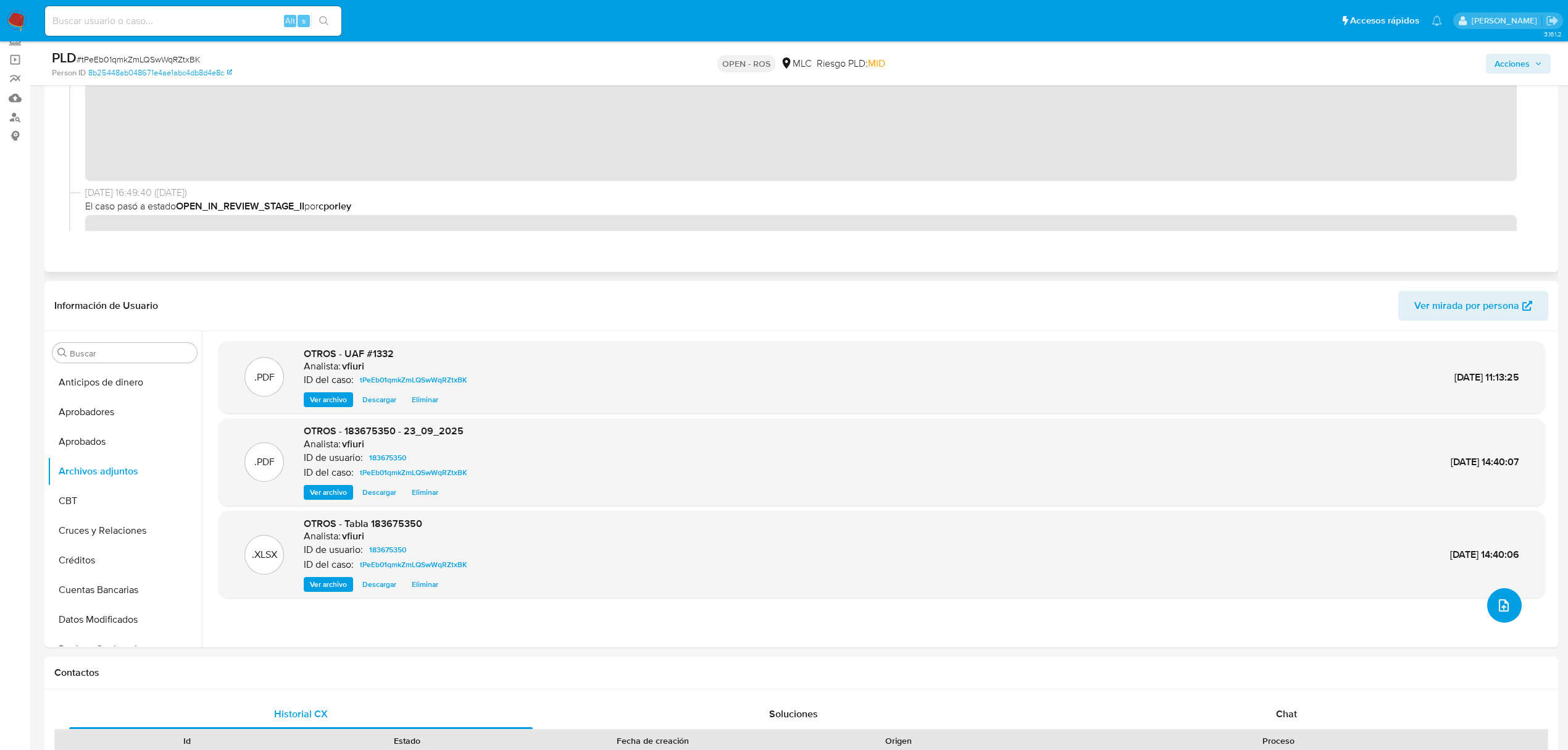
scroll to position [0, 0]
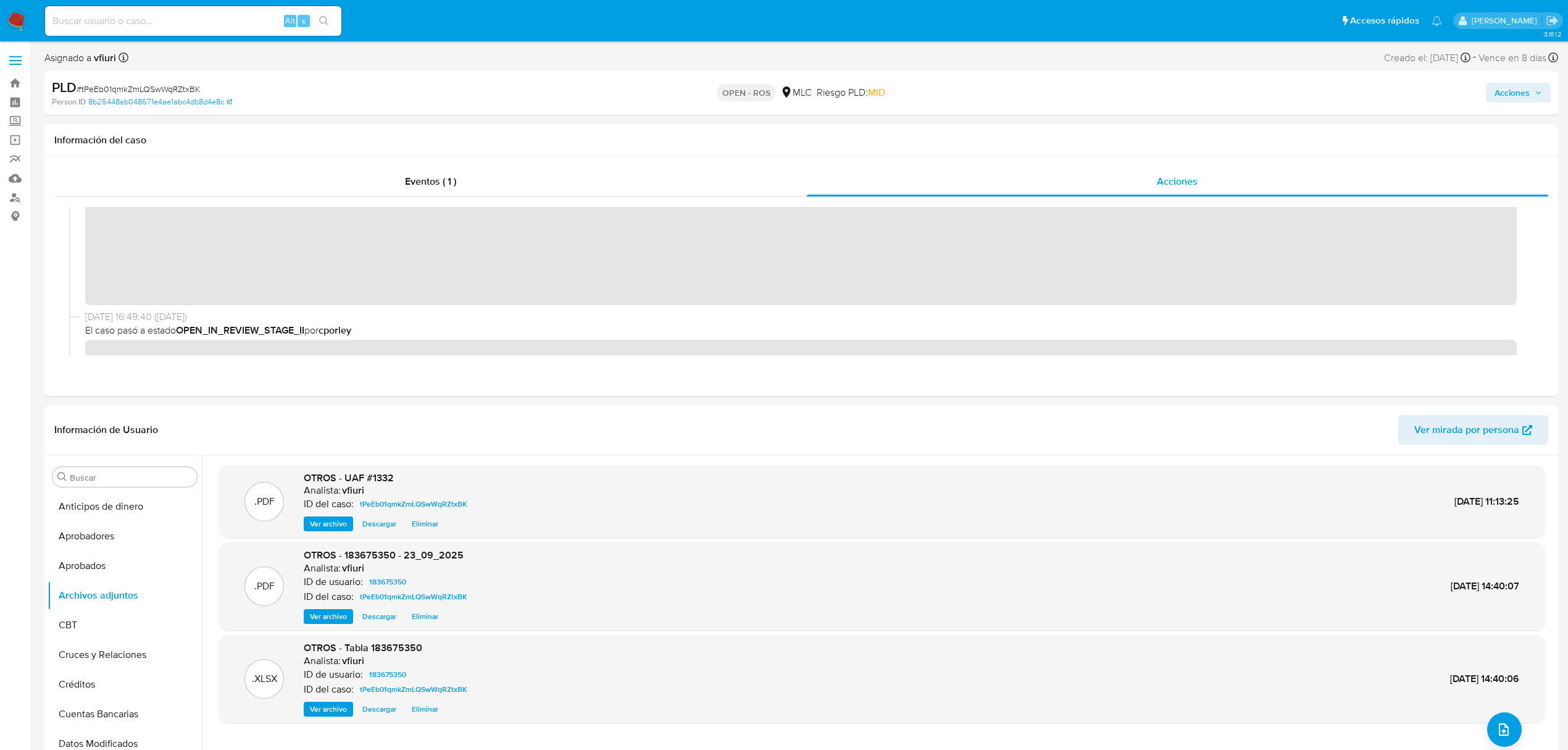
click at [1530, 91] on span "Acciones" at bounding box center [1518, 92] width 48 height 17
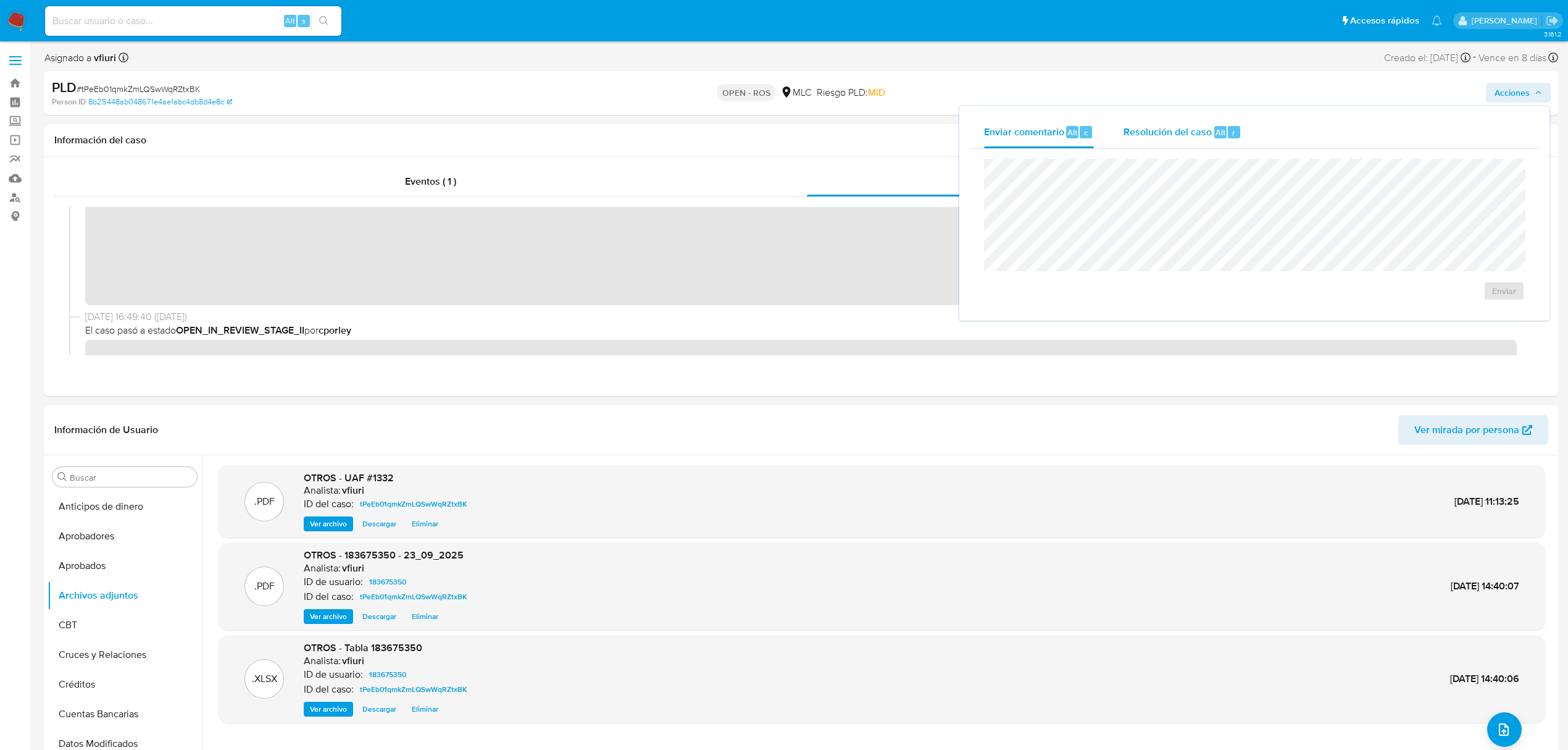
click at [1207, 121] on div "Resolución del caso Alt r" at bounding box center [1182, 132] width 117 height 32
click at [1470, 297] on span "ROS" at bounding box center [1469, 303] width 60 height 27
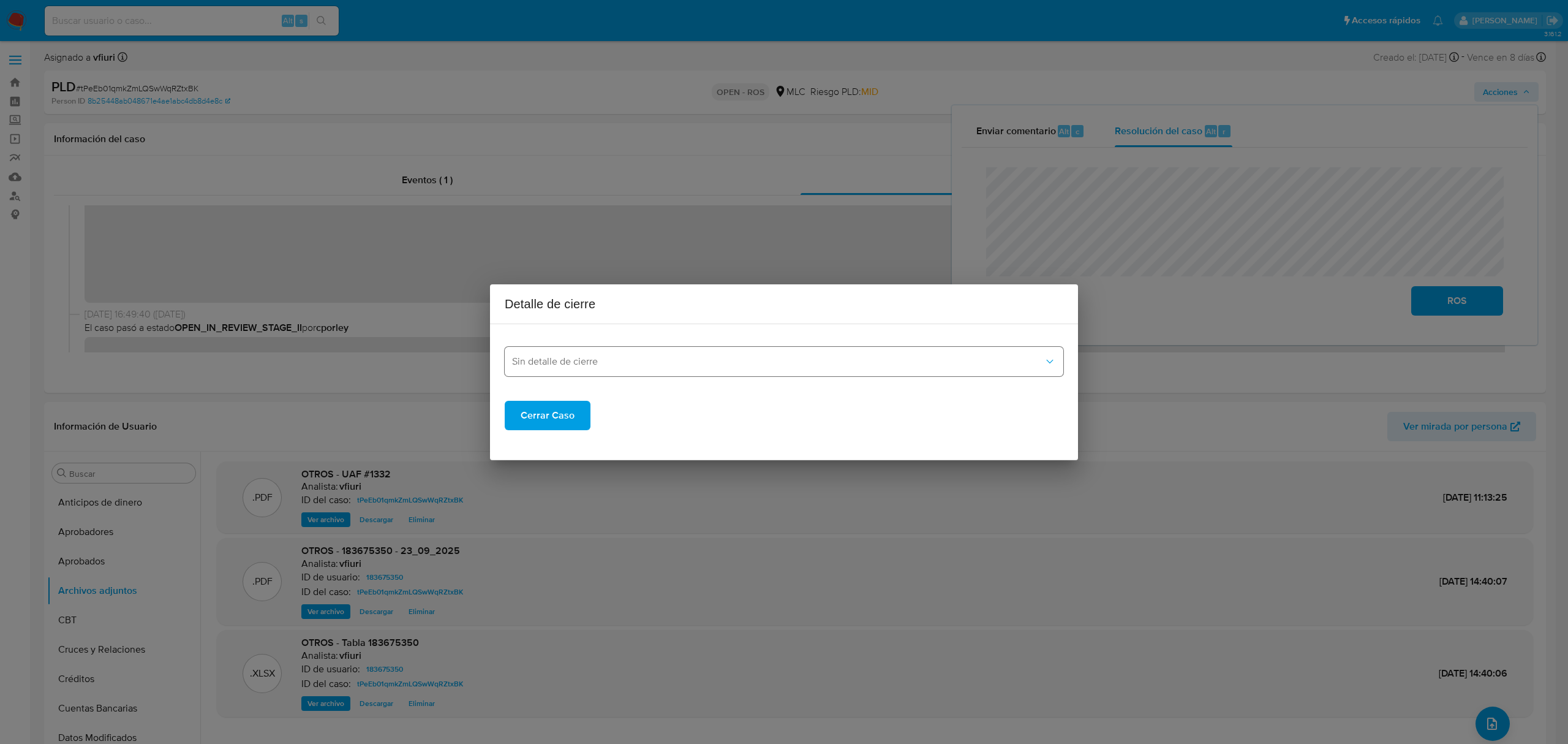
drag, startPoint x: 756, startPoint y: 344, endPoint x: 750, endPoint y: 357, distance: 14.3
click at [755, 351] on div "Sin detalle de cierre" at bounding box center [784, 356] width 559 height 42
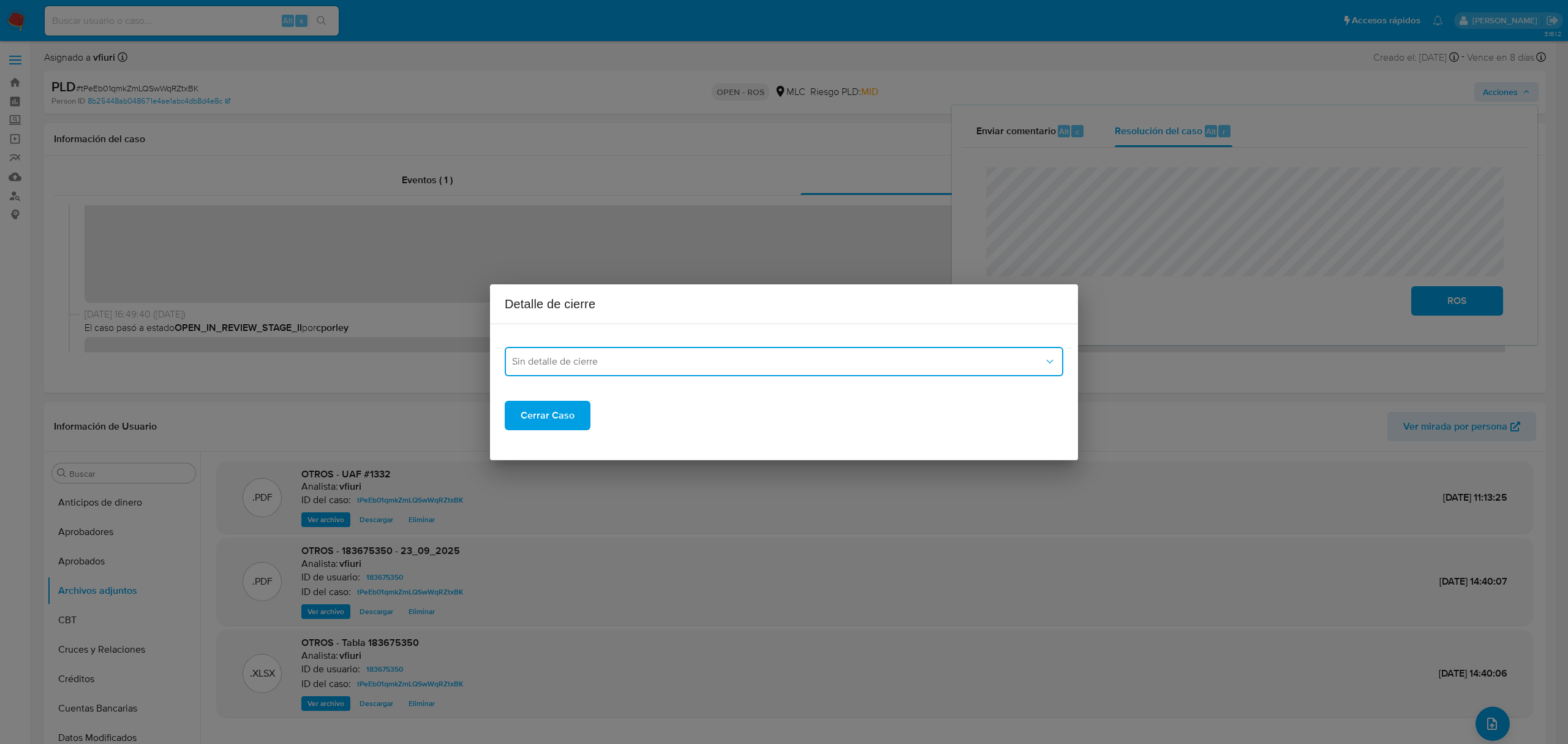
click at [746, 358] on span "Sin detalle de cierre" at bounding box center [778, 361] width 532 height 13
click at [591, 425] on div "ROS_EMISOR" at bounding box center [780, 424] width 536 height 30
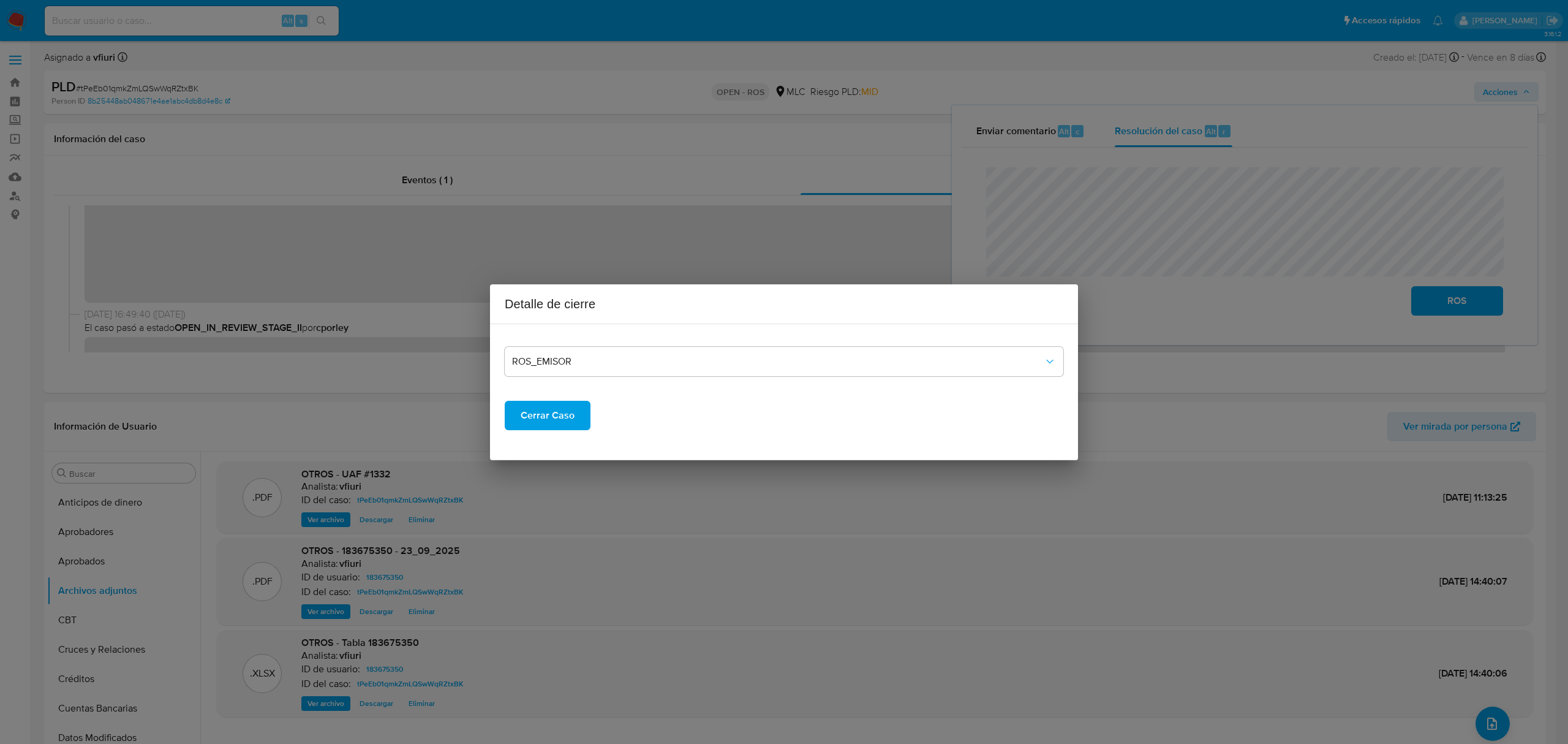
click at [547, 408] on span "Cerrar Caso" at bounding box center [548, 415] width 54 height 27
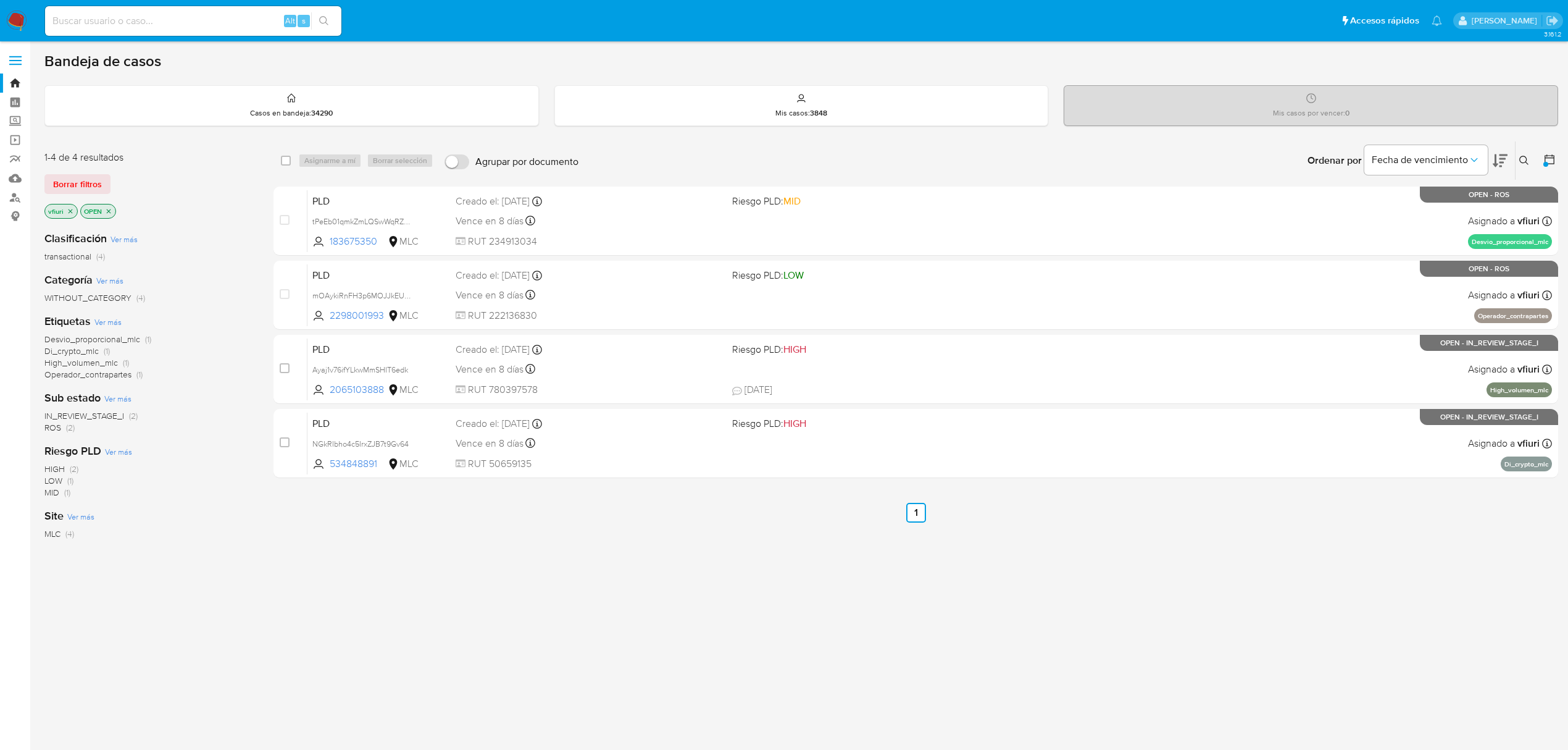
scroll to position [3, 0]
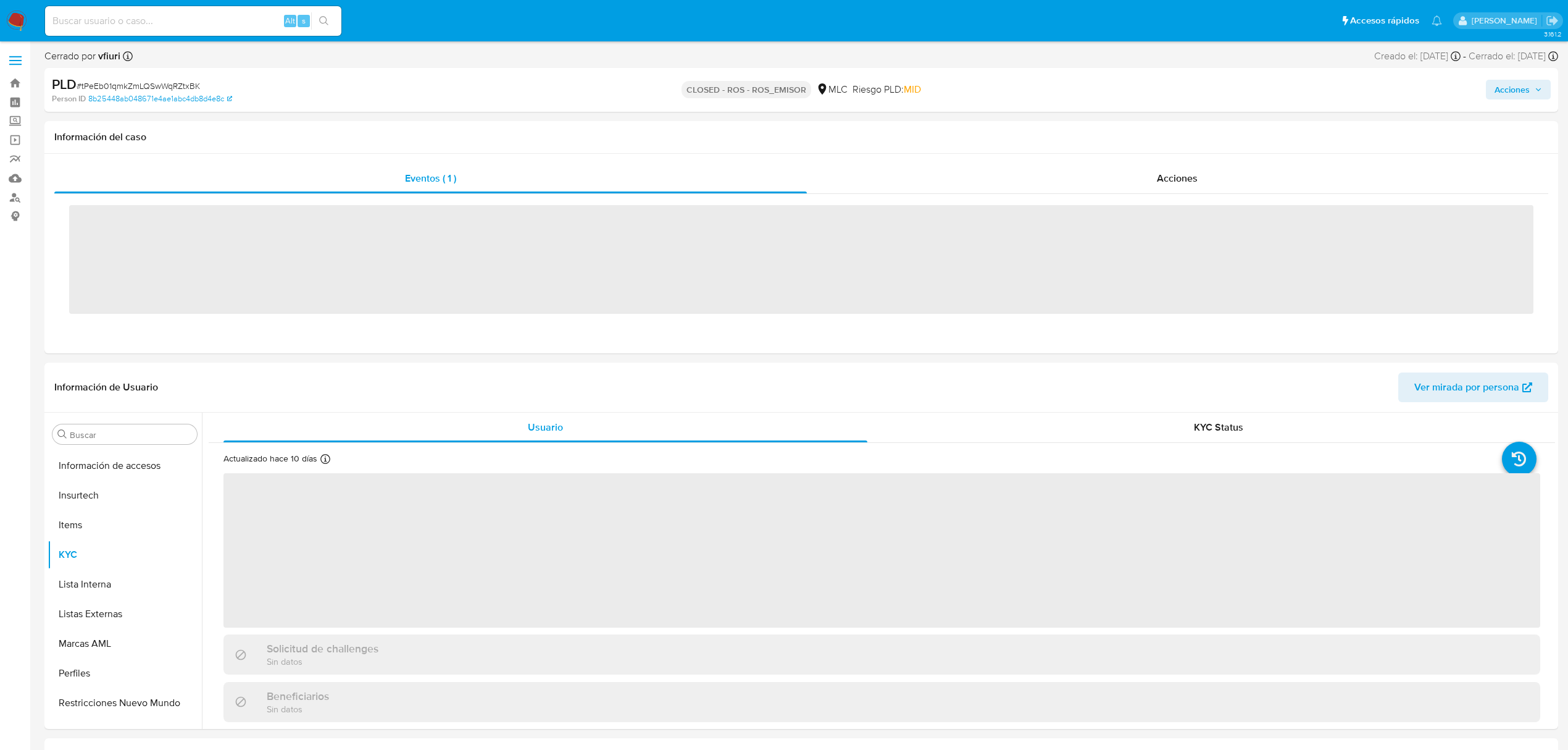
scroll to position [581, 0]
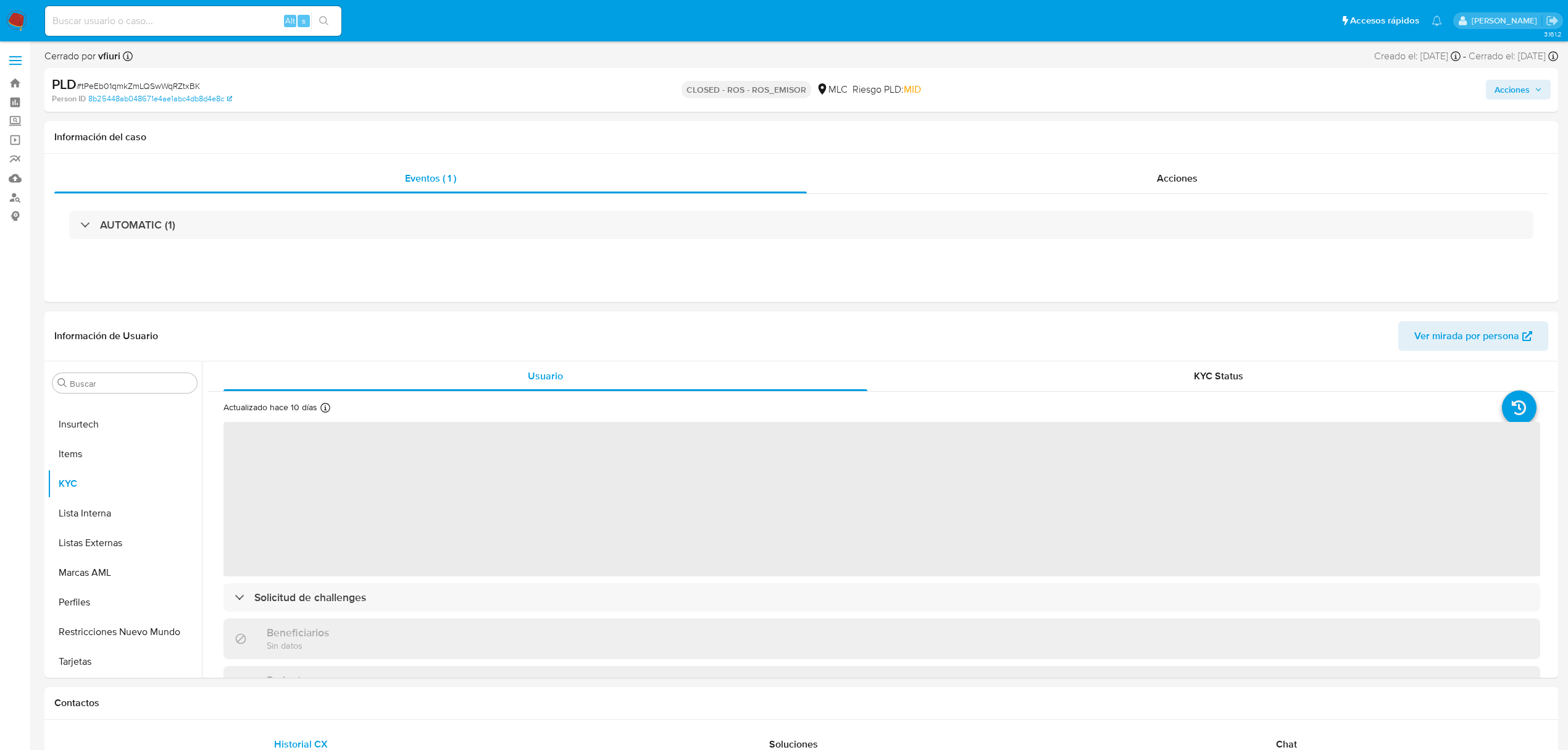
select select "10"
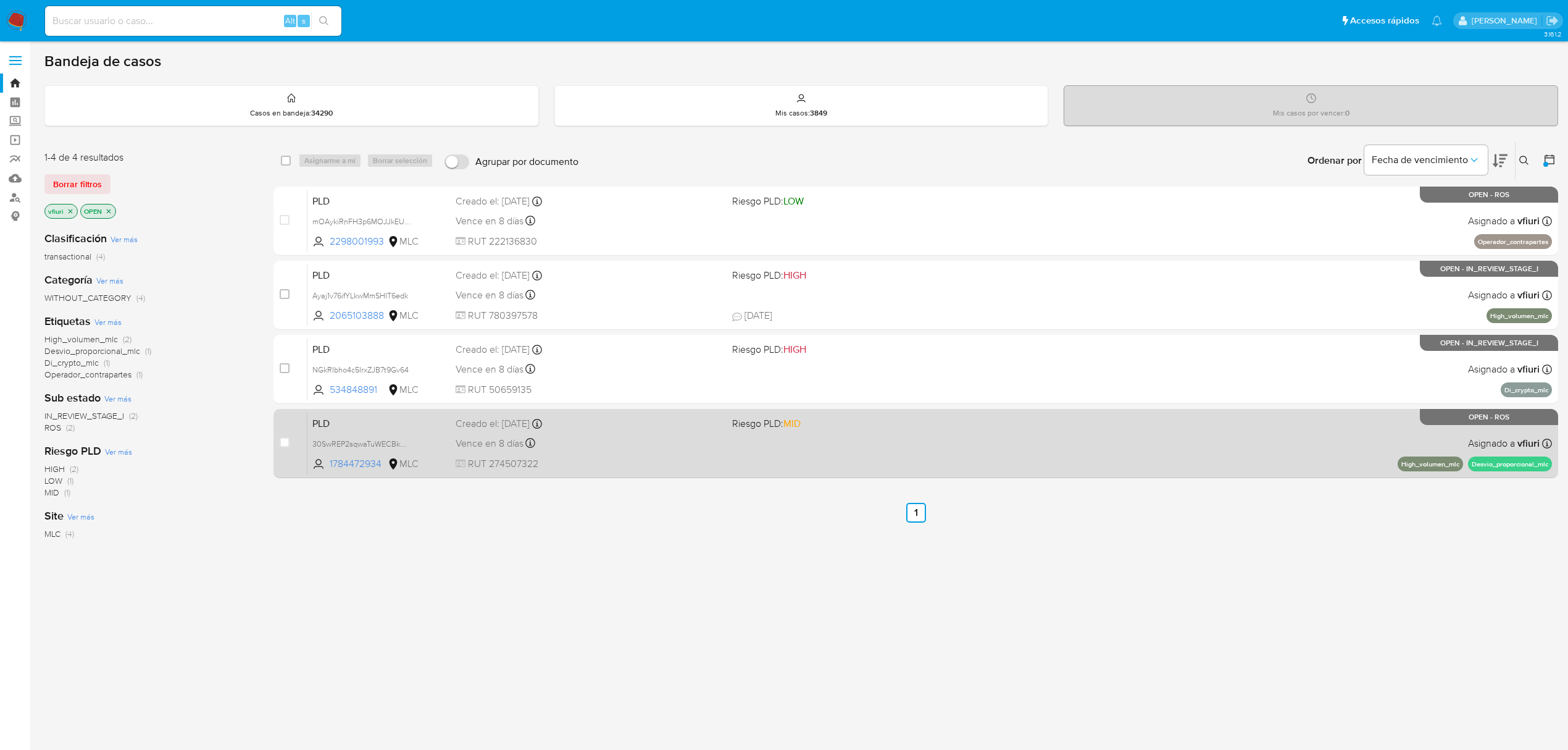
click at [917, 442] on span at bounding box center [865, 443] width 267 height 3
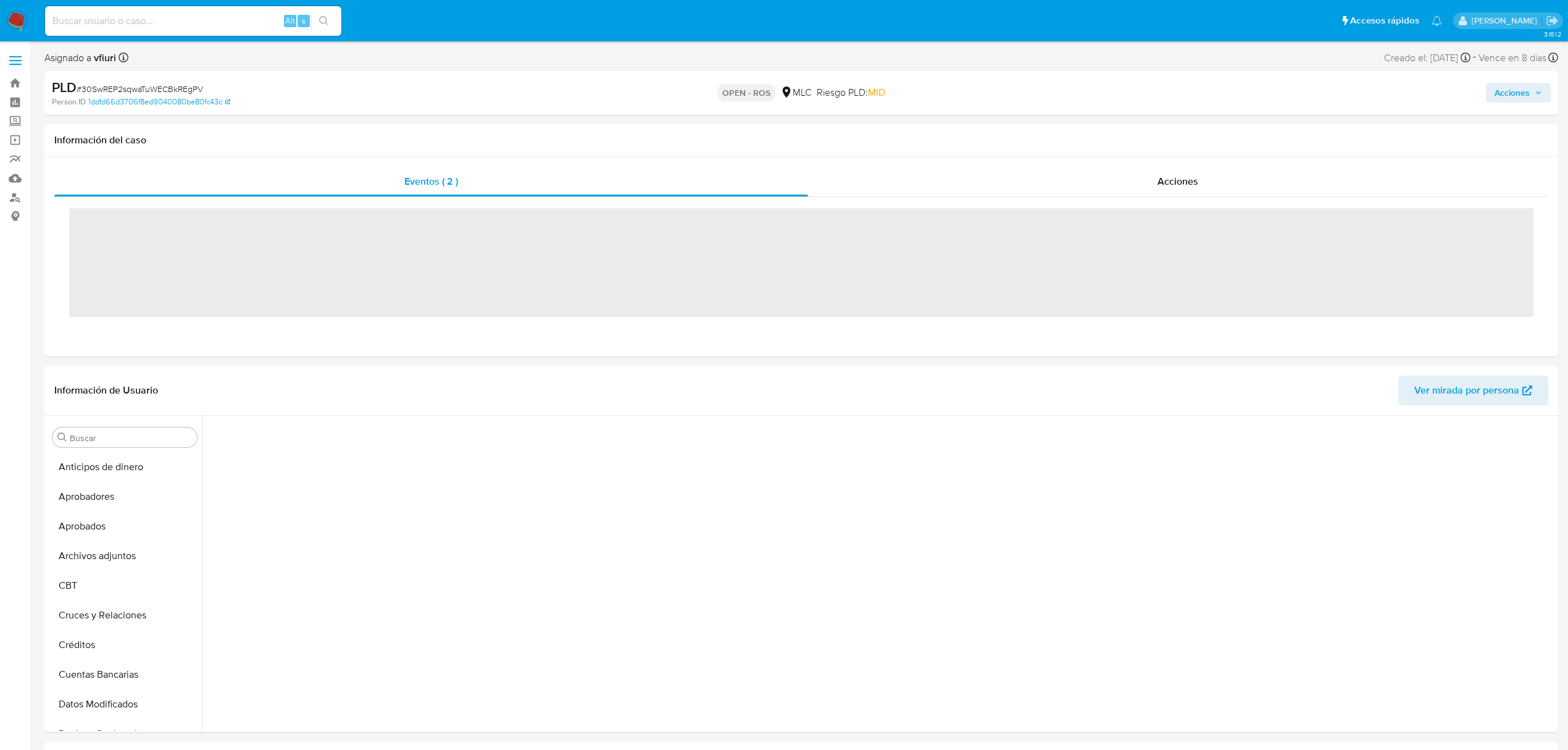
scroll to position [336, 0]
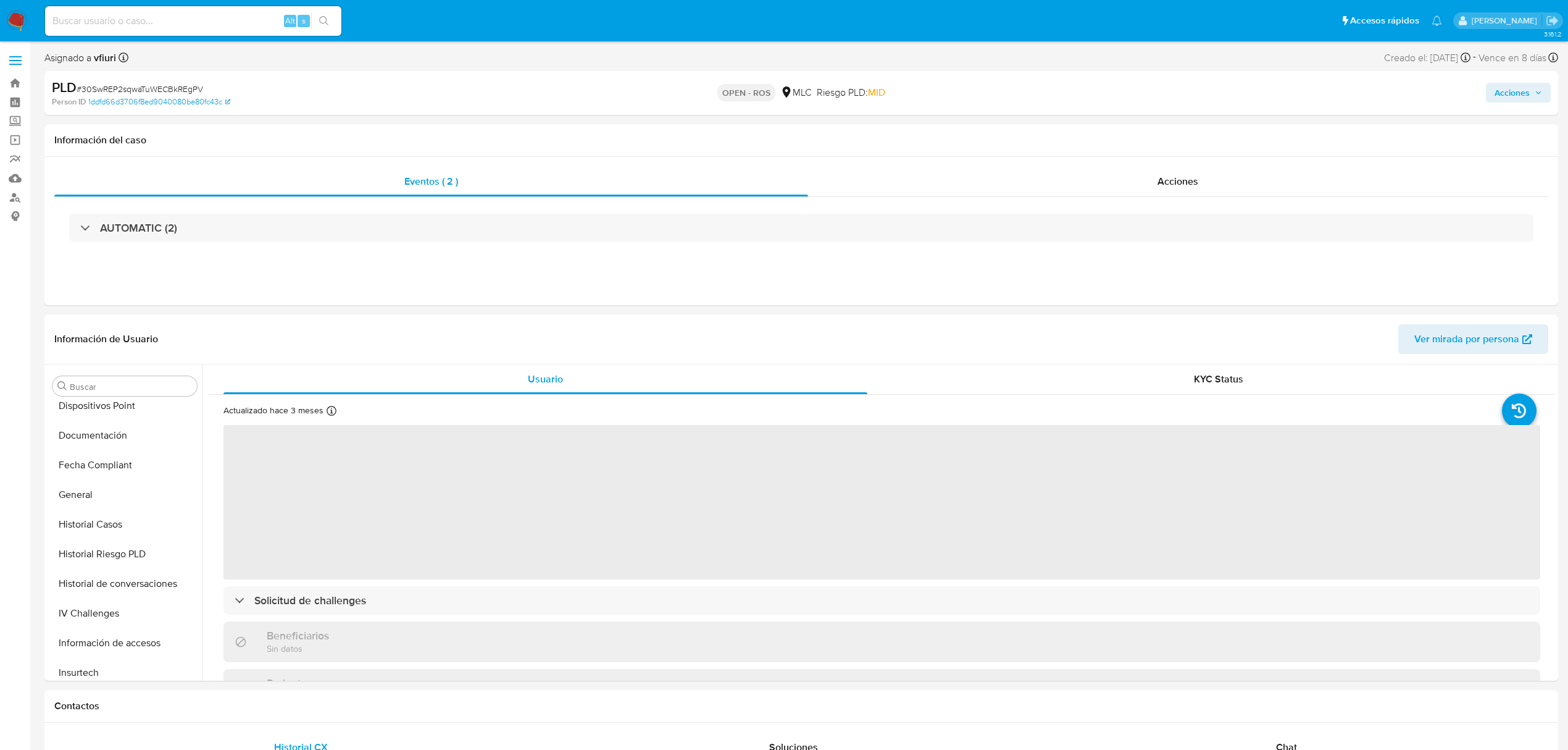
select select "10"
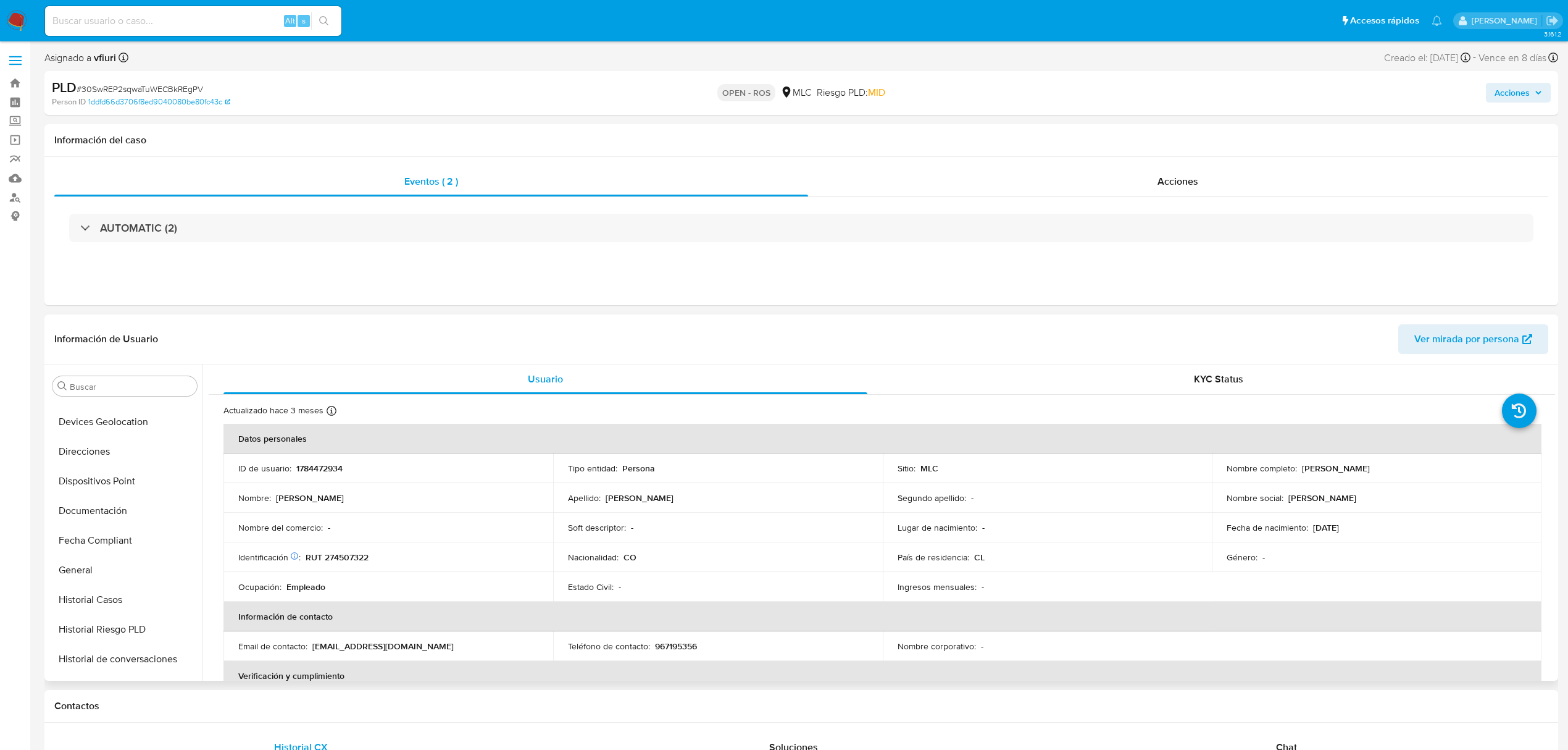
scroll to position [252, 0]
click at [117, 584] on button "General" at bounding box center [119, 579] width 145 height 30
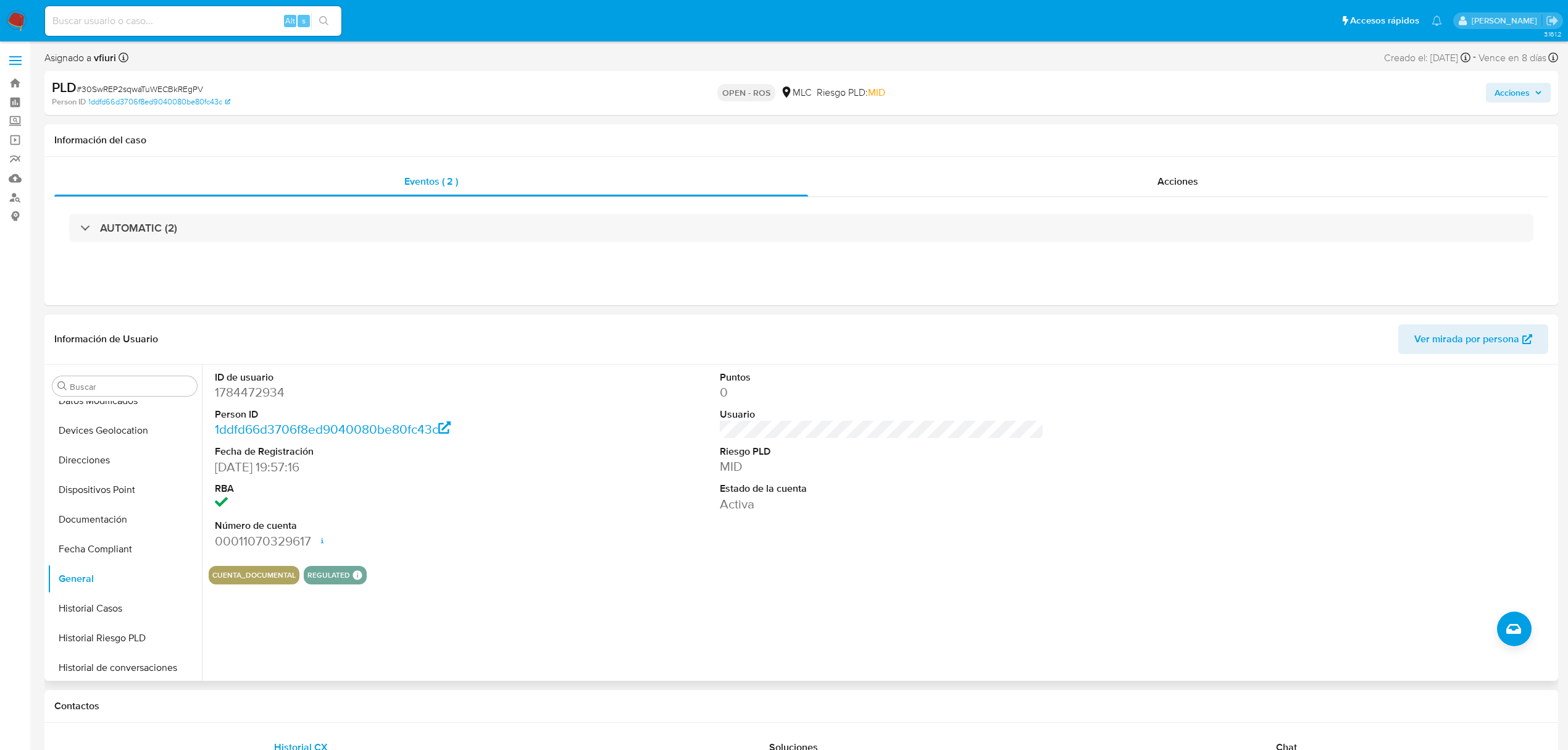
click at [268, 381] on dt "ID de usuario" at bounding box center [377, 378] width 324 height 14
click at [275, 391] on dd "1784472934" at bounding box center [377, 392] width 324 height 17
click at [276, 391] on dd "1784472934" at bounding box center [377, 392] width 324 height 17
copy dd "1784472934"
click at [159, 84] on span "# 30SwREP2sqwaTuWECBkREgPV" at bounding box center [140, 88] width 126 height 13
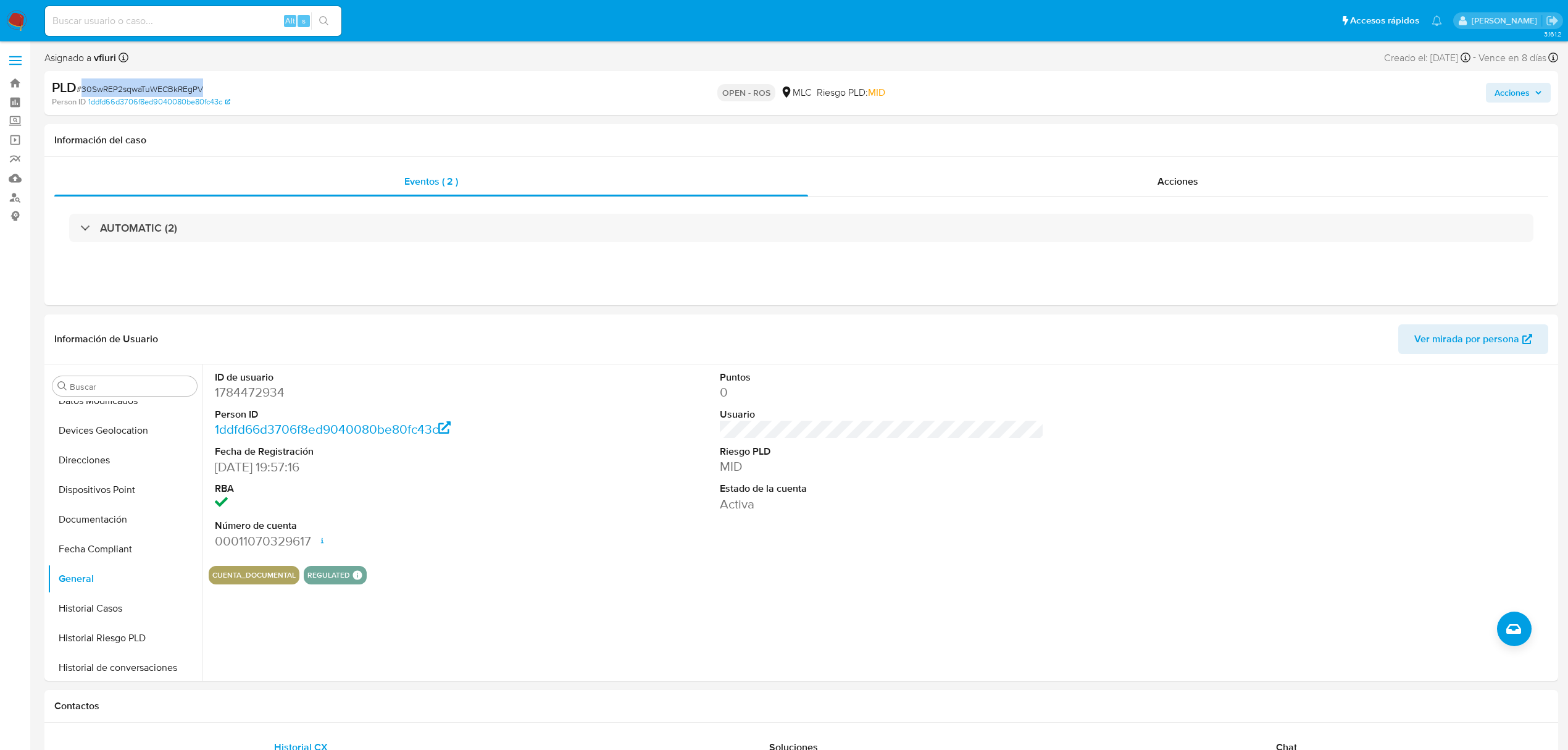
click at [159, 84] on span "# 30SwREP2sqwaTuWECBkREgPV" at bounding box center [140, 88] width 126 height 13
copy span "30SwREP2sqwaTuWECBkREgPV"
click at [117, 494] on button "KYC" at bounding box center [119, 487] width 145 height 30
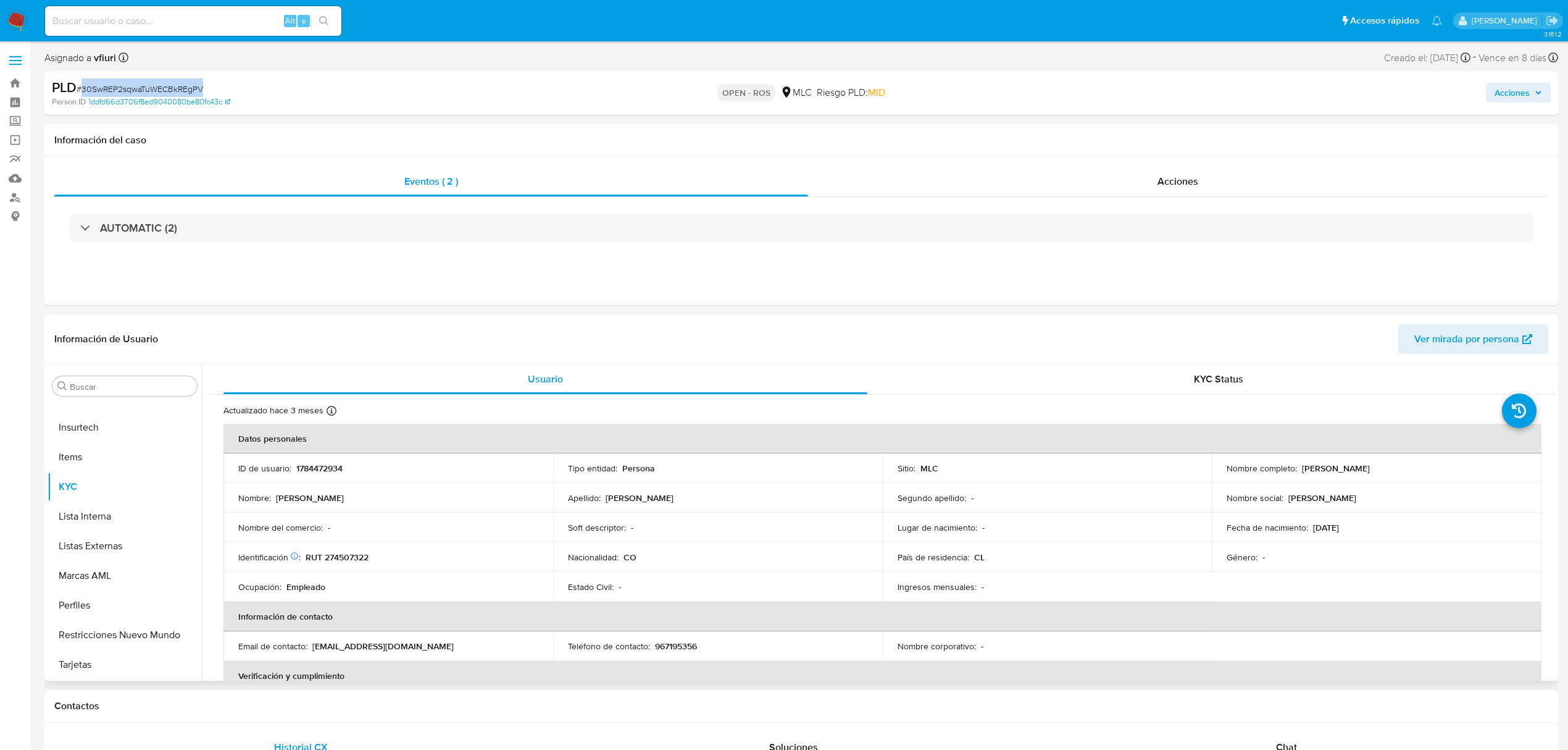
drag, startPoint x: 1295, startPoint y: 473, endPoint x: 1473, endPoint y: 468, distance: 178.1
click at [1473, 468] on div "Nombre completo : Brayan Ferney Rodriguez Salcedo" at bounding box center [1377, 467] width 300 height 11
copy div "Brayan Ferney Rodriguez Salcedo"
click at [342, 557] on p "RUT 274507322" at bounding box center [337, 557] width 63 height 11
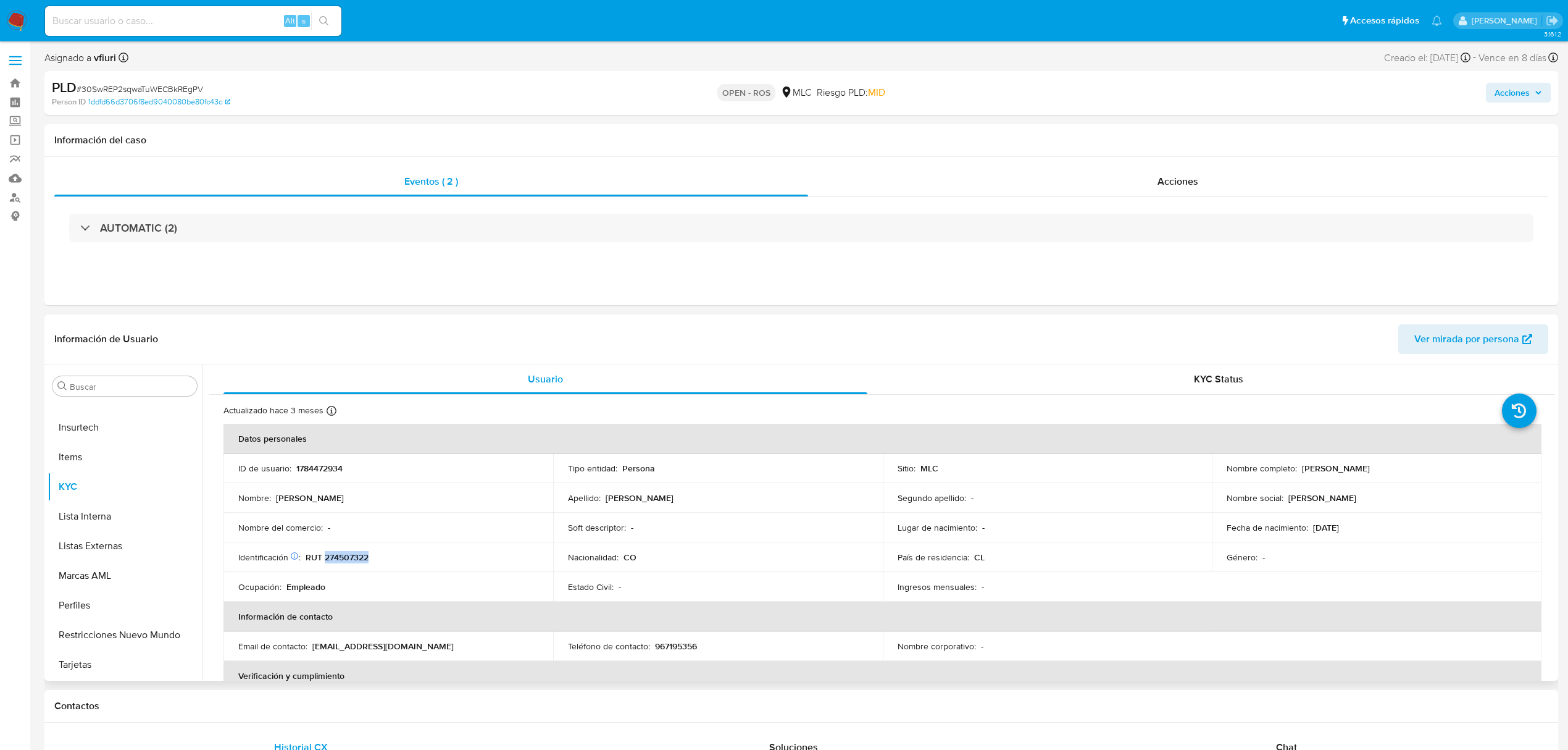
copy p "274507322"
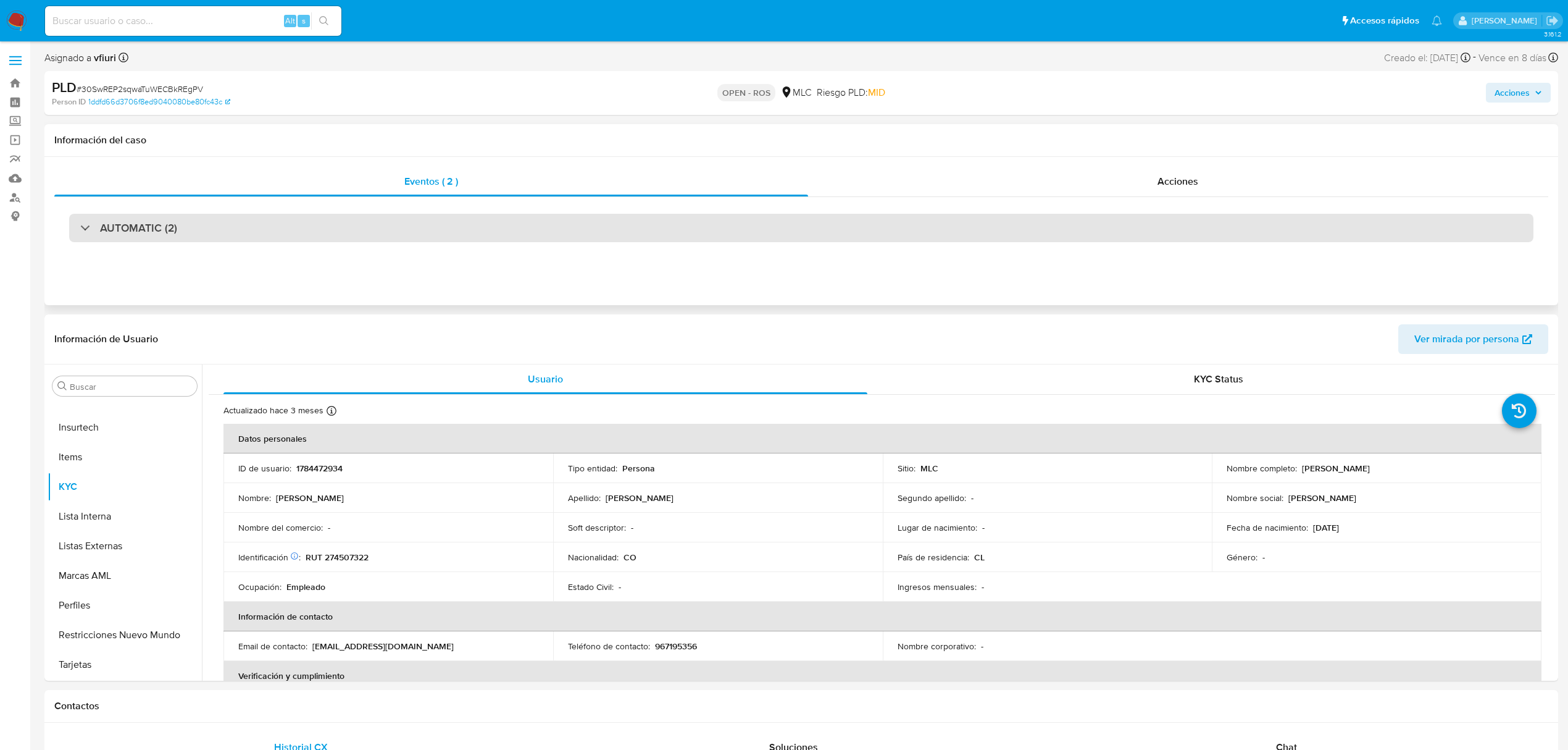
click at [287, 221] on div "AUTOMATIC (2)" at bounding box center [801, 227] width 1465 height 28
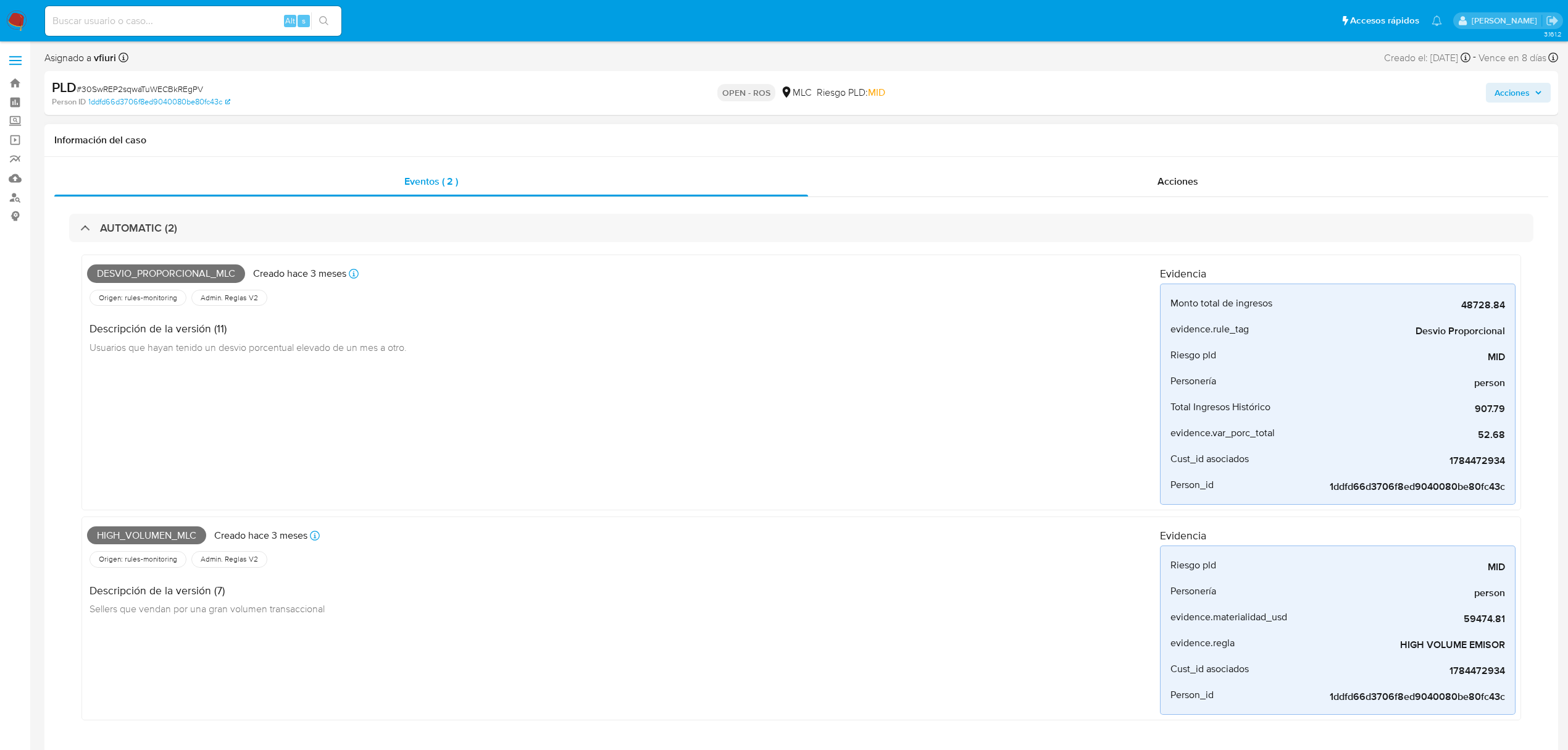
click at [211, 273] on span "Desvio_proporcional_mlc" at bounding box center [166, 273] width 158 height 18
copy span "Desvio_proporcional_mlc"
click at [181, 539] on span "High_volumen_mlc" at bounding box center [147, 535] width 119 height 18
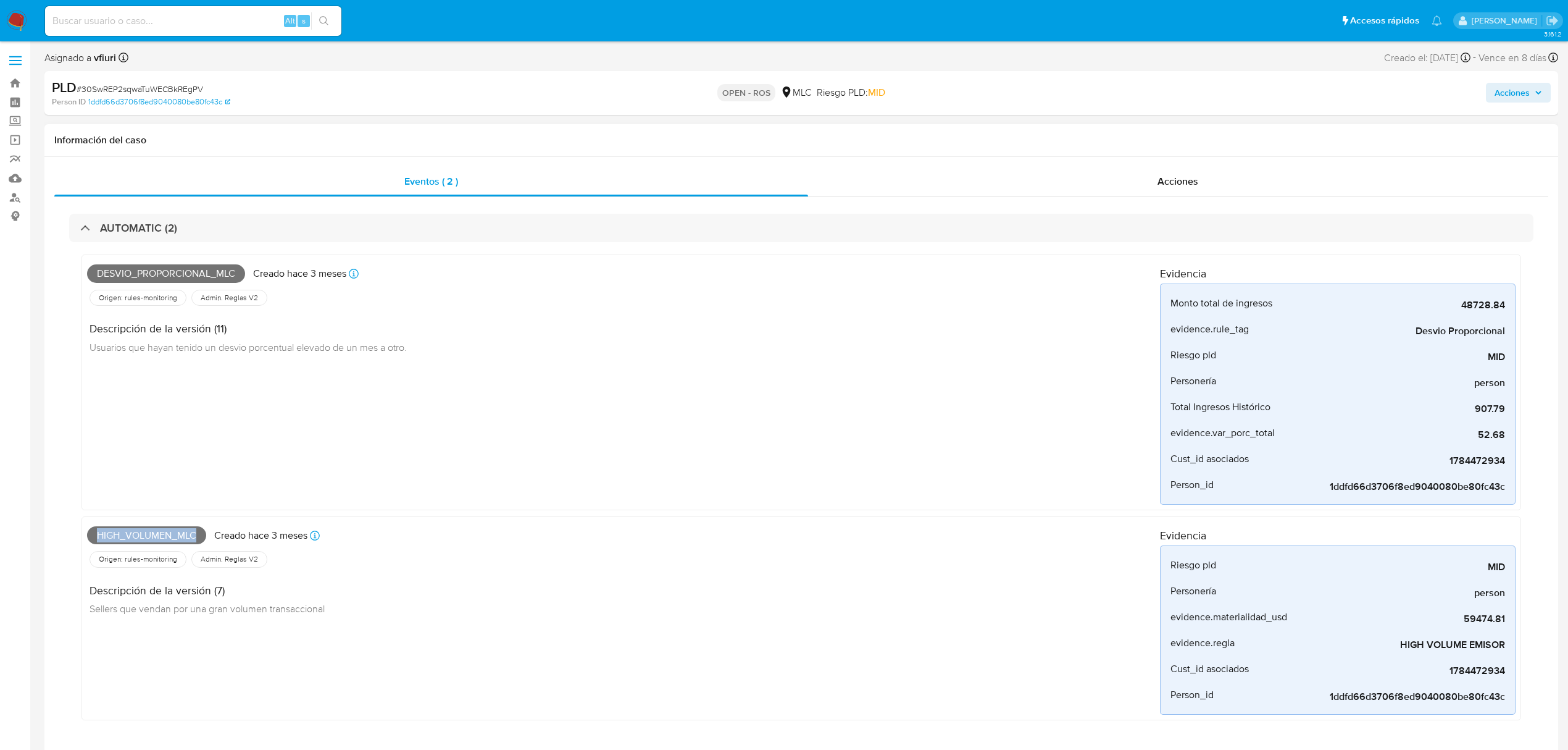
copy span "High_volumen_mlc"
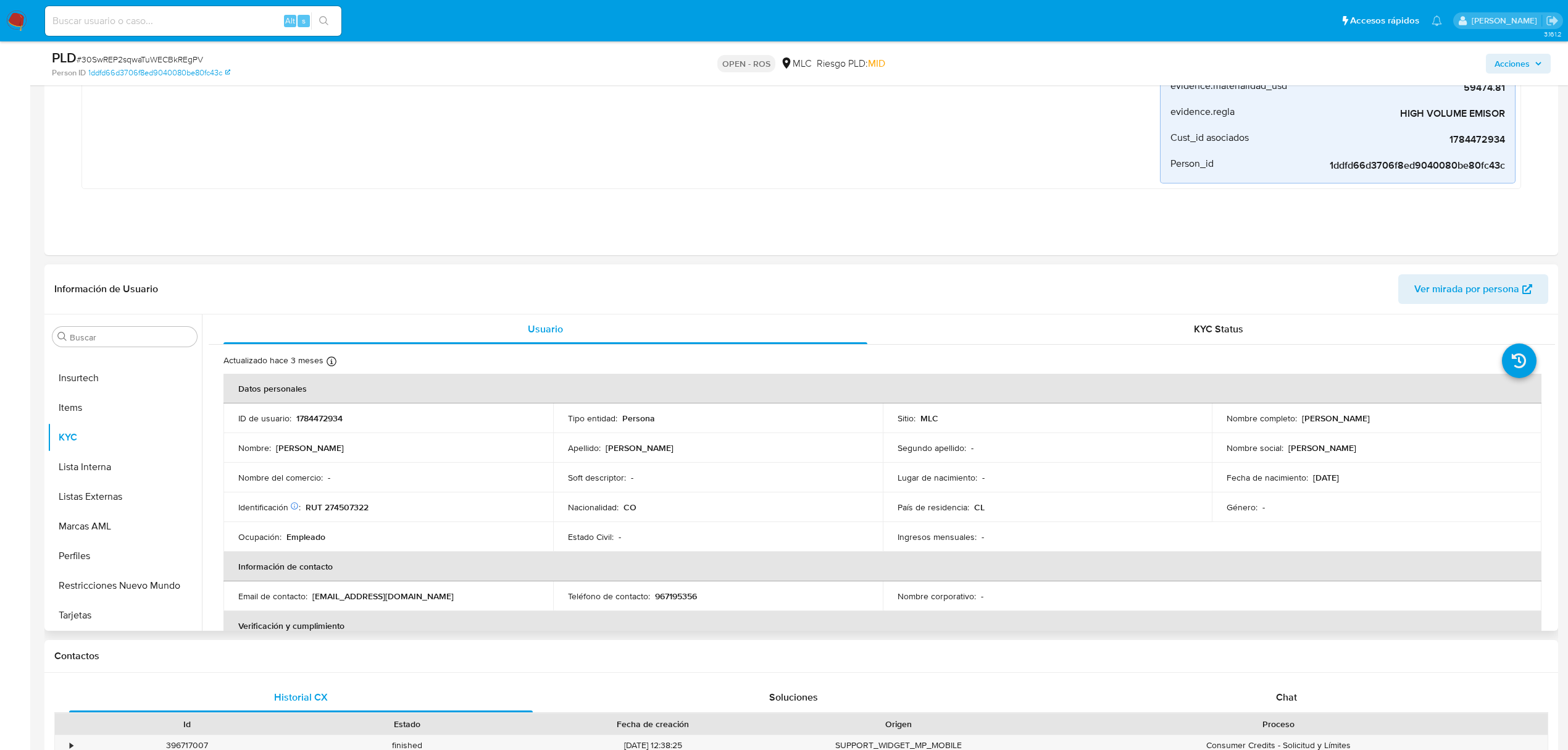
scroll to position [659, 0]
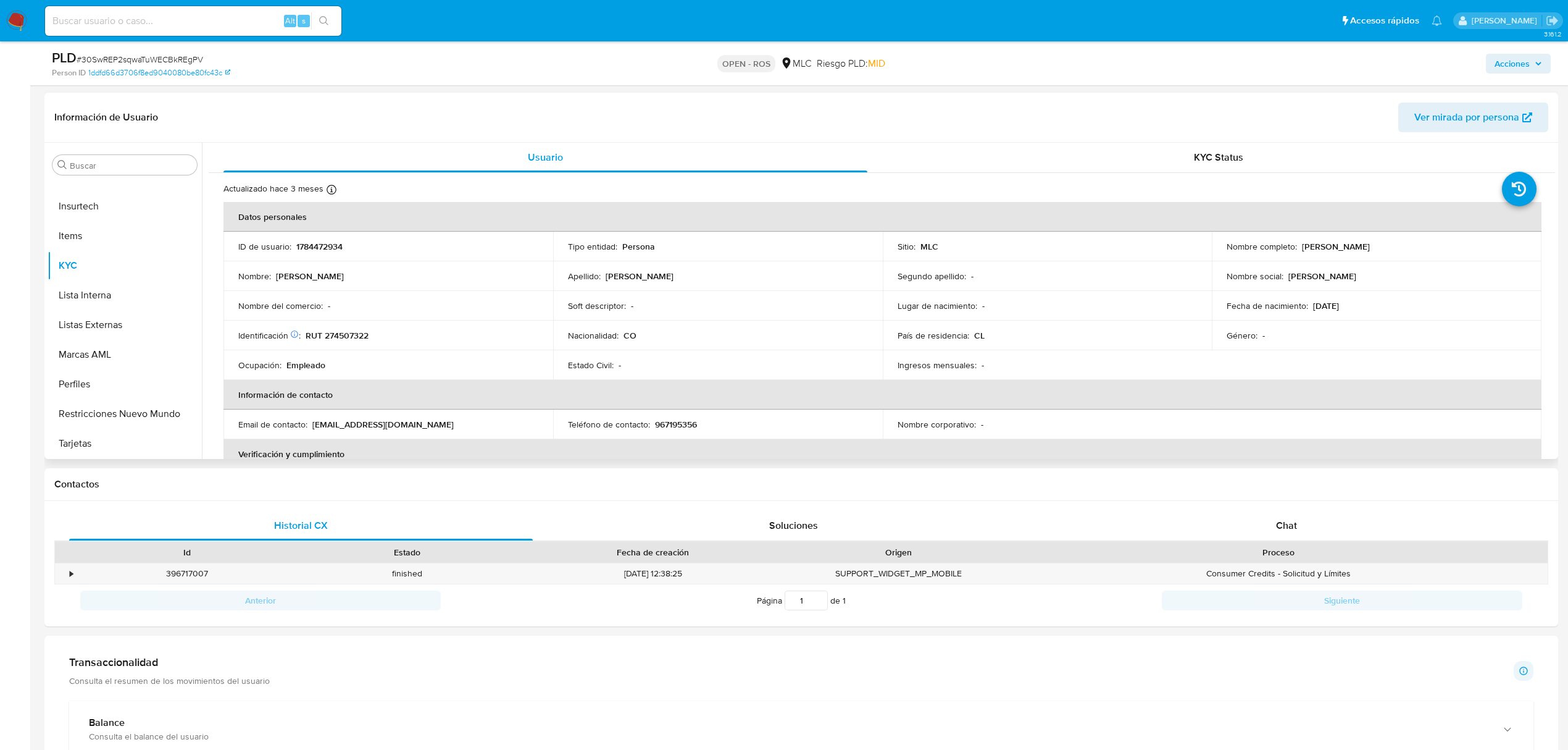
click at [312, 249] on p "1784472934" at bounding box center [319, 246] width 47 height 11
copy p "1784472934"
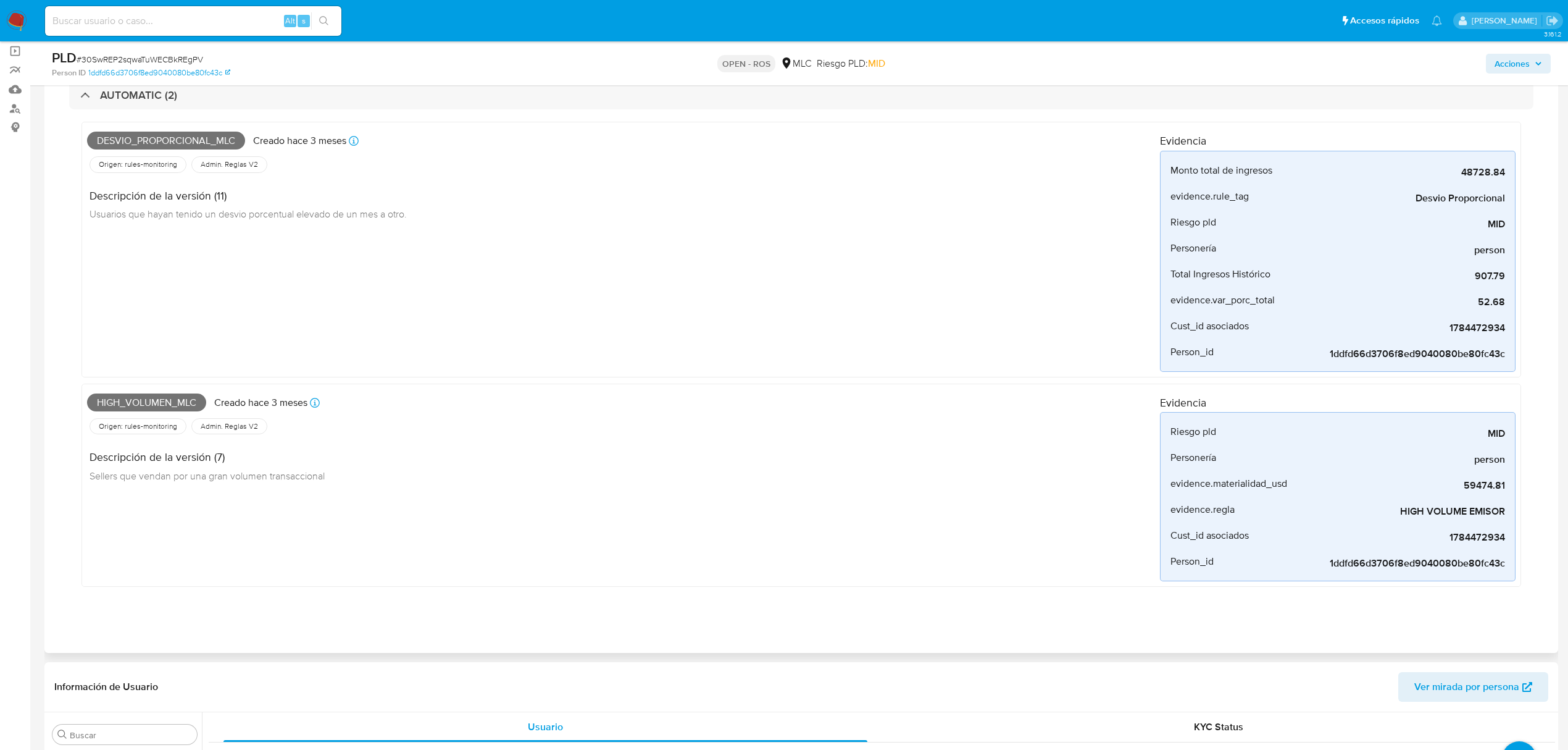
scroll to position [0, 0]
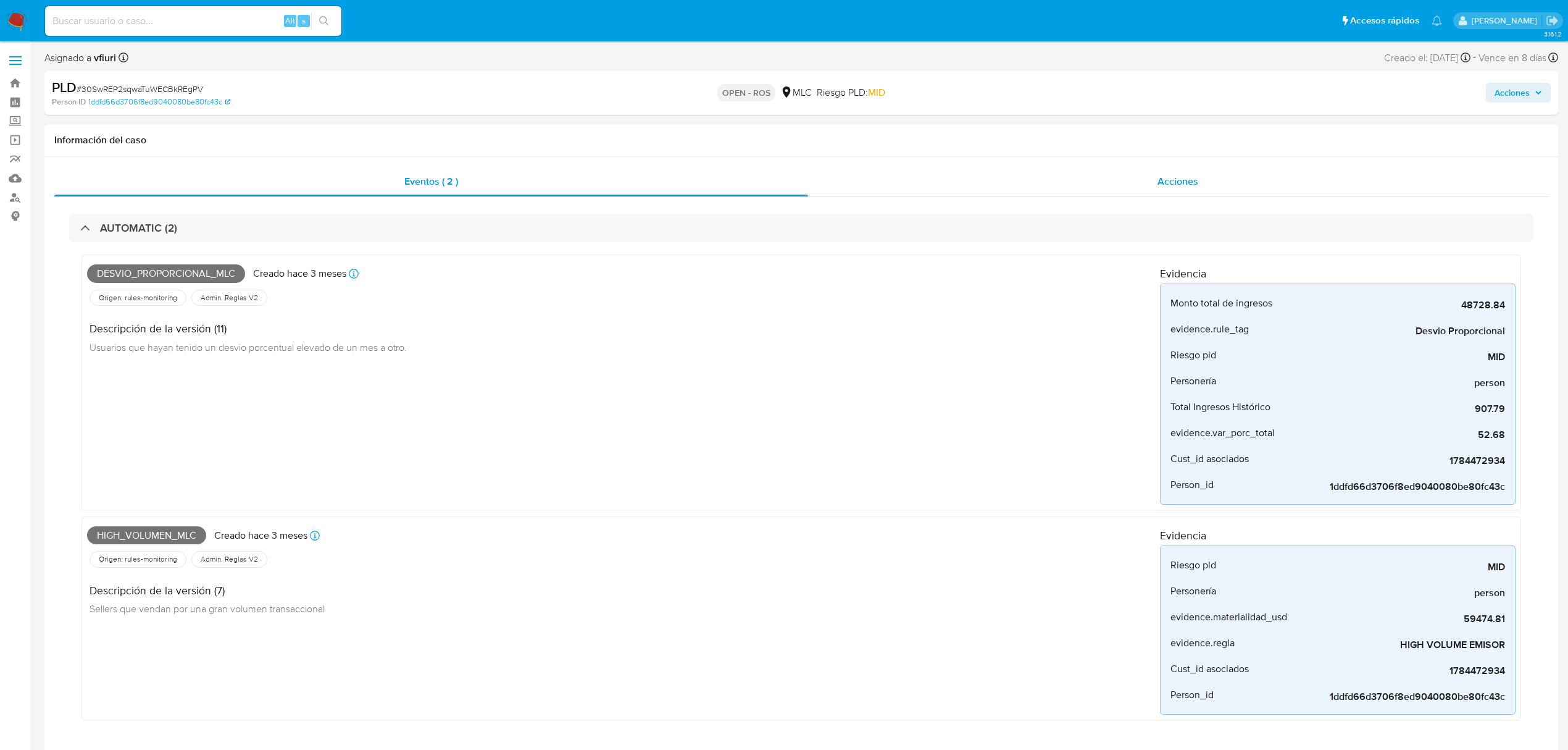
click at [1199, 188] on div "Acciones" at bounding box center [1178, 182] width 741 height 30
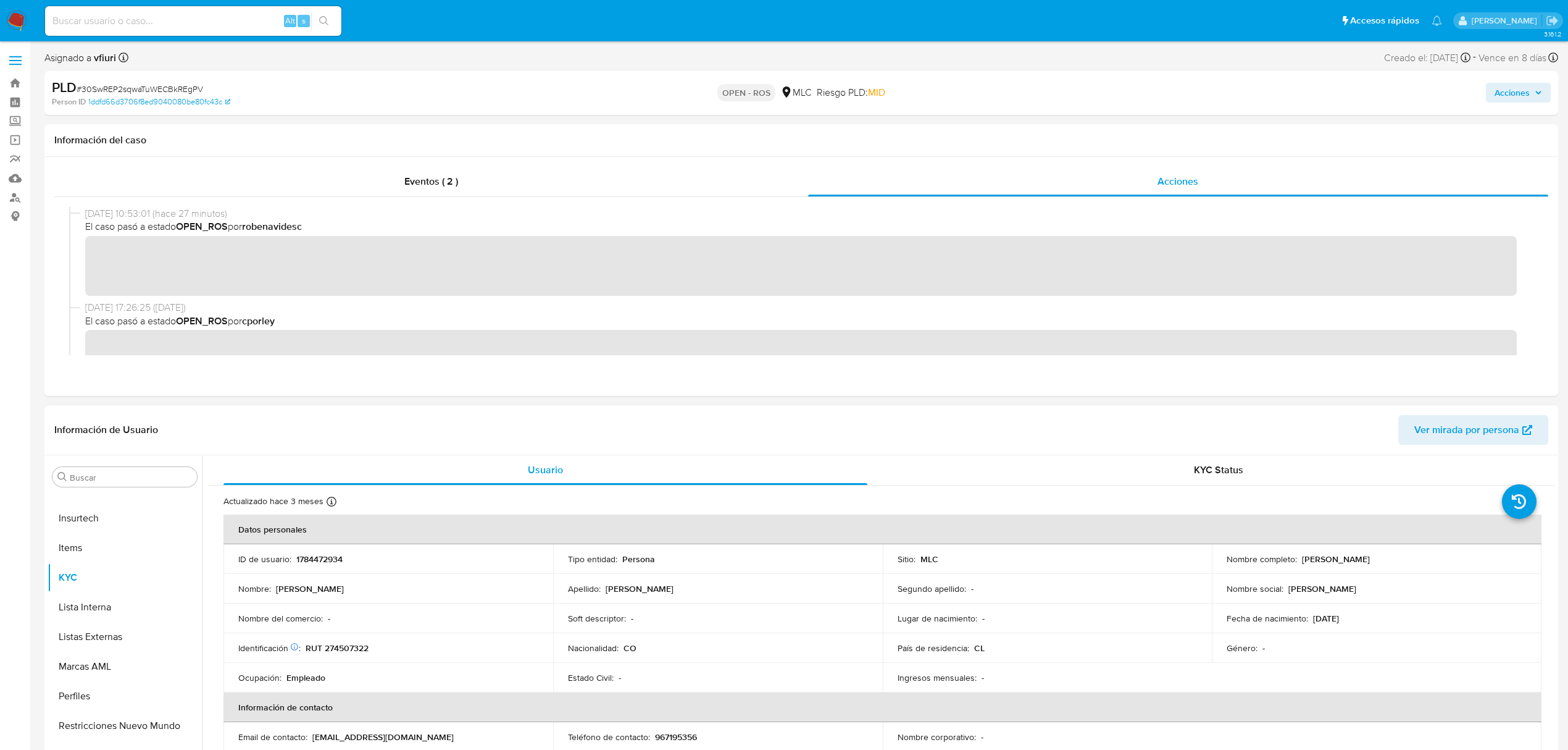
click at [319, 560] on p "1784472934" at bounding box center [319, 559] width 47 height 11
copy p "1784472934"
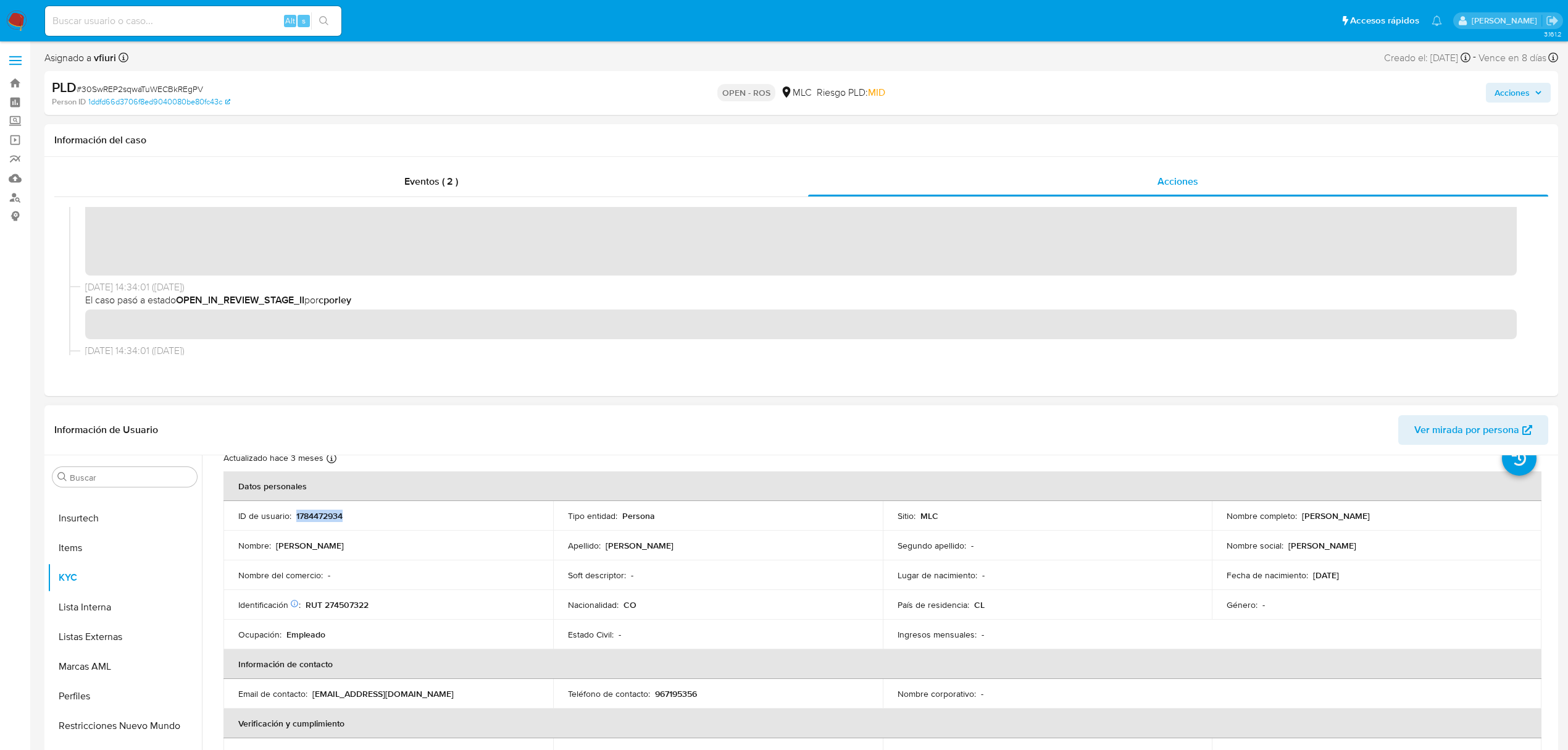
scroll to position [83, 0]
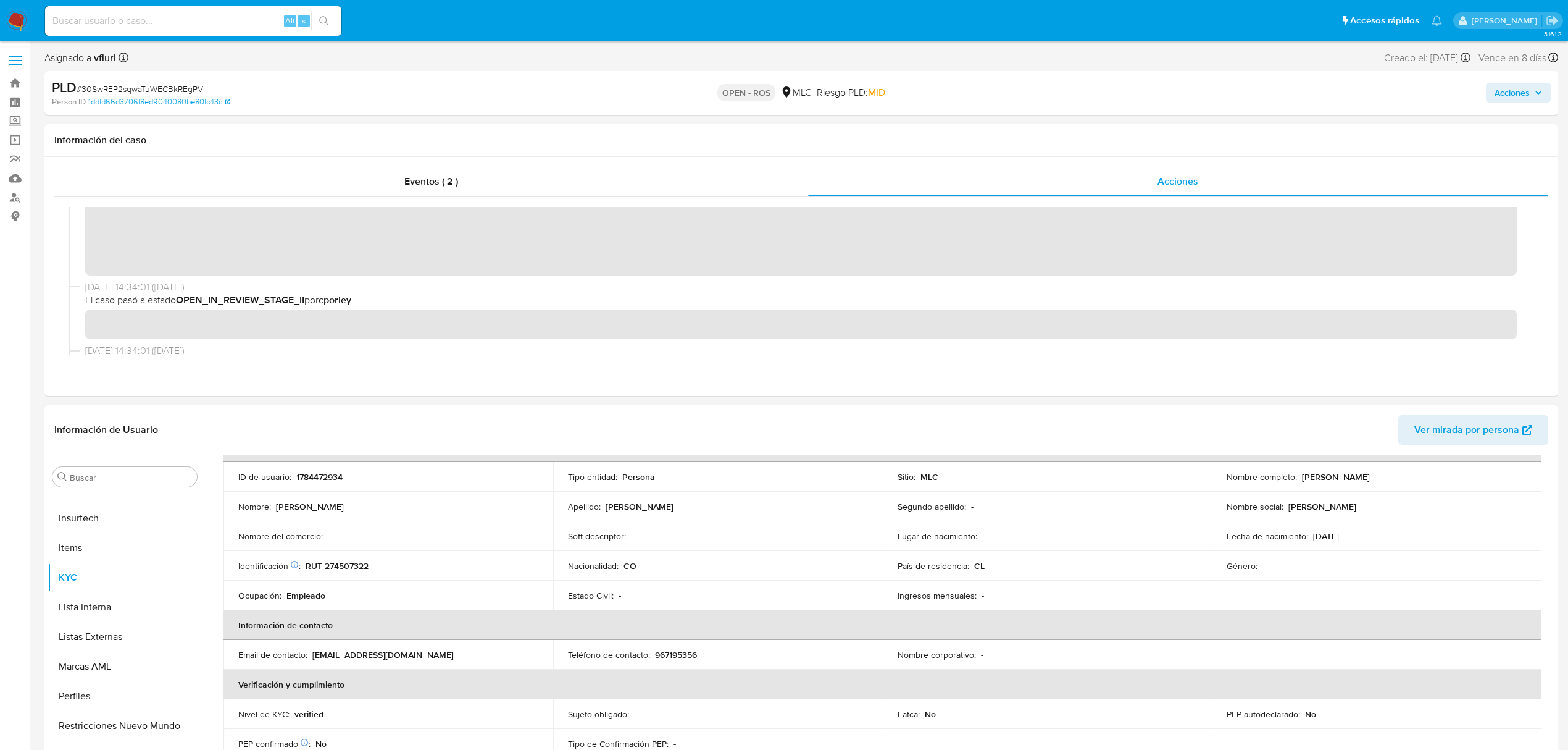
click at [359, 569] on p "RUT 274507322" at bounding box center [337, 565] width 63 height 11
drag, startPoint x: 1299, startPoint y: 477, endPoint x: 1422, endPoint y: 477, distance: 123.0
click at [1436, 481] on div "Nombre completo : Brayan Ferney Rodriguez Salcedo" at bounding box center [1377, 476] width 300 height 11
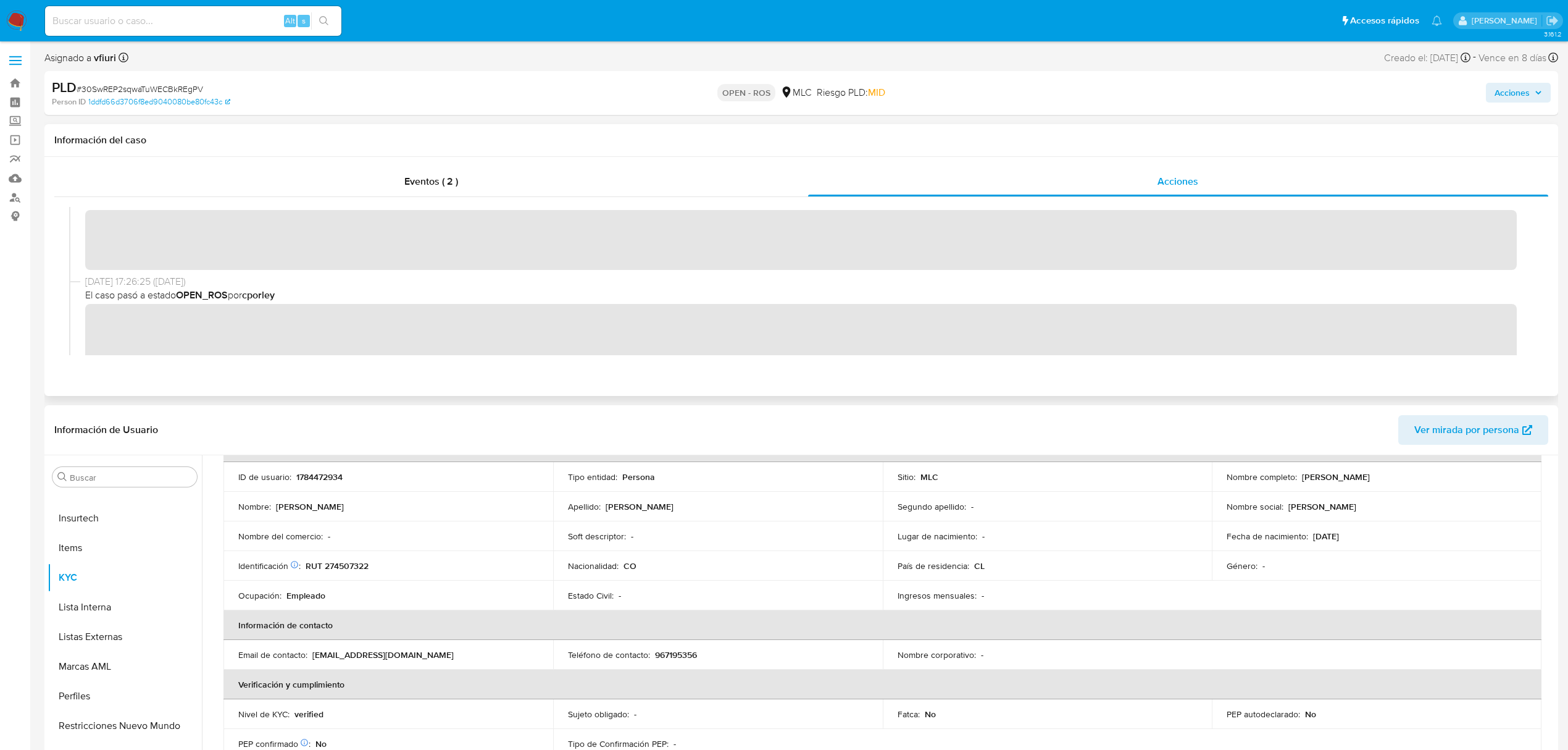
scroll to position [0, 0]
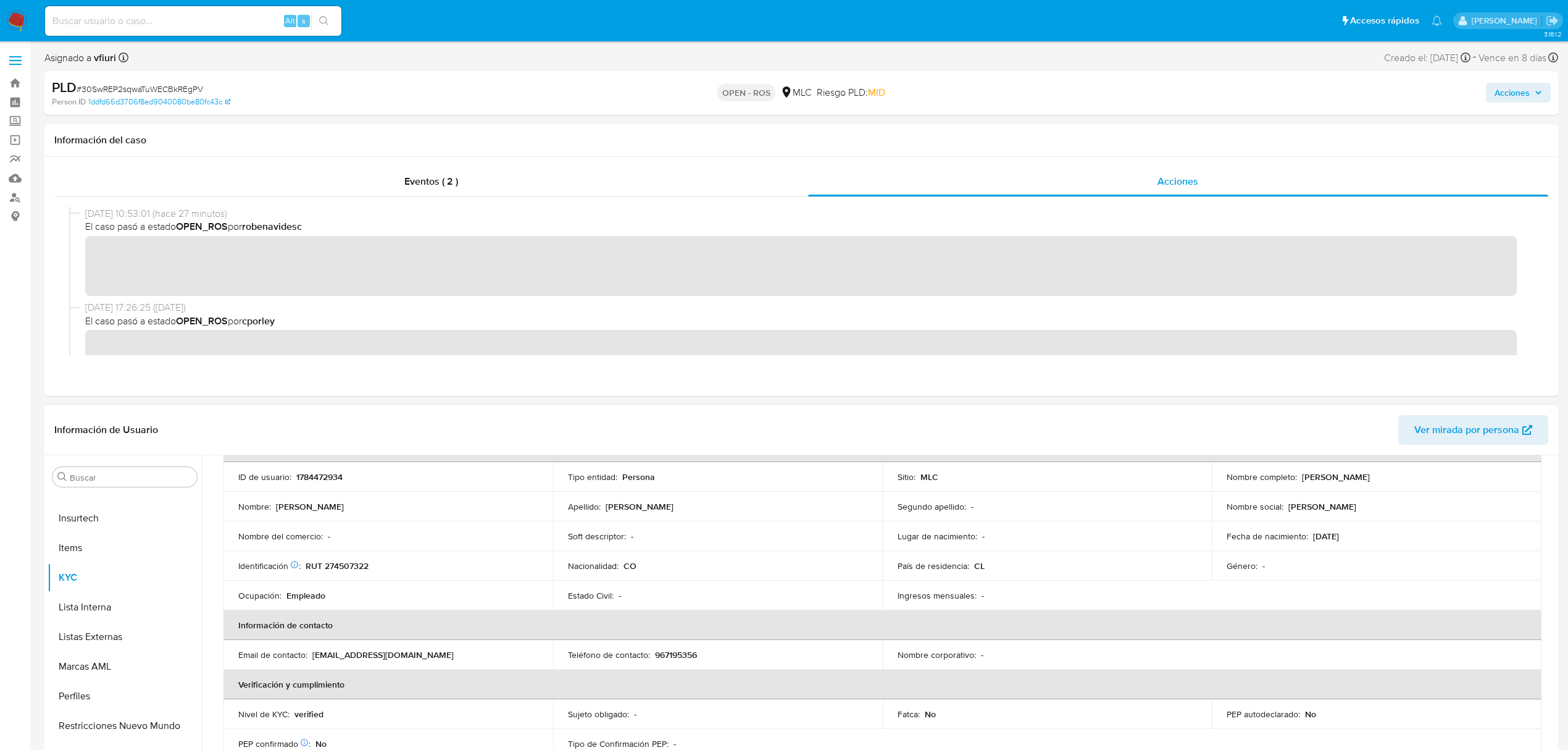
click at [685, 649] on p "967195356" at bounding box center [676, 654] width 42 height 11
drag, startPoint x: 464, startPoint y: 653, endPoint x: 314, endPoint y: 656, distance: 150.0
click at [314, 656] on div "Email de contacto : brayanferneyrodriguez25@gmail.com" at bounding box center [387, 654] width 300 height 11
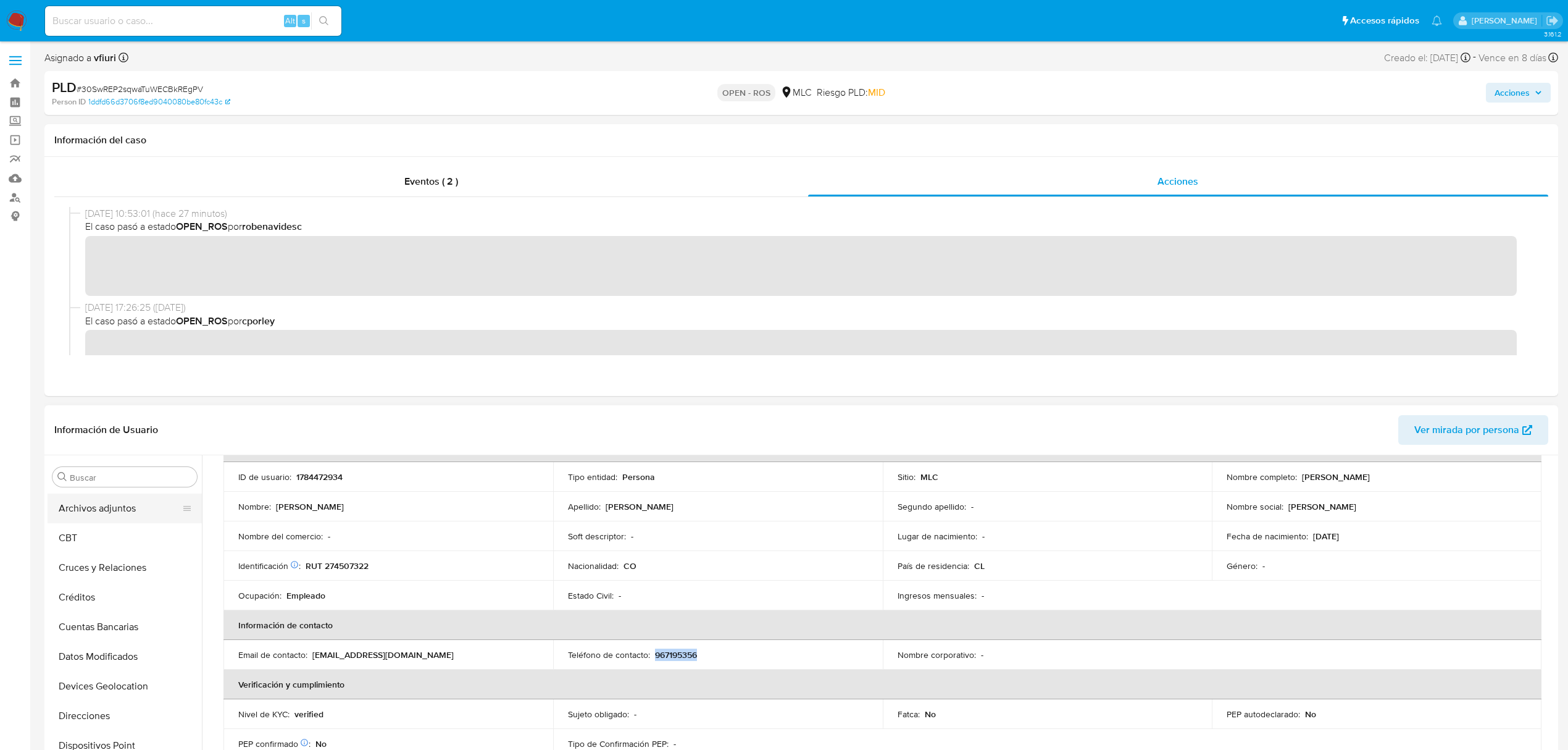
click at [101, 512] on button "Archivos adjuntos" at bounding box center [119, 508] width 145 height 30
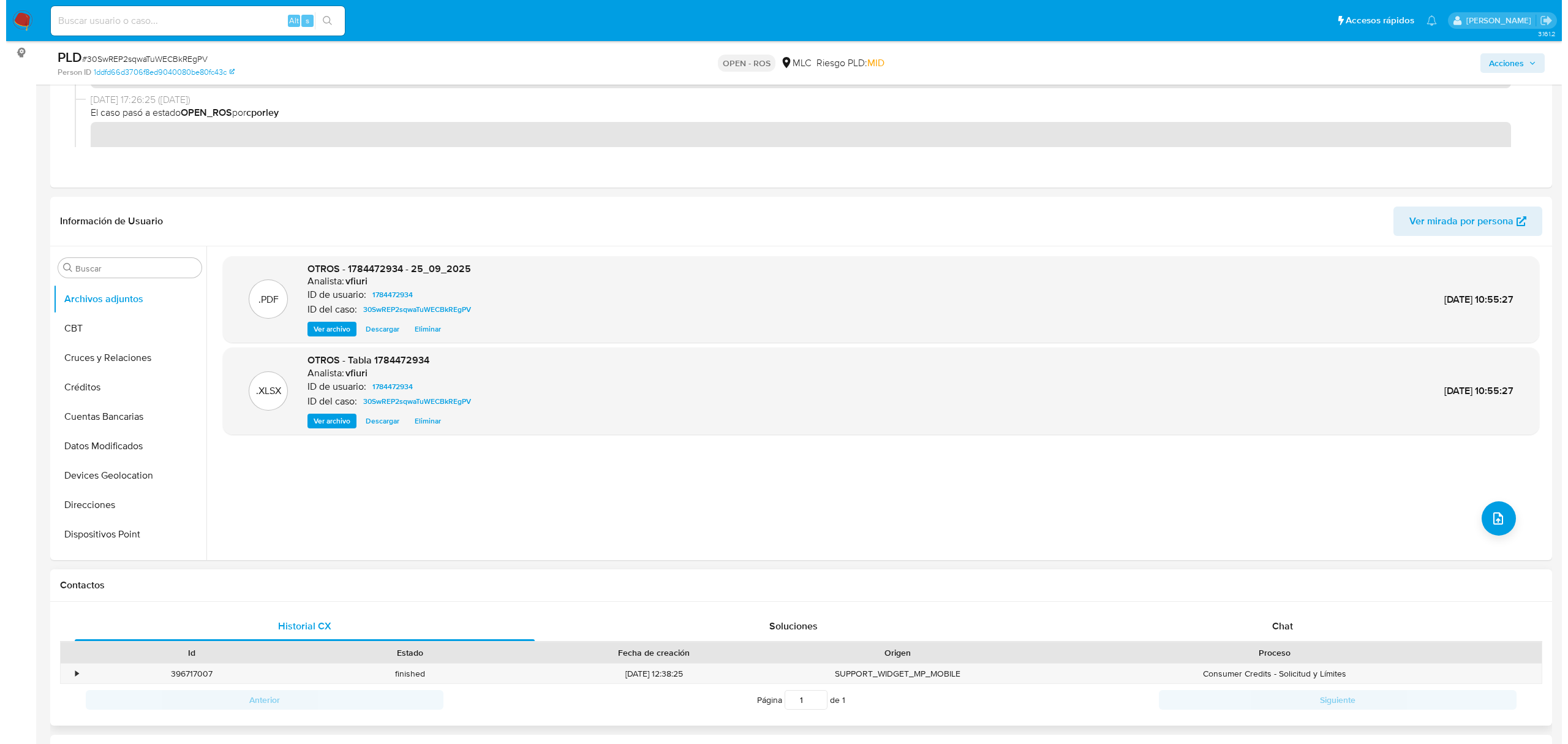
scroll to position [163, 0]
click at [1495, 520] on button "upload-file" at bounding box center [1493, 518] width 35 height 35
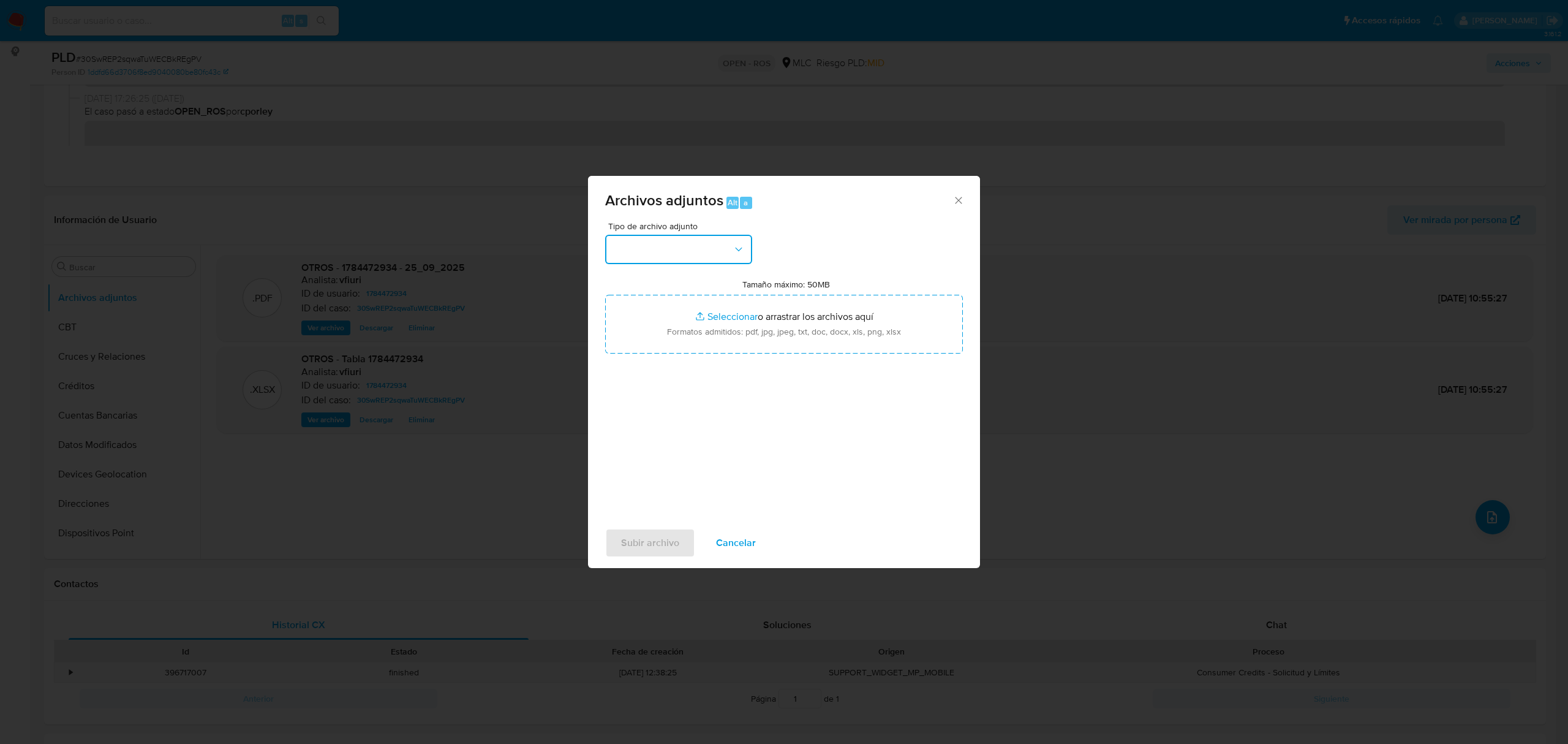
click at [620, 250] on button "button" at bounding box center [678, 250] width 147 height 30
click at [633, 282] on span "OTROS - DUE DILIGENCE" at bounding box center [666, 276] width 109 height 13
click at [688, 248] on span "OTROS - DUE DILIGENCE" at bounding box center [672, 249] width 120 height 13
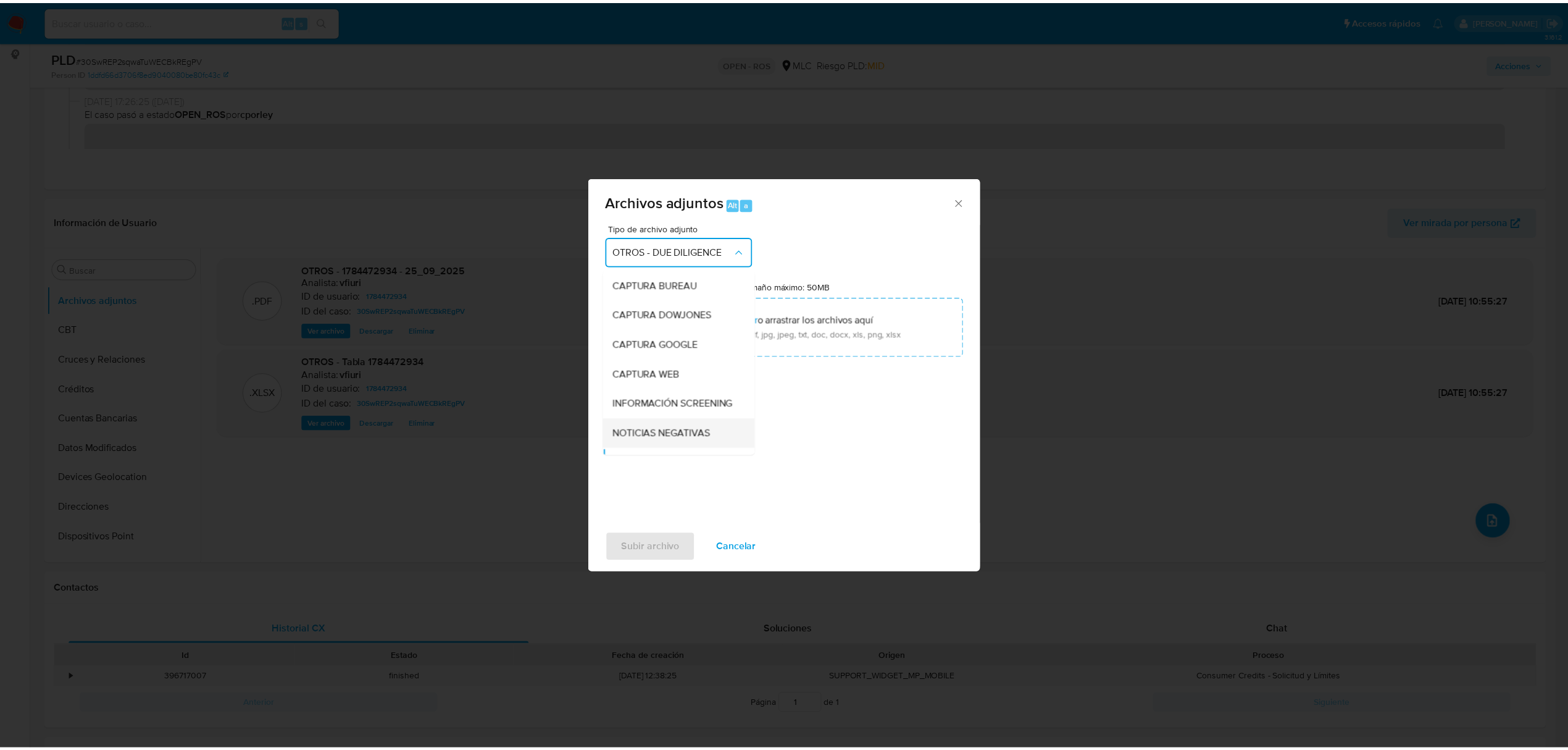
scroll to position [113, 0]
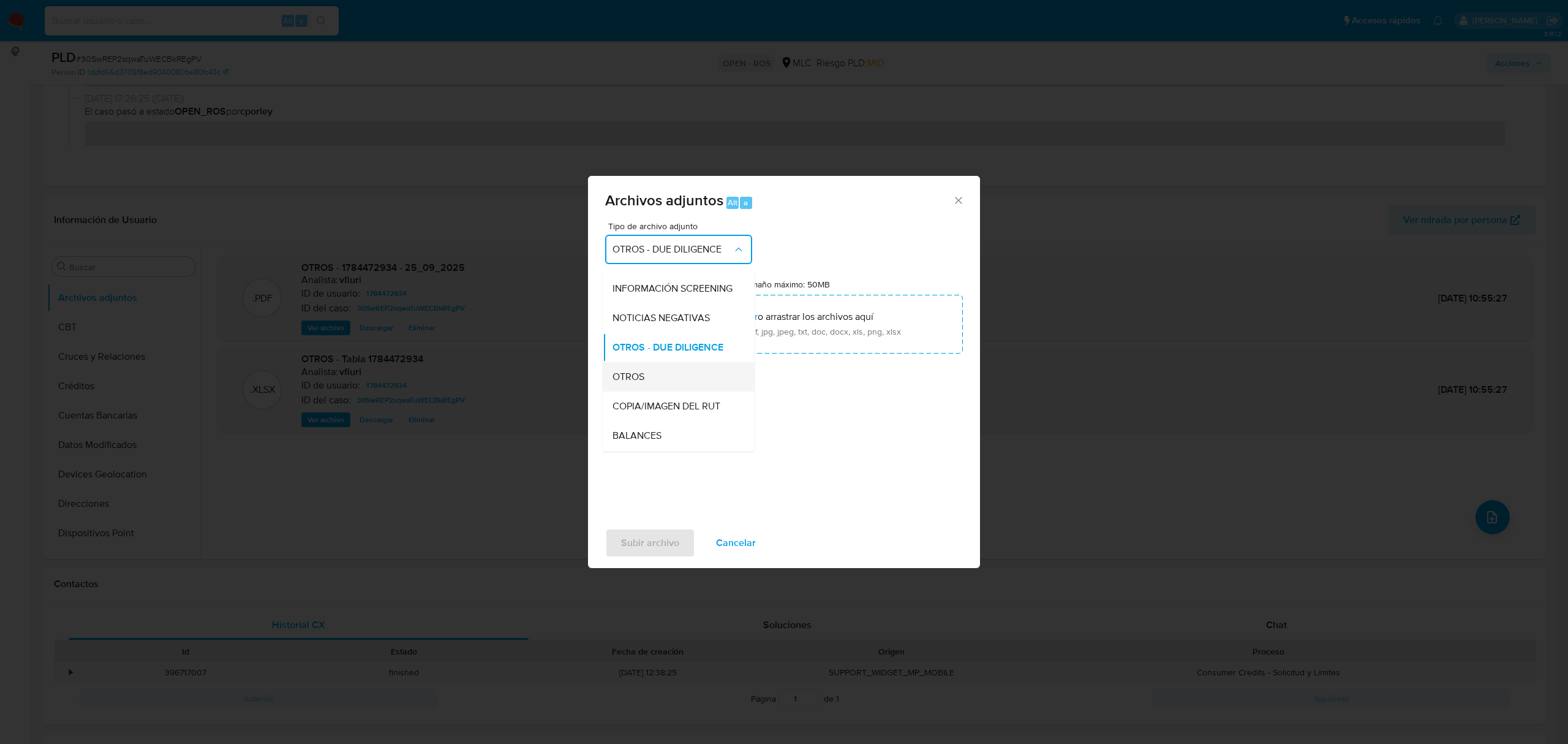
click at [635, 378] on div "OTROS" at bounding box center [675, 377] width 125 height 30
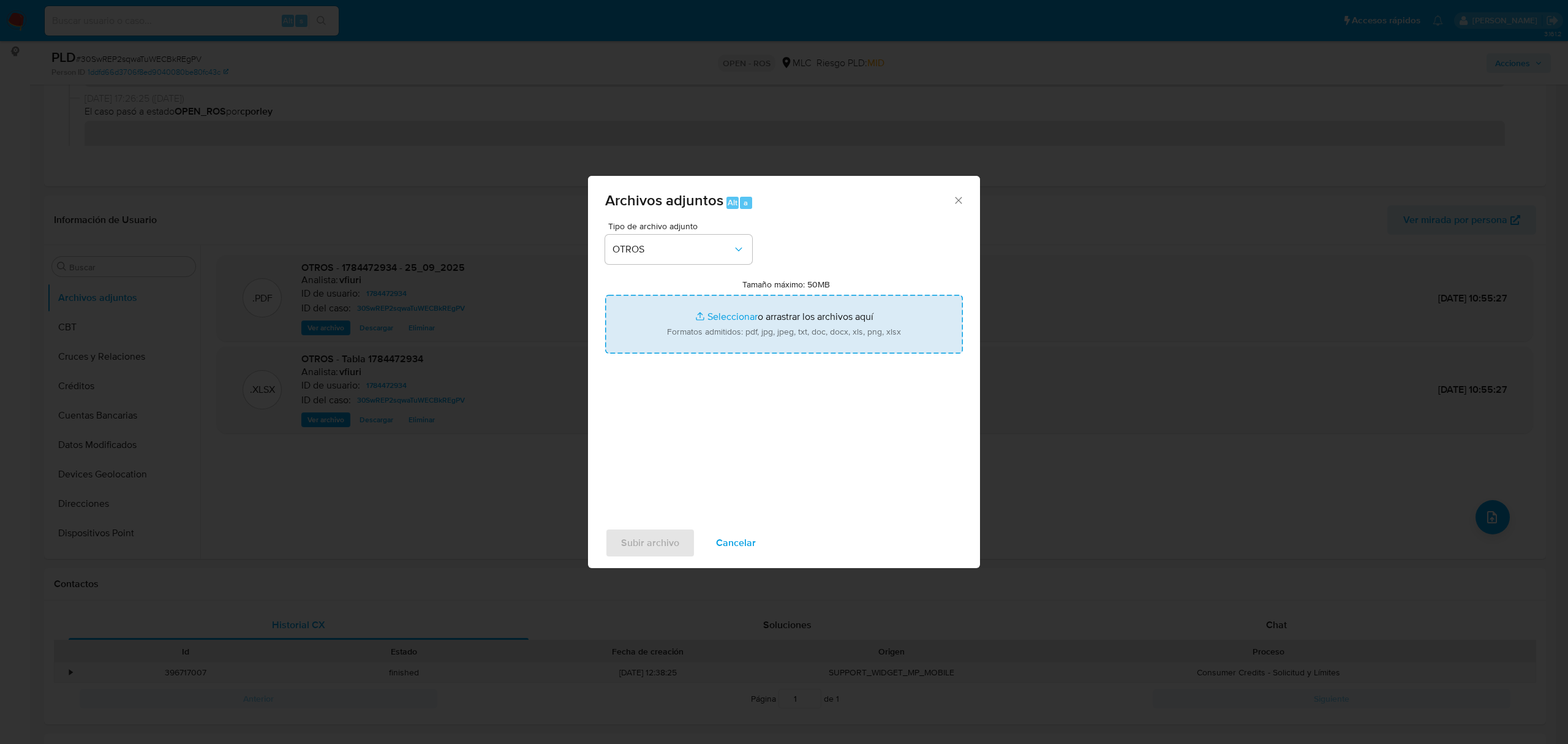
click at [672, 327] on input "Tamaño máximo: 50MB Seleccionar archivos" at bounding box center [783, 324] width 357 height 59
type input "C:\fakepath\UAF #1334.pdf"
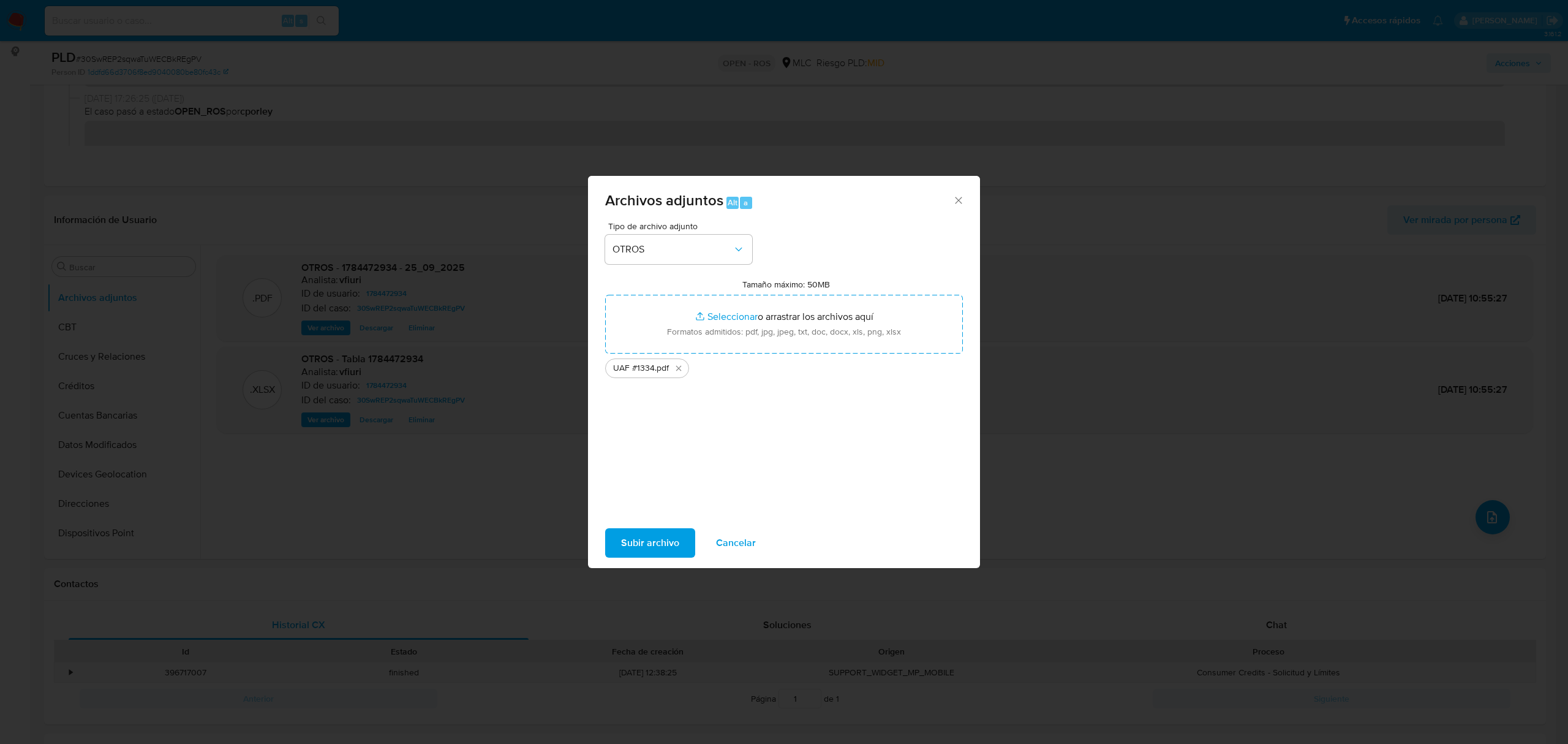
click at [647, 538] on span "Subir archivo" at bounding box center [650, 543] width 58 height 27
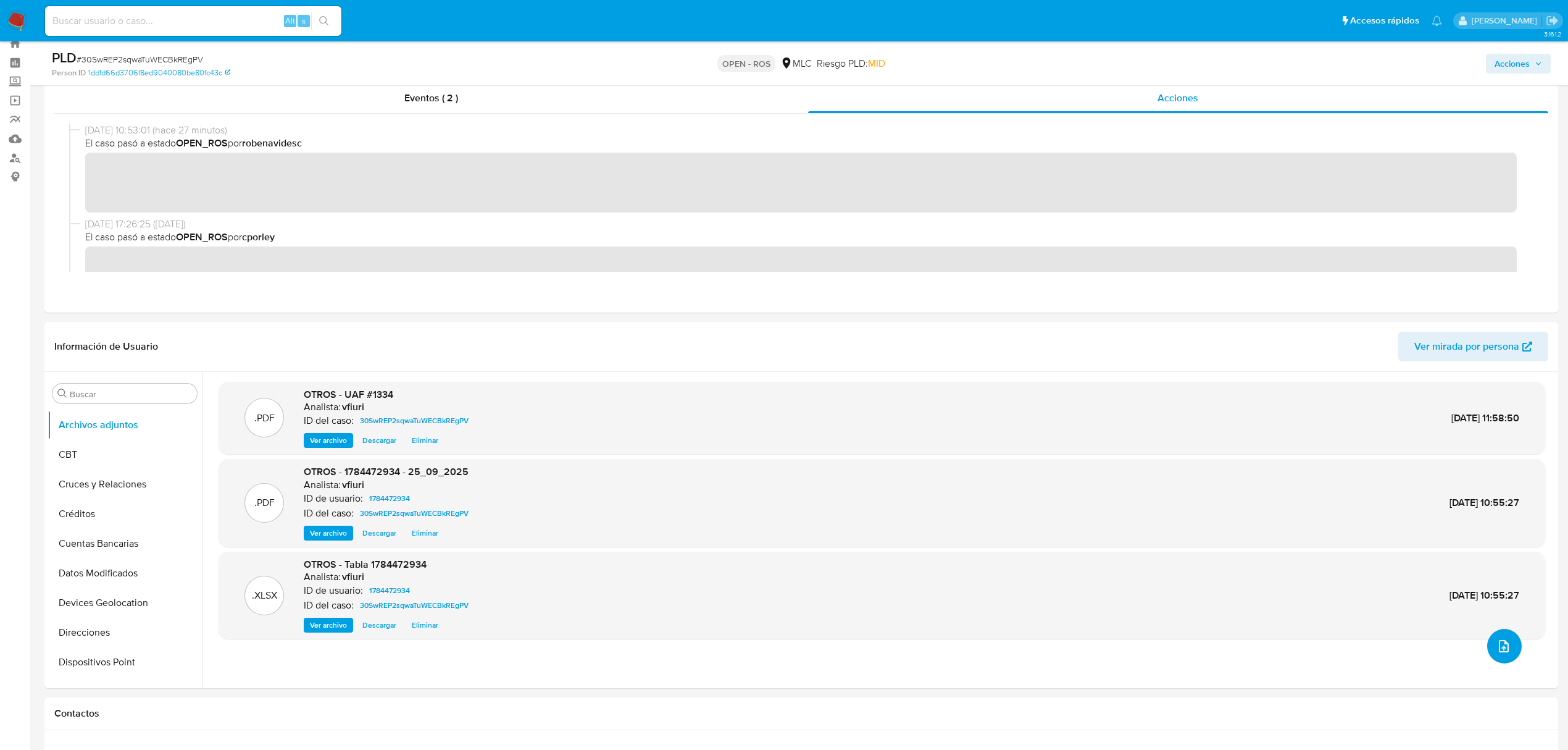
scroll to position [0, 0]
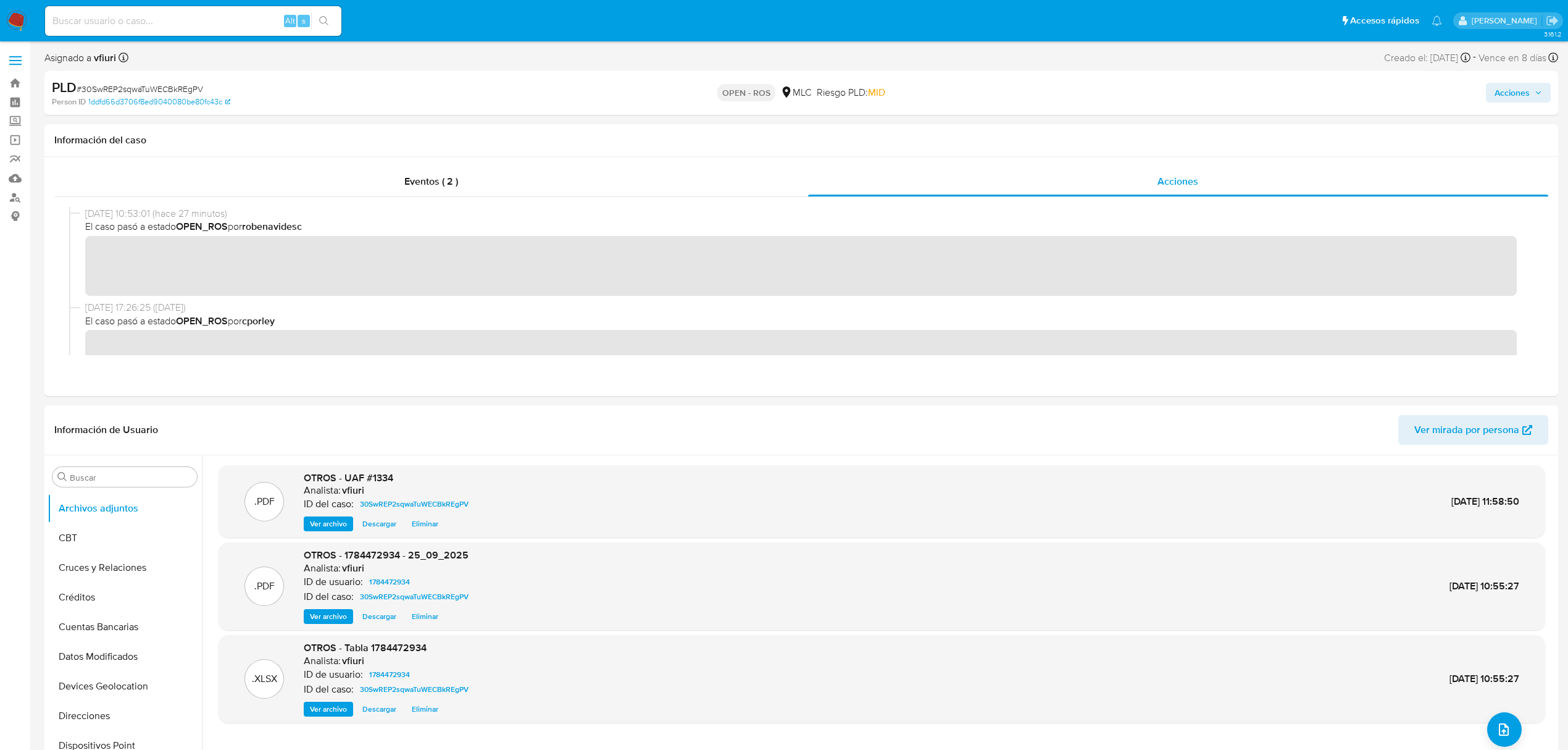
click at [1500, 94] on span "Acciones" at bounding box center [1513, 92] width 35 height 19
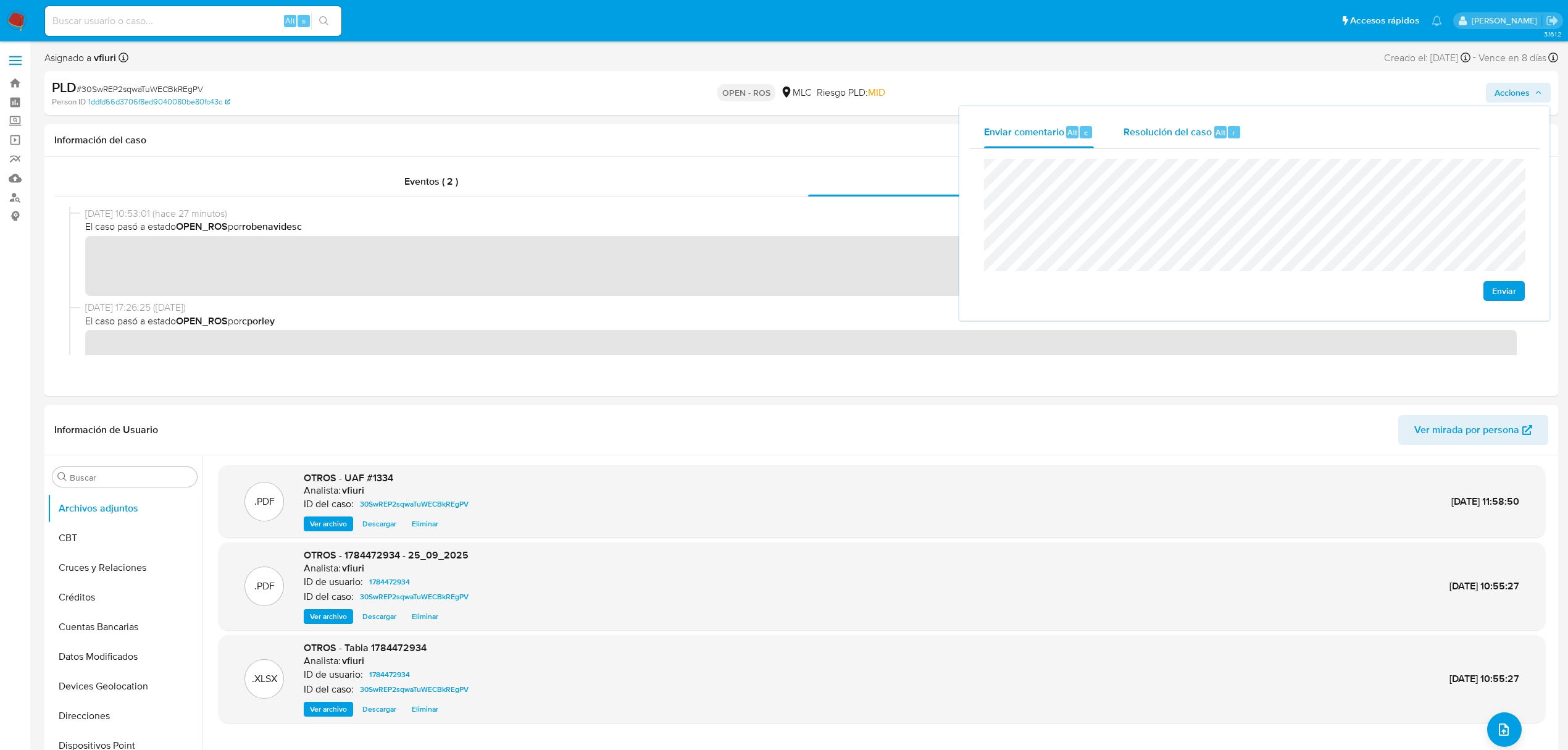
click at [1206, 141] on div "Resolución del caso Alt r" at bounding box center [1182, 132] width 117 height 32
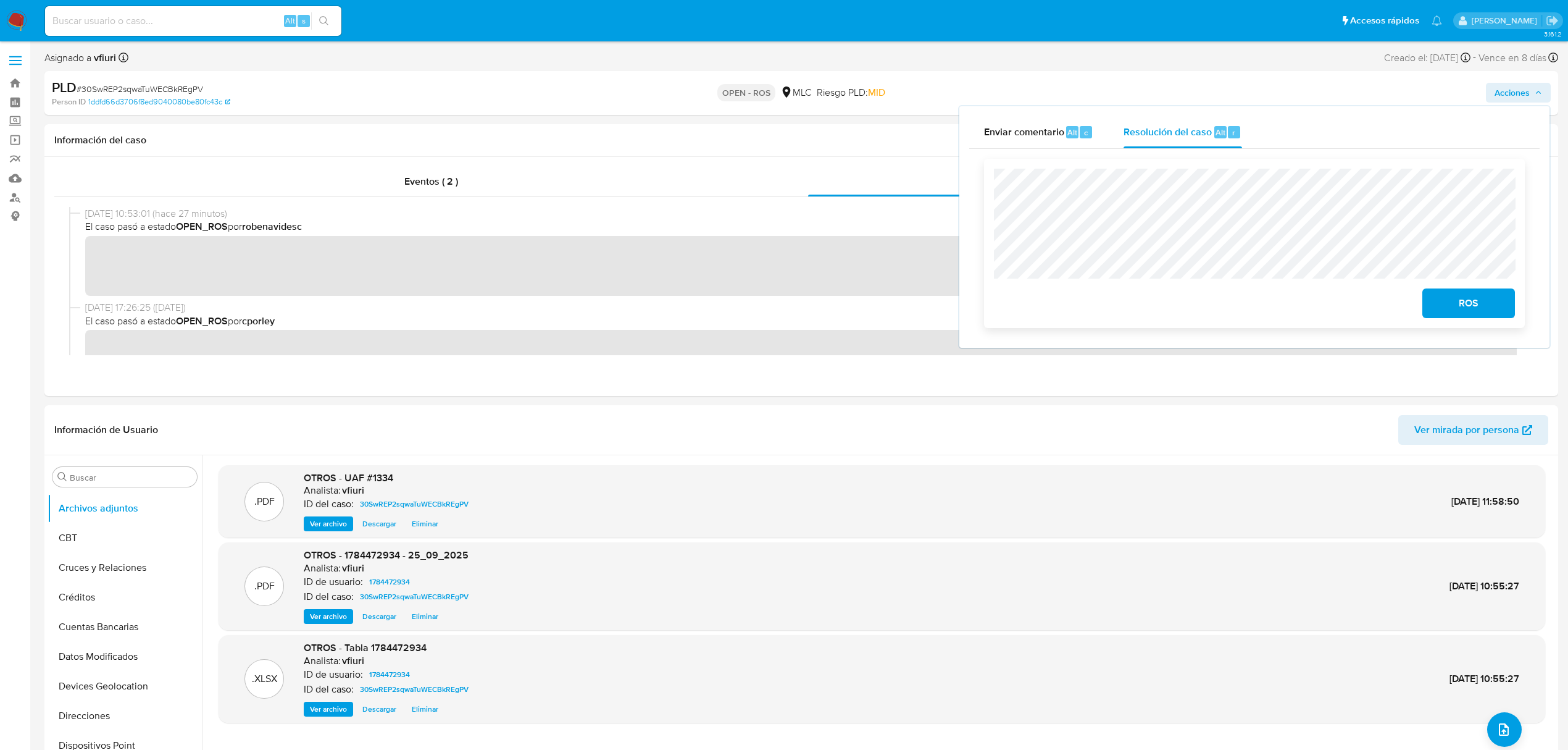
click at [1490, 312] on span "ROS" at bounding box center [1469, 303] width 60 height 27
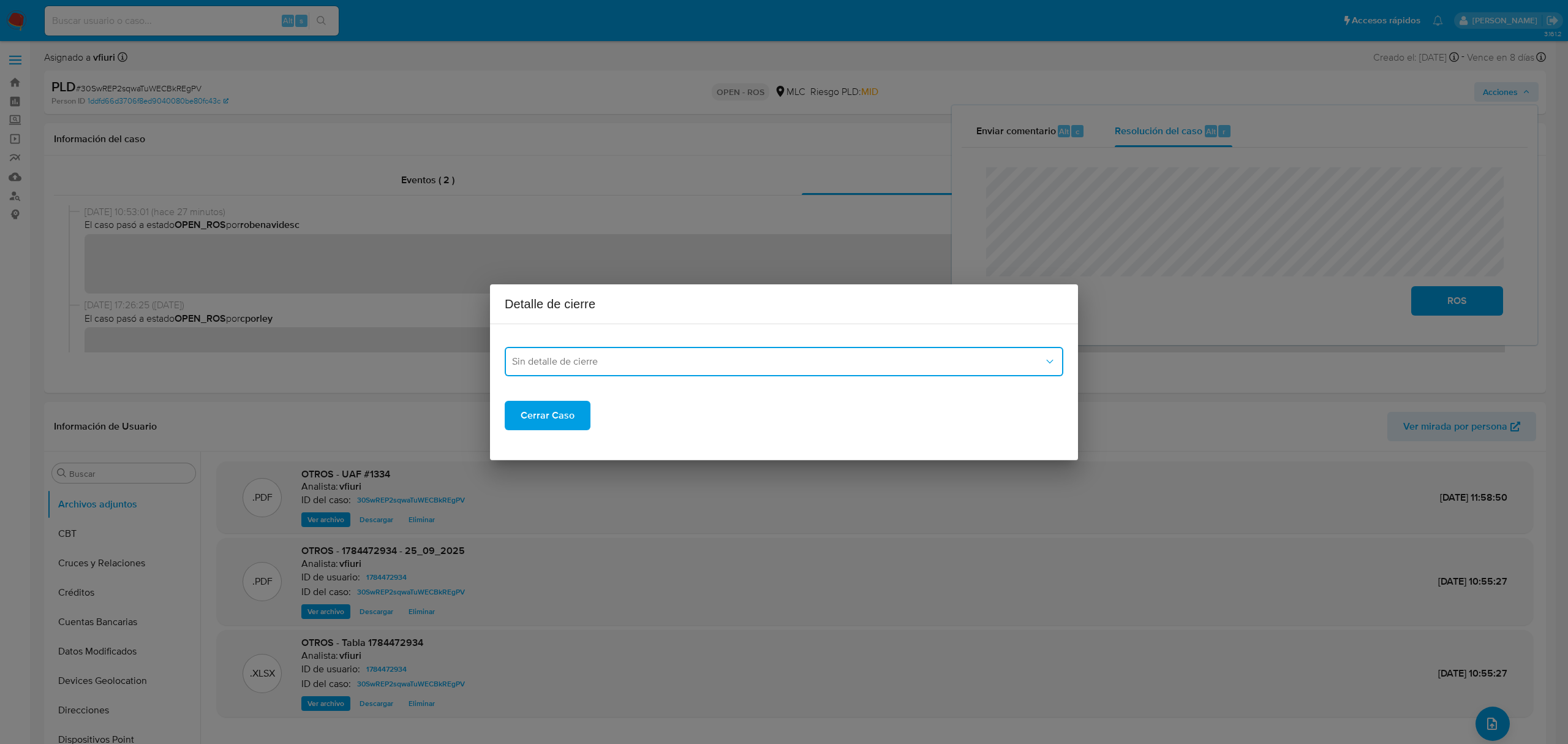
click at [832, 369] on button "Sin detalle de cierre" at bounding box center [784, 361] width 559 height 30
click at [530, 420] on span "ROS_EMISOR" at bounding box center [542, 424] width 60 height 13
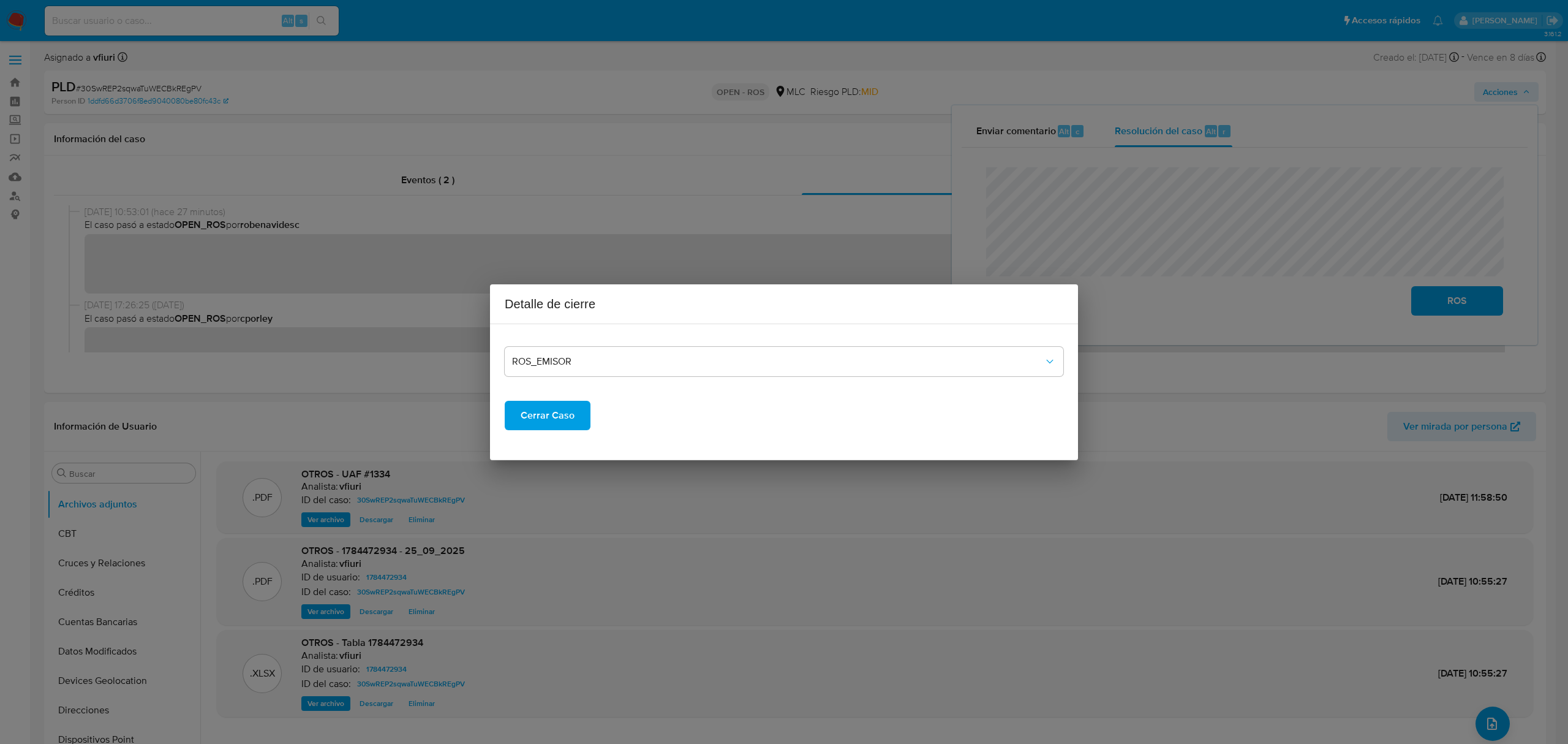
click at [545, 419] on span "Cerrar Caso" at bounding box center [548, 415] width 54 height 27
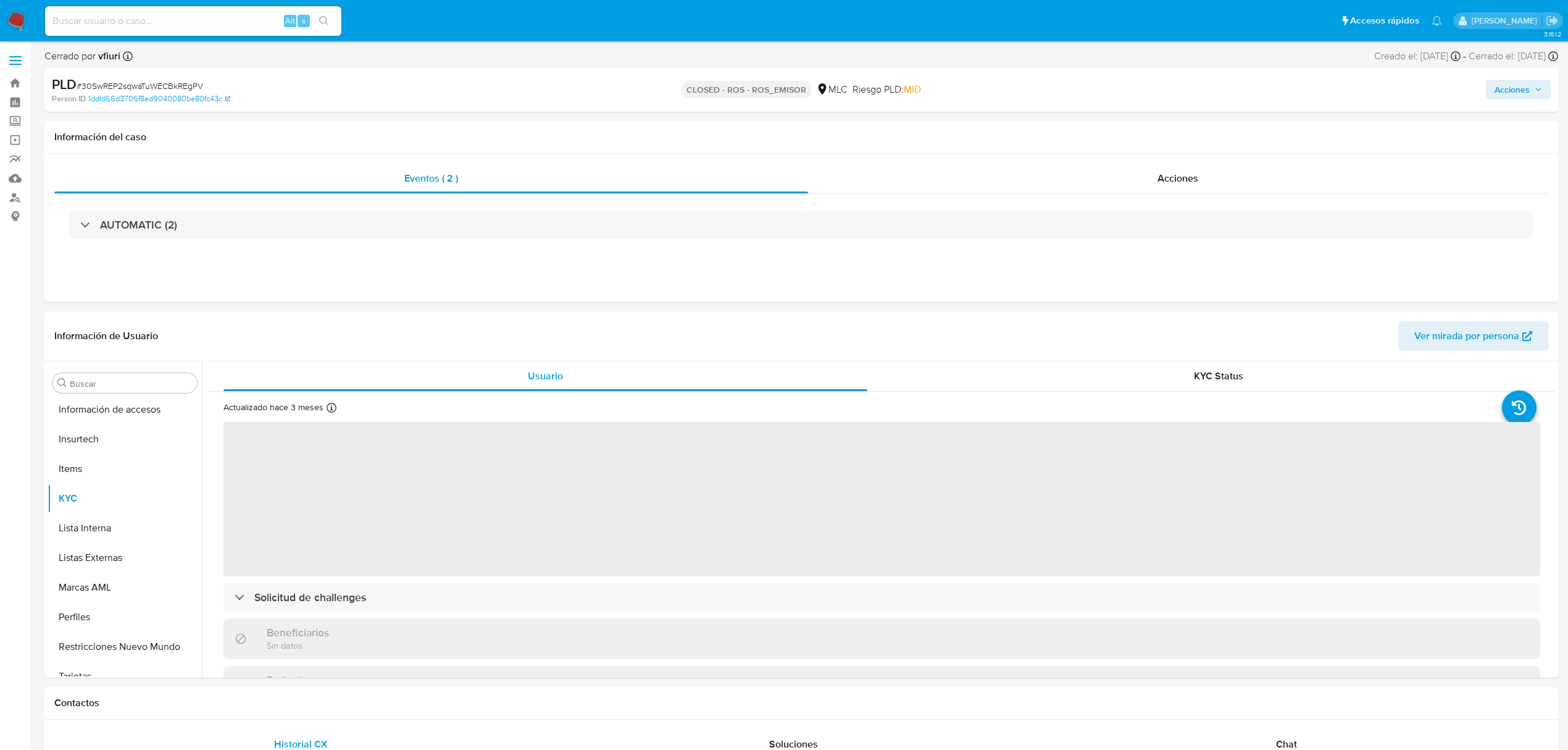
scroll to position [581, 0]
select select "10"
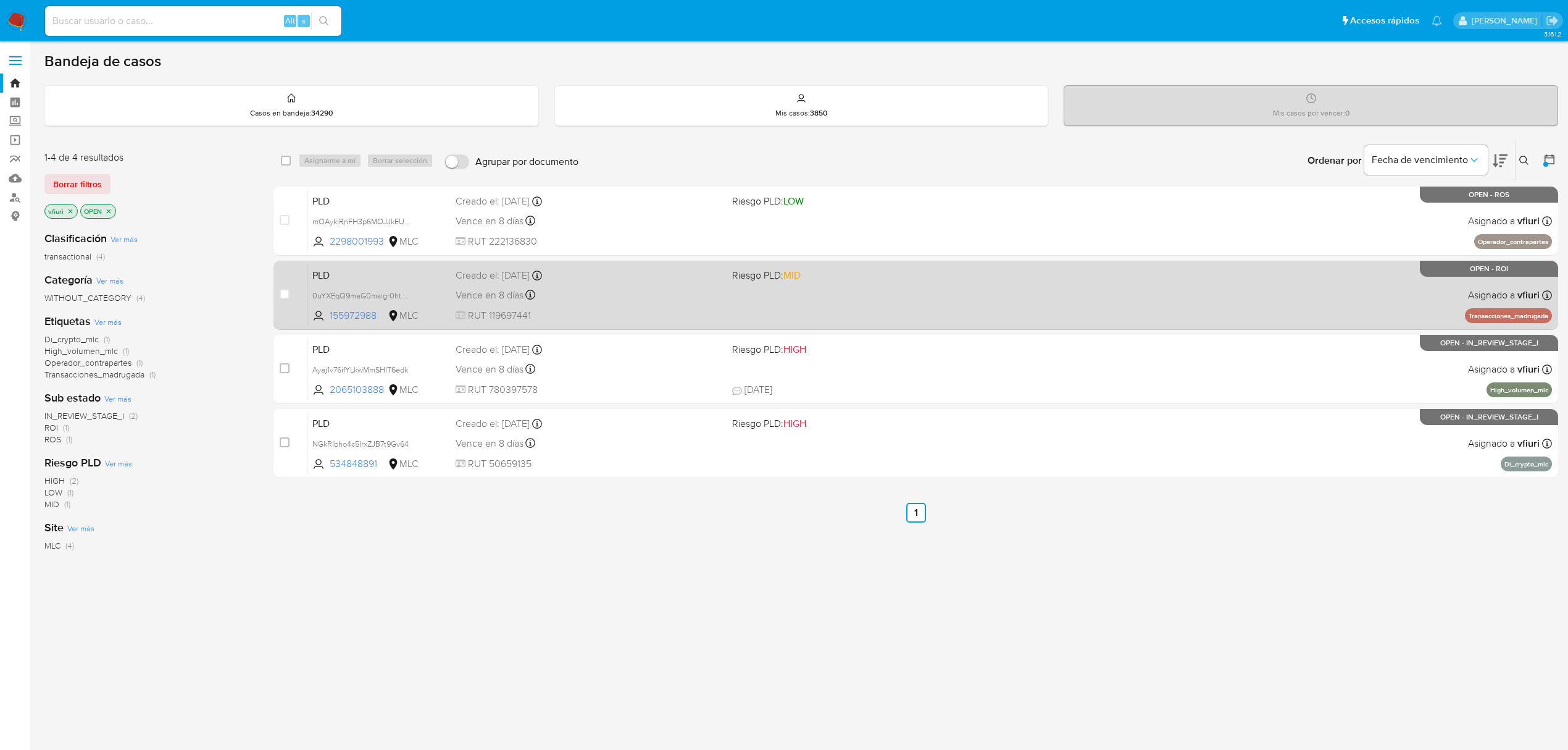
click at [872, 297] on div "PLD 0uYXEqQ9maG0msigr0htmTVO 155972988 MLC Riesgo PLD: MID Creado el: [DATE] Cr…" at bounding box center [930, 295] width 1245 height 62
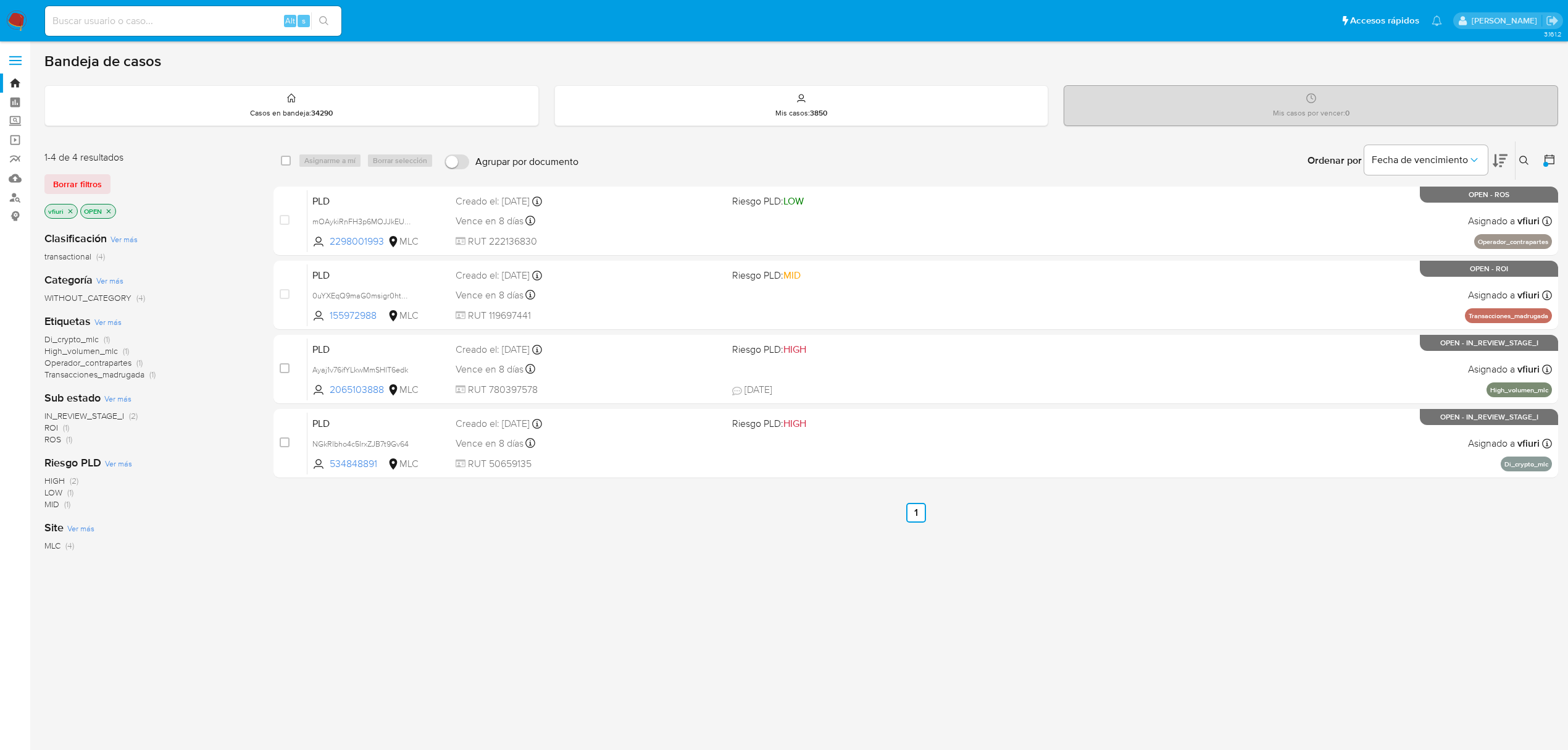
drag, startPoint x: 1524, startPoint y: 158, endPoint x: 1514, endPoint y: 162, distance: 10.8
click at [1524, 158] on icon at bounding box center [1524, 160] width 10 height 10
click at [1346, 209] on input at bounding box center [1421, 207] width 209 height 17
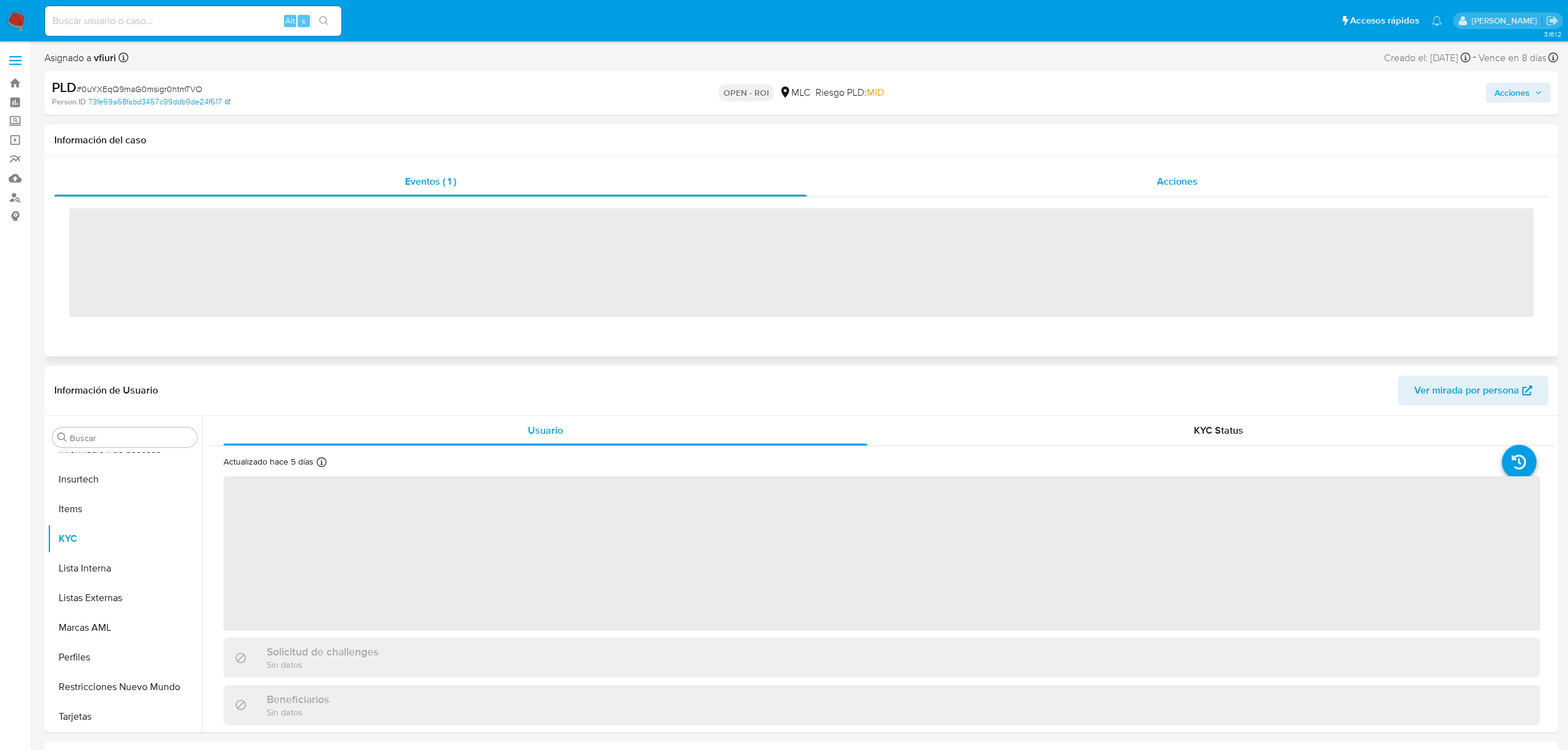
scroll to position [581, 0]
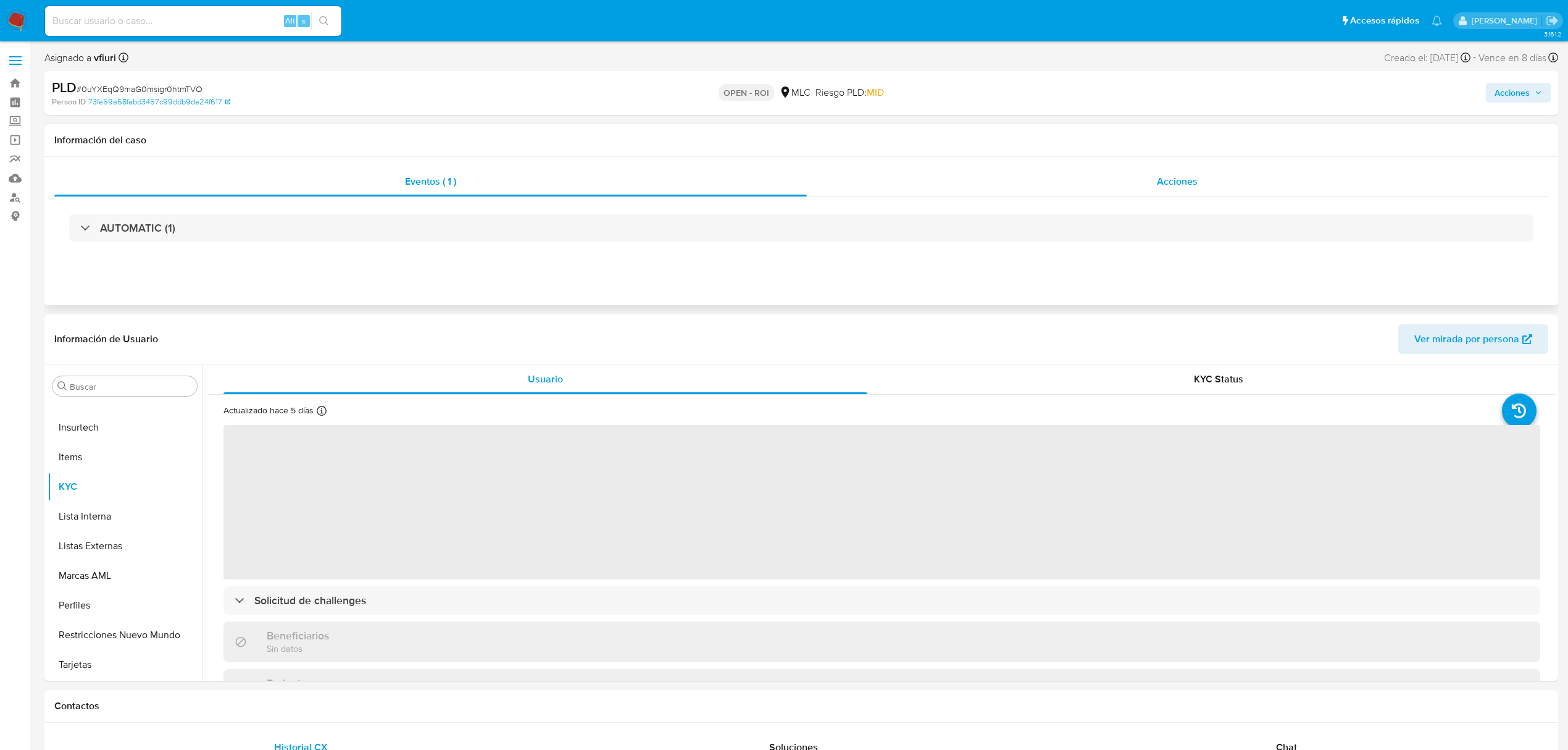
click at [1177, 183] on span "Acciones" at bounding box center [1178, 181] width 41 height 15
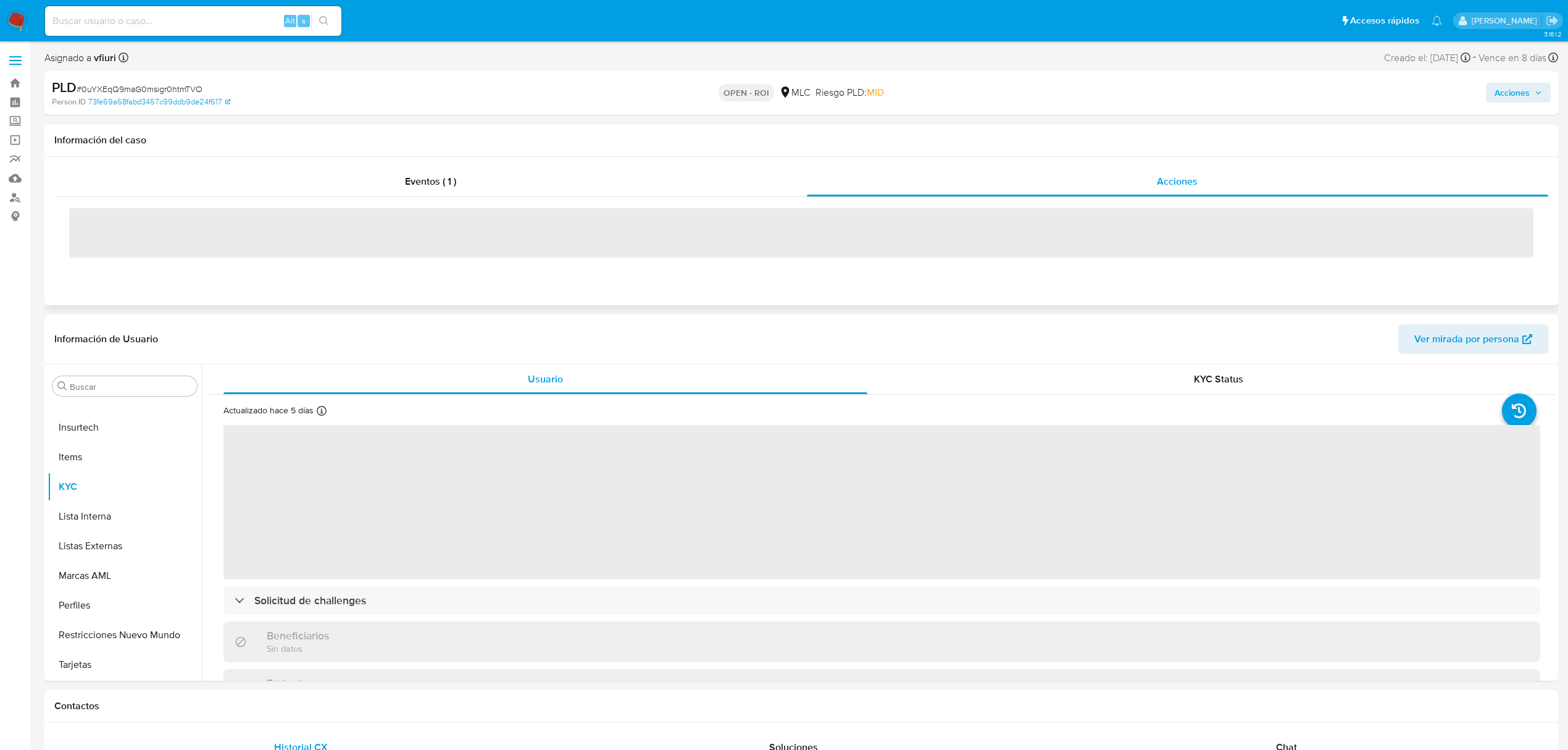
select select "10"
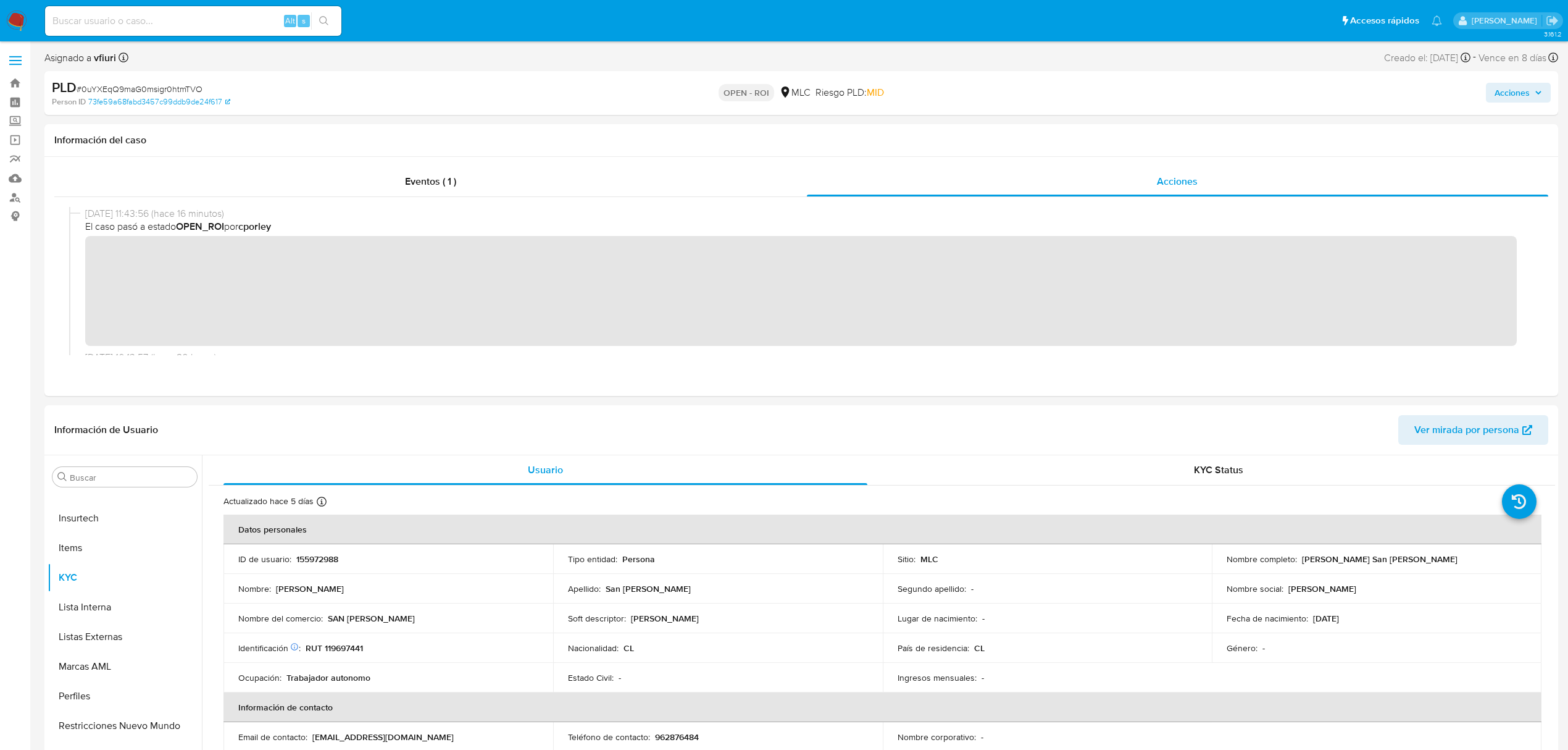
drag, startPoint x: 1505, startPoint y: 89, endPoint x: 1480, endPoint y: 97, distance: 26.2
click at [1505, 89] on span "Acciones" at bounding box center [1513, 92] width 35 height 19
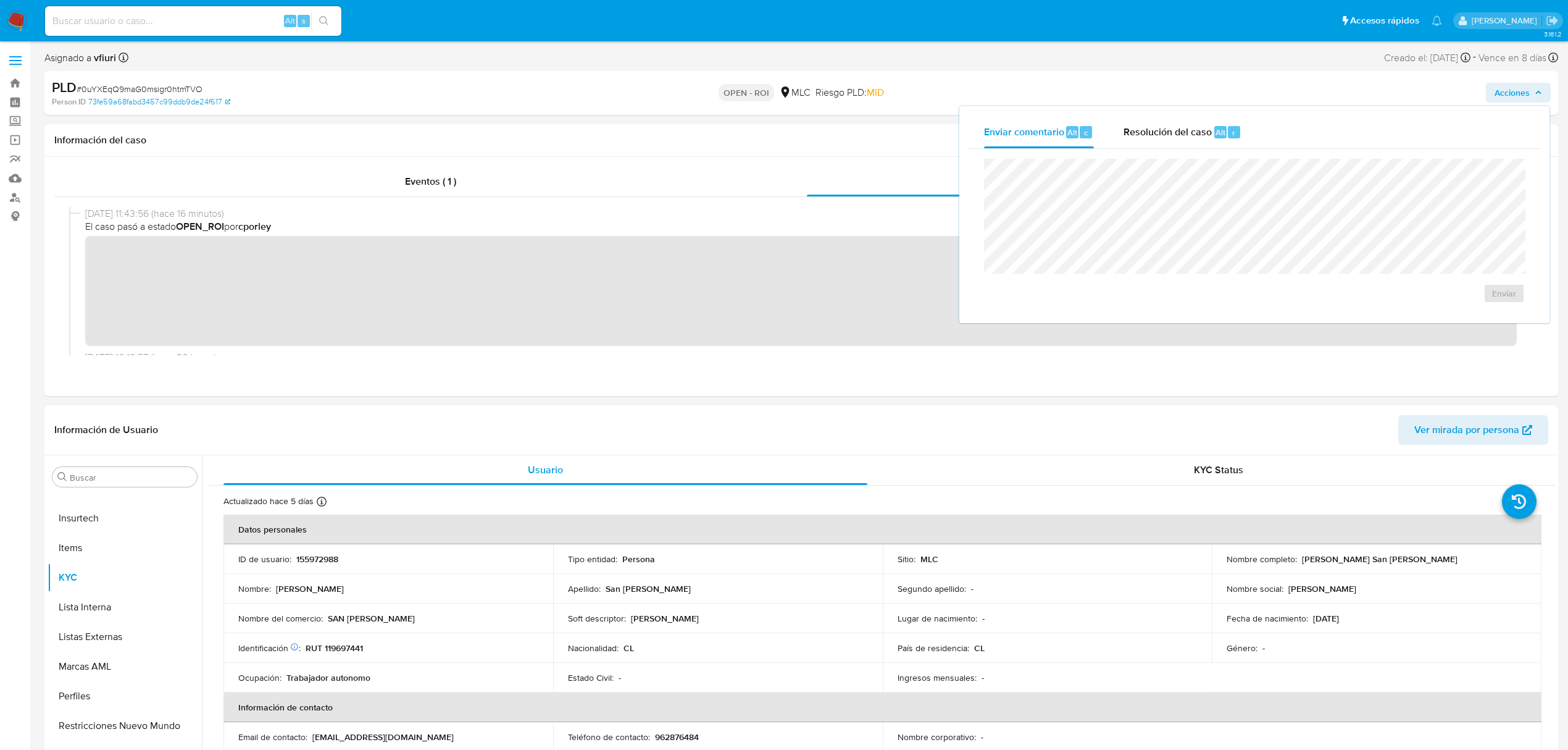
click at [1286, 138] on div "Enviar comentario Alt c Resolución del caso Alt r" at bounding box center [1254, 132] width 571 height 32
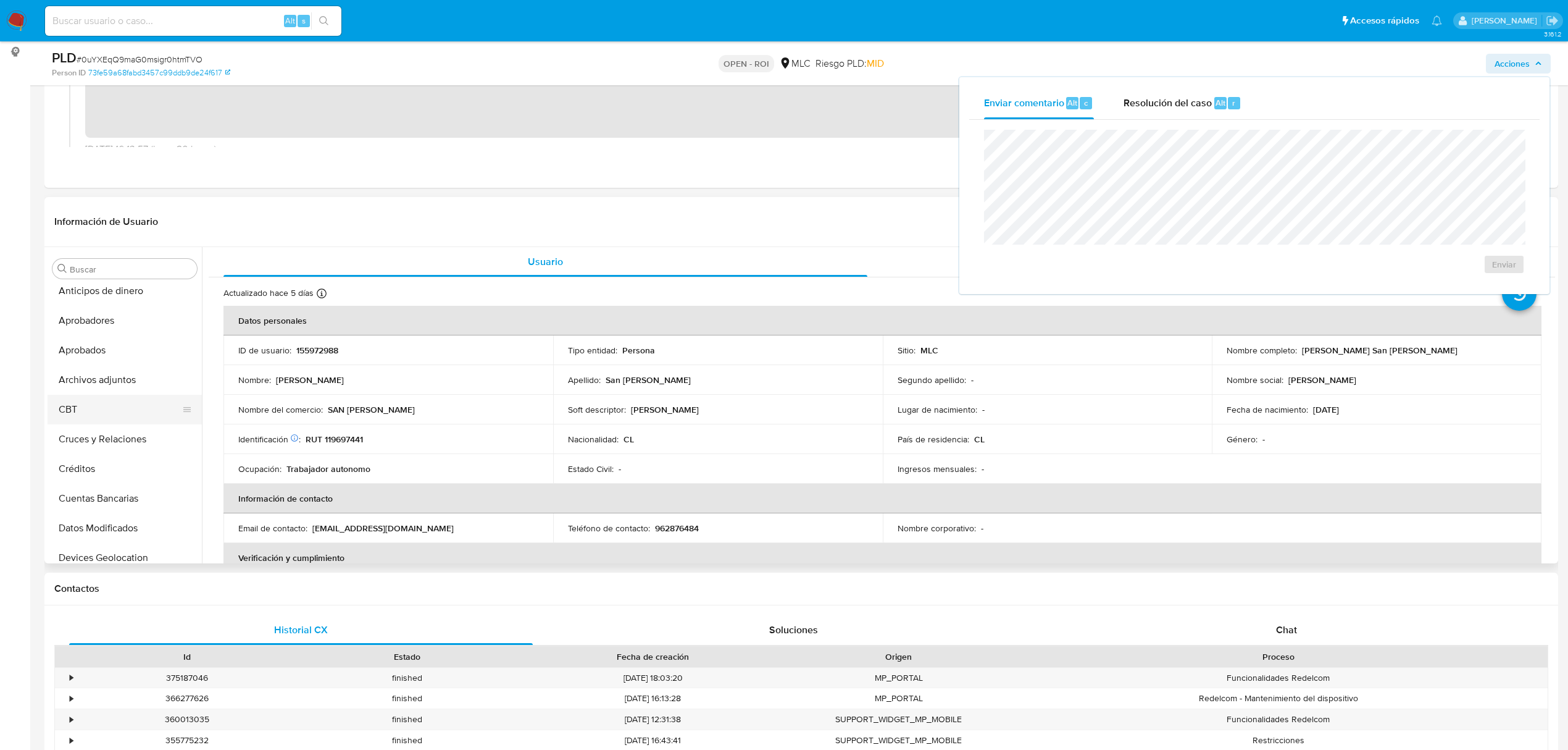
scroll to position [5, 0]
click at [86, 382] on button "Archivos adjuntos" at bounding box center [119, 382] width 145 height 30
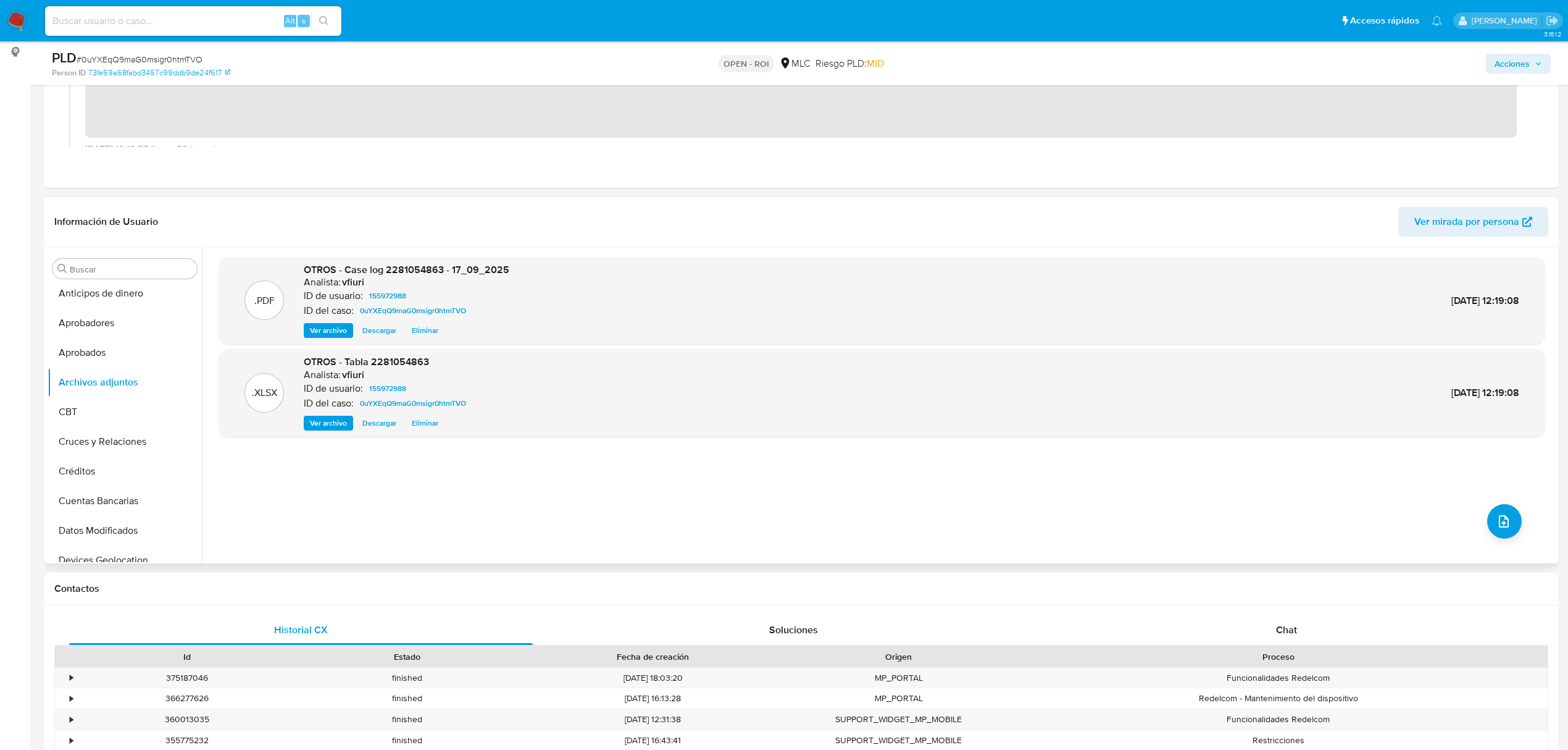
click at [326, 334] on span "Ver archivo" at bounding box center [328, 330] width 37 height 13
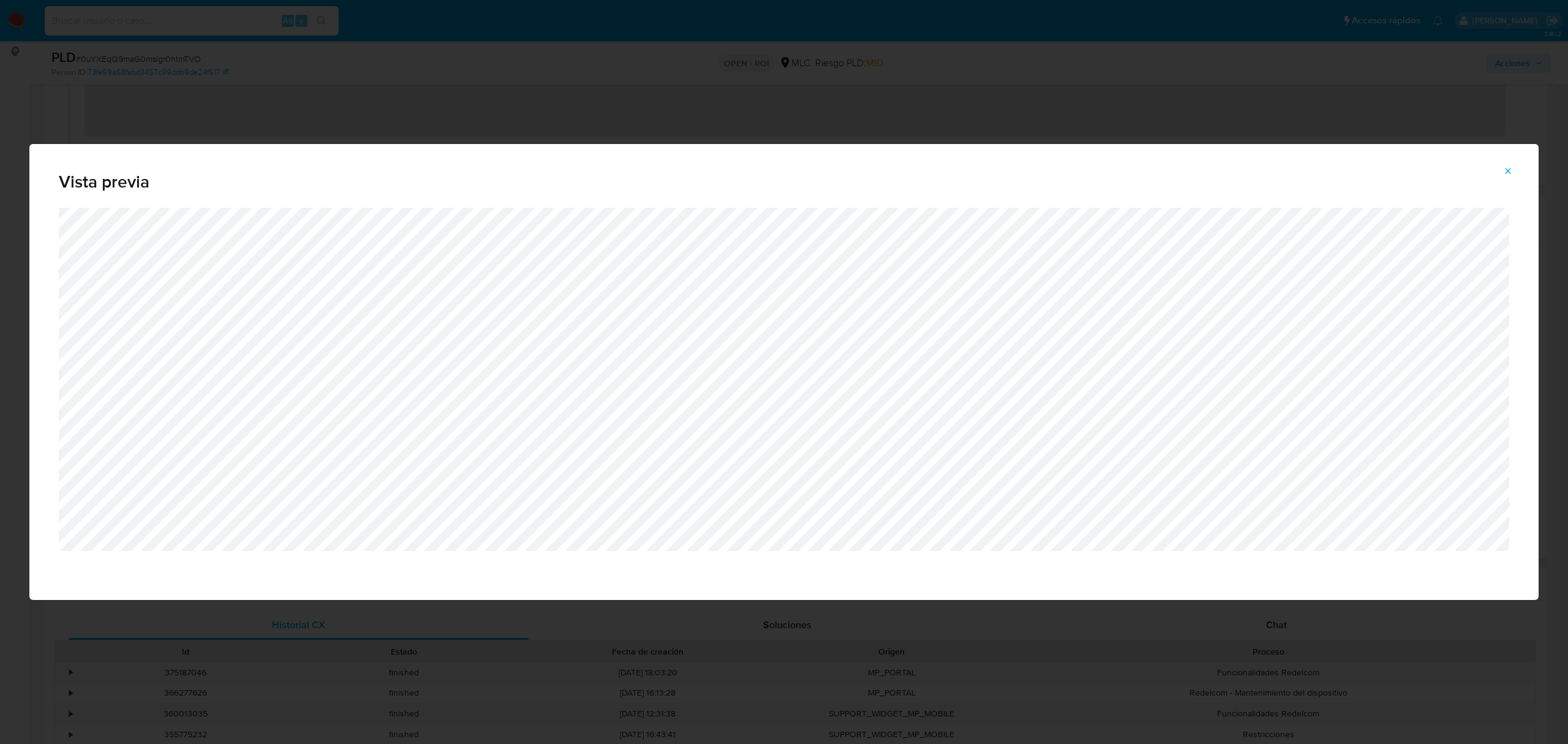
click at [1503, 175] on icon "Attachment preview" at bounding box center [1508, 171] width 10 height 10
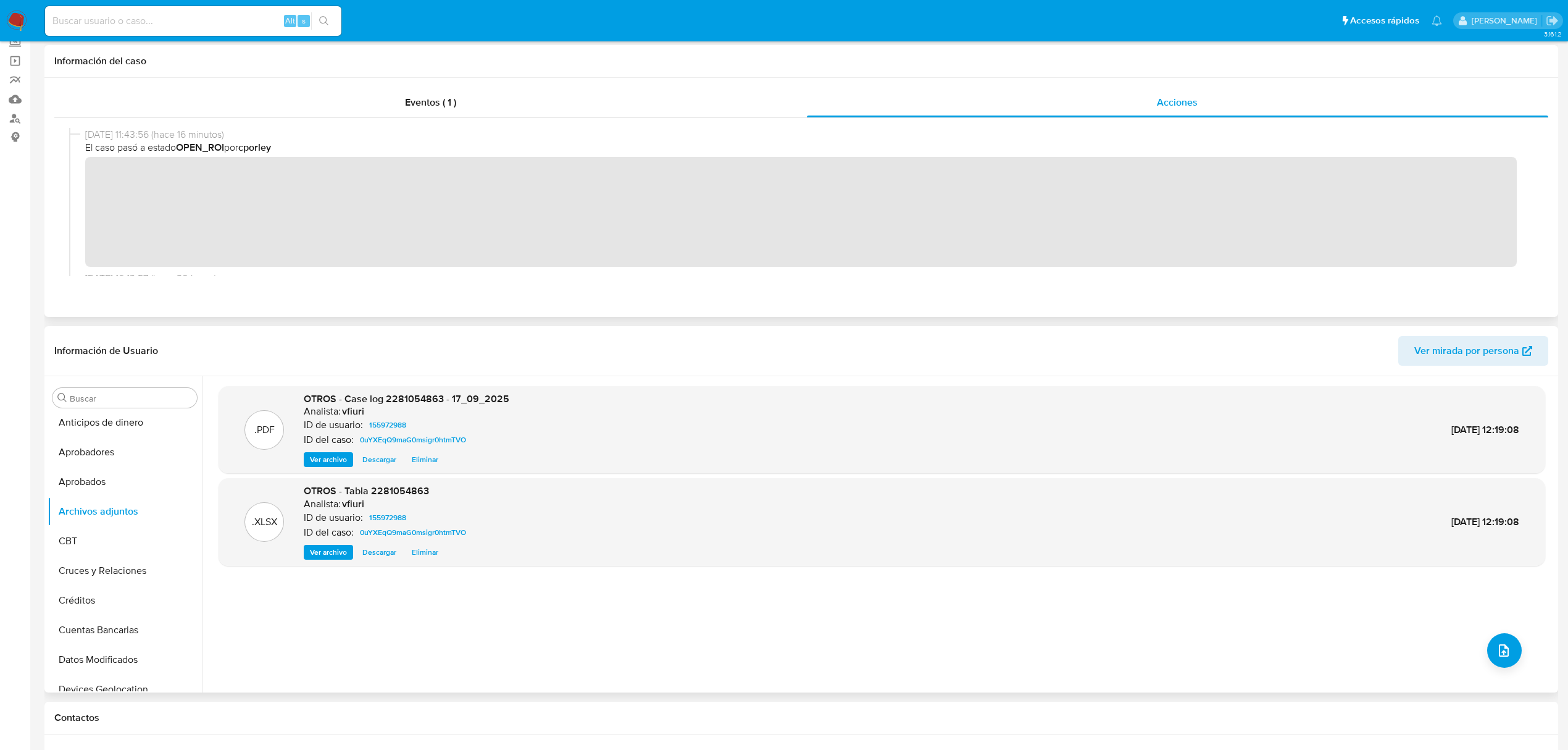
scroll to position [0, 0]
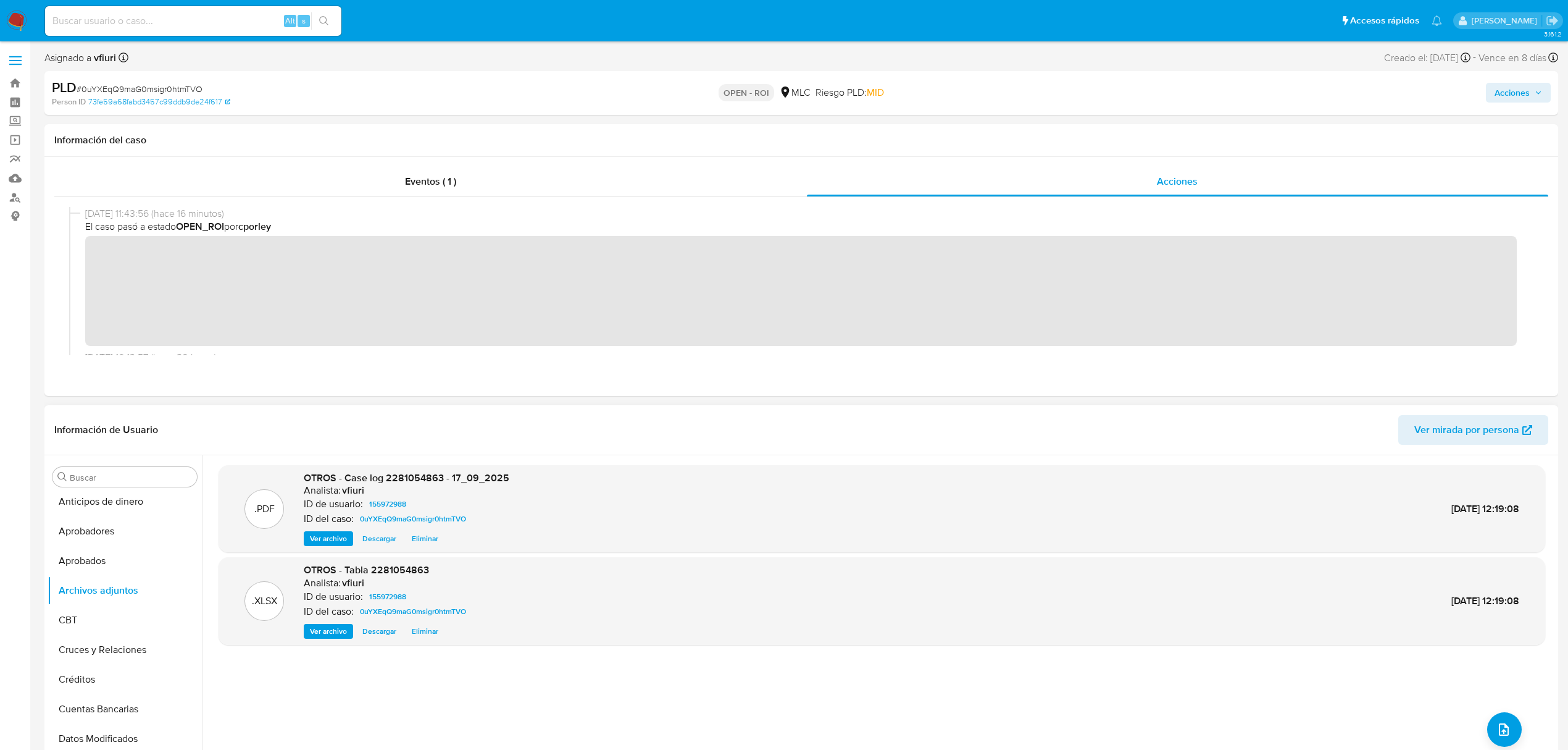
click at [342, 537] on span "Ver archivo" at bounding box center [328, 538] width 37 height 13
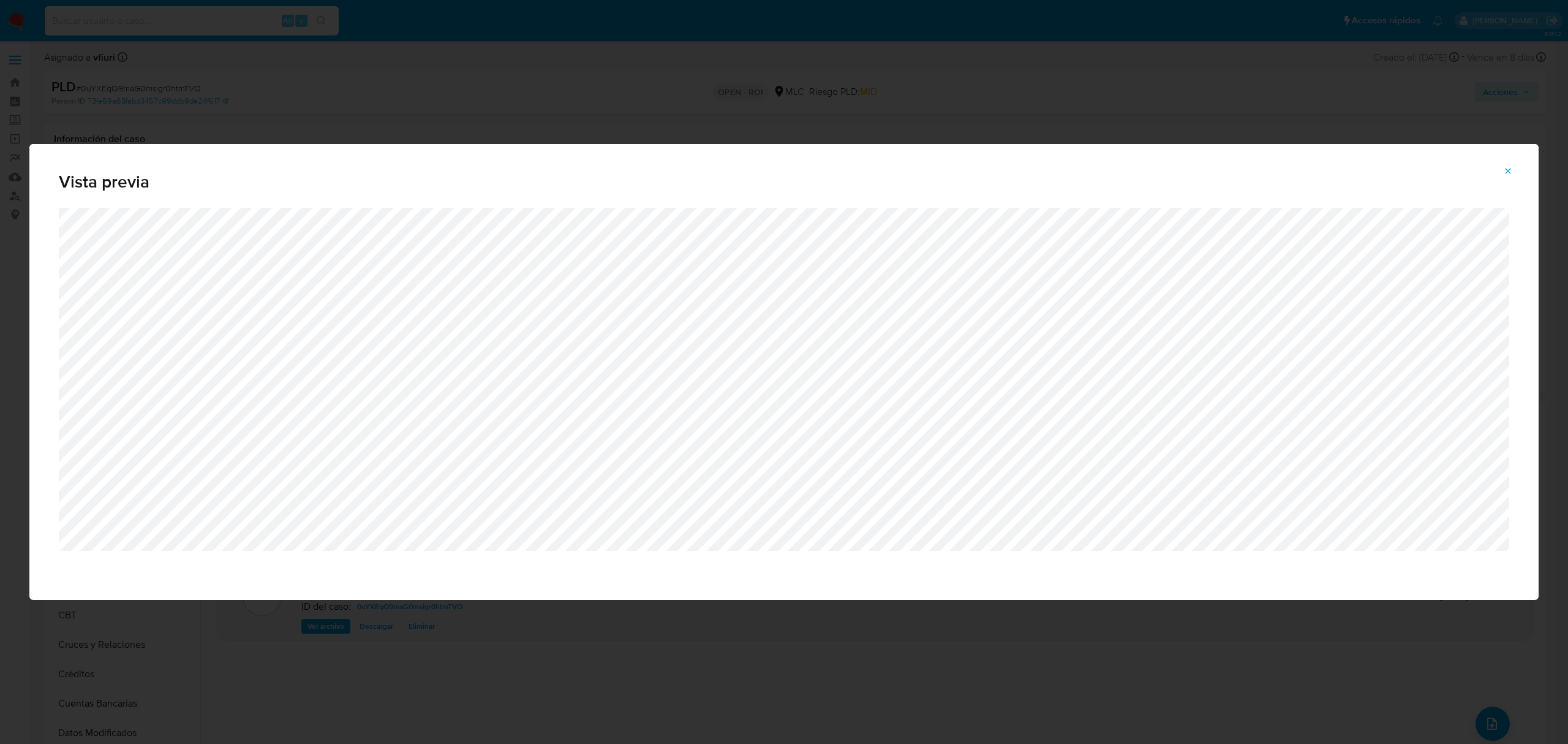
click at [1510, 170] on icon "Attachment preview" at bounding box center [1508, 171] width 6 height 6
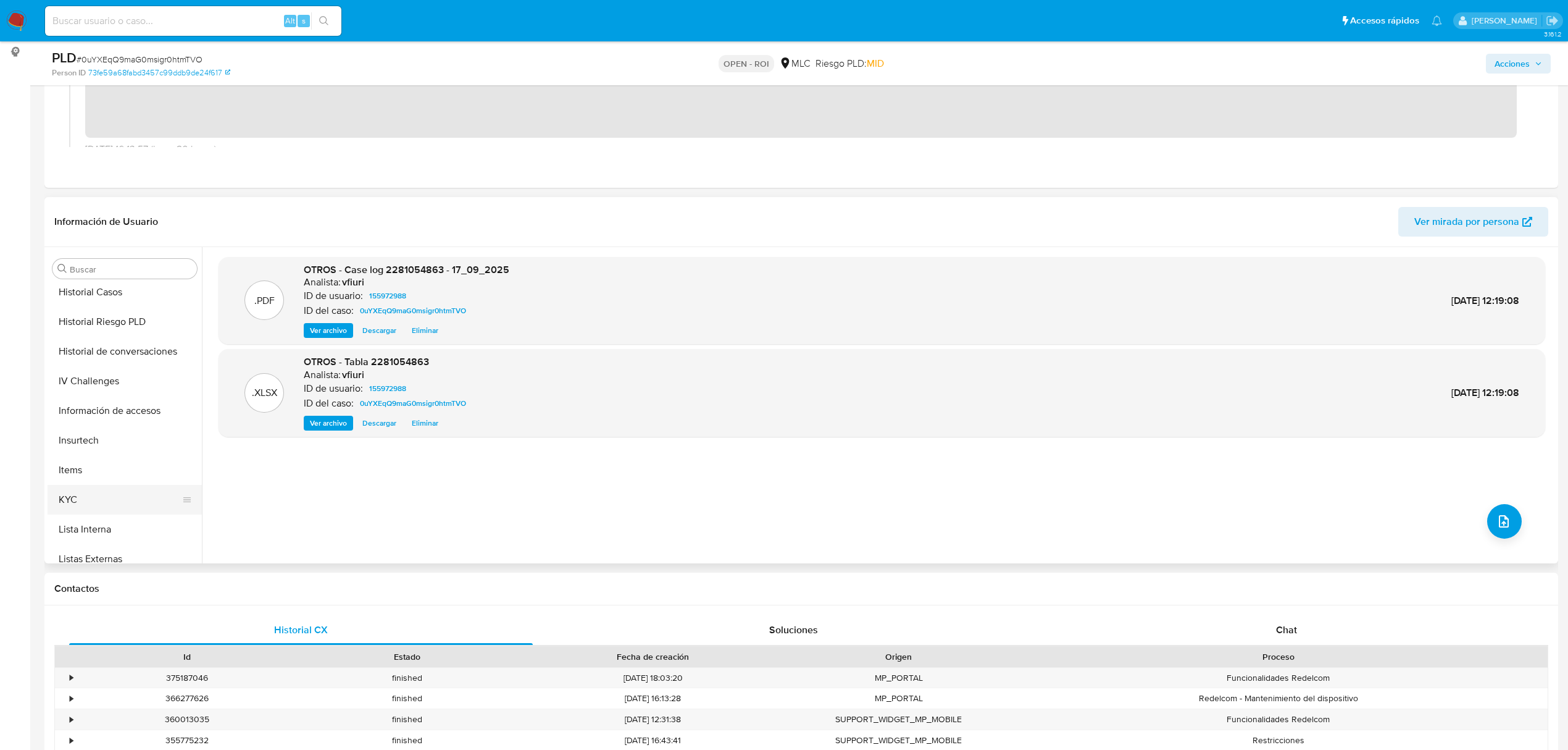
scroll to position [499, 0]
click at [101, 440] on button "KYC" at bounding box center [119, 452] width 145 height 30
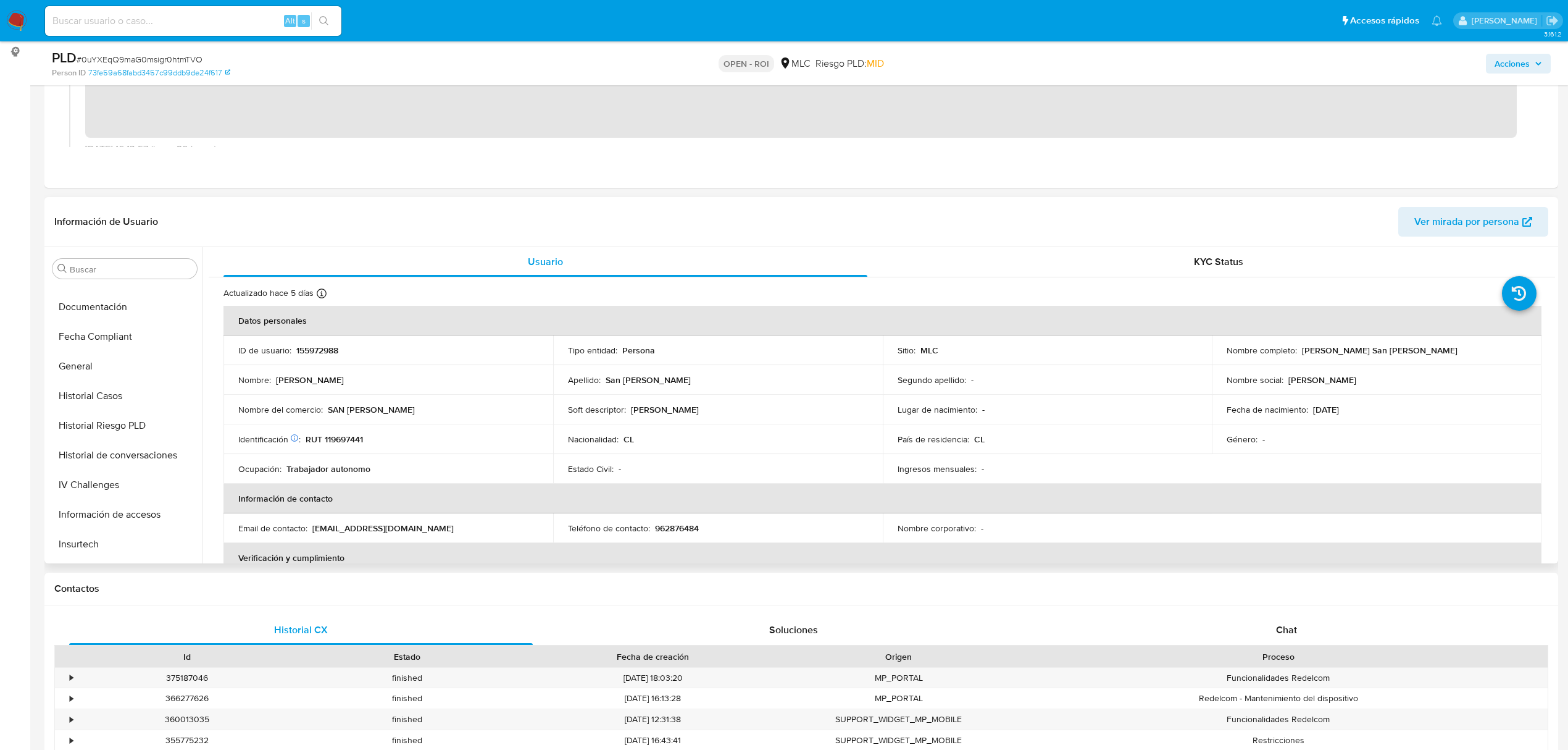
scroll to position [334, 0]
click at [91, 385] on button "General" at bounding box center [119, 379] width 145 height 30
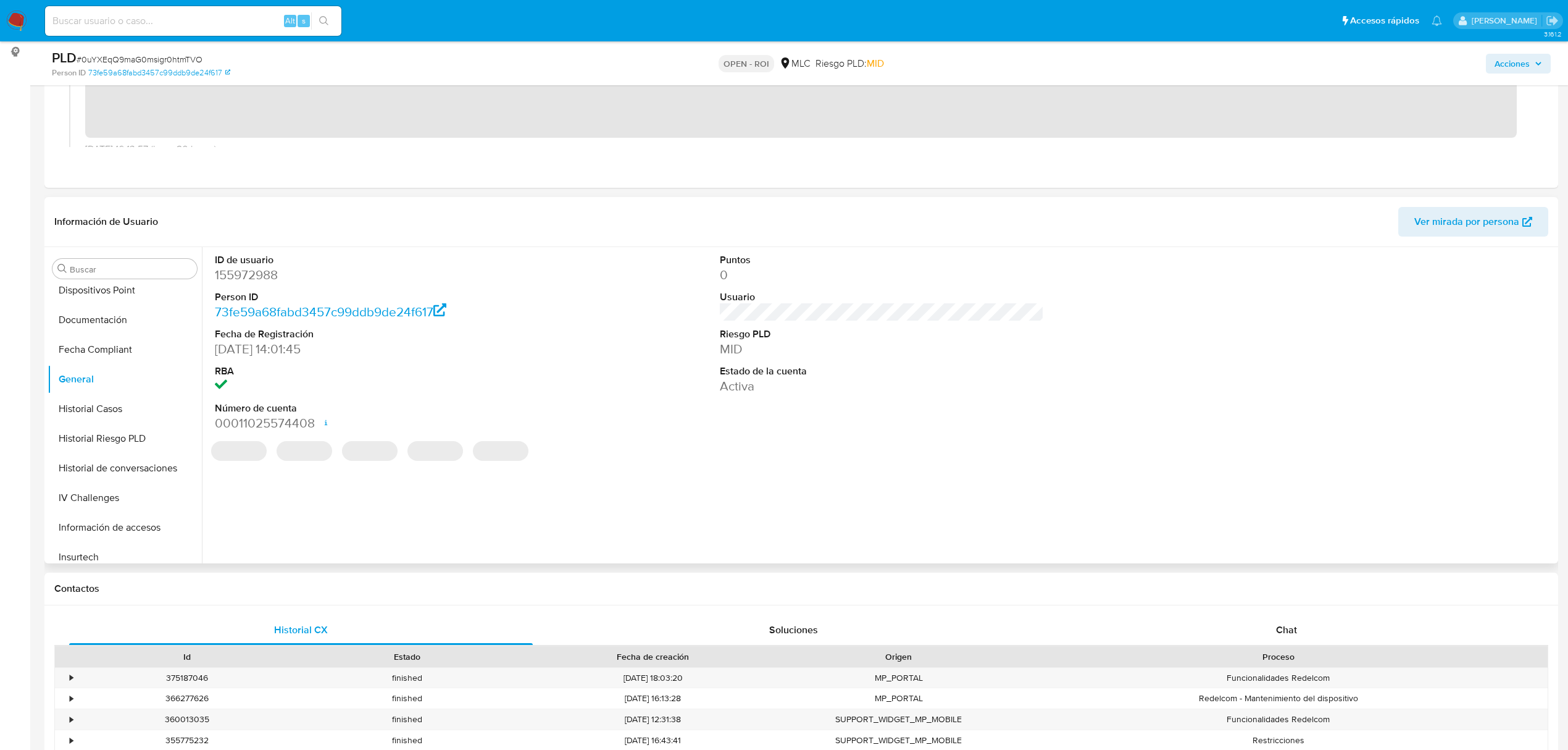
click at [250, 278] on dd "155972988" at bounding box center [377, 275] width 324 height 17
copy dd "155972988"
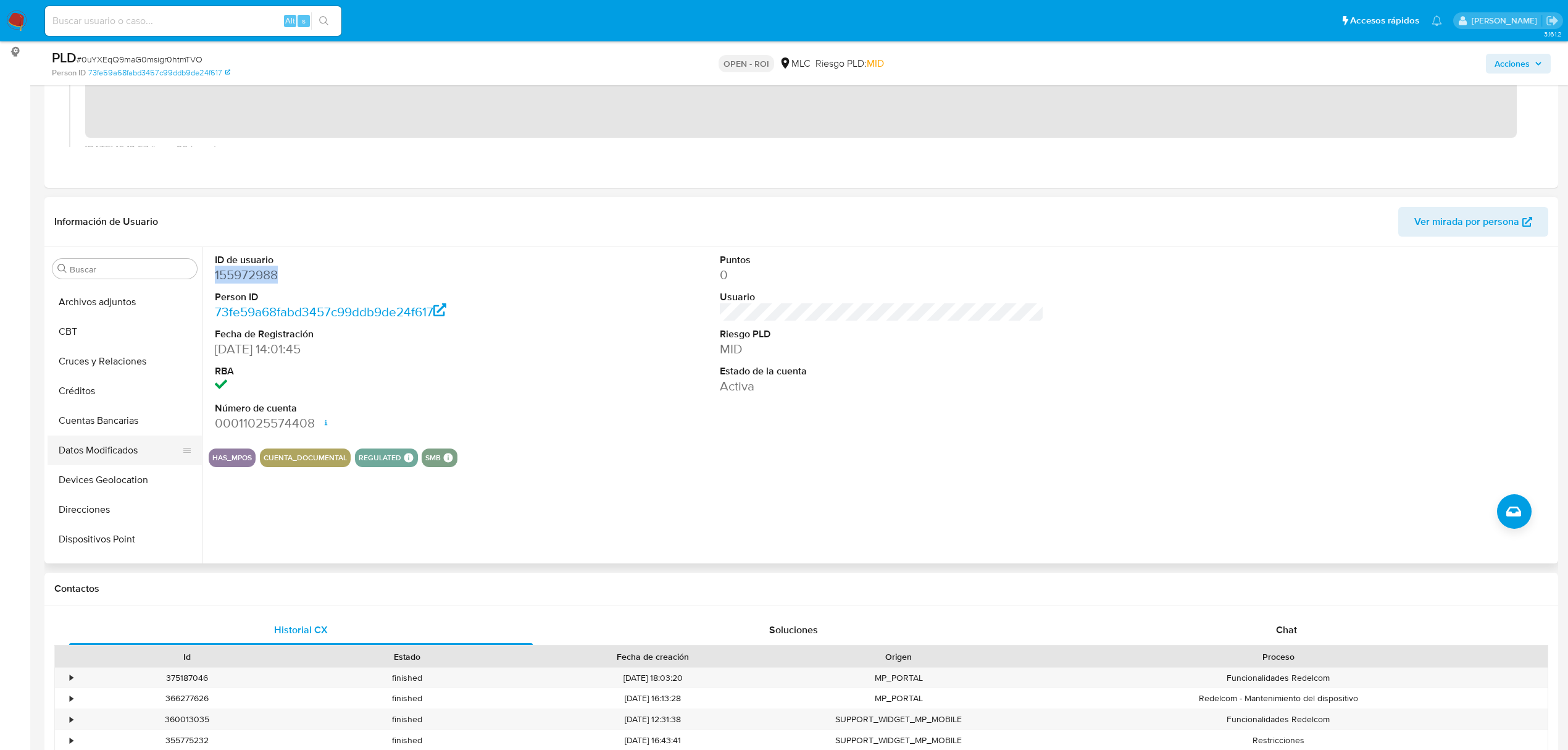
scroll to position [5, 0]
click at [117, 387] on button "Archivos adjuntos" at bounding box center [119, 382] width 145 height 30
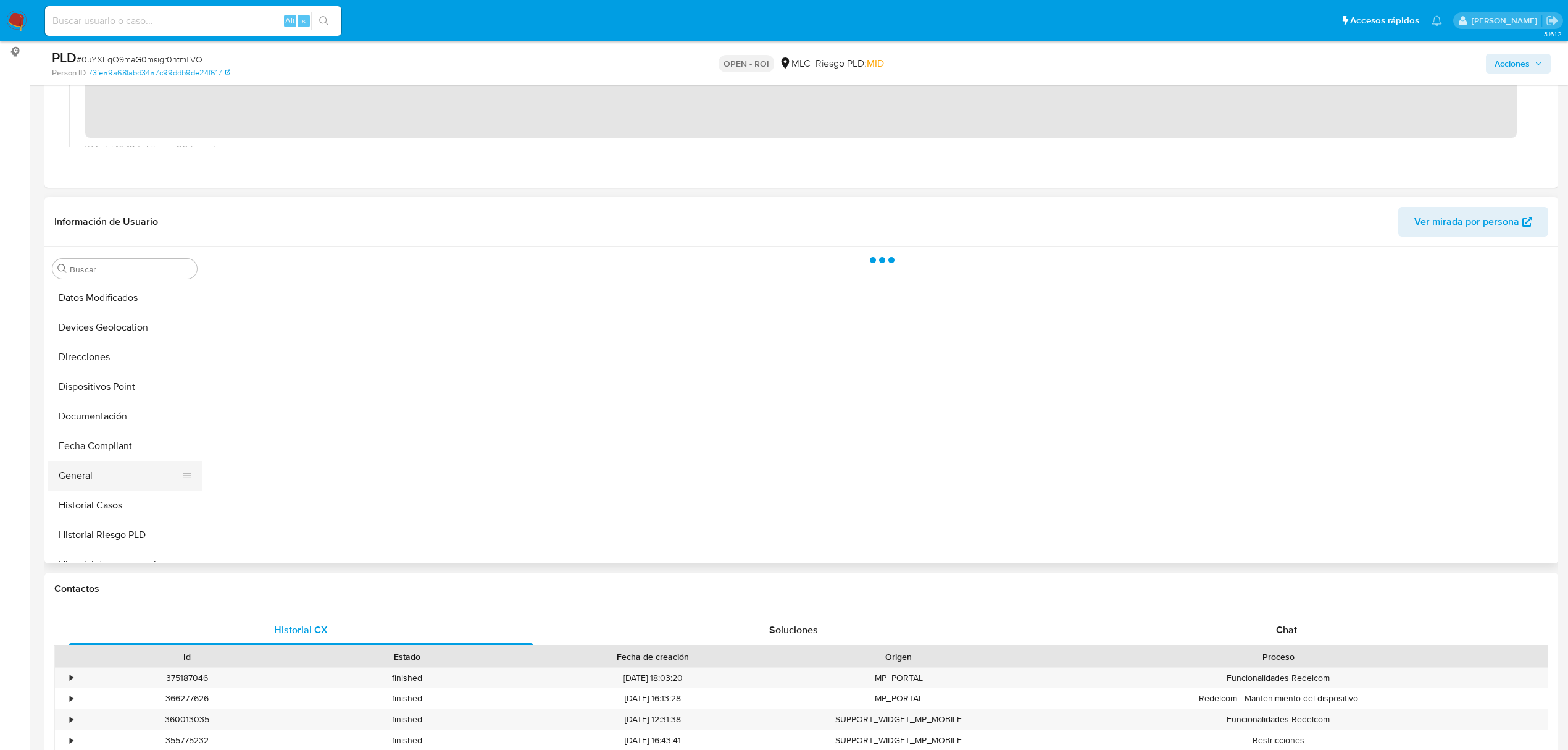
scroll to position [252, 0]
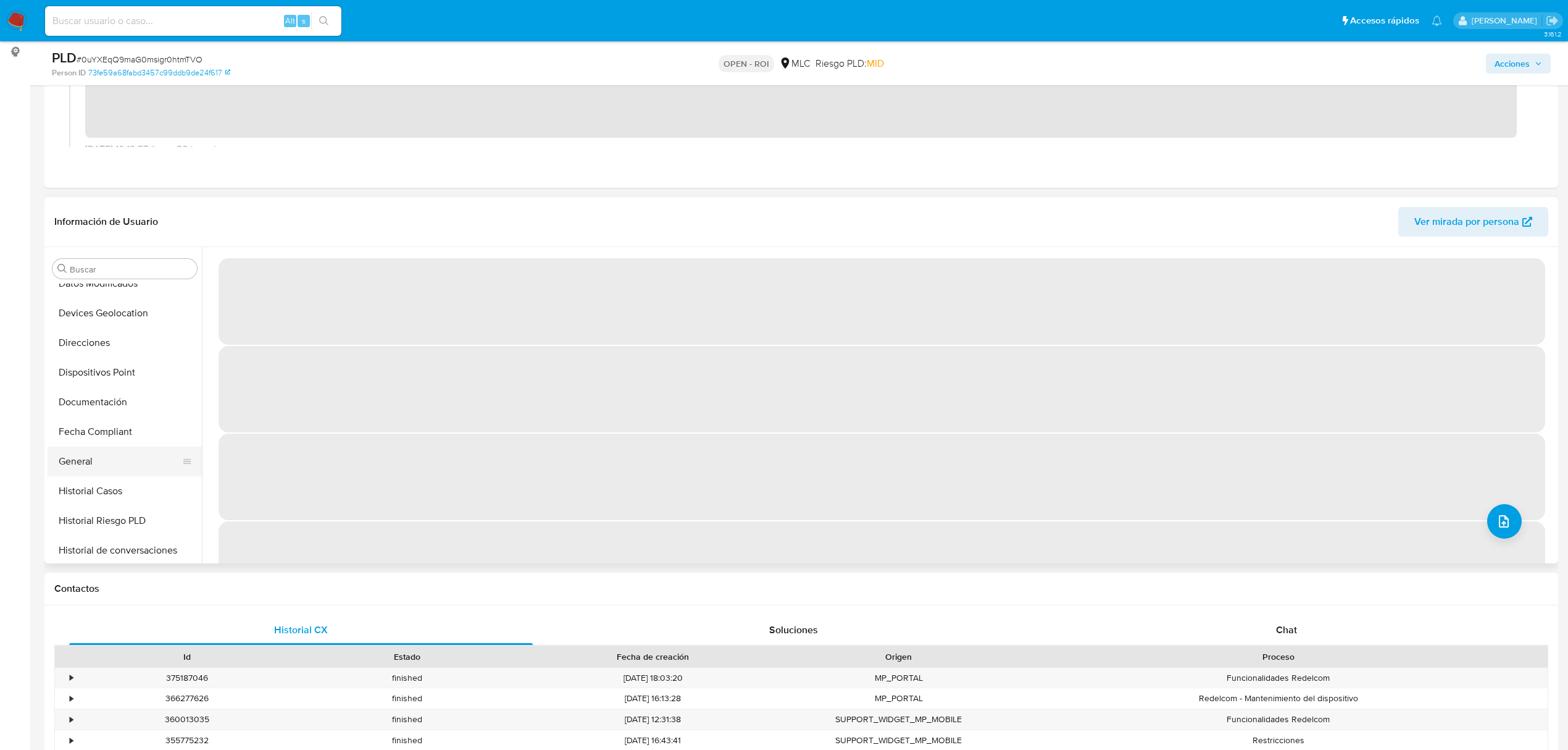
click at [95, 448] on button "General" at bounding box center [119, 461] width 145 height 30
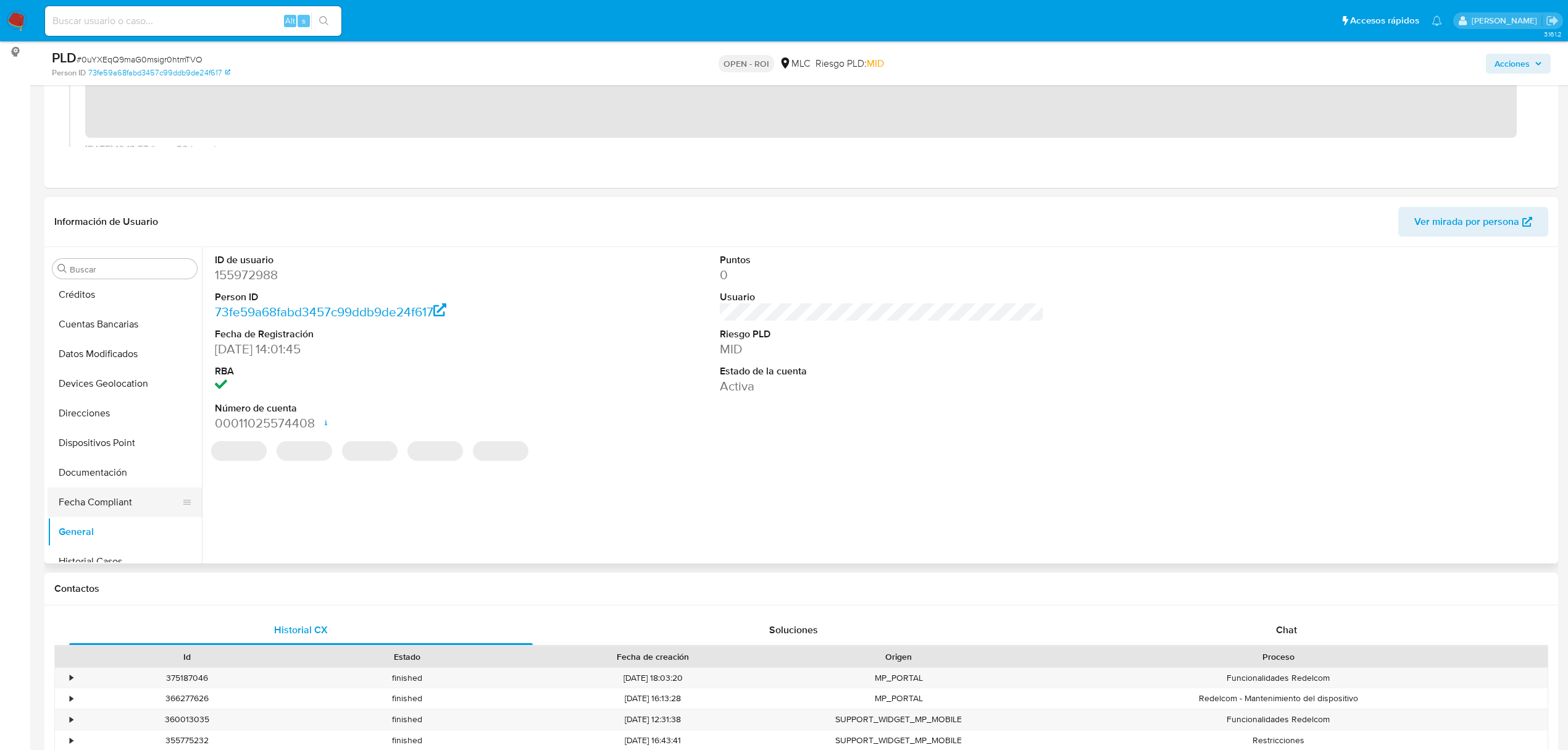
scroll to position [0, 0]
click at [86, 382] on button "Archivos adjuntos" at bounding box center [119, 387] width 145 height 30
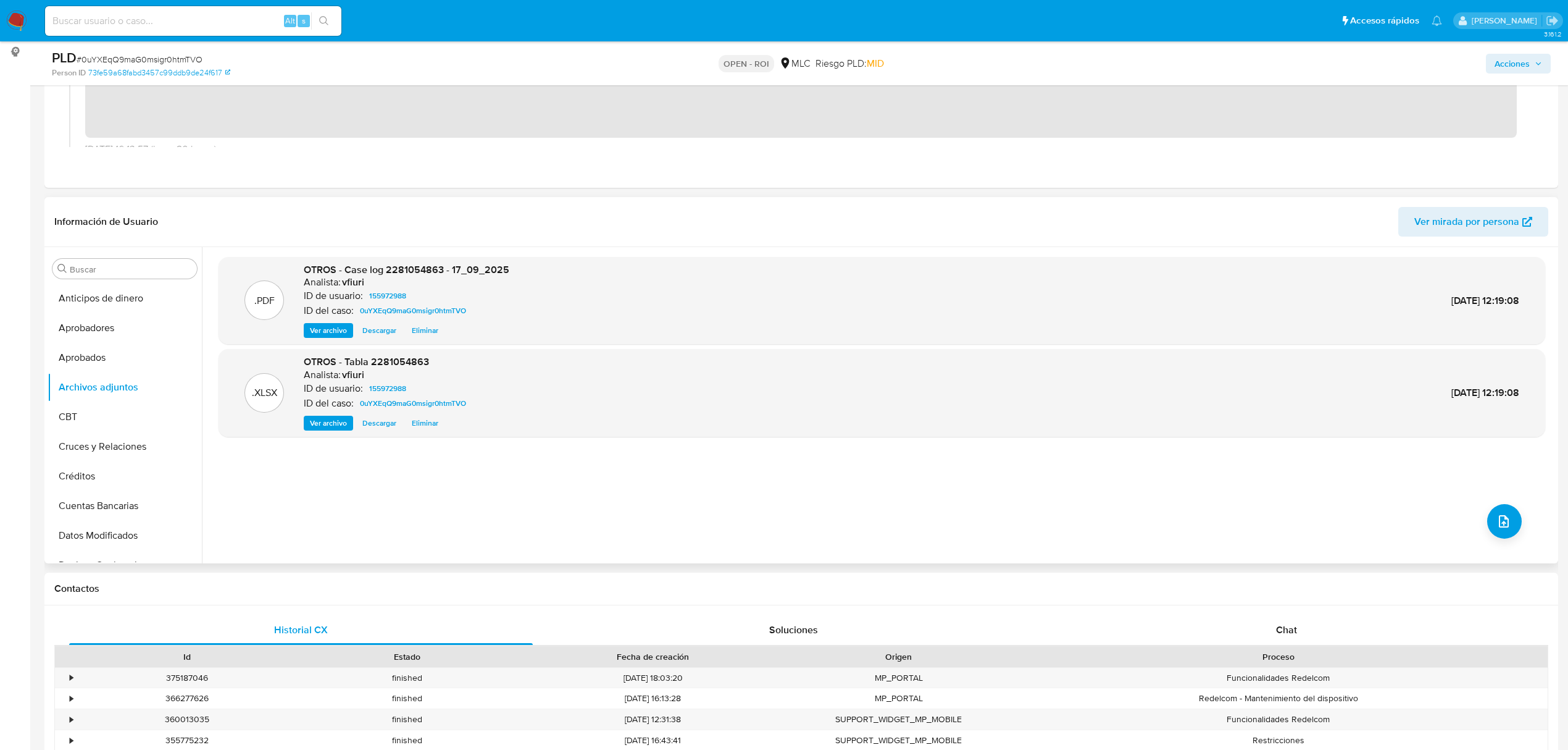
click at [417, 272] on span "OTROS - Case log 2281054863 - 17_09_2025" at bounding box center [407, 269] width 206 height 15
copy span "2281054863"
click at [419, 428] on span "Eliminar" at bounding box center [424, 423] width 26 height 13
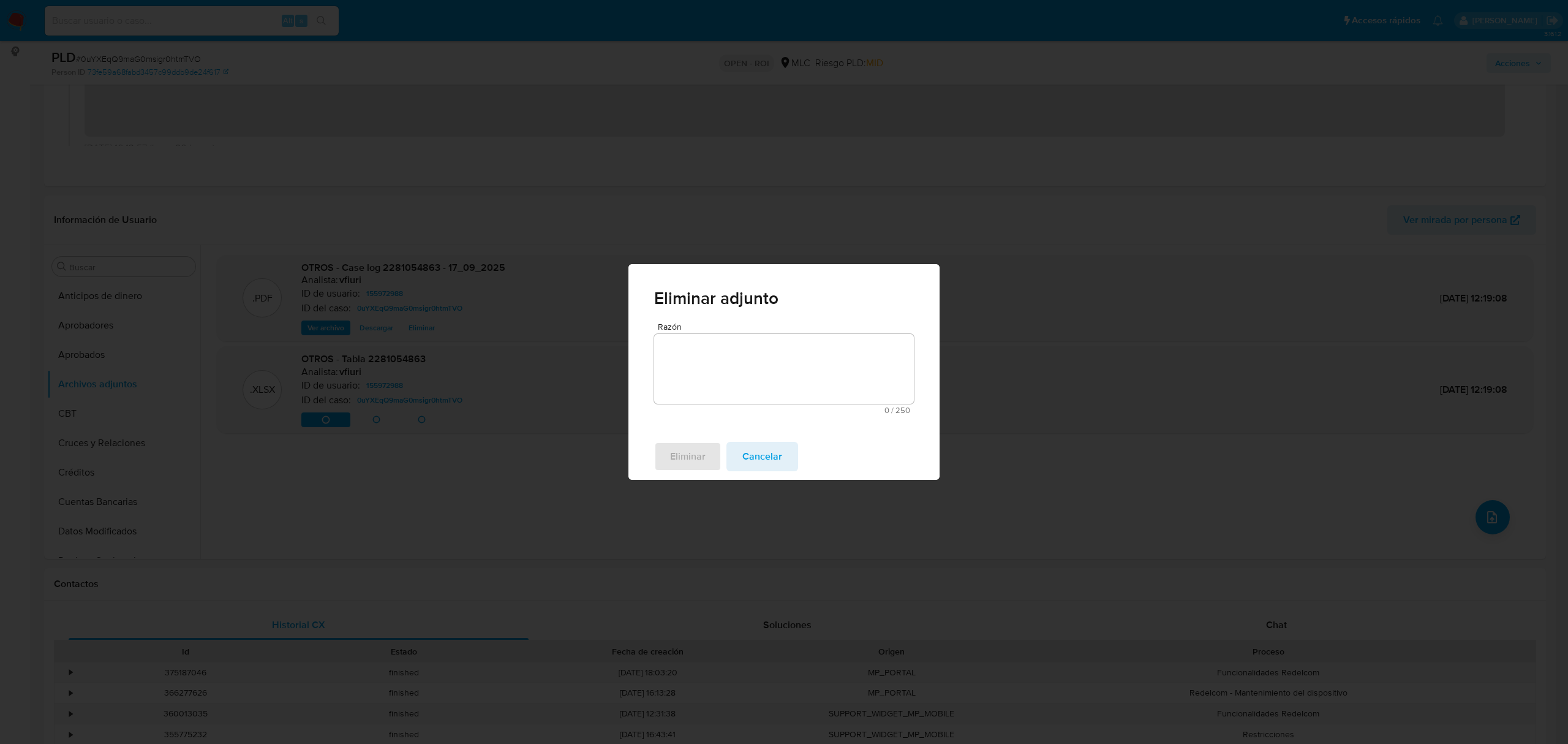
click at [763, 391] on textarea "Razón" at bounding box center [784, 369] width 260 height 70
type textarea "-"
click at [697, 449] on span "Eliminar" at bounding box center [688, 457] width 36 height 27
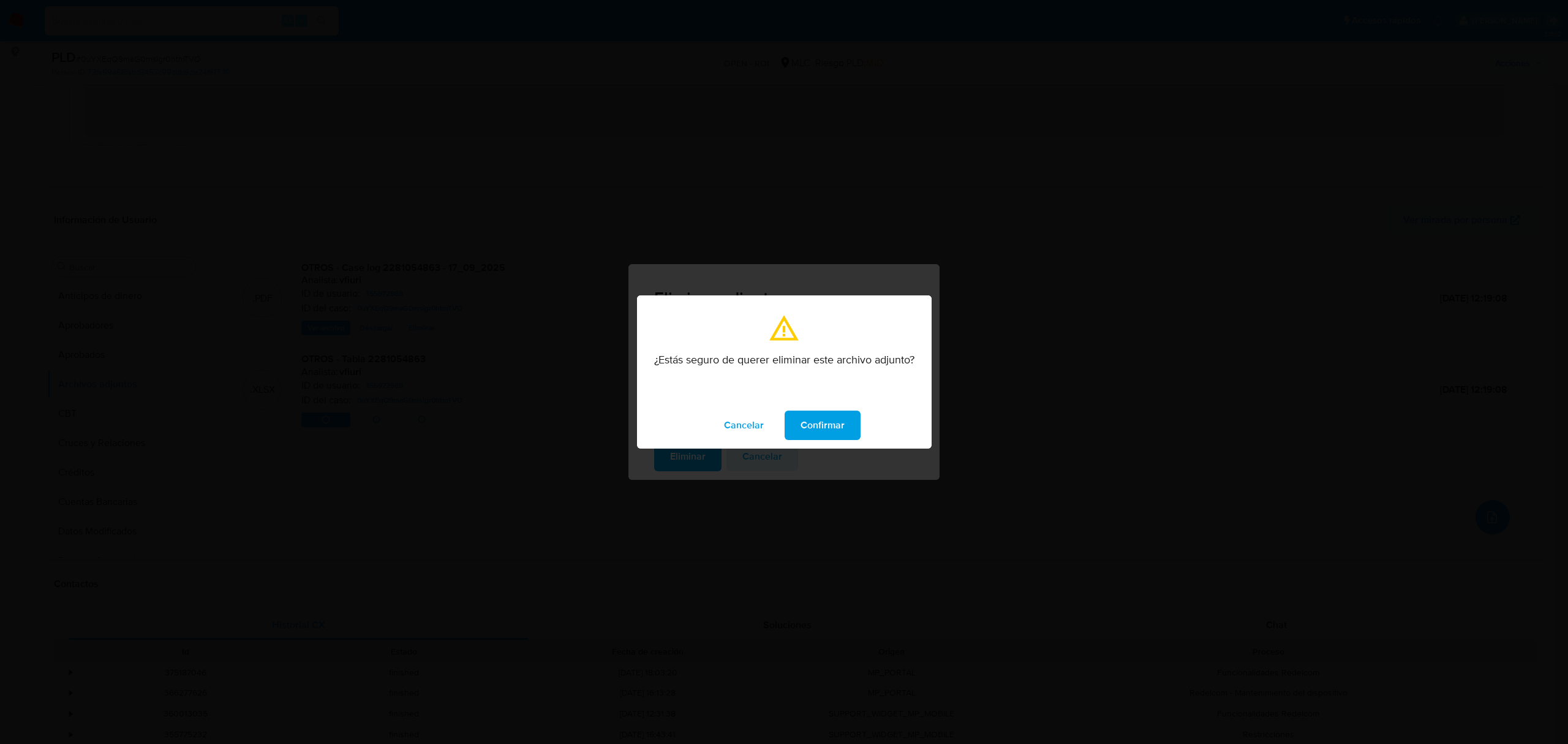
click at [801, 415] on span "Confirmar" at bounding box center [823, 425] width 44 height 27
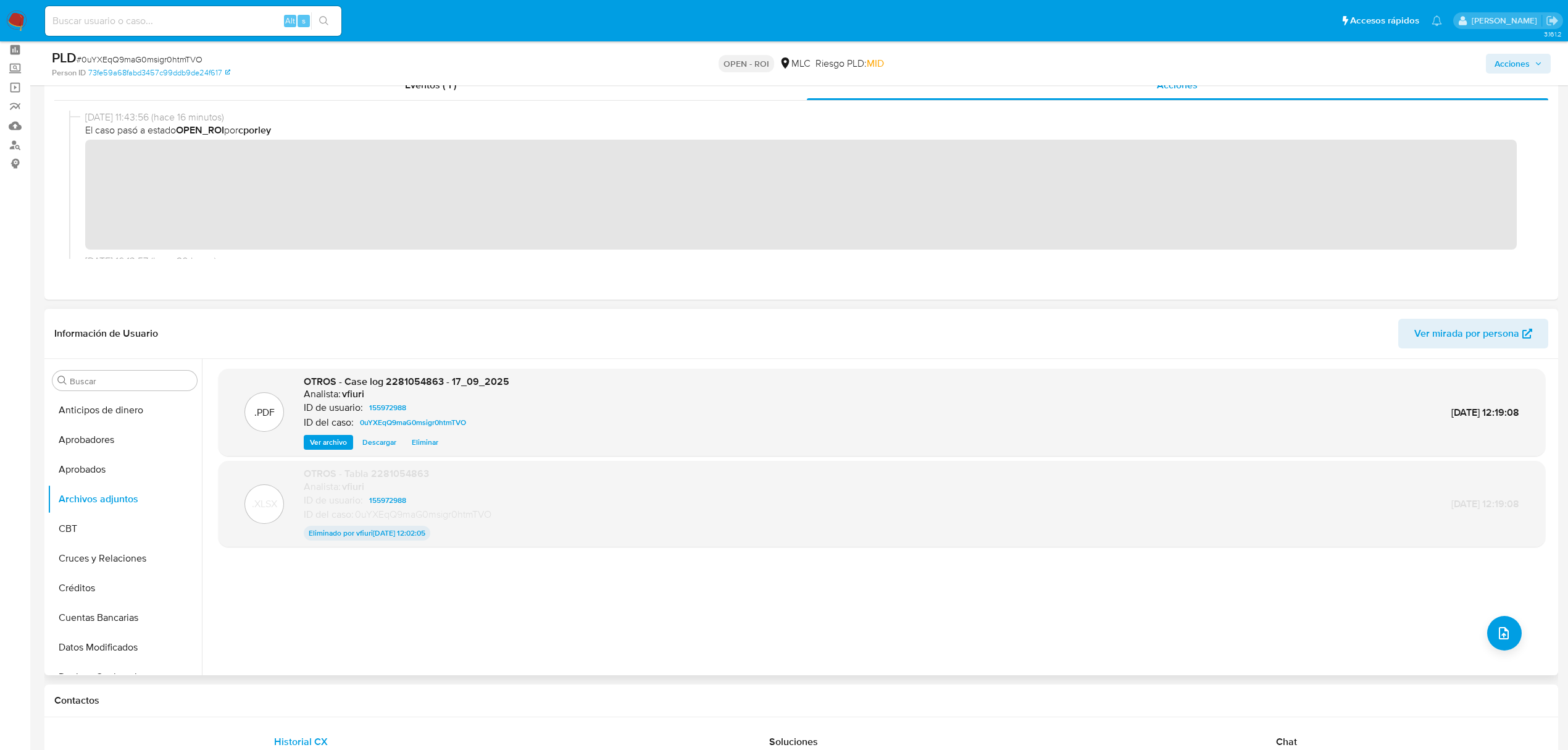
scroll to position [83, 0]
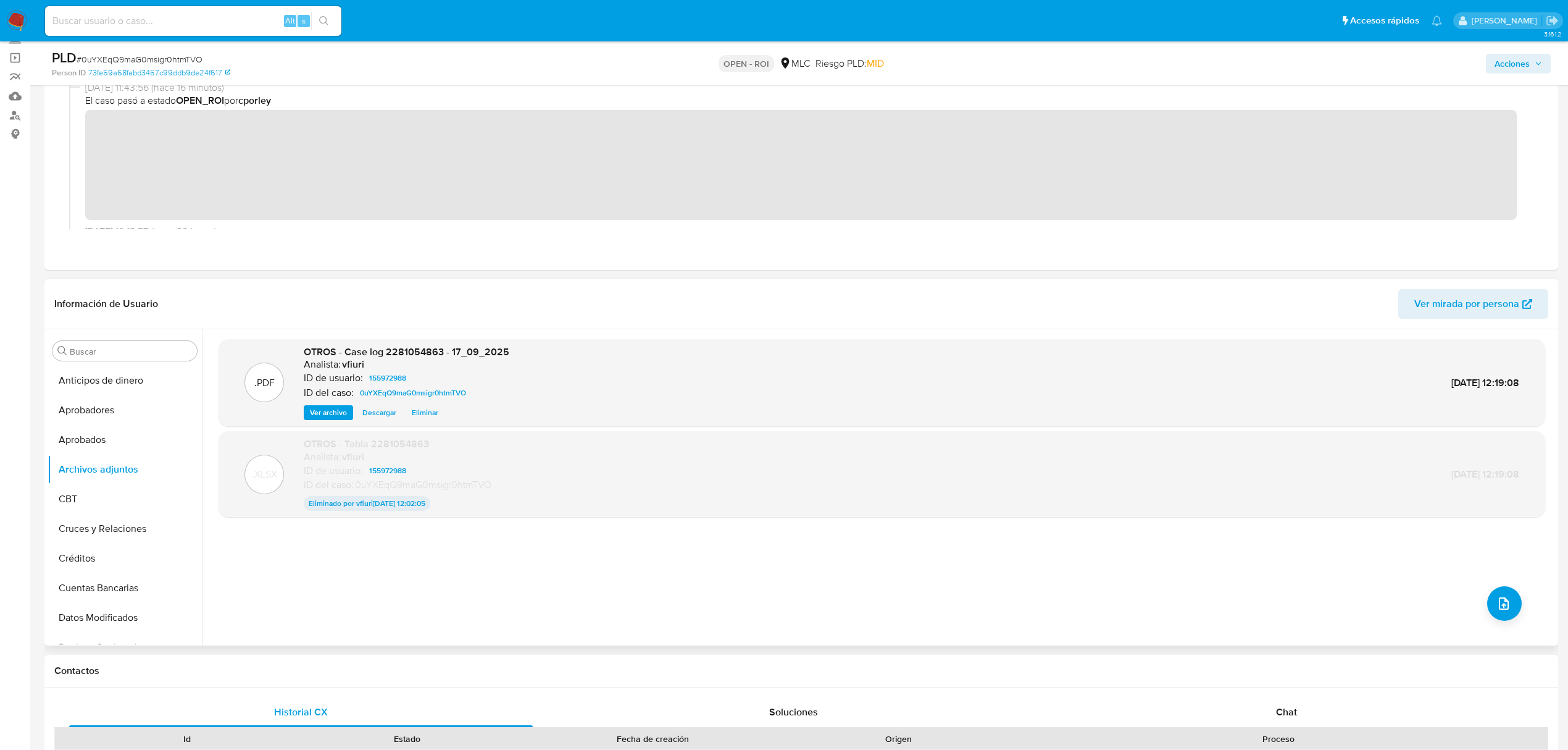
click at [415, 412] on span "Eliminar" at bounding box center [424, 412] width 26 height 13
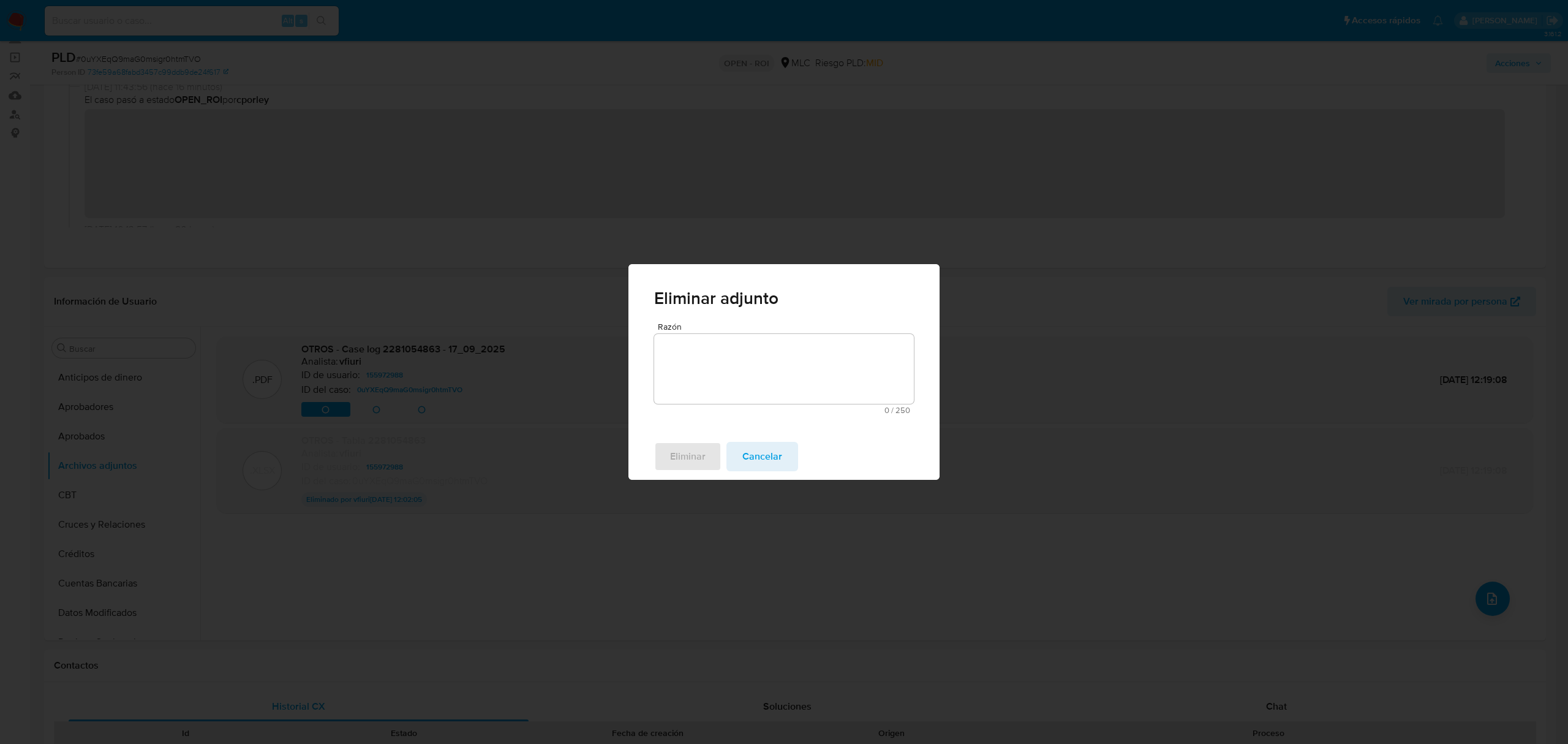
click at [682, 368] on textarea "Razón" at bounding box center [784, 369] width 260 height 70
type textarea "-"
click at [688, 452] on span "Eliminar" at bounding box center [688, 457] width 36 height 27
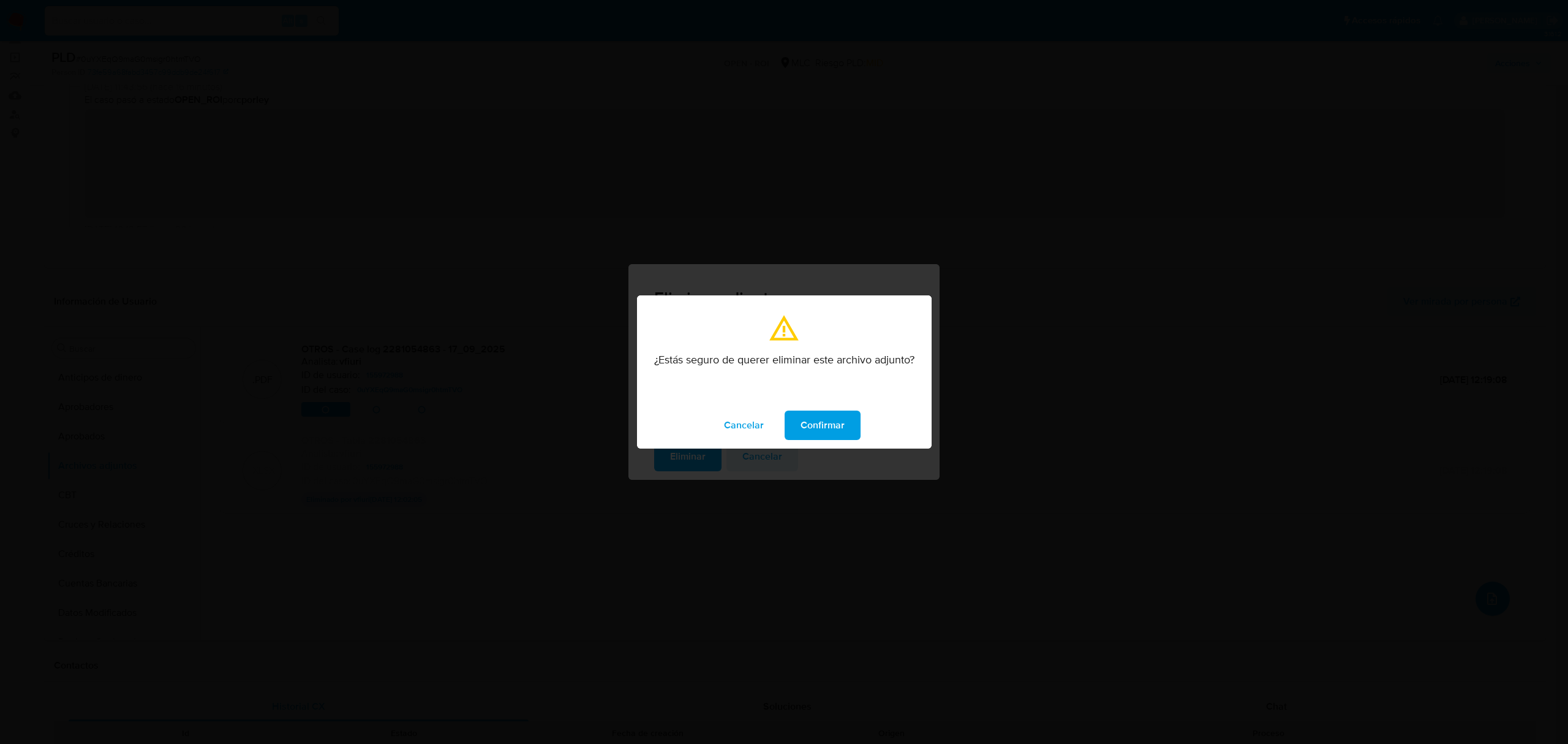
click at [819, 416] on span "Confirmar" at bounding box center [823, 425] width 44 height 27
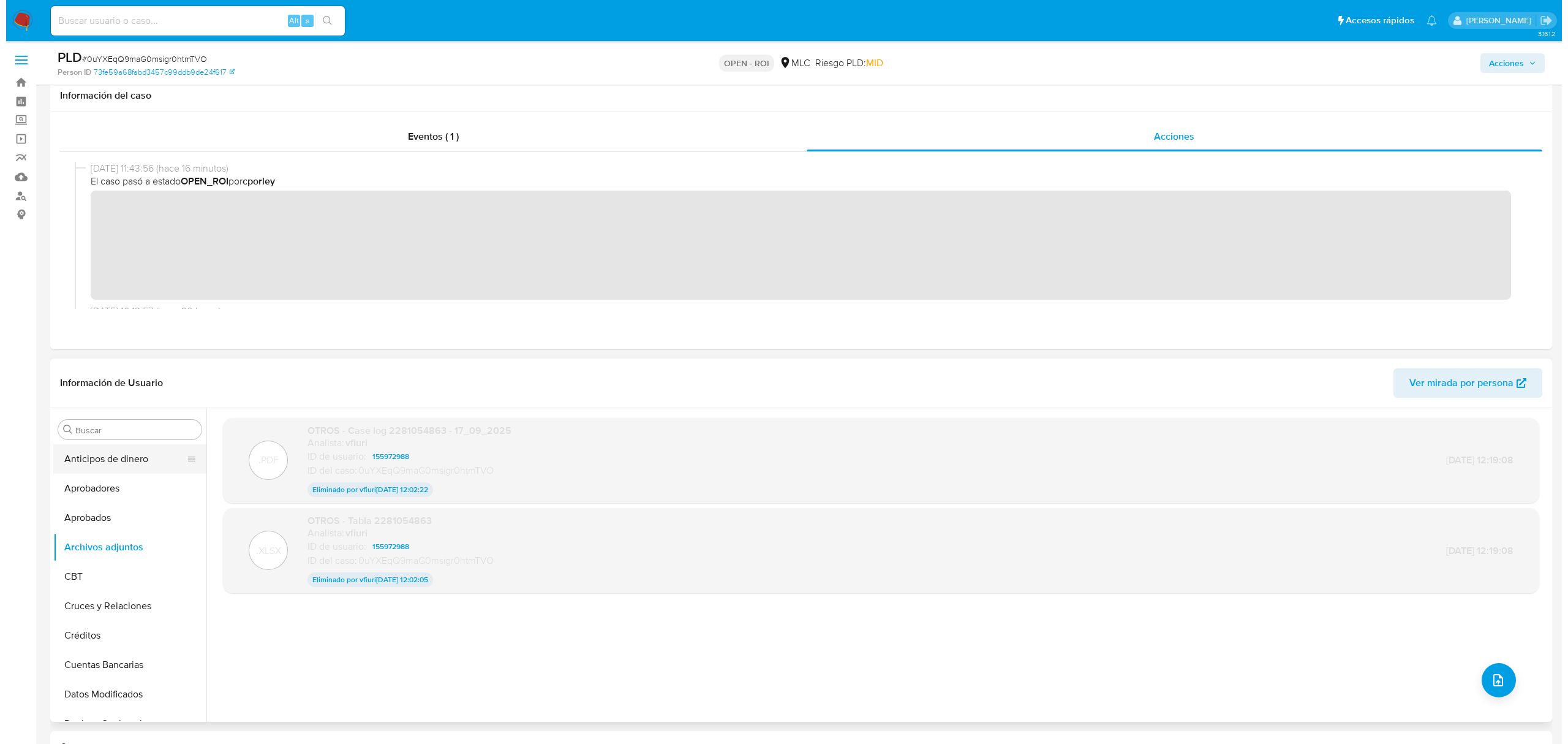
scroll to position [163, 0]
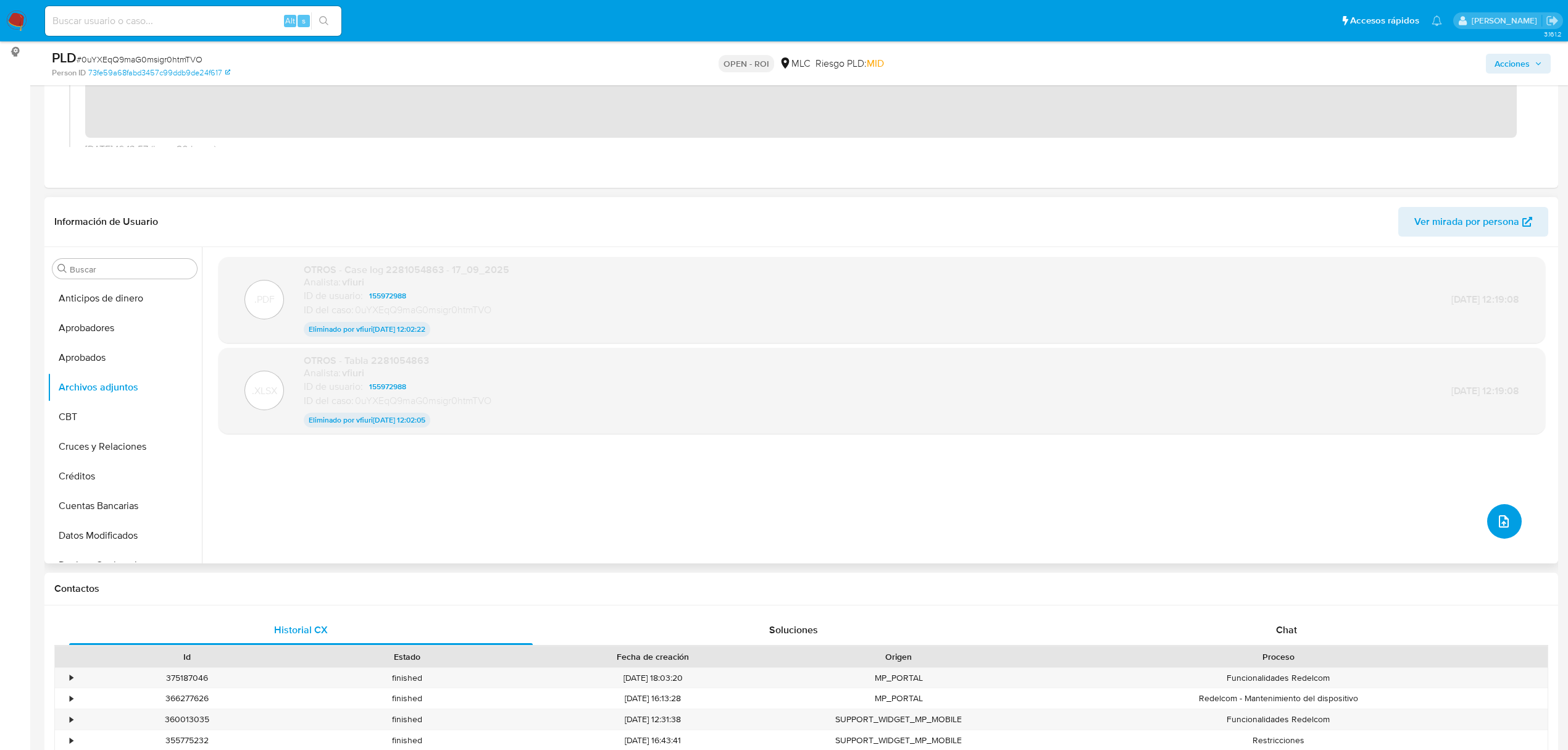
click at [1512, 517] on button "upload-file" at bounding box center [1505, 522] width 35 height 35
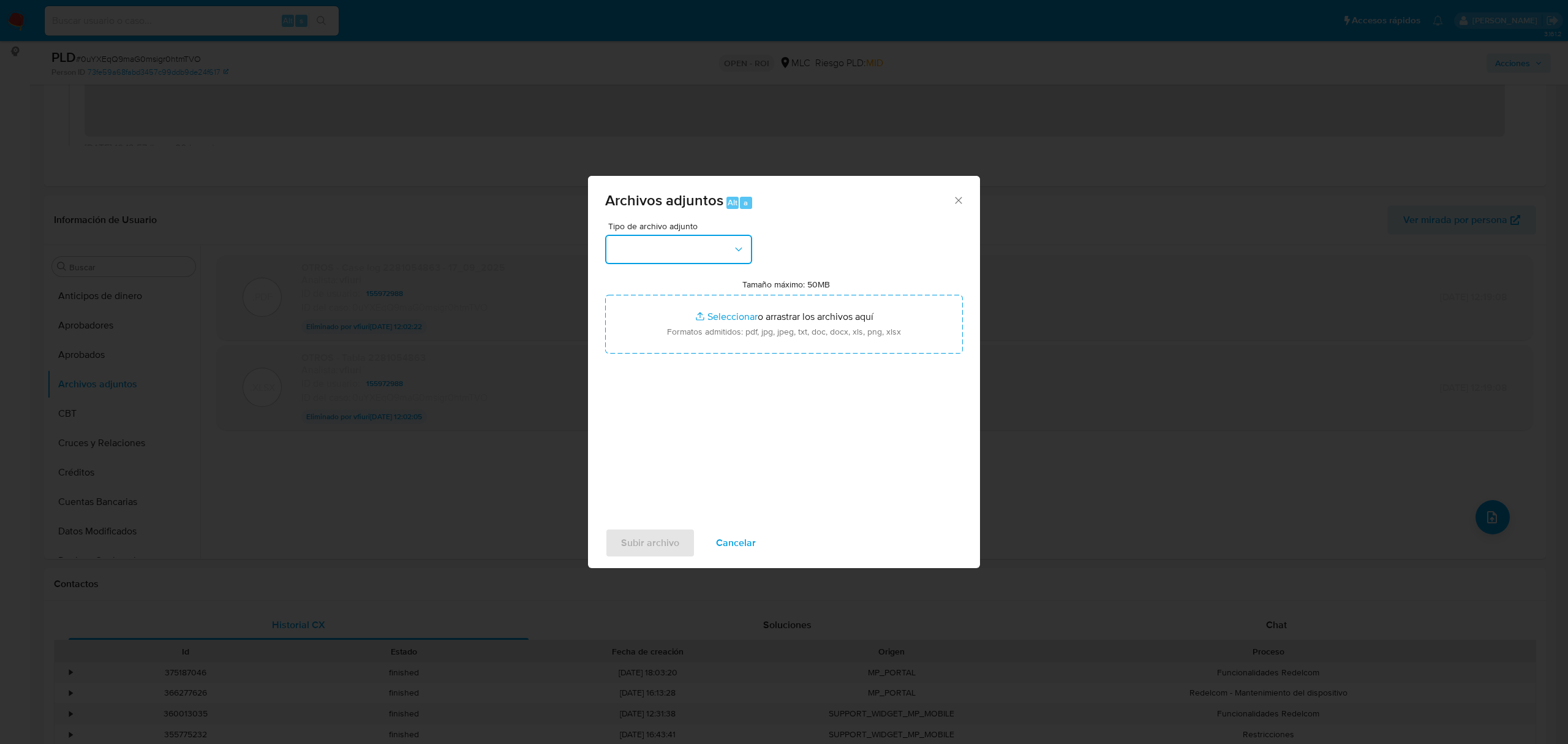
click at [679, 250] on button "button" at bounding box center [678, 250] width 147 height 30
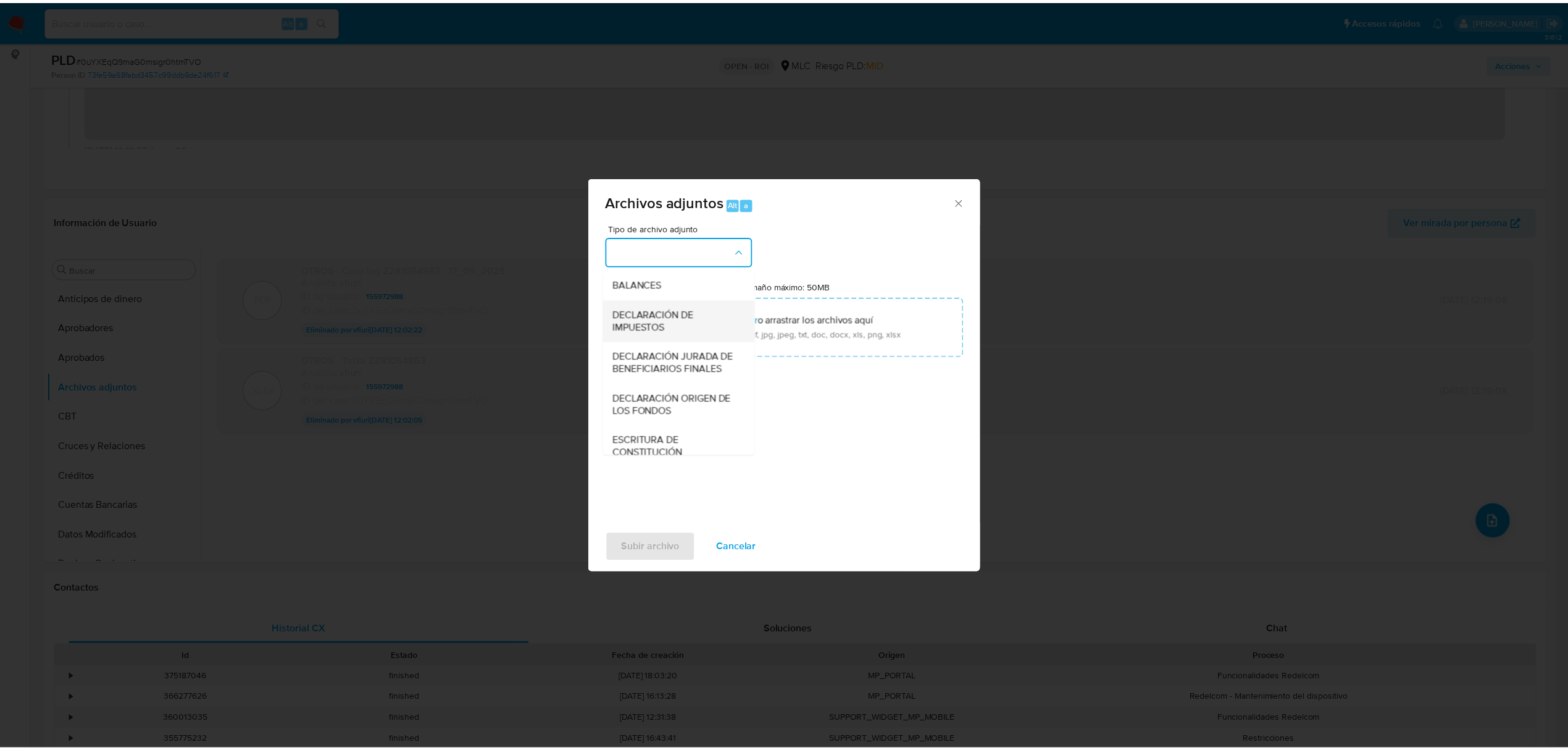
scroll to position [185, 0]
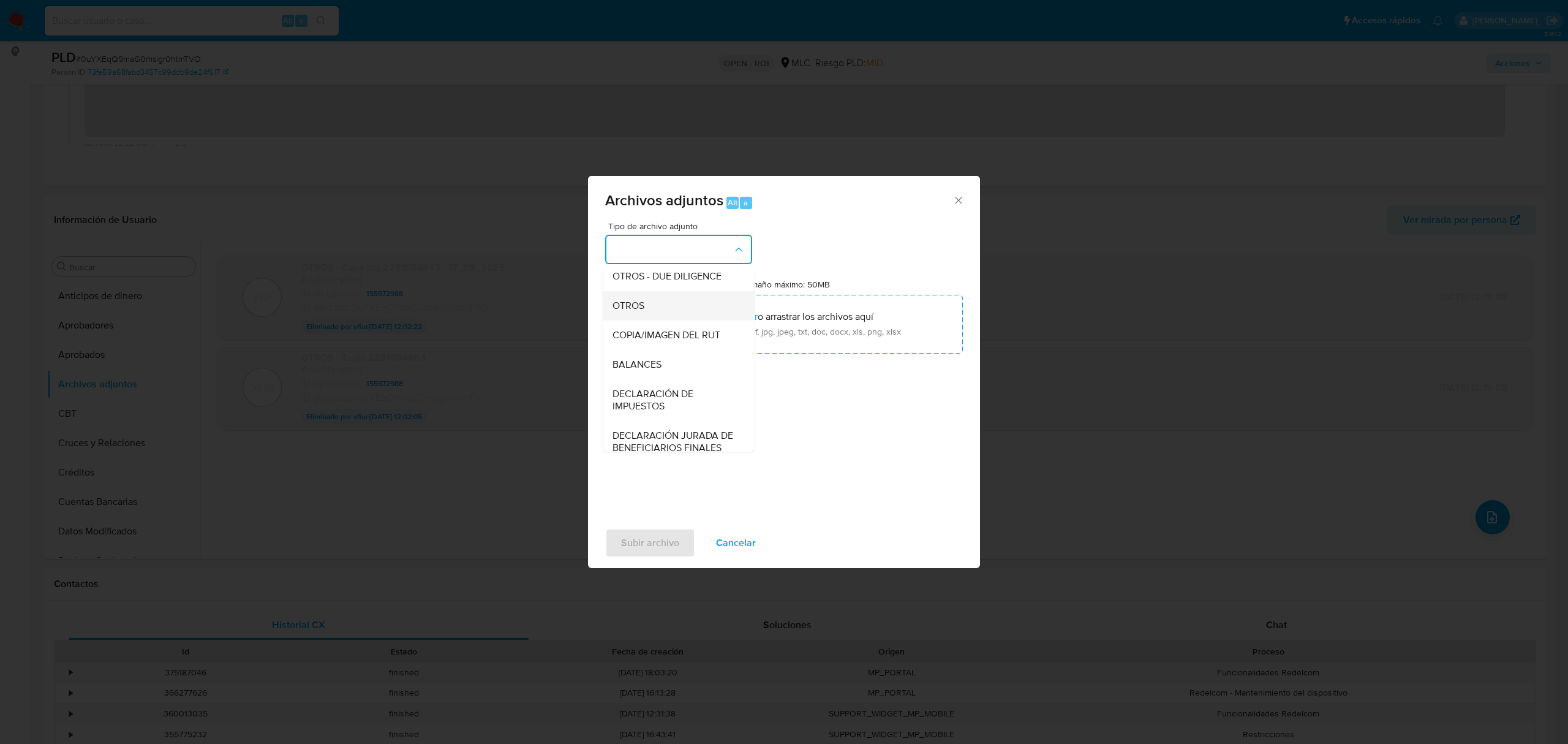
click at [642, 312] on span "OTROS" at bounding box center [628, 306] width 32 height 13
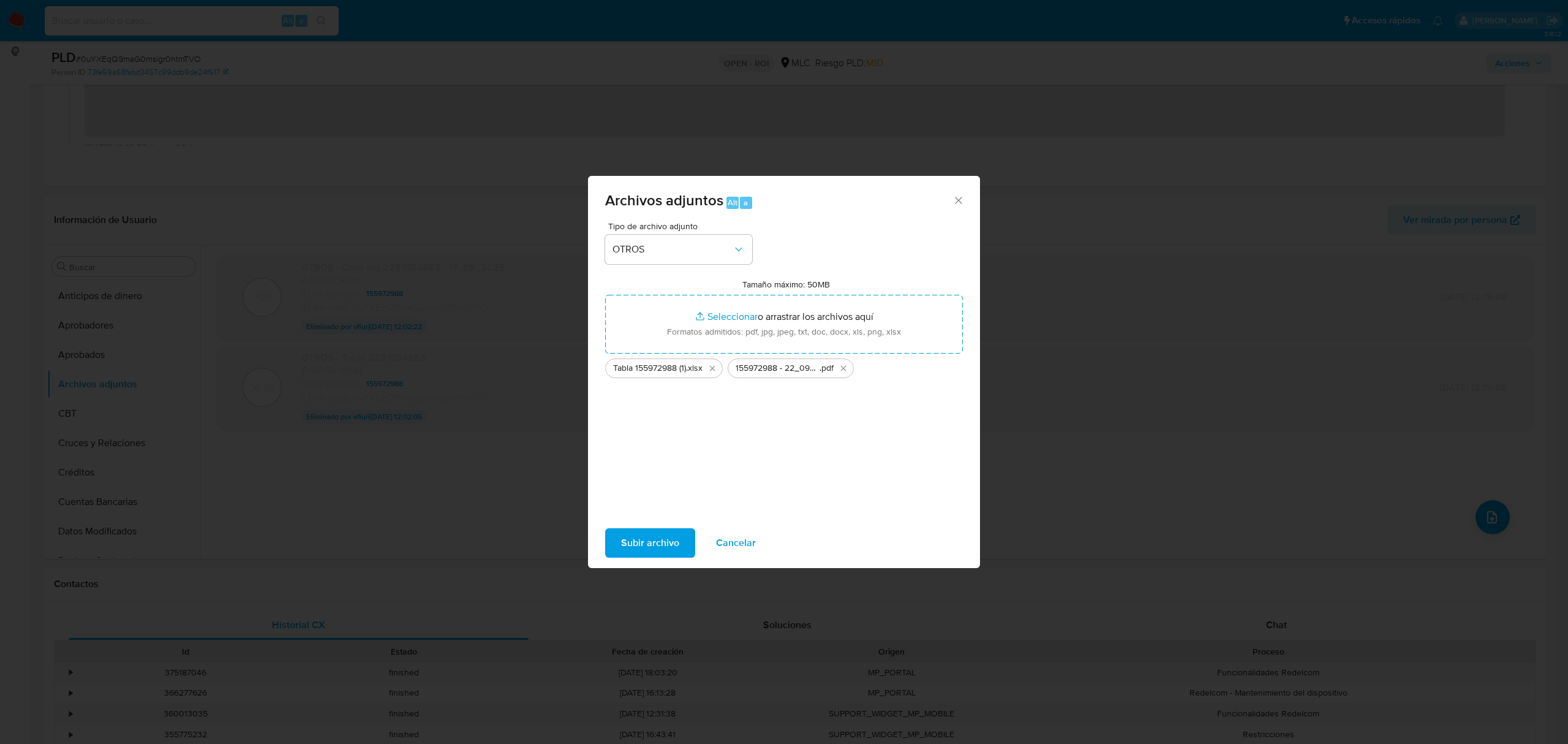
click at [657, 543] on span "Subir archivo" at bounding box center [650, 543] width 58 height 27
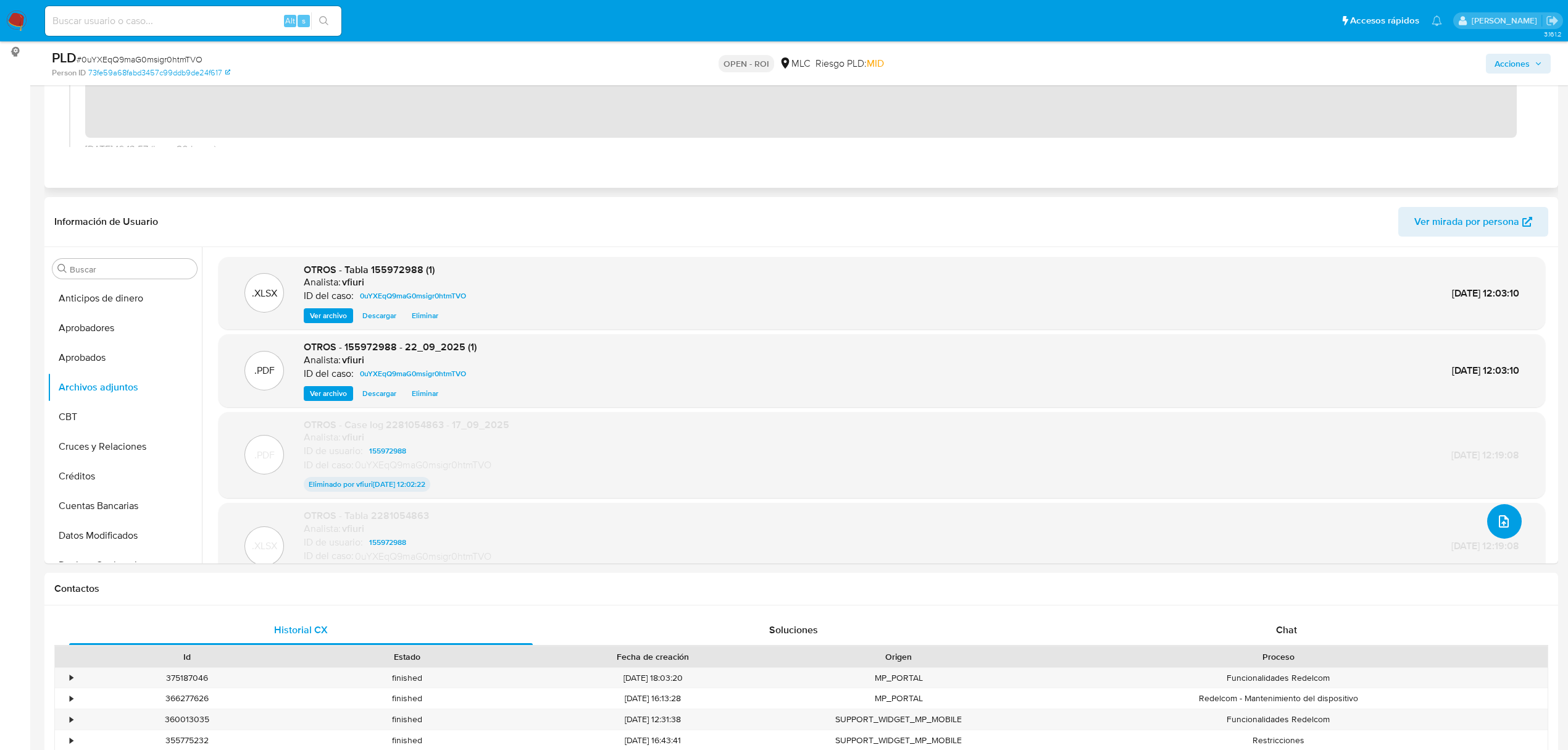
scroll to position [0, 0]
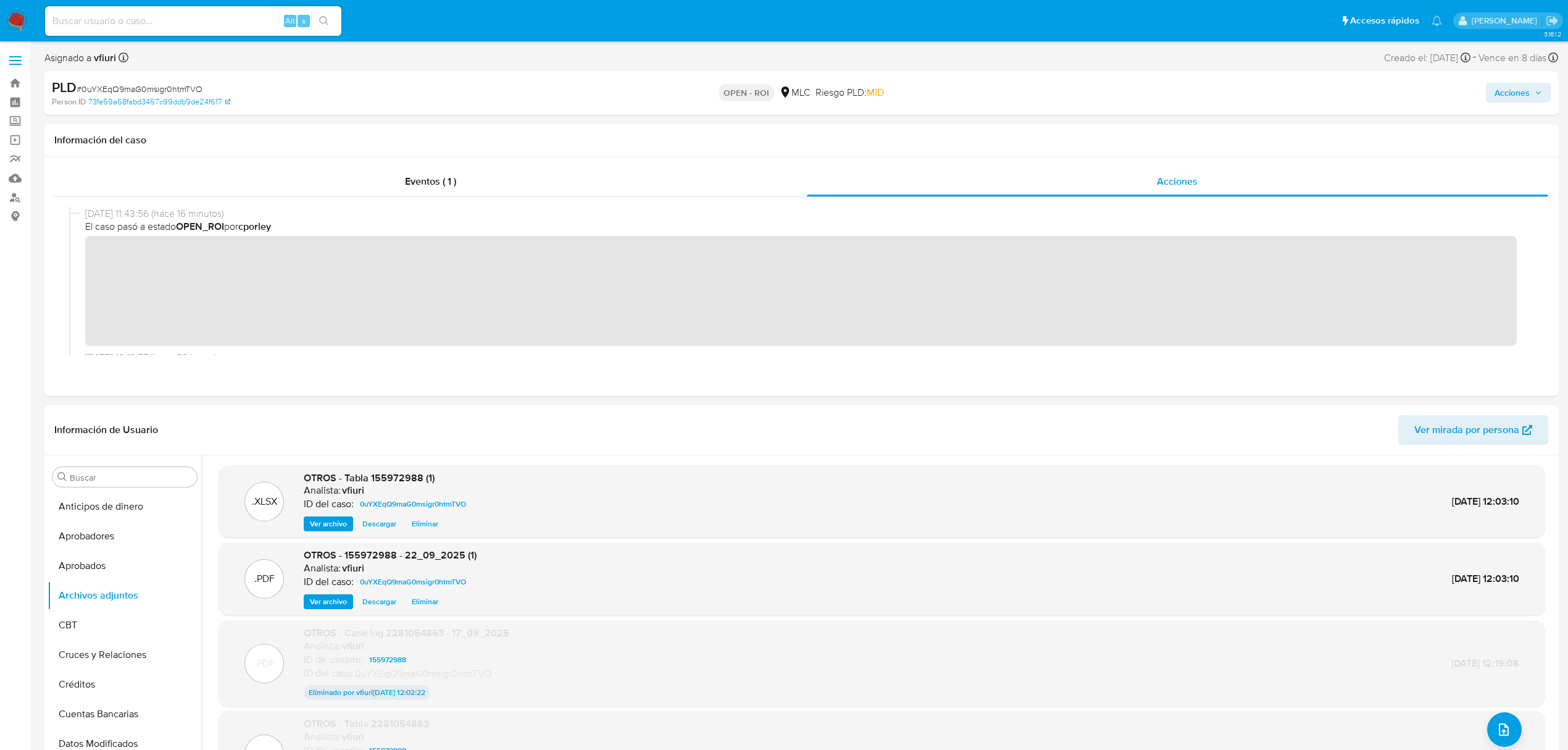
click at [1510, 97] on span "Acciones" at bounding box center [1513, 92] width 35 height 19
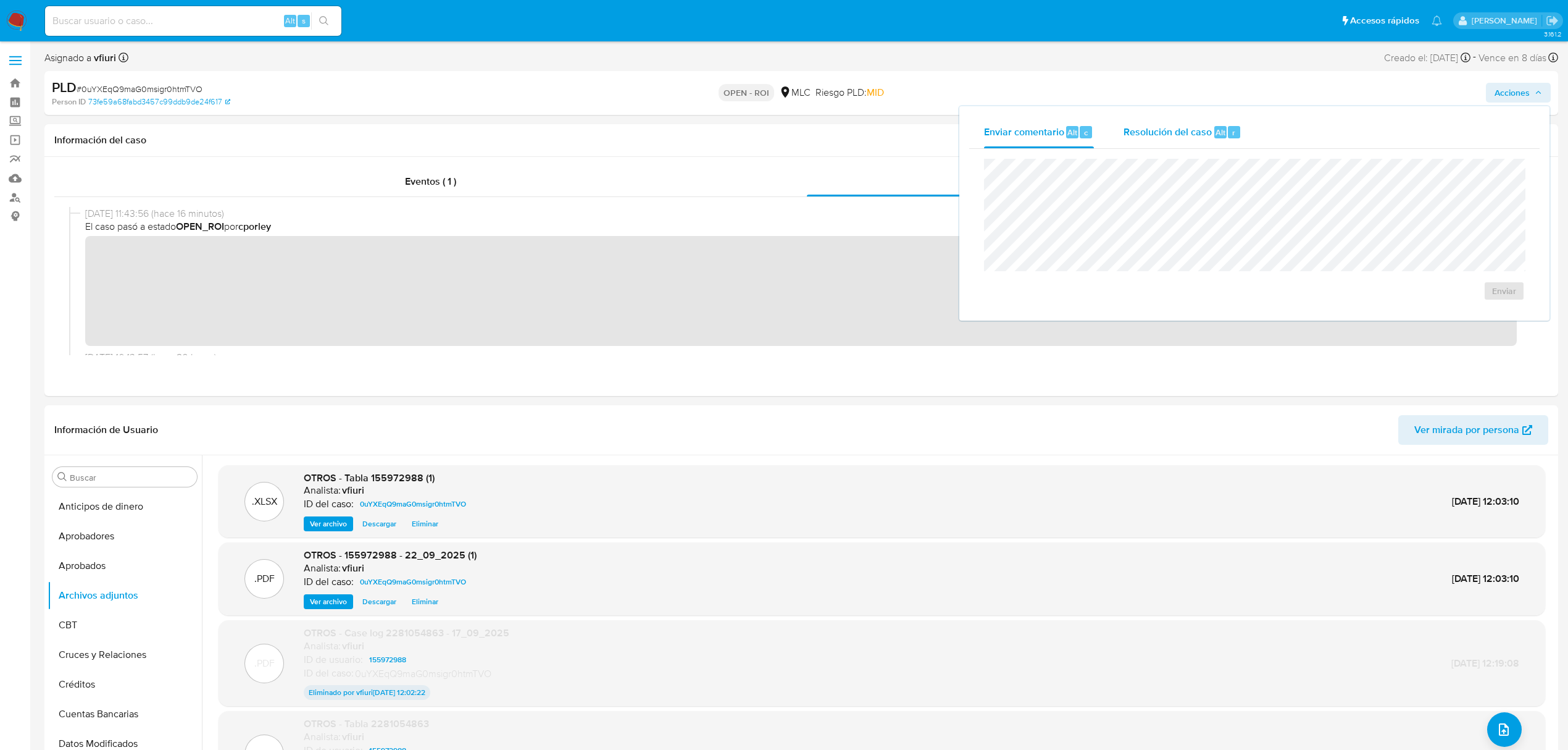
click at [1212, 121] on div "Resolución del caso Alt r" at bounding box center [1182, 132] width 117 height 32
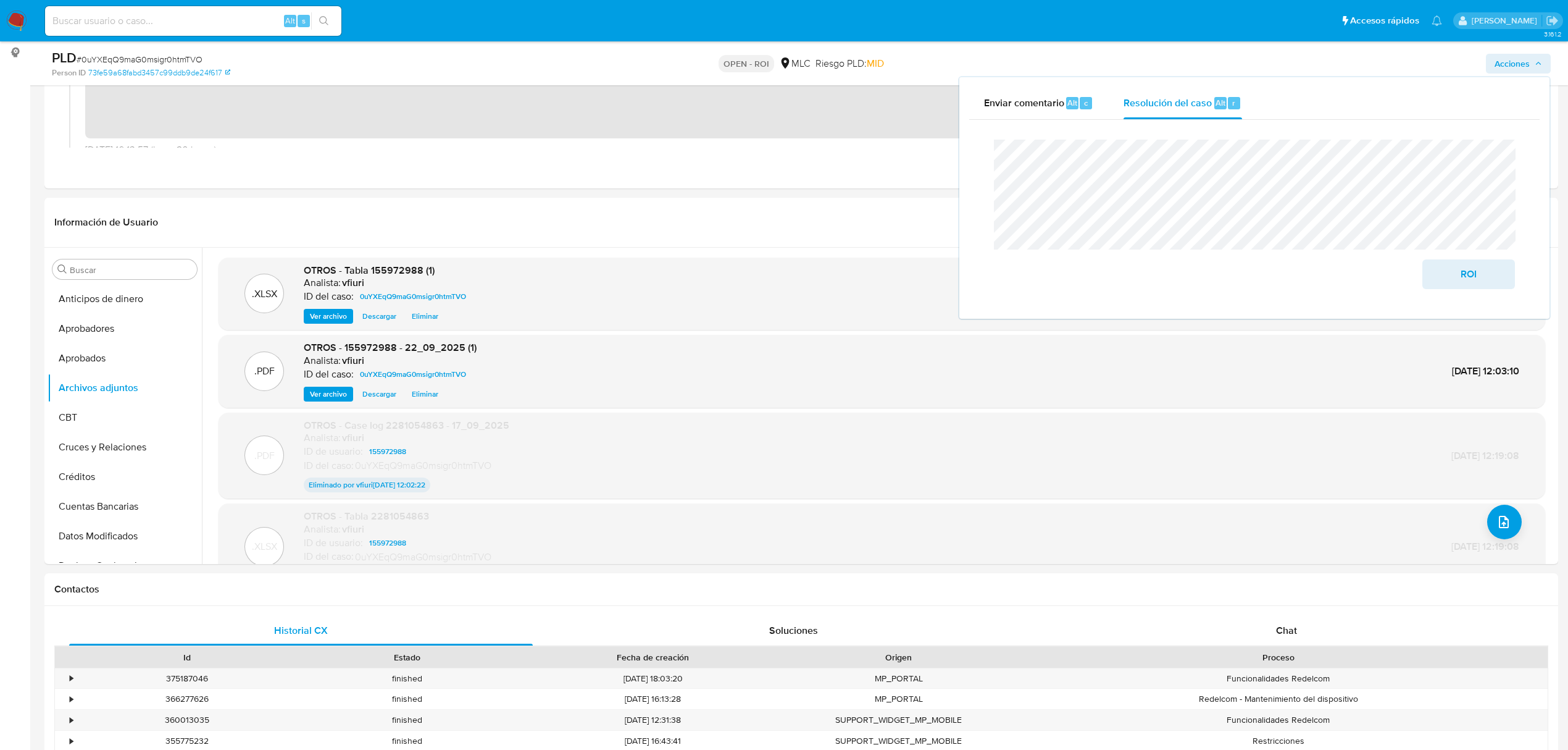
scroll to position [164, 0]
click at [1459, 277] on span "ROI" at bounding box center [1469, 274] width 60 height 27
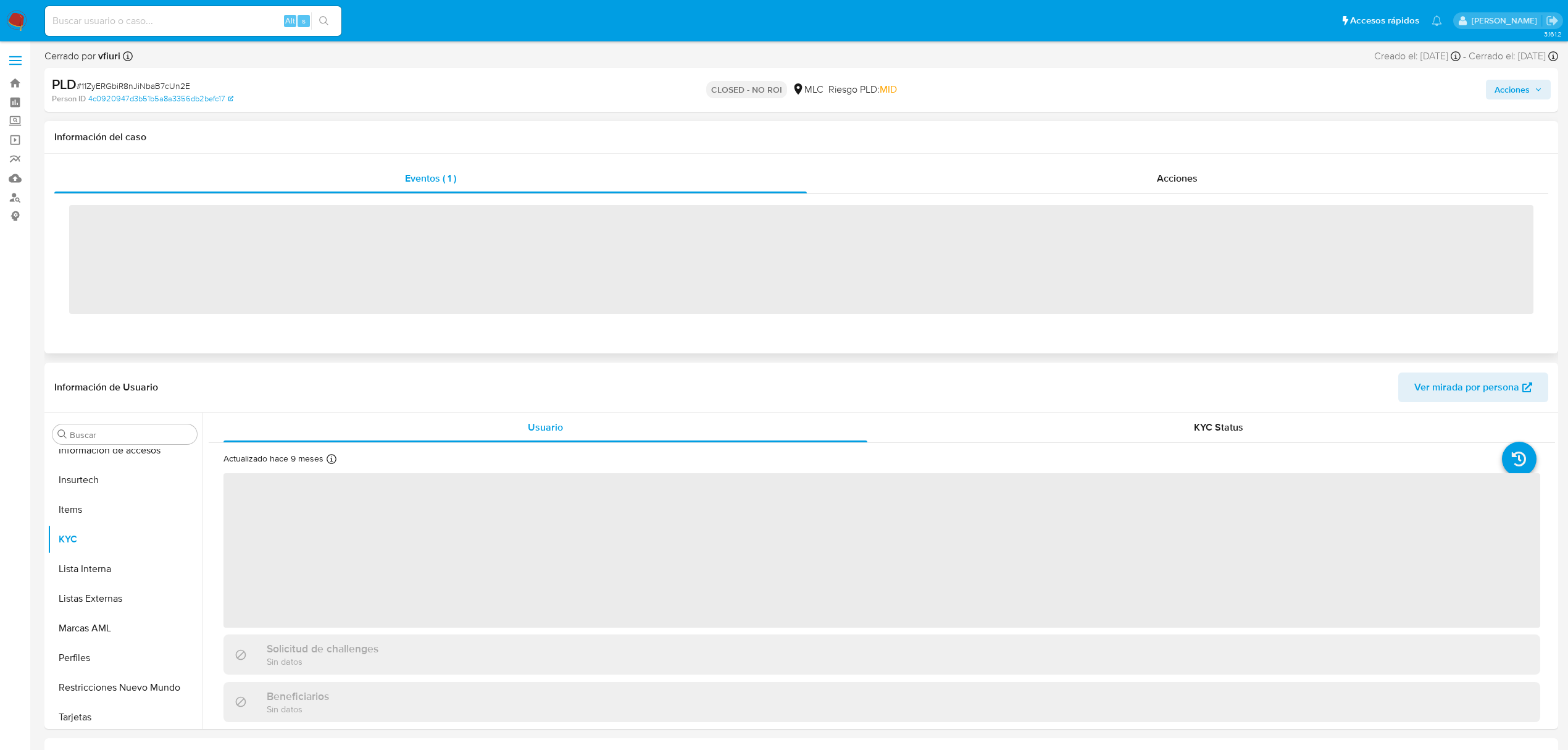
scroll to position [581, 0]
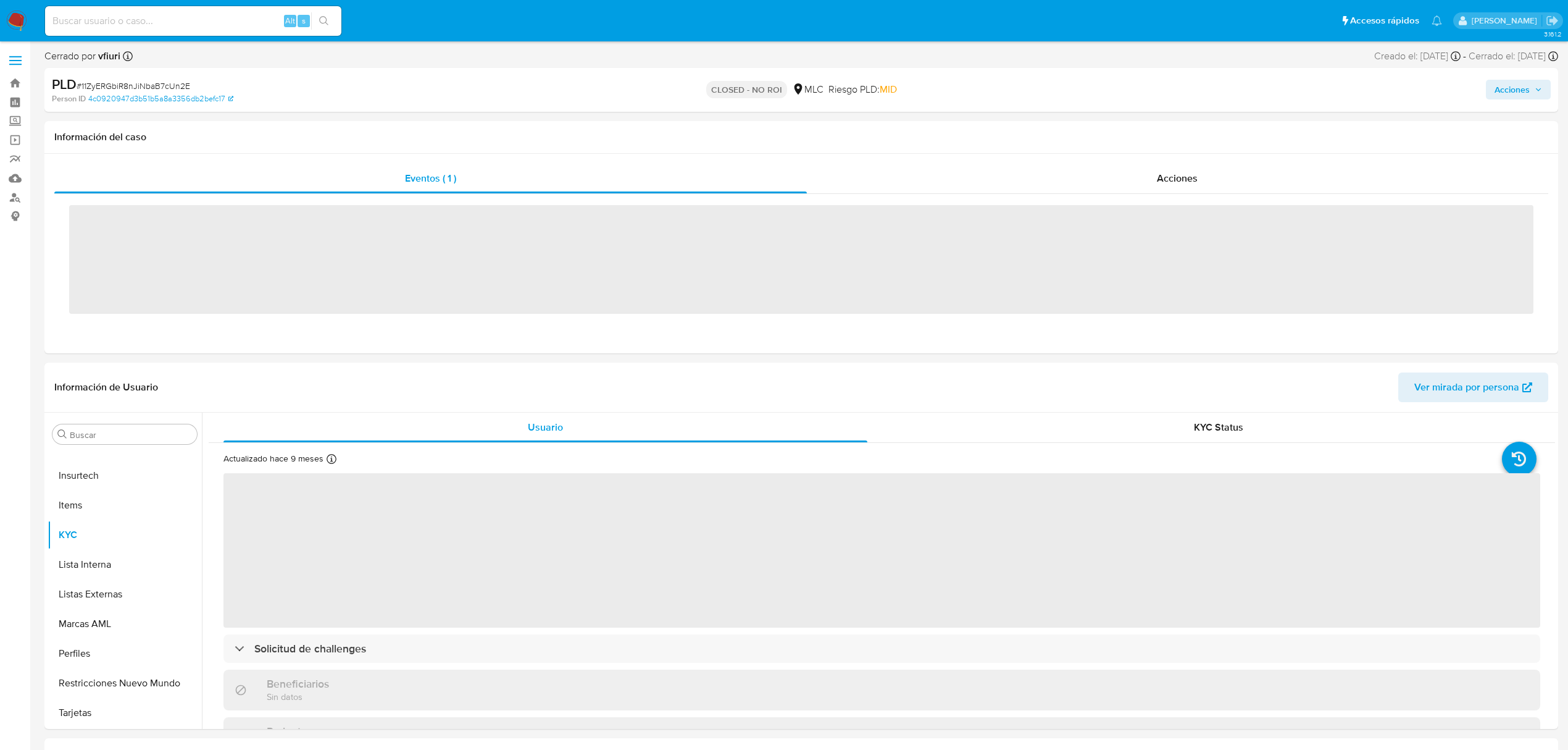
select select "10"
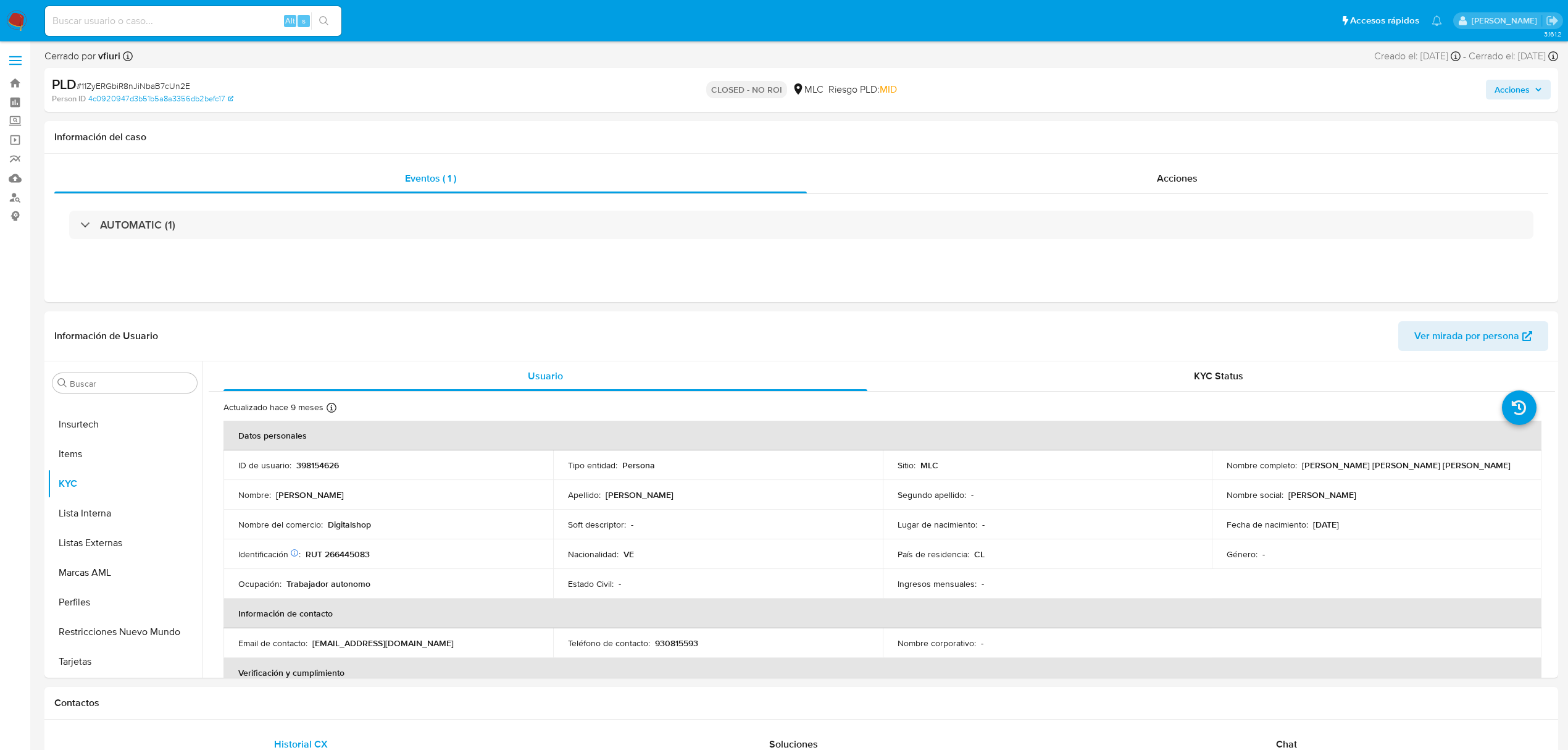
click at [185, 22] on input at bounding box center [192, 20] width 296 height 17
paste input "2281054863"
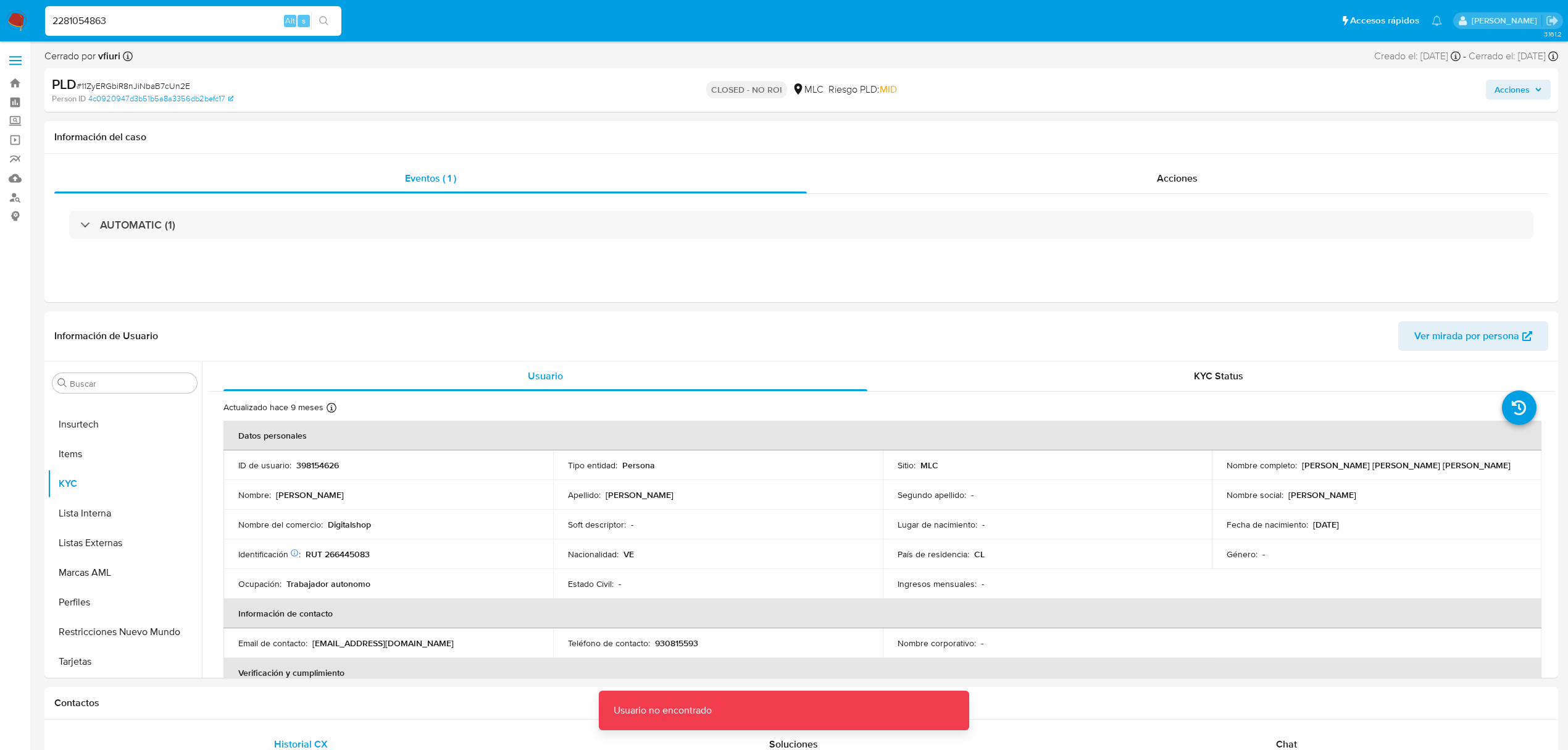
click at [171, 33] on div "2281054863 Alt s" at bounding box center [192, 20] width 296 height 30
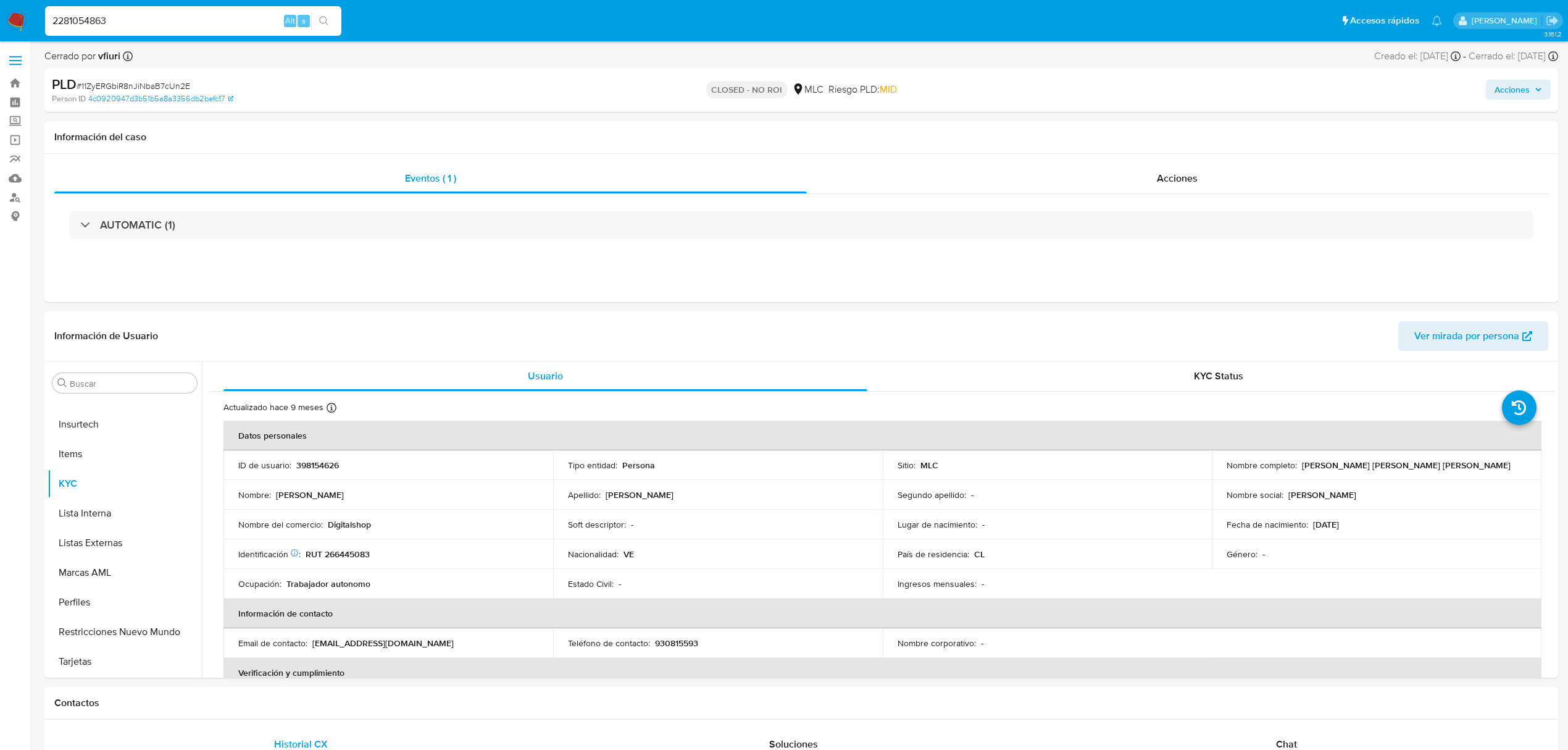
type input "2281054863"
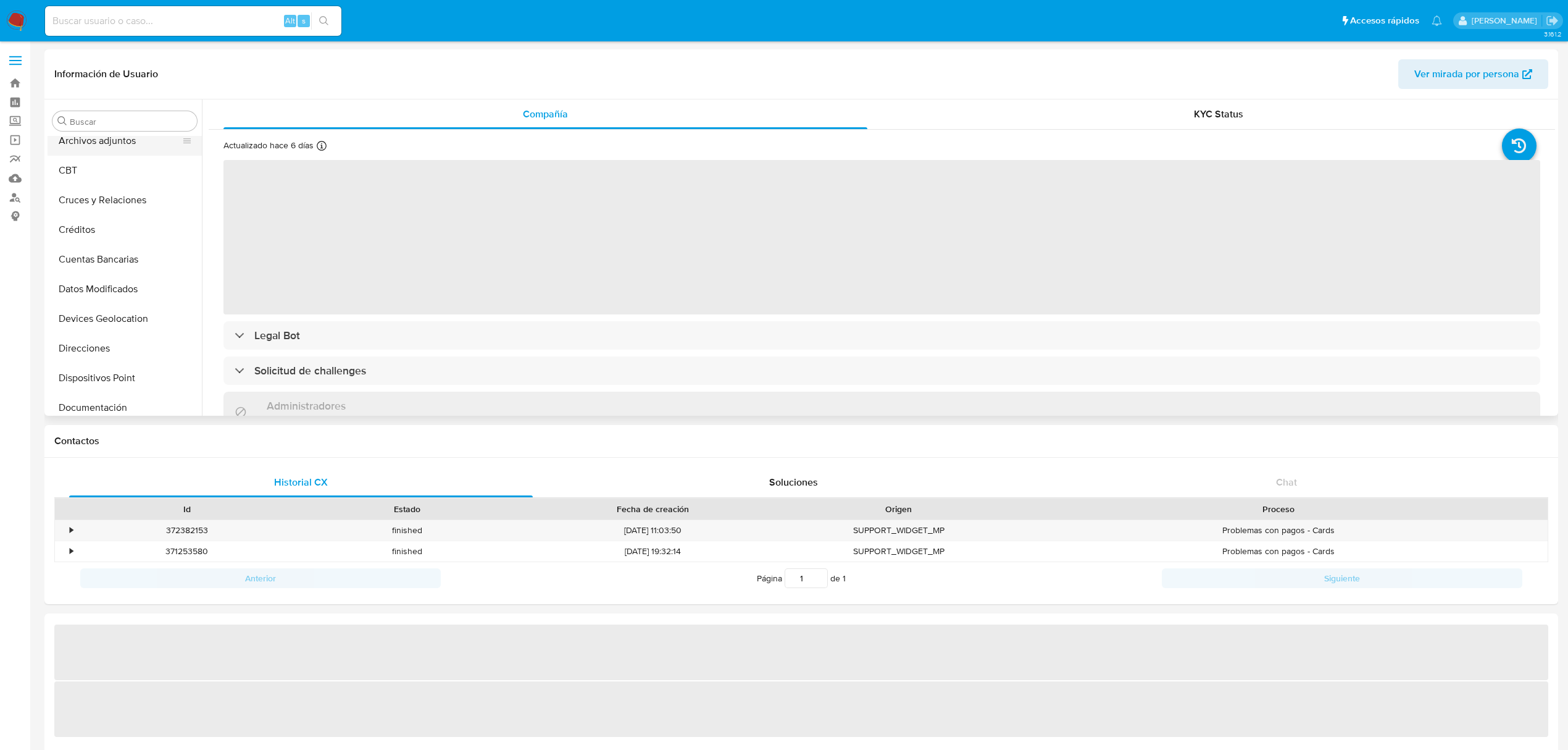
scroll to position [4, 0]
select select "10"
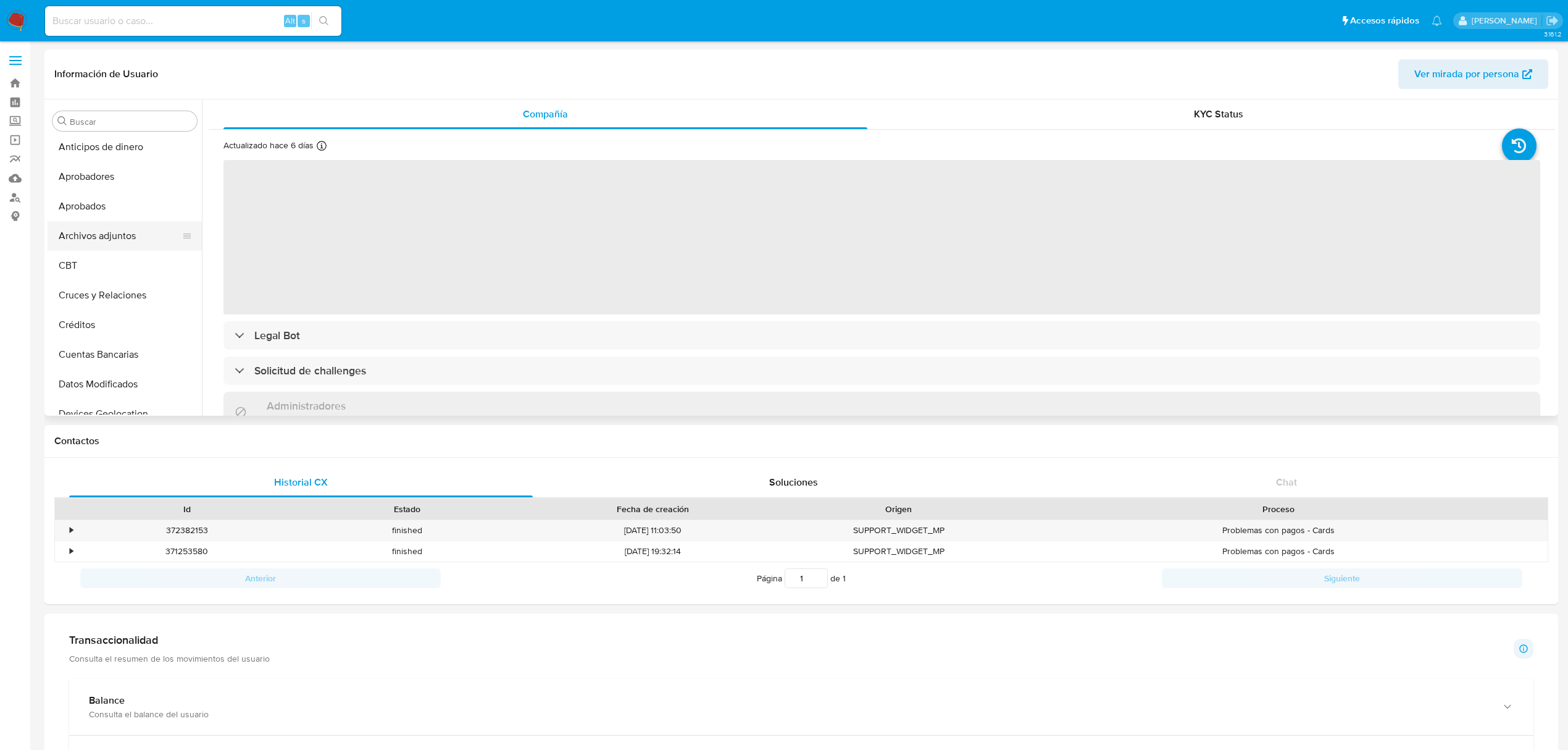
click at [107, 233] on button "Archivos adjuntos" at bounding box center [119, 236] width 145 height 30
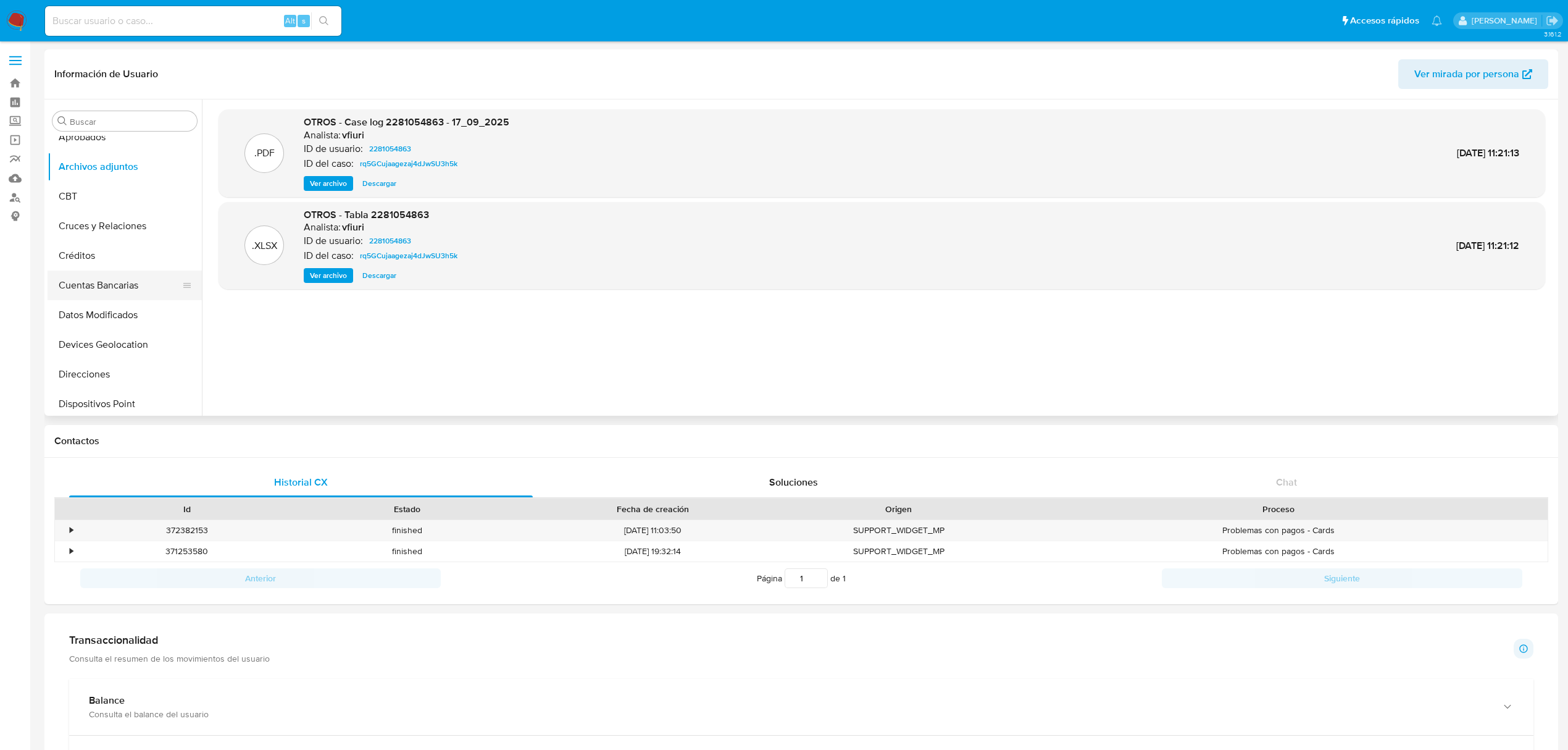
scroll to position [247, 0]
click at [124, 352] on button "Historial Casos" at bounding box center [119, 348] width 145 height 30
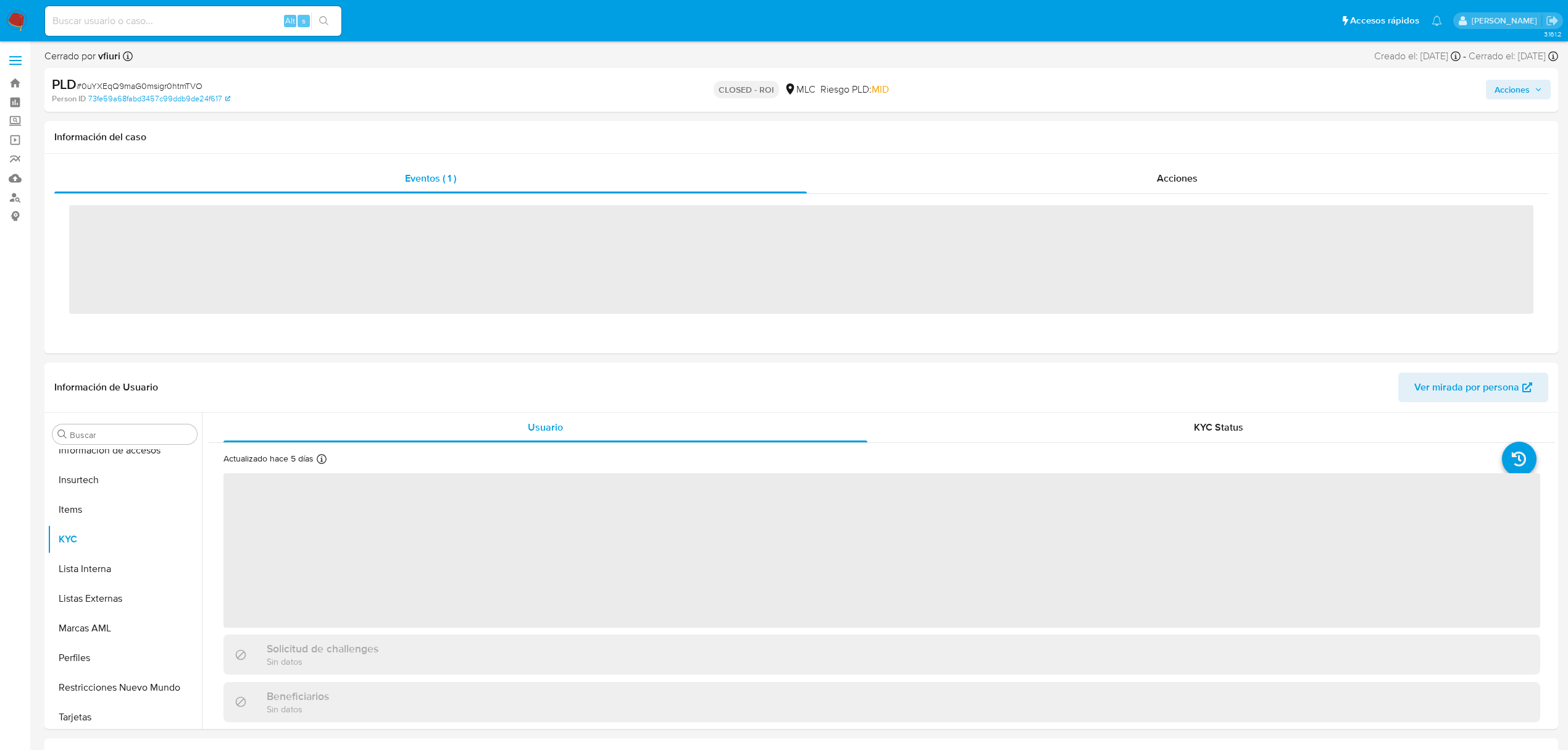
scroll to position [581, 0]
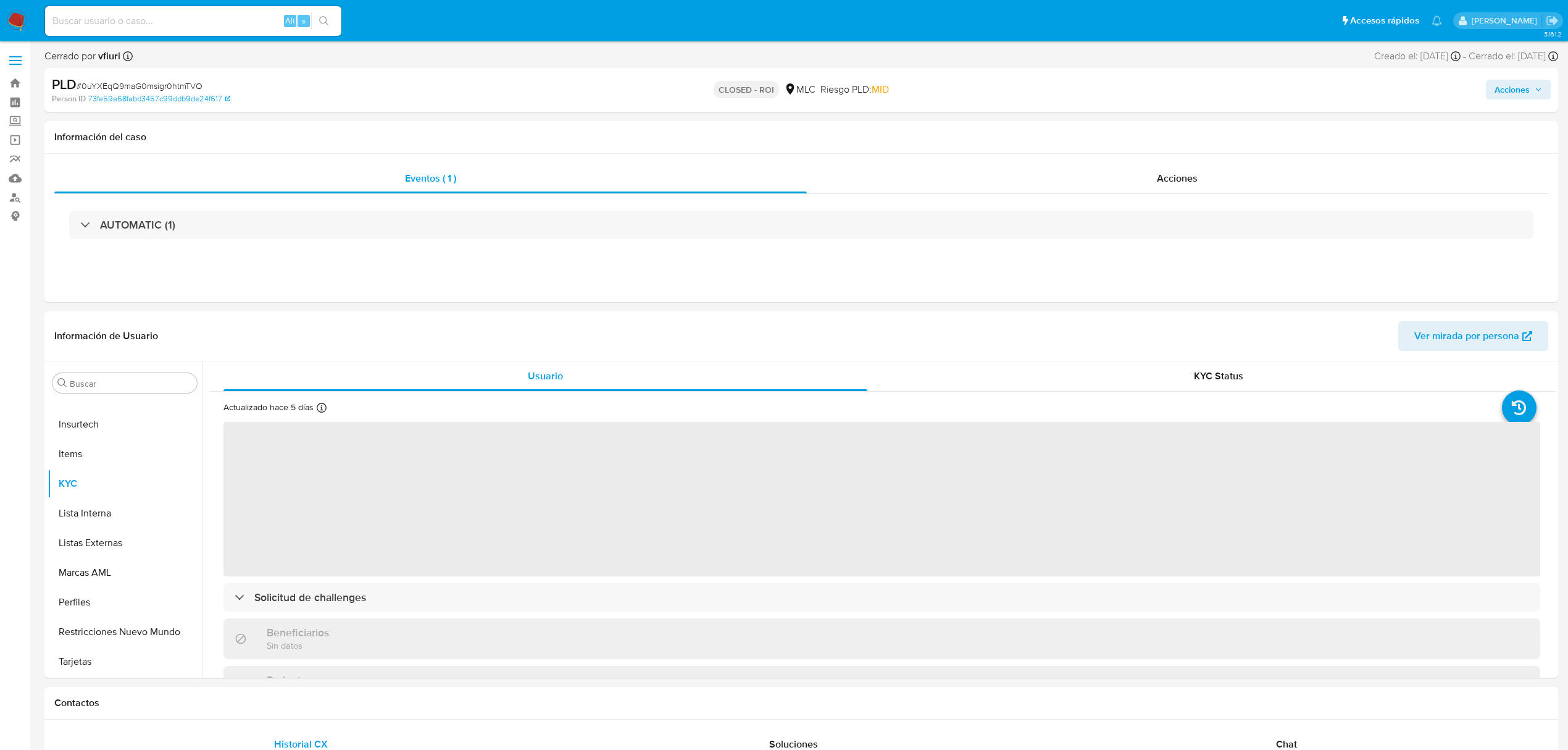
select select "10"
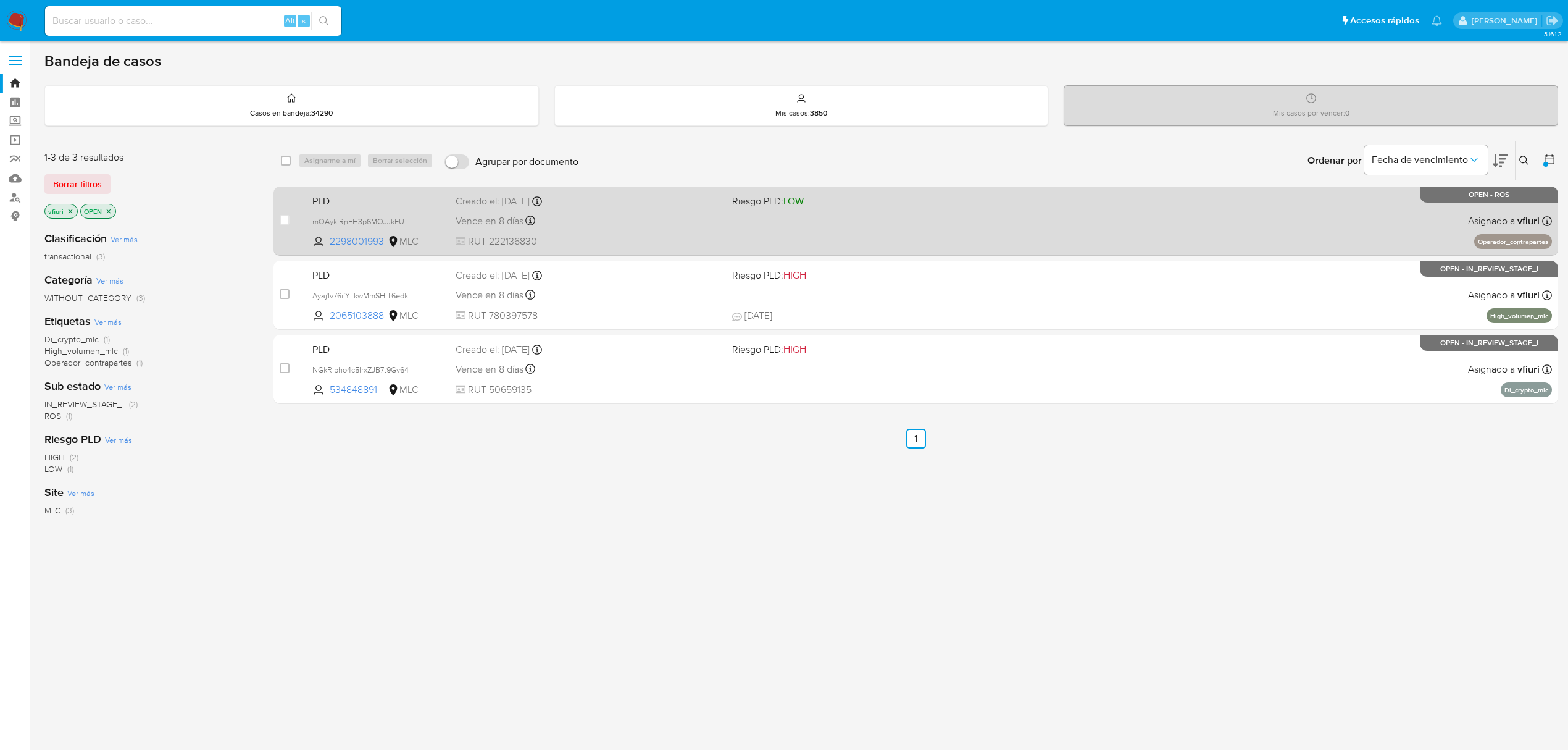
click at [835, 233] on div "PLD mOAykiRnFH3p6MOJJkEUcHez 2298001993 MLC Riesgo PLD: LOW Creado el: [DATE] C…" at bounding box center [930, 221] width 1245 height 62
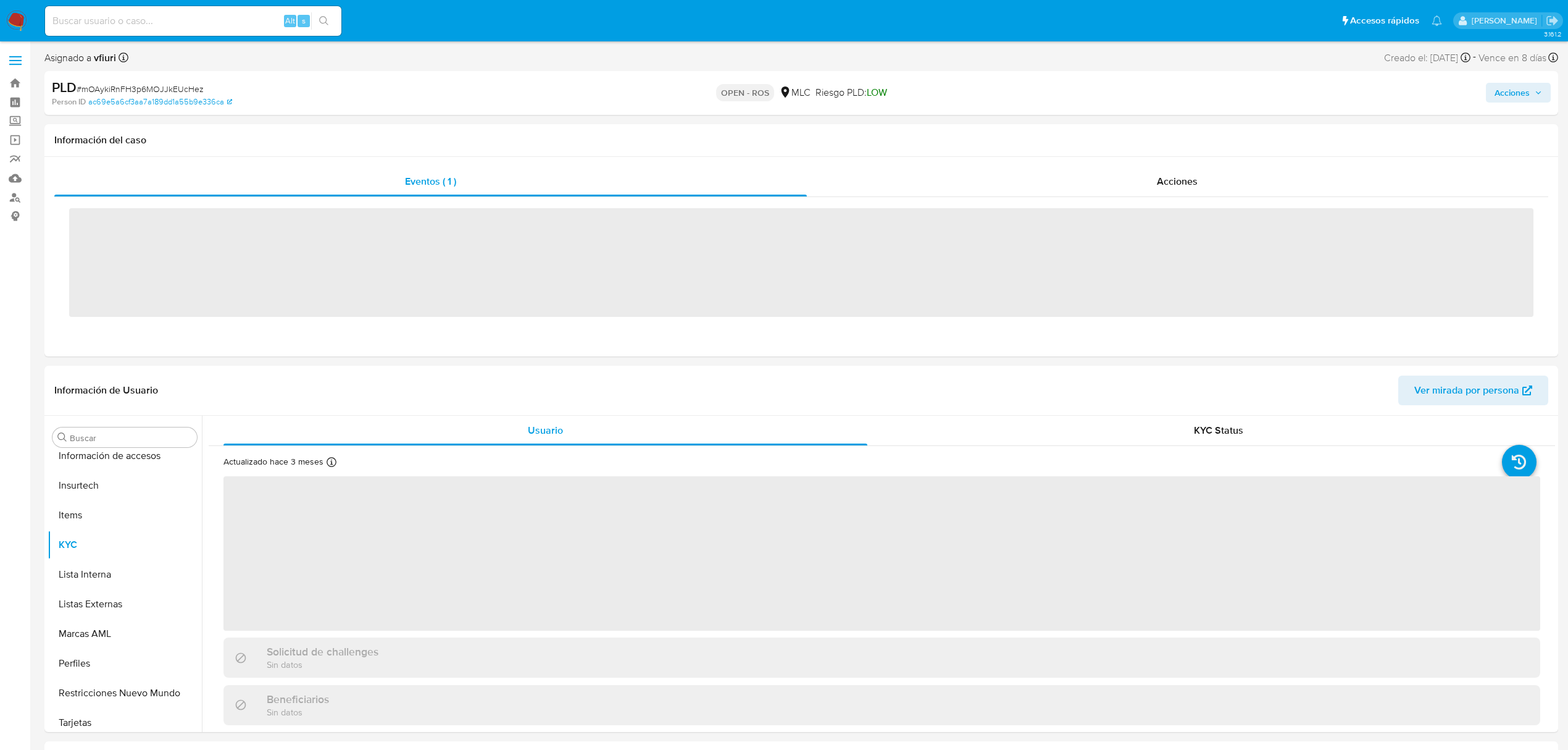
scroll to position [581, 0]
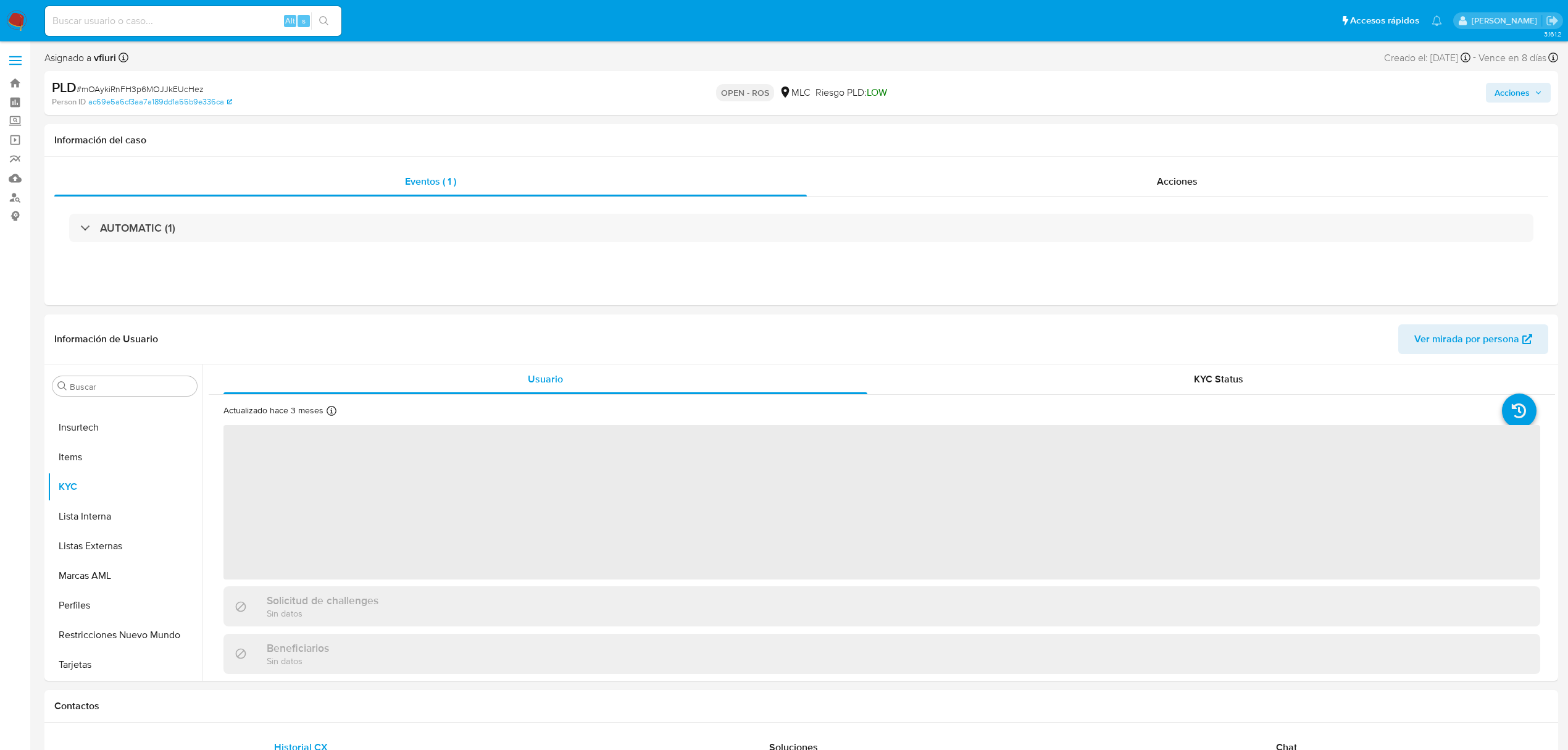
select select "10"
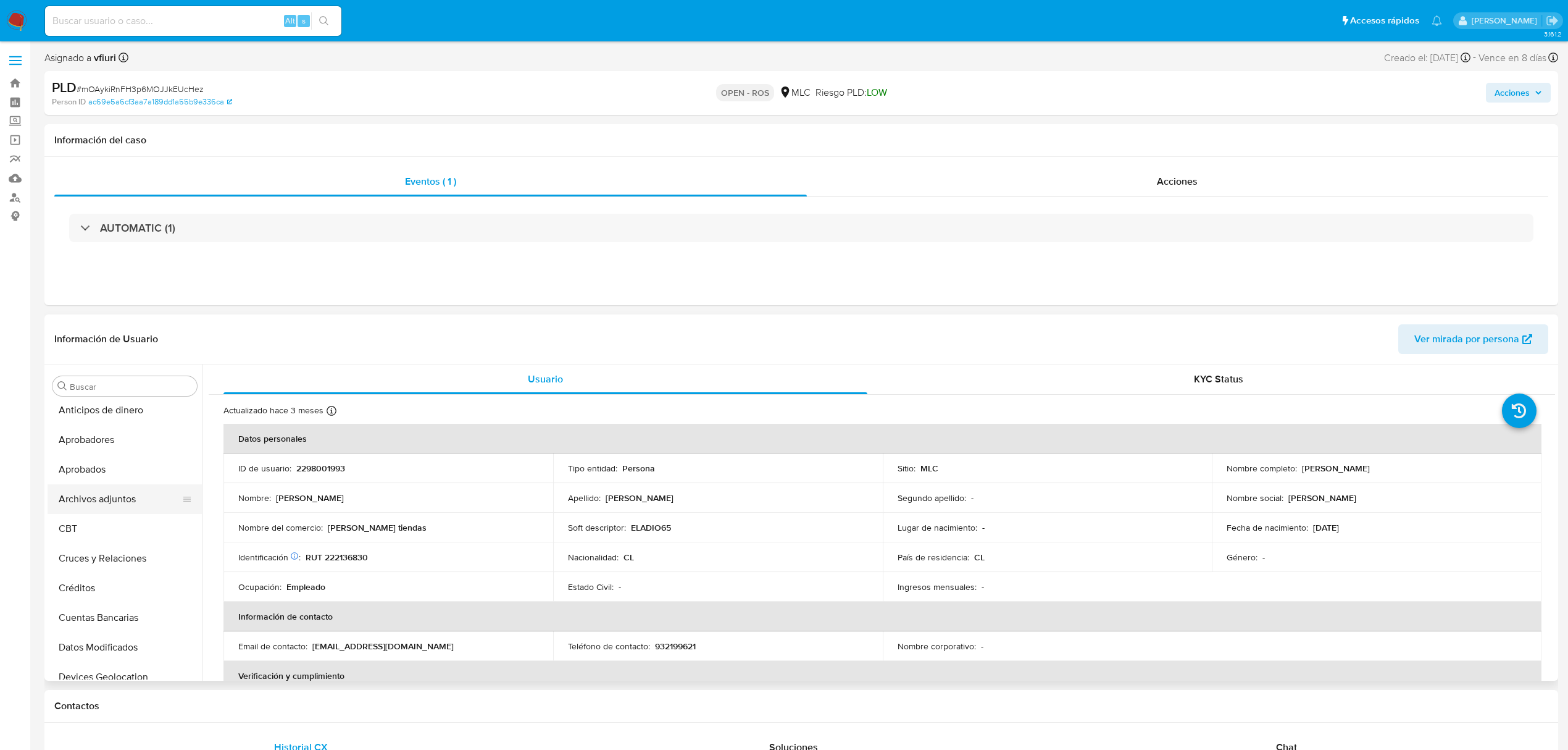
scroll to position [0, 0]
click at [100, 500] on button "Archivos adjuntos" at bounding box center [119, 504] width 145 height 30
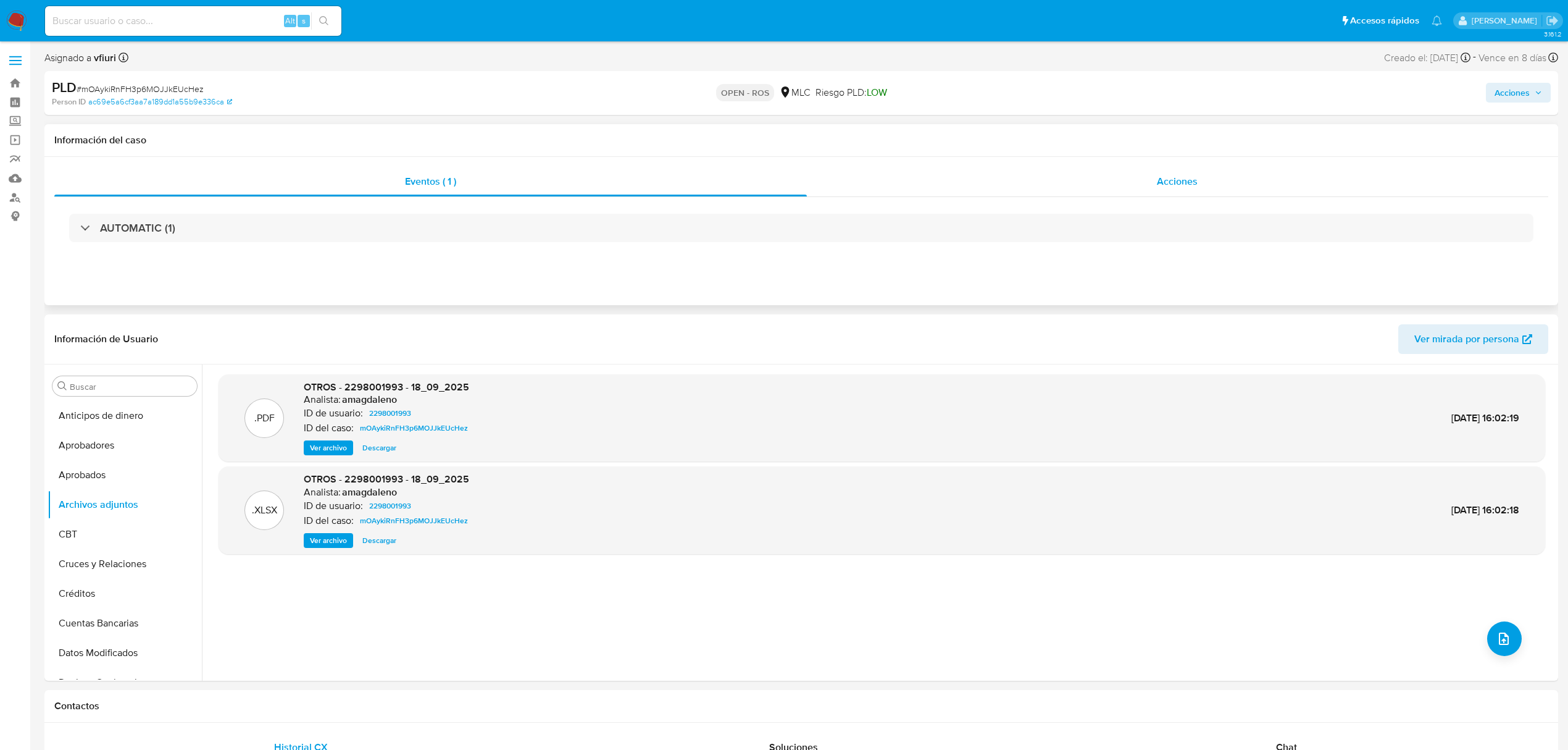
click at [1189, 177] on span "Acciones" at bounding box center [1178, 181] width 41 height 15
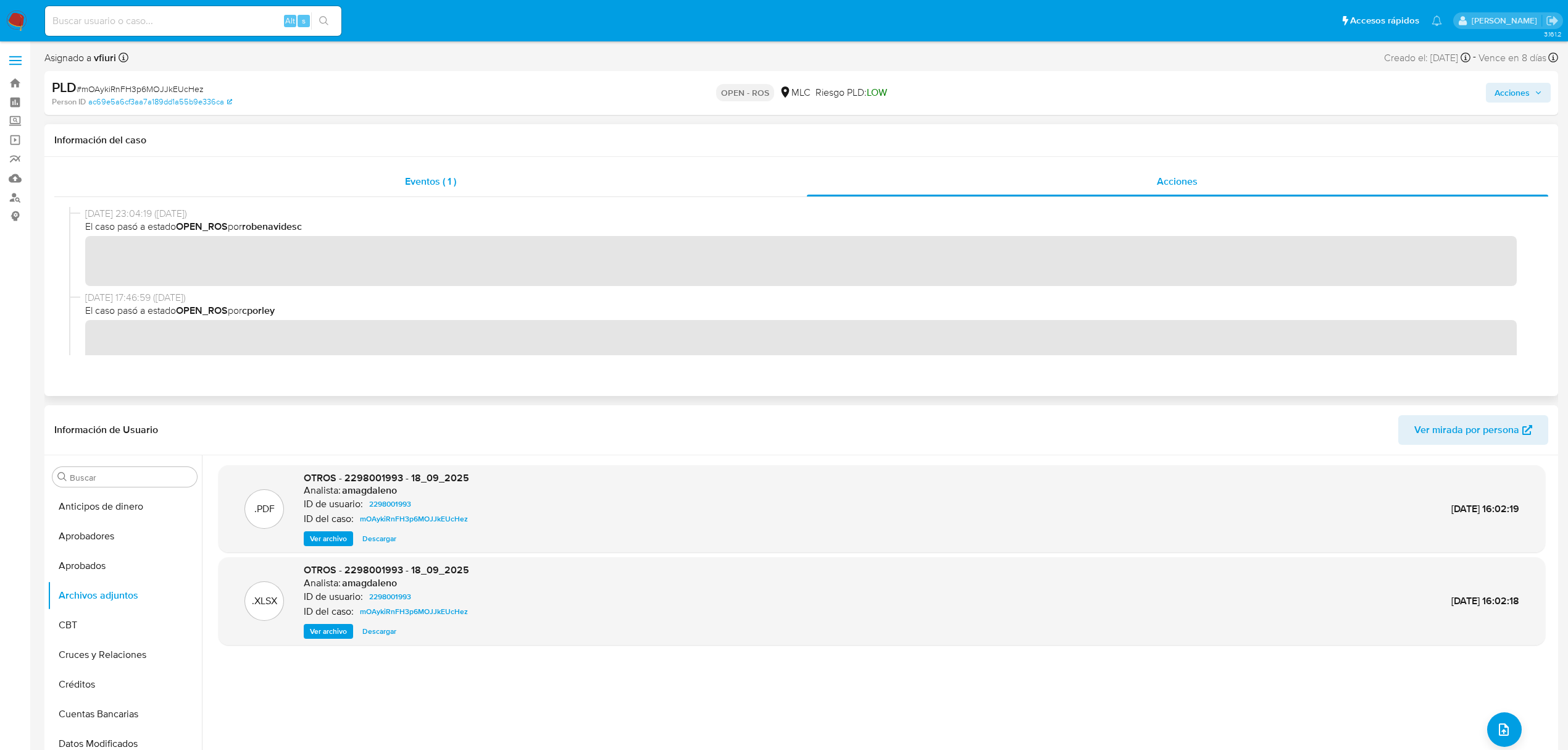
click at [400, 190] on div "Eventos ( 1 )" at bounding box center [430, 182] width 752 height 30
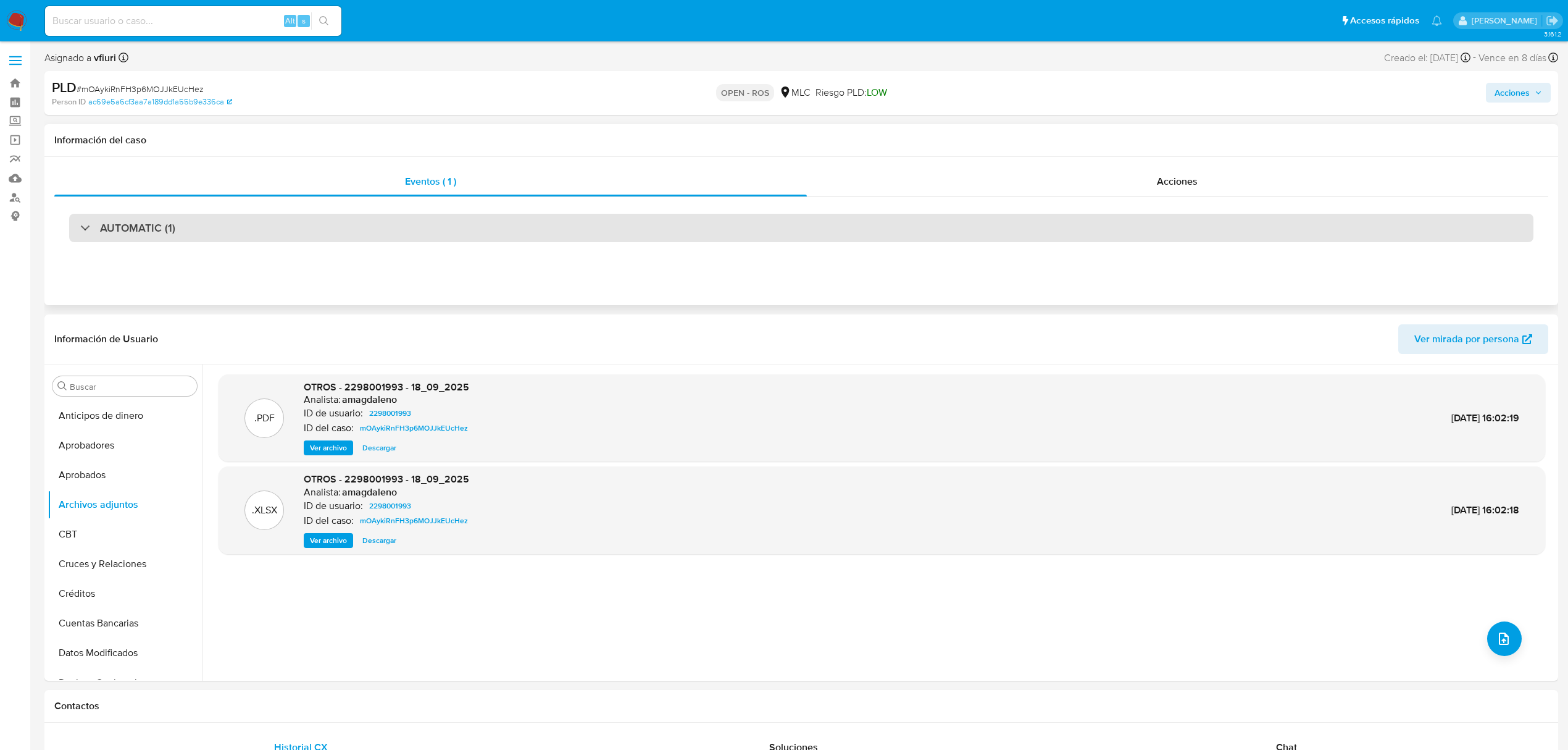
click at [302, 235] on div "AUTOMATIC (1)" at bounding box center [801, 227] width 1465 height 28
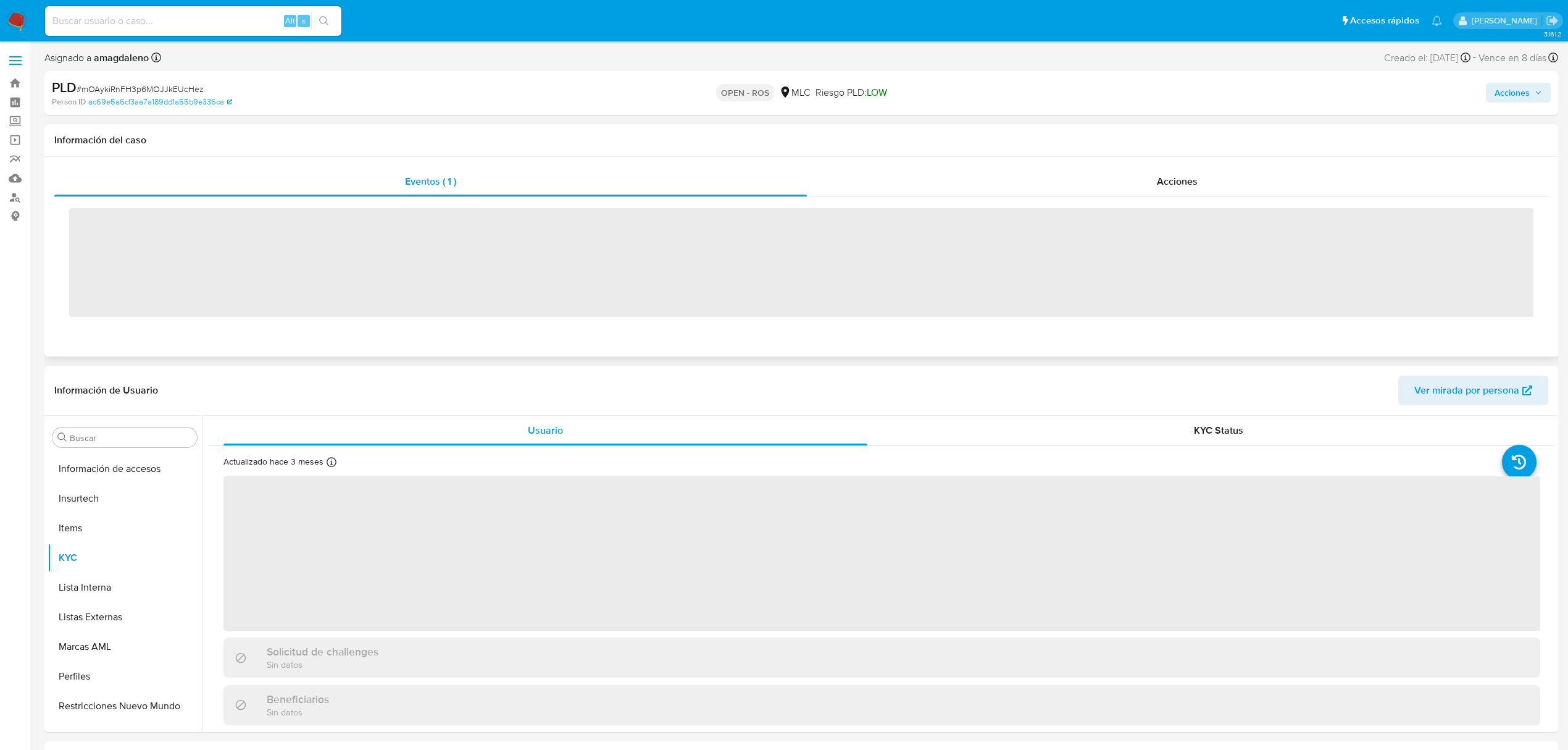
scroll to position [581, 0]
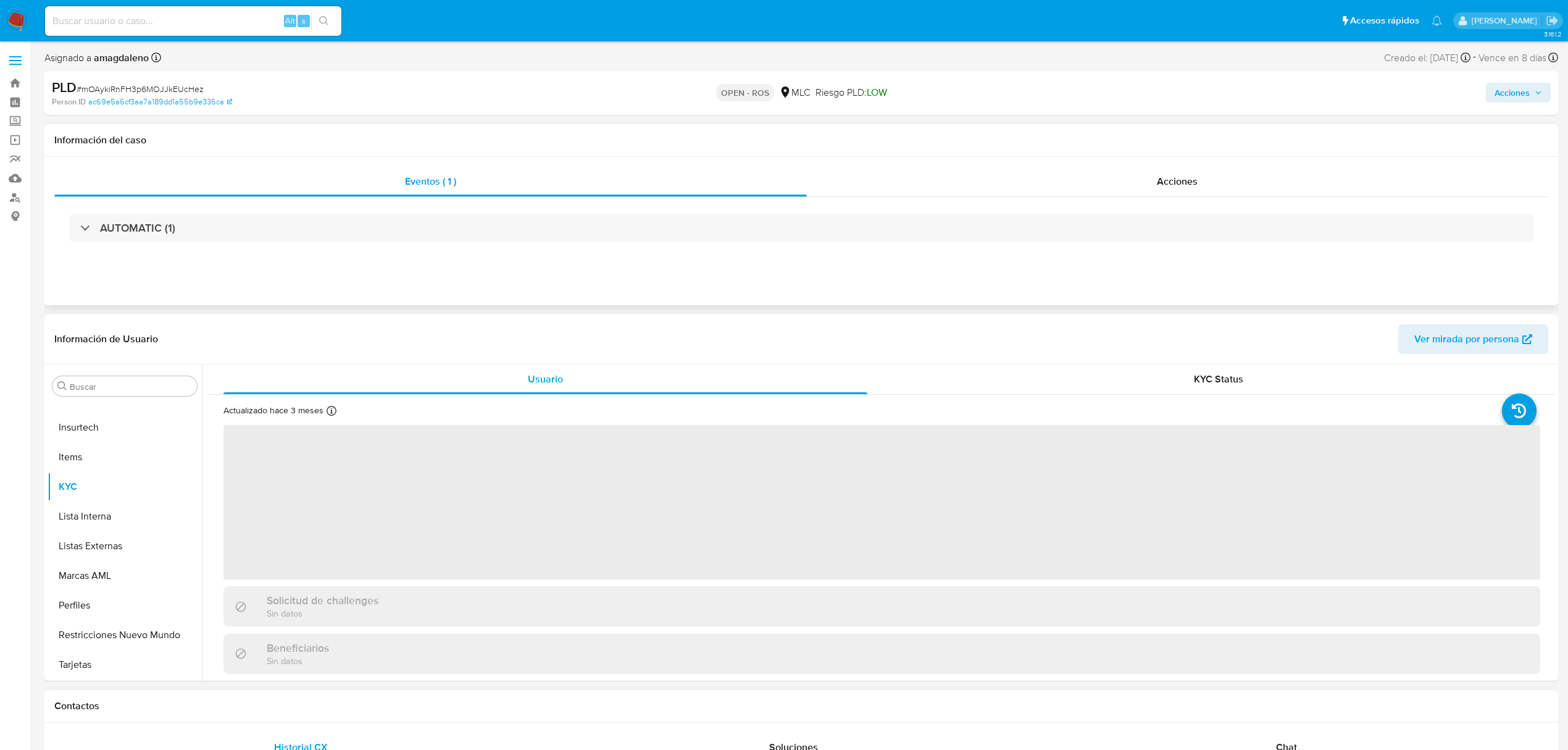
select select "10"
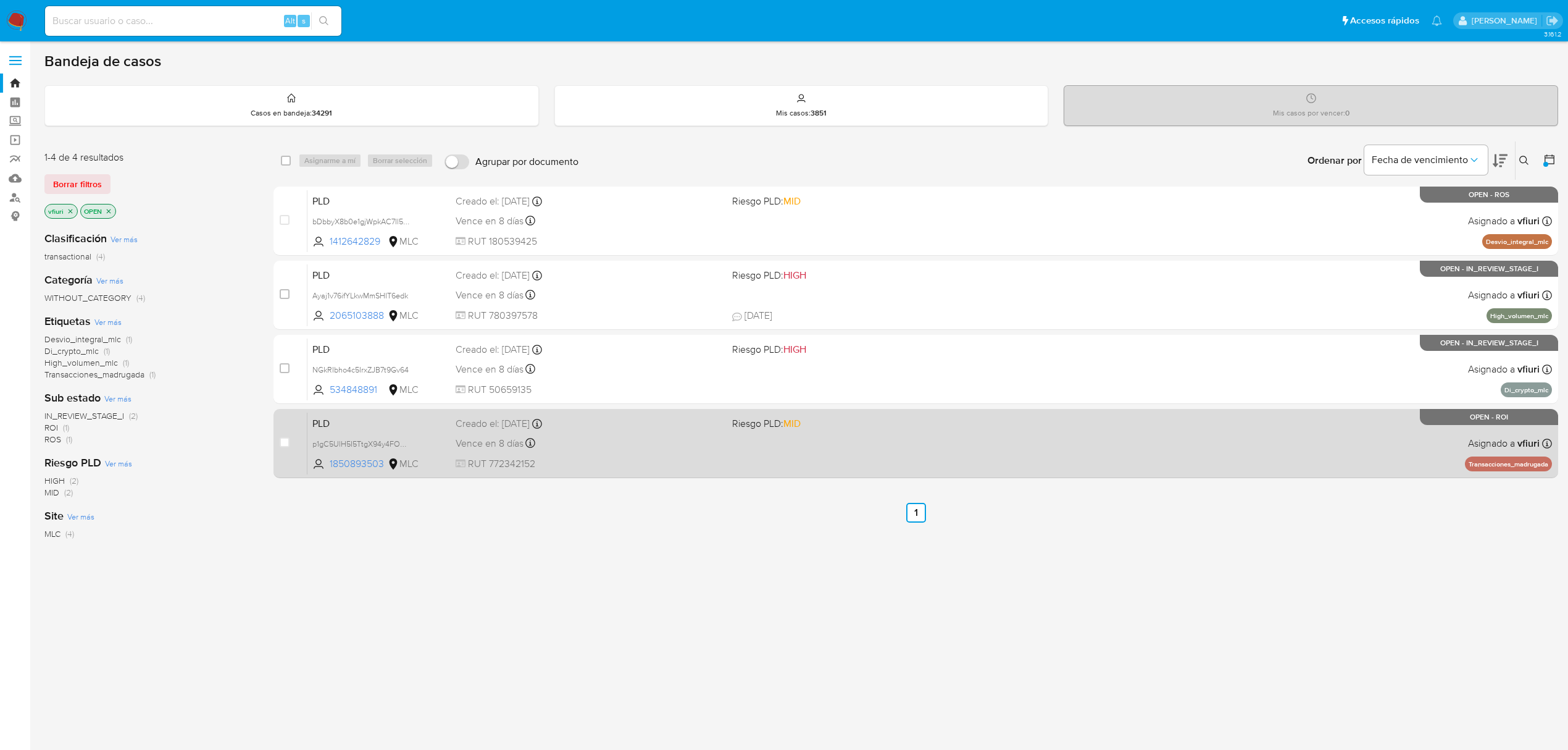
click at [636, 449] on div "Vence en 8 días Vence el [DATE] 16:05:57" at bounding box center [588, 443] width 267 height 17
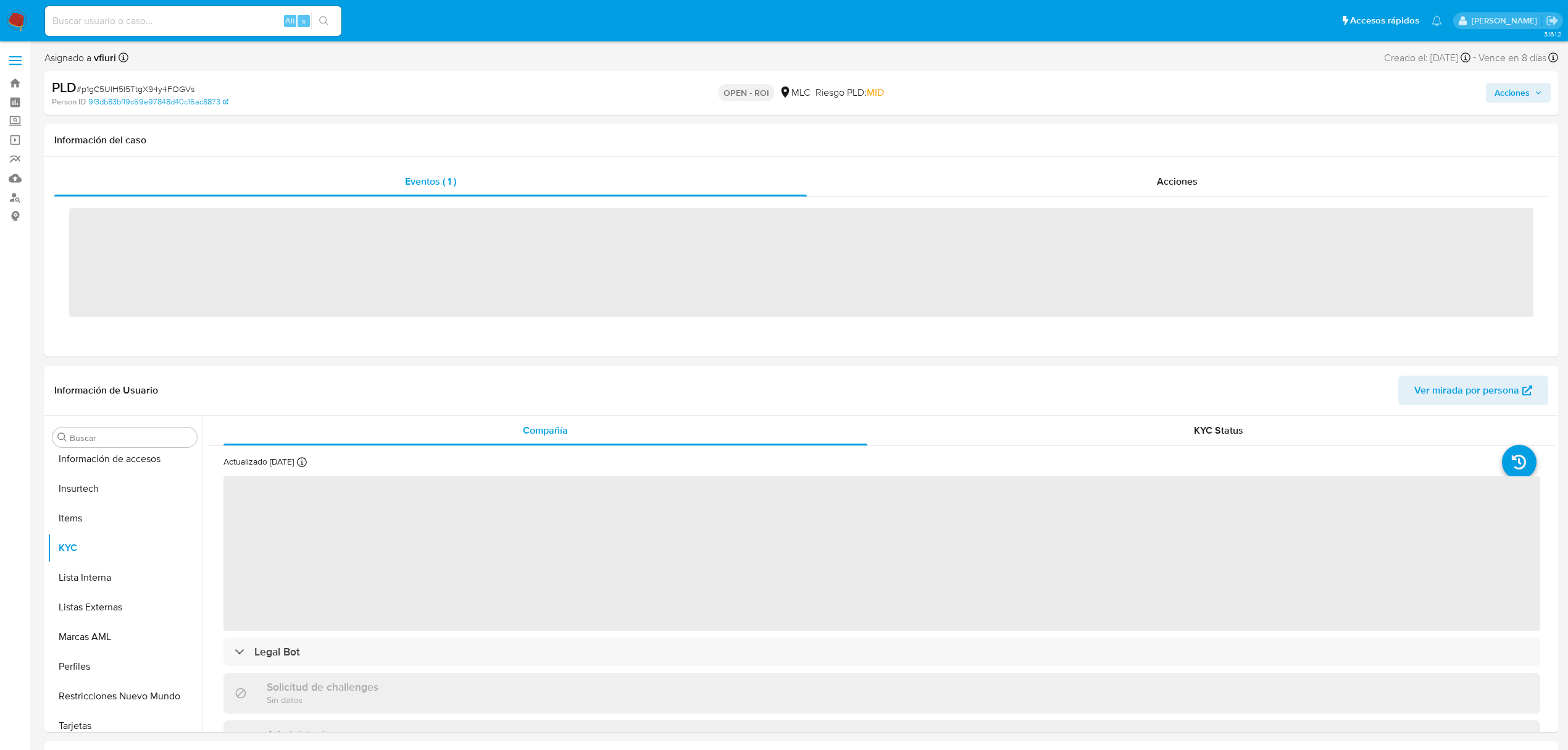
scroll to position [581, 0]
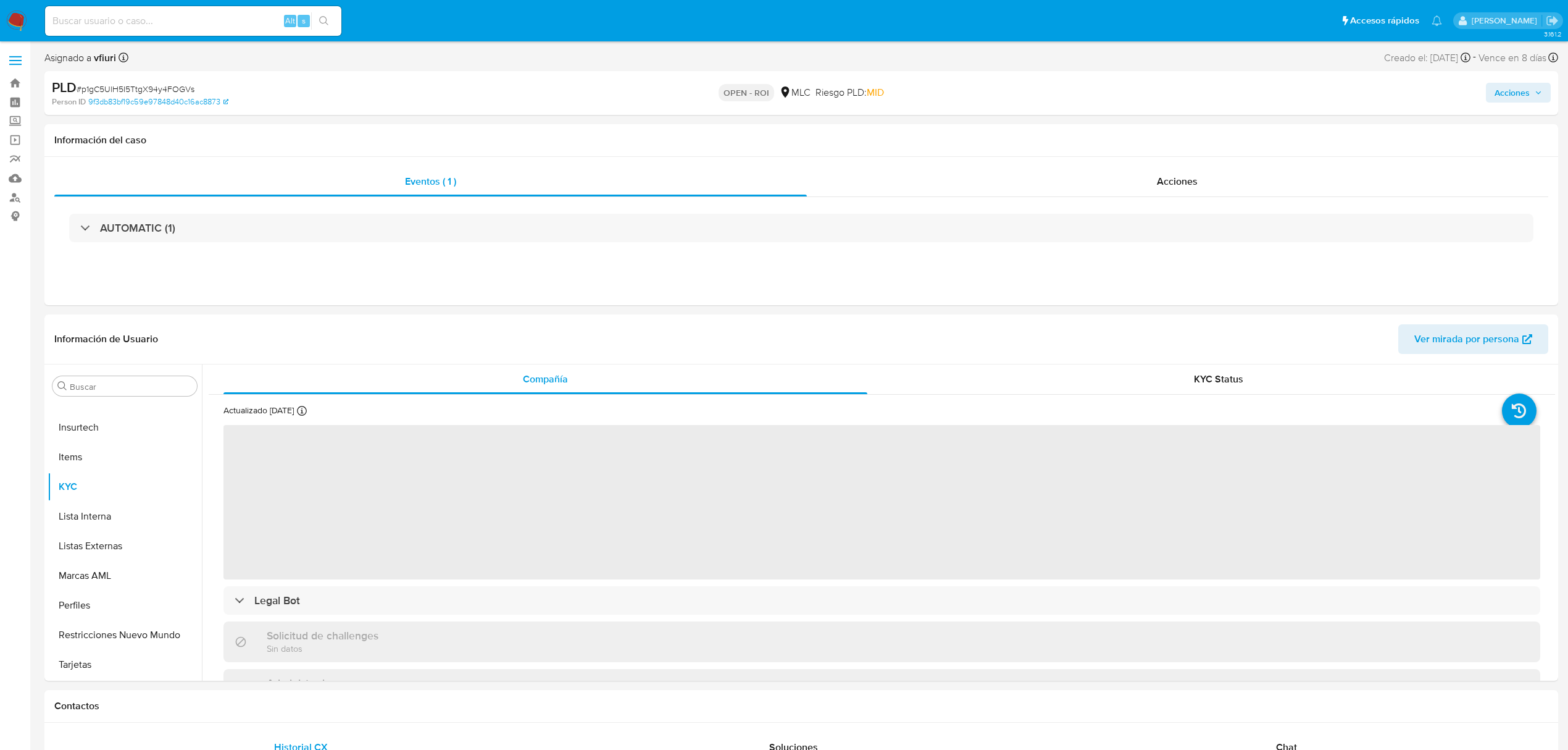
select select "10"
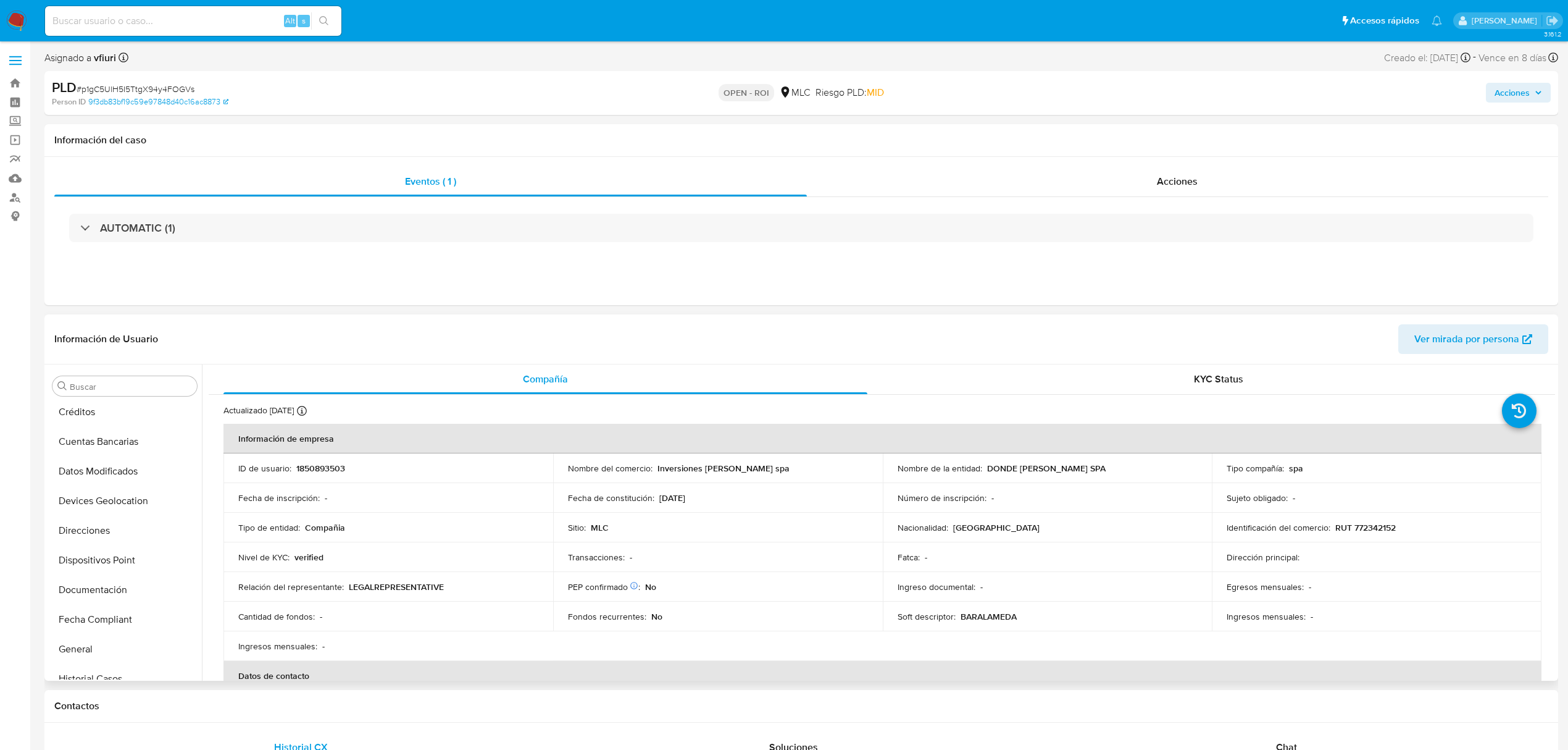
scroll to position [169, 0]
click at [109, 607] on button "Documentación" at bounding box center [119, 602] width 145 height 30
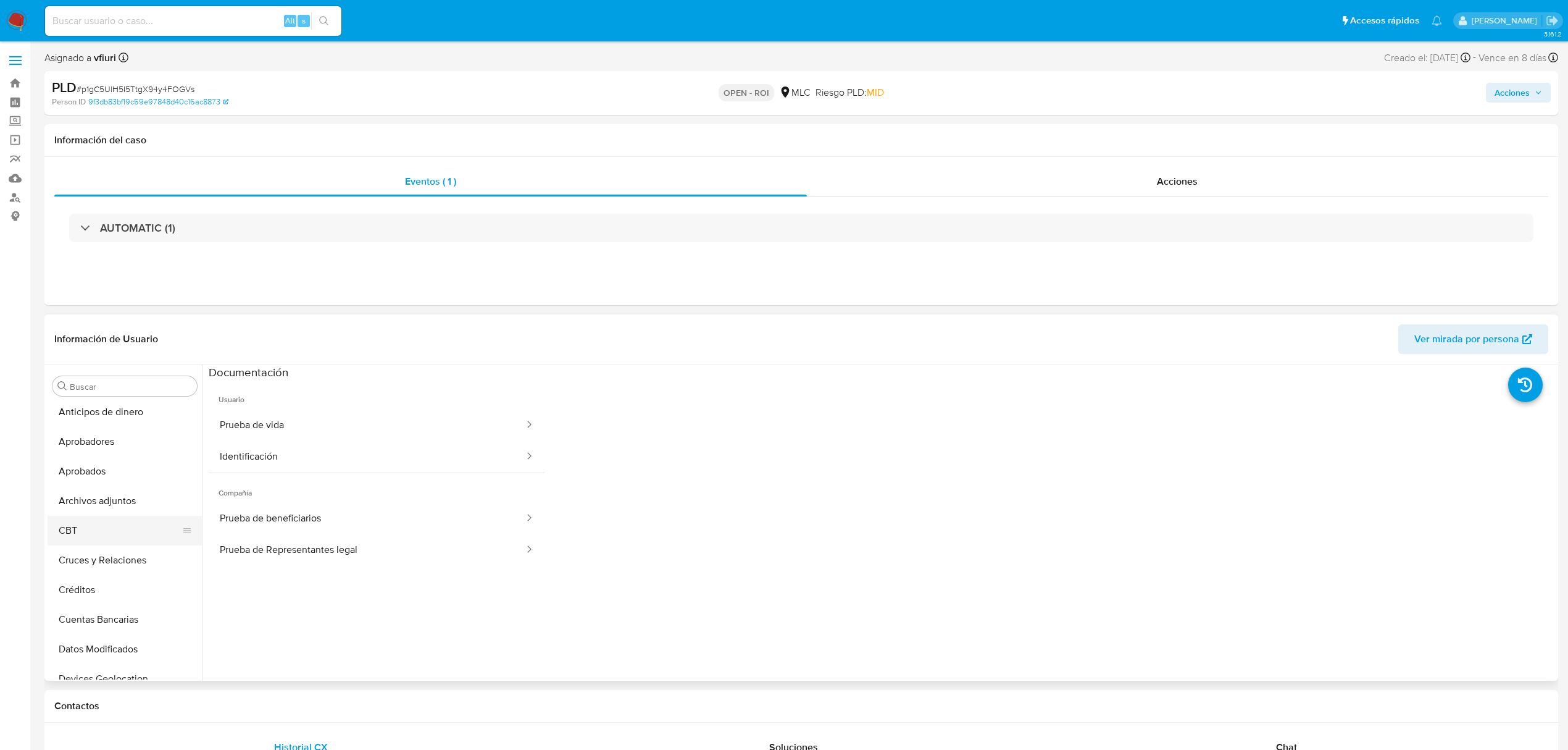
scroll to position [0, 0]
click at [101, 503] on button "Archivos adjuntos" at bounding box center [119, 504] width 145 height 30
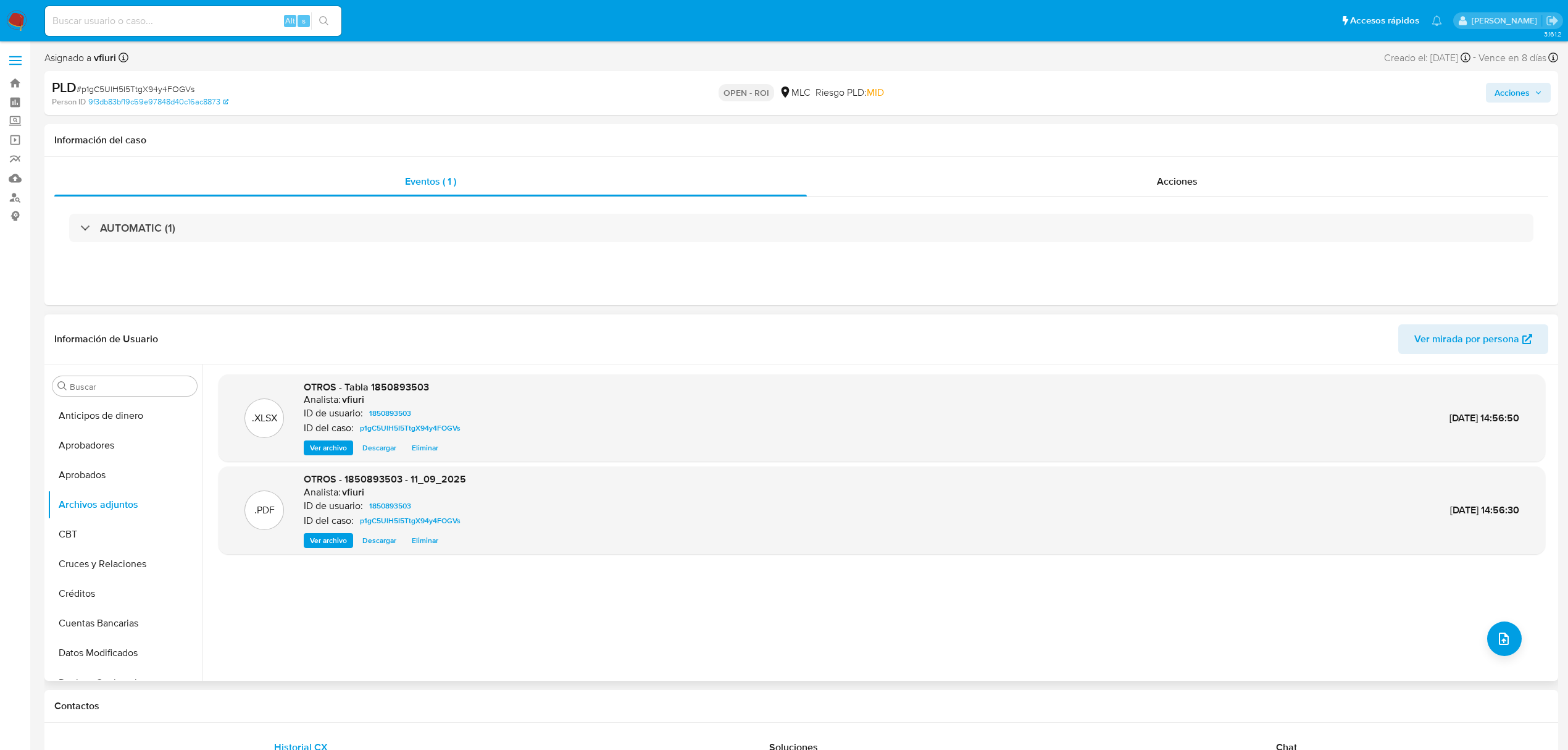
click at [318, 453] on span "Ver archivo" at bounding box center [328, 448] width 37 height 13
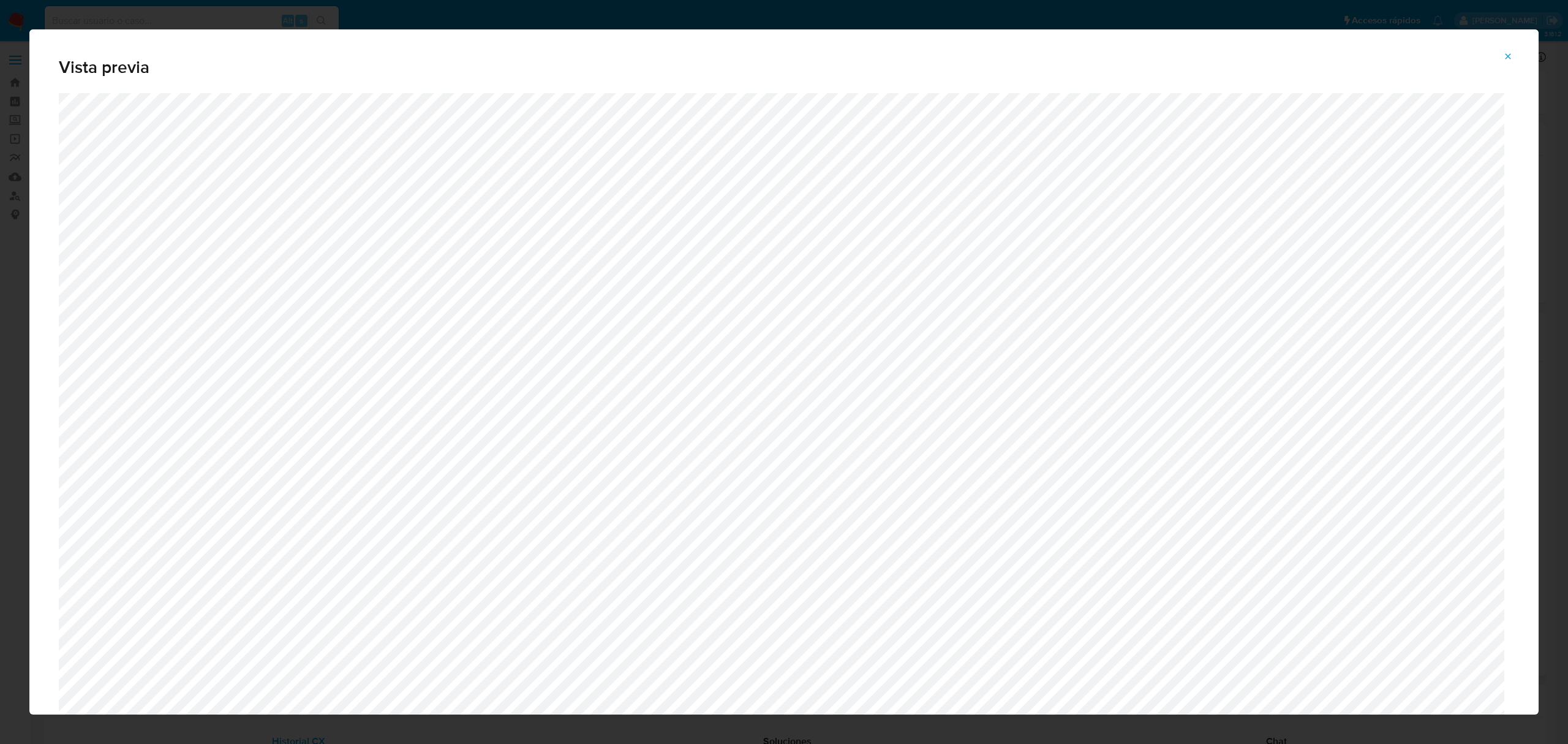
click at [1505, 54] on icon "Attachment preview" at bounding box center [1508, 56] width 6 height 6
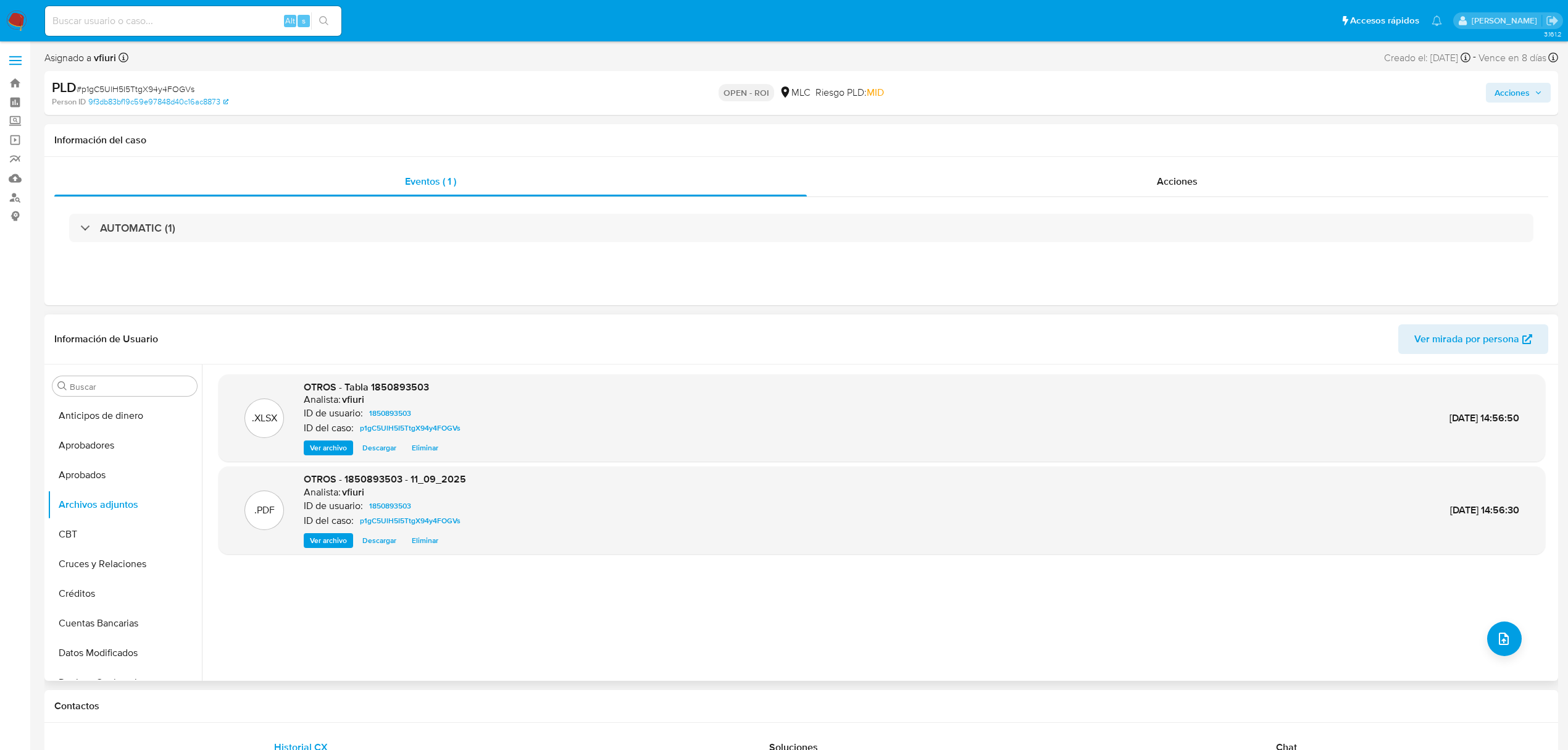
click at [323, 444] on span "Ver archivo" at bounding box center [328, 448] width 37 height 13
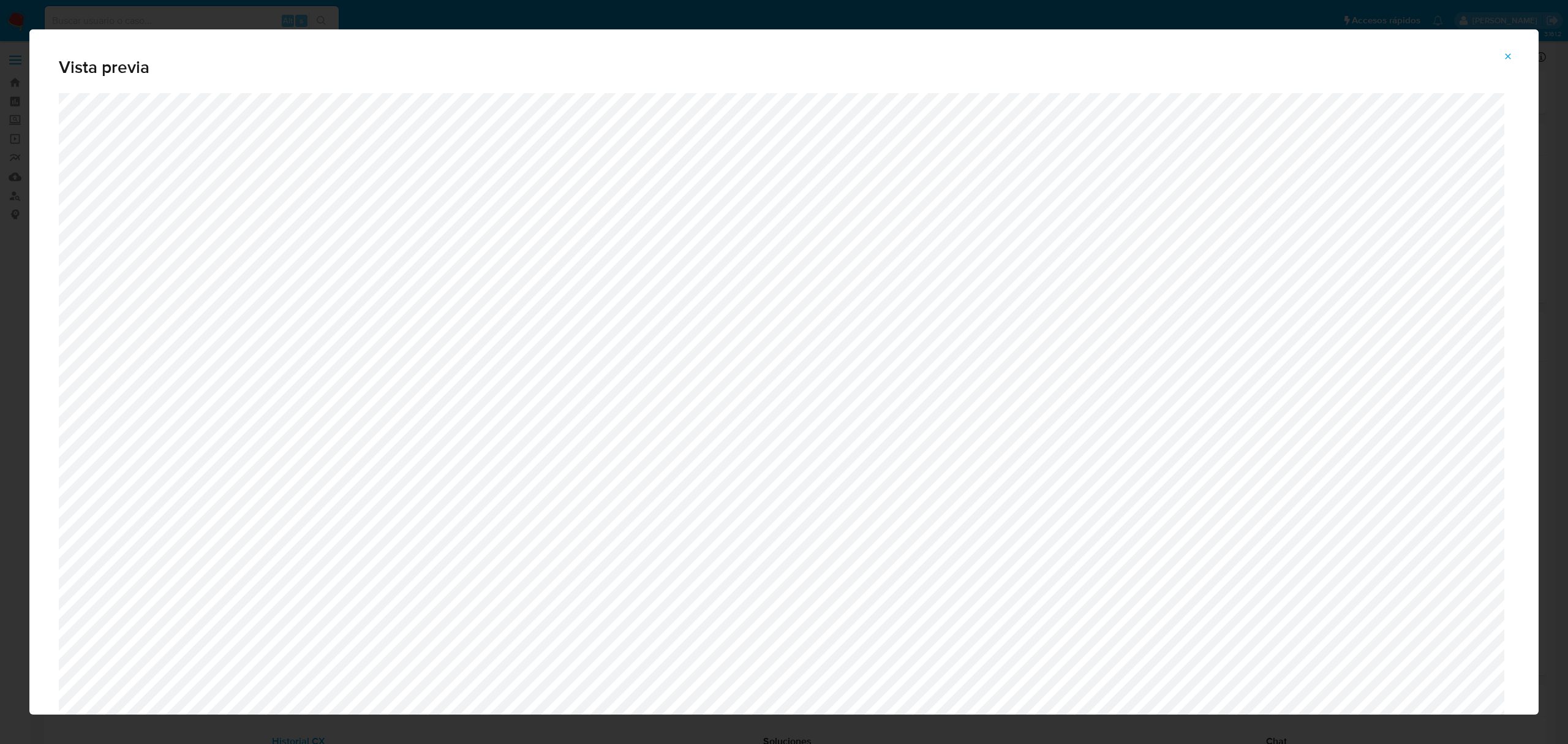
click at [1508, 59] on icon "Attachment preview" at bounding box center [1508, 56] width 10 height 10
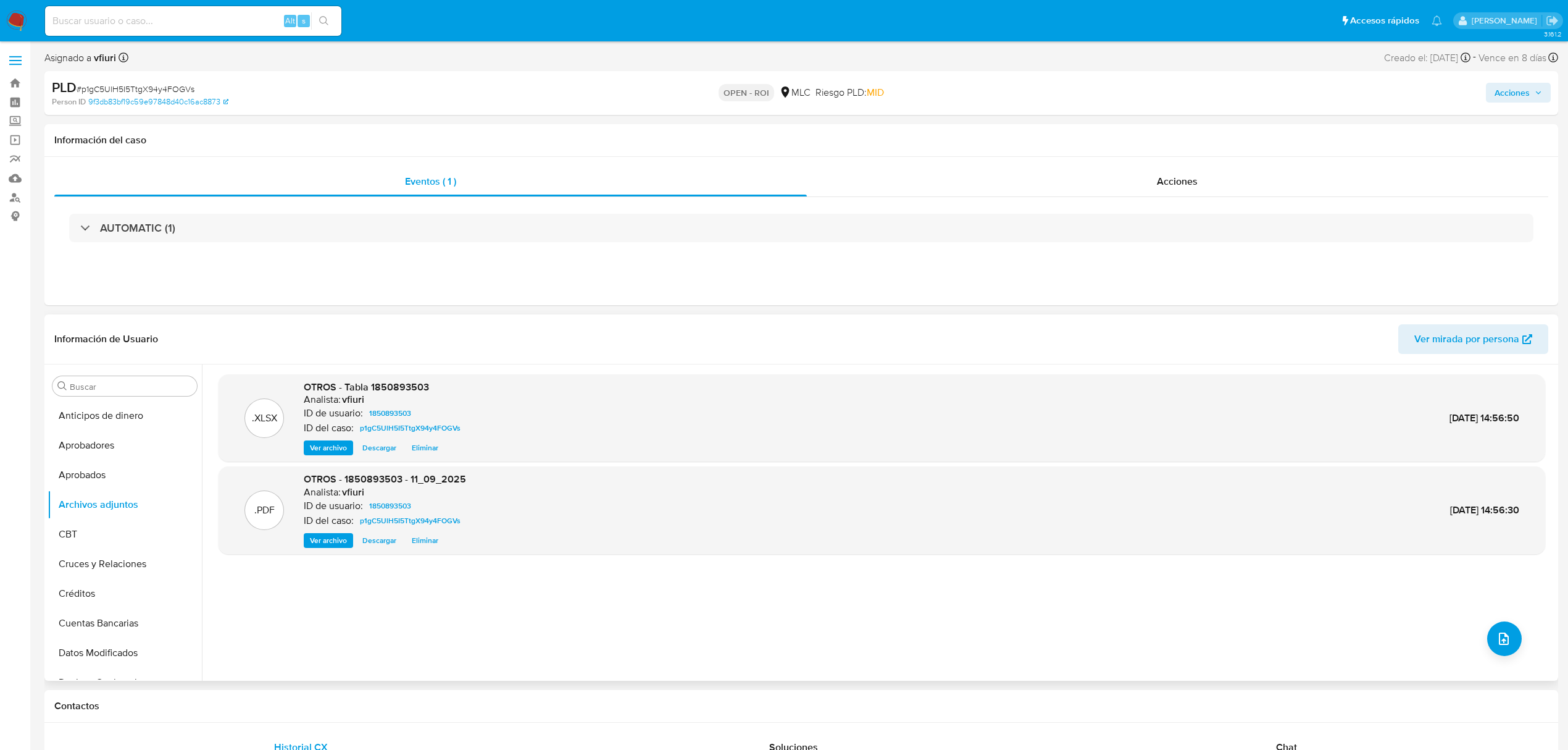
click at [336, 542] on span "Ver archivo" at bounding box center [328, 540] width 37 height 13
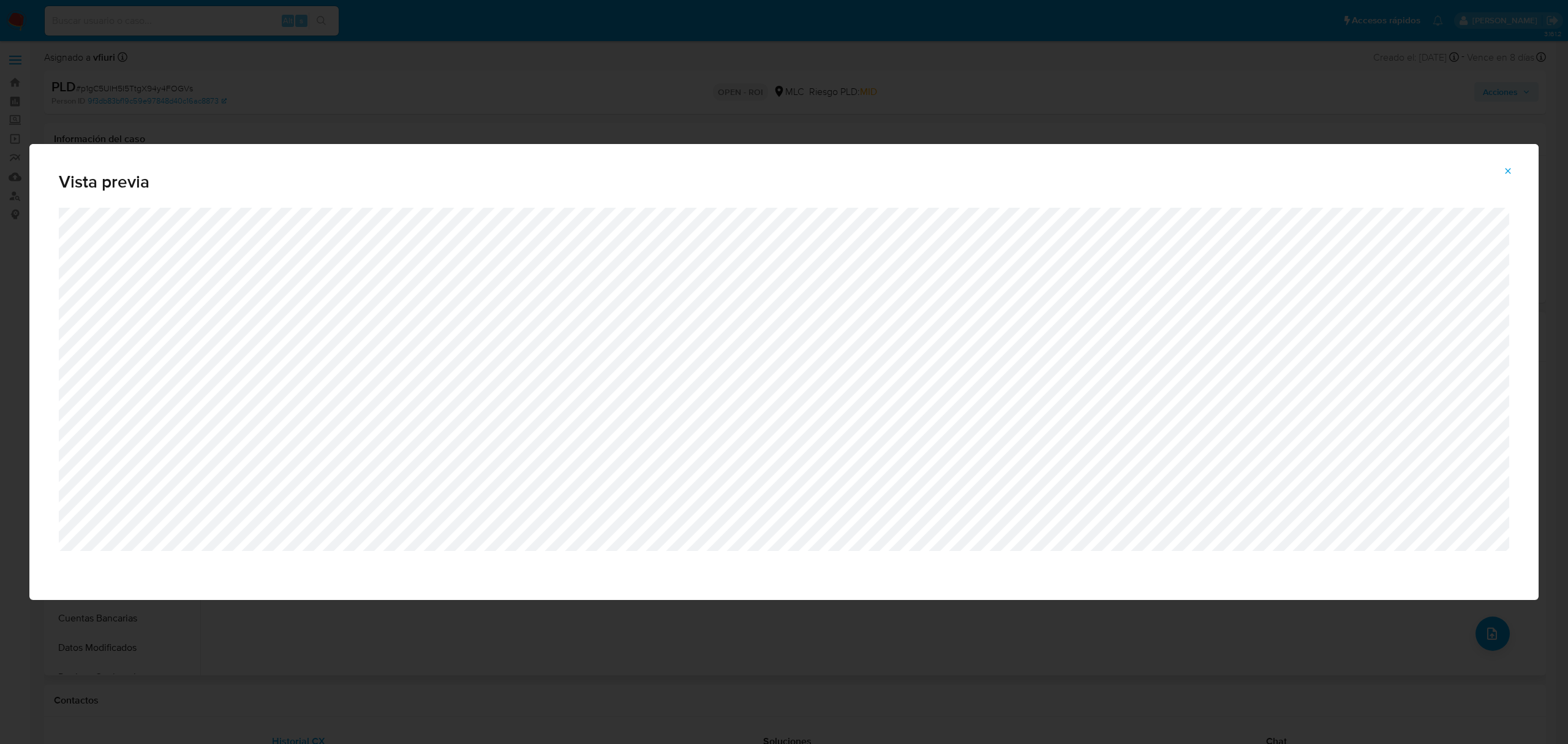
click at [1503, 172] on icon "Attachment preview" at bounding box center [1508, 171] width 10 height 10
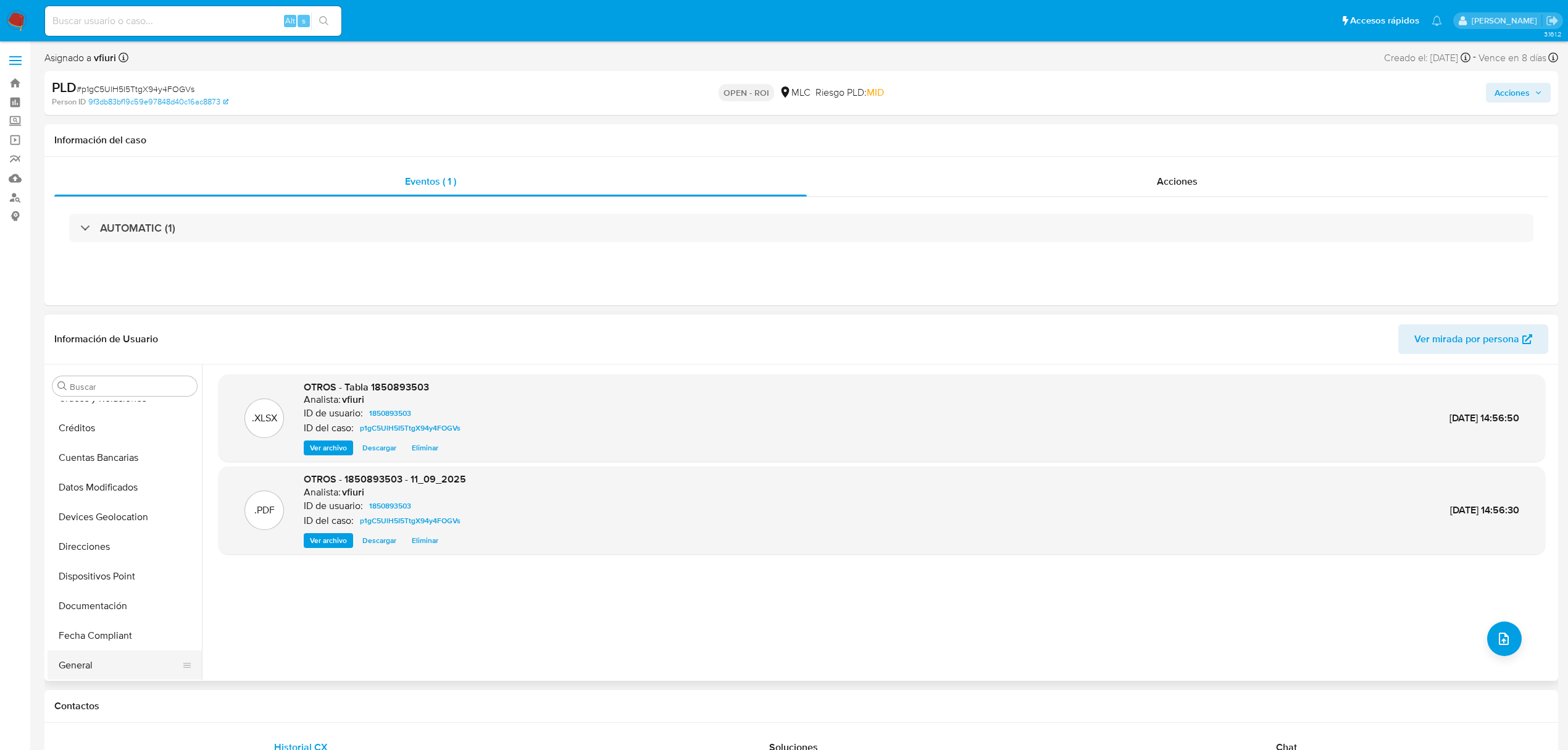
scroll to position [329, 0]
click at [83, 499] on button "General" at bounding box center [119, 501] width 145 height 30
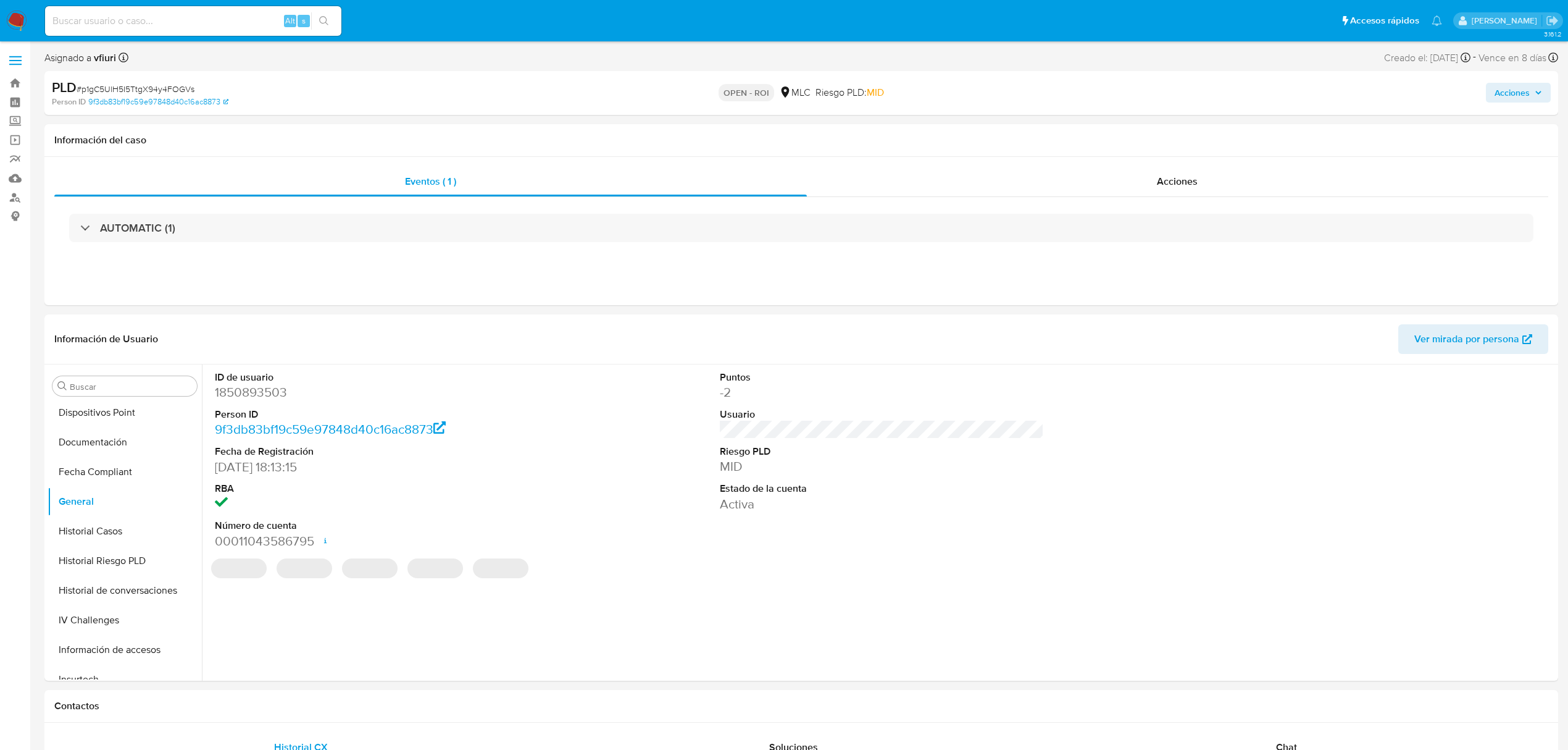
click at [282, 399] on dd "1850893503" at bounding box center [377, 392] width 324 height 17
click at [281, 399] on dd "1850893503" at bounding box center [377, 392] width 324 height 17
copy dd "1850893503"
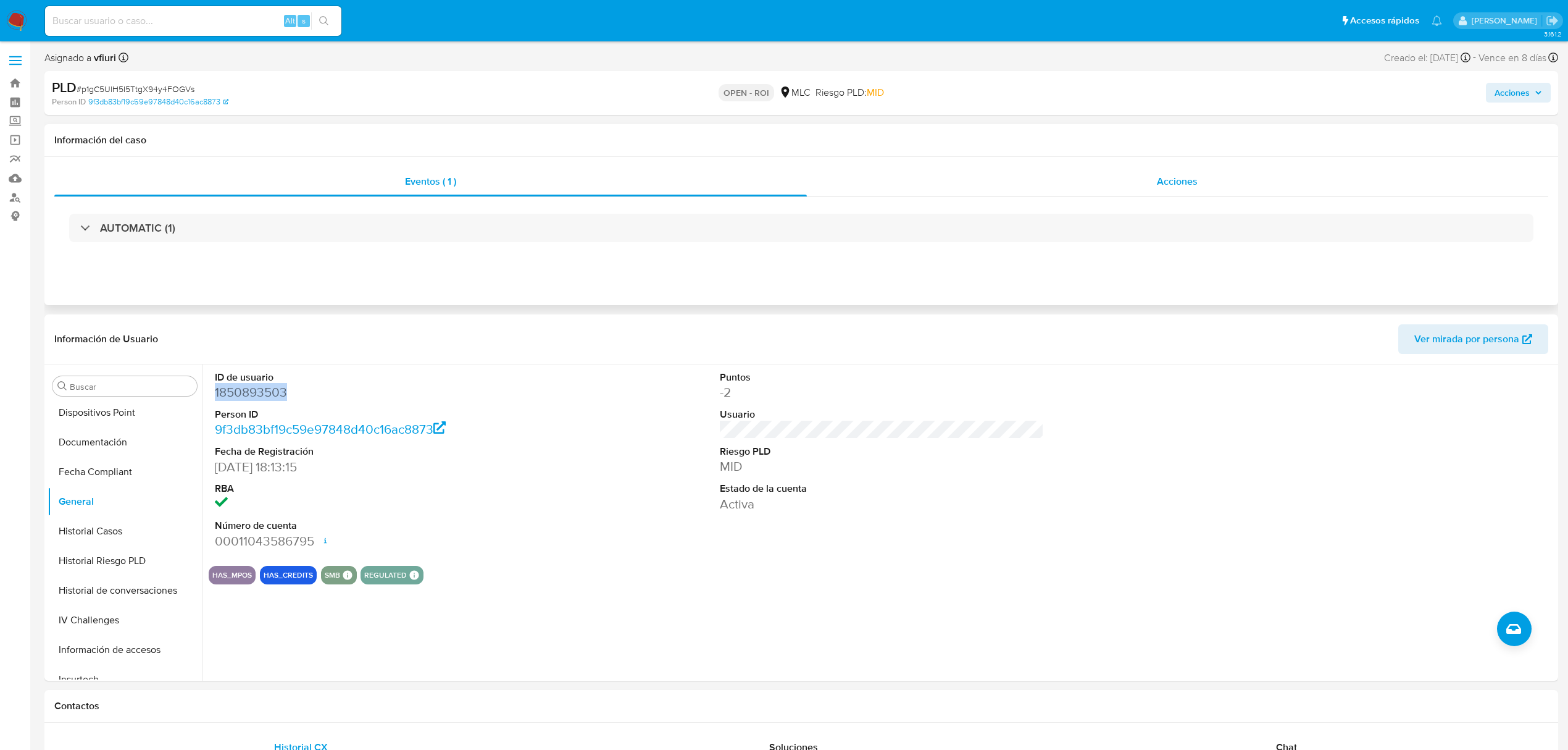
click at [1181, 190] on div "Acciones" at bounding box center [1178, 182] width 742 height 30
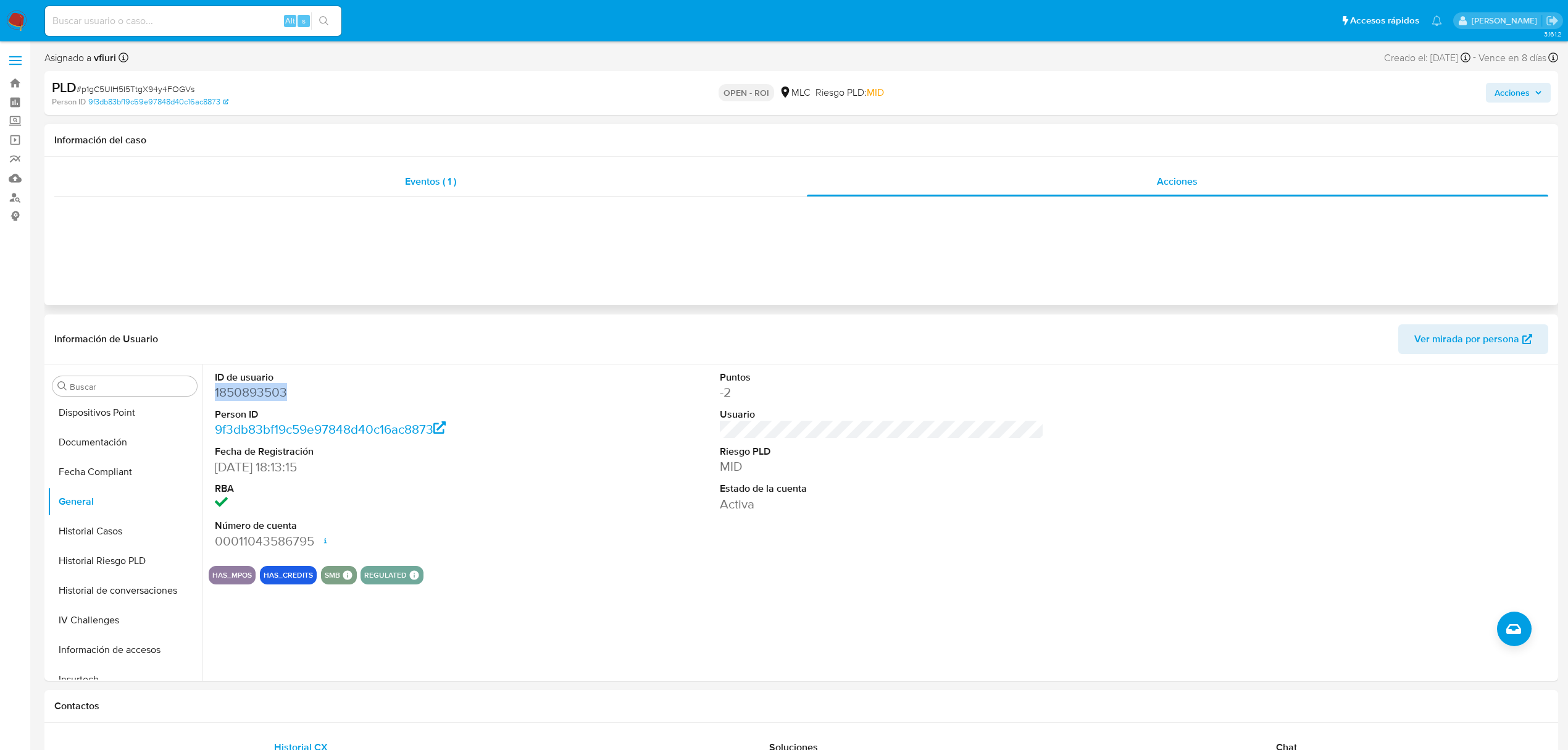
click at [473, 191] on div "Eventos ( 1 )" at bounding box center [430, 182] width 752 height 30
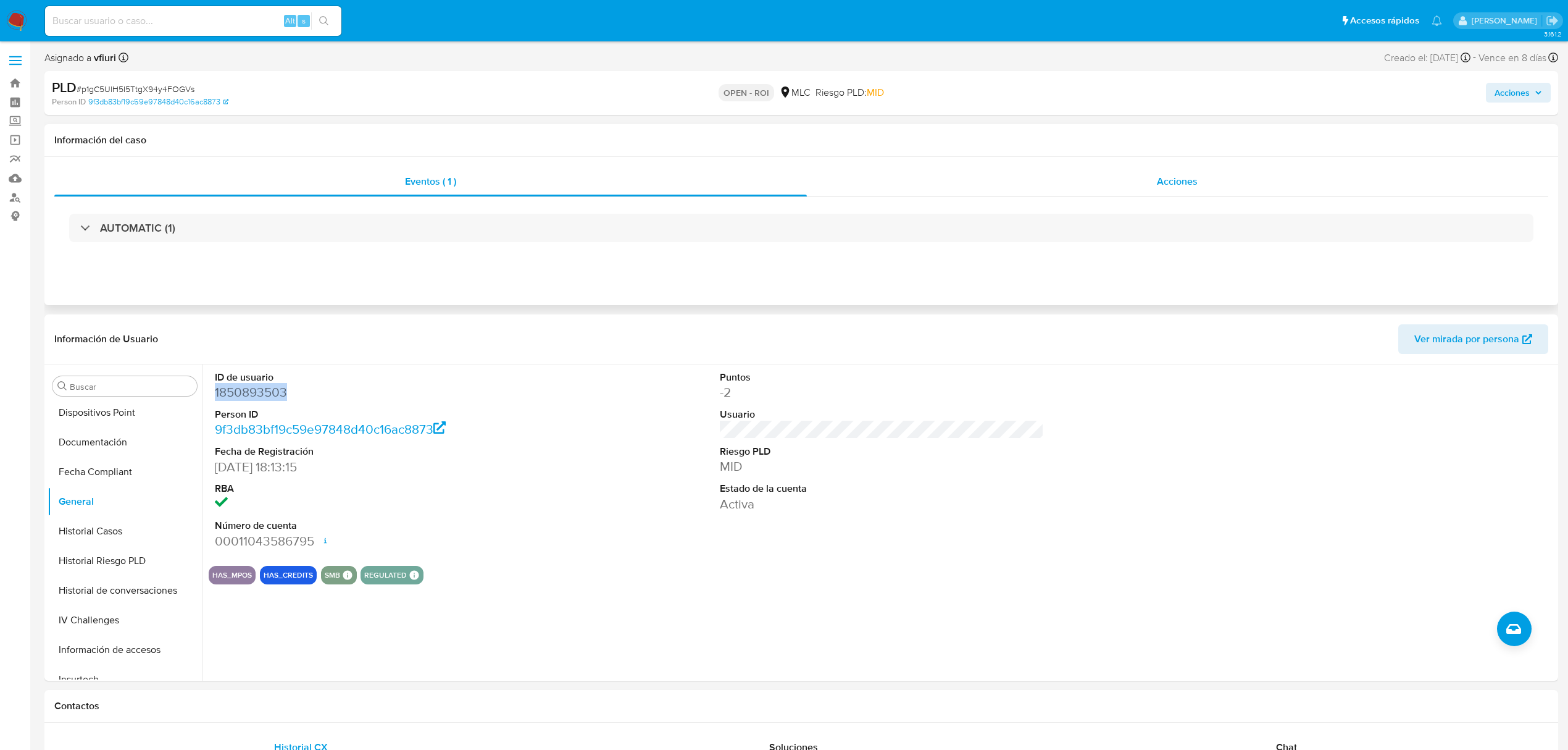
click at [1196, 176] on span "Acciones" at bounding box center [1178, 181] width 41 height 15
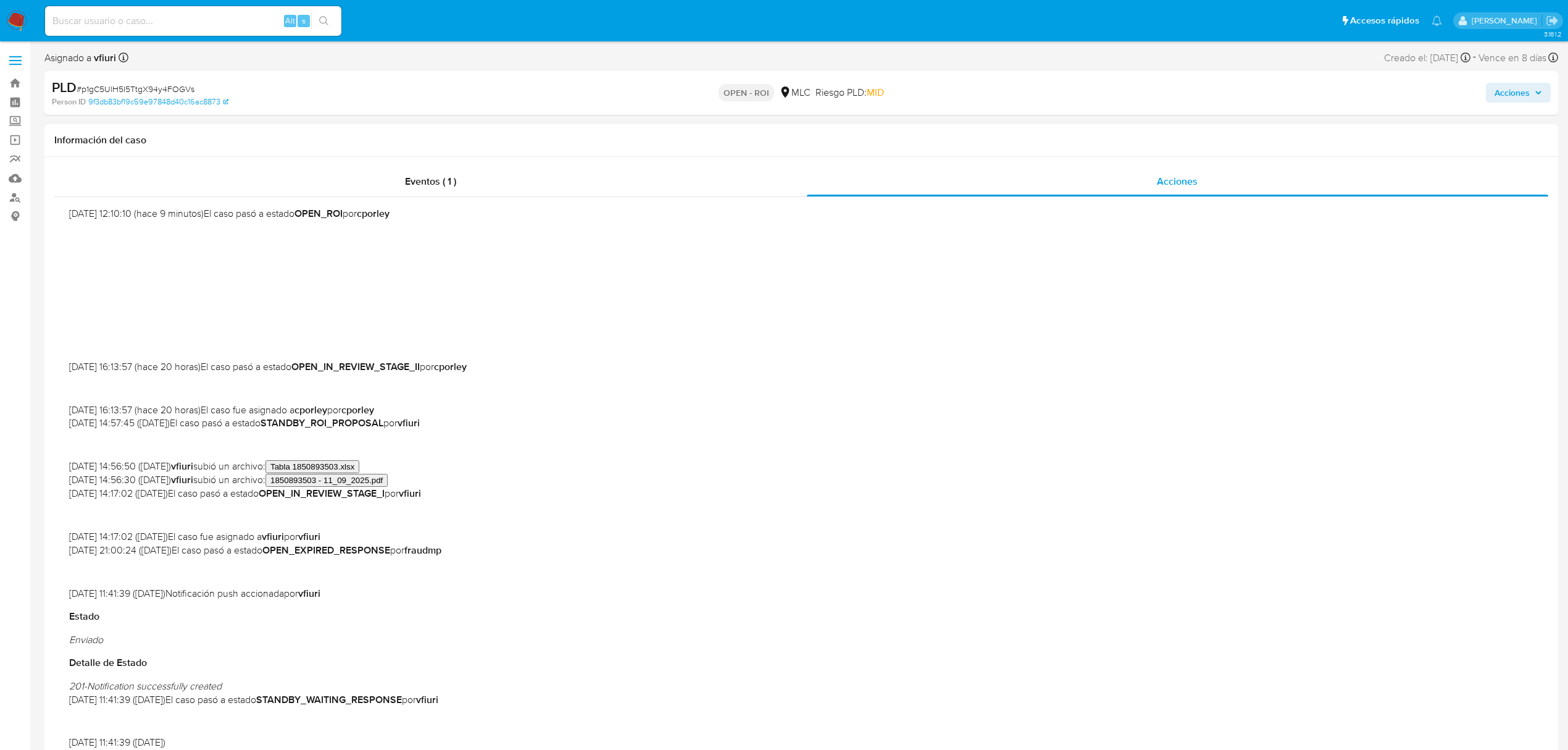
scroll to position [83, 0]
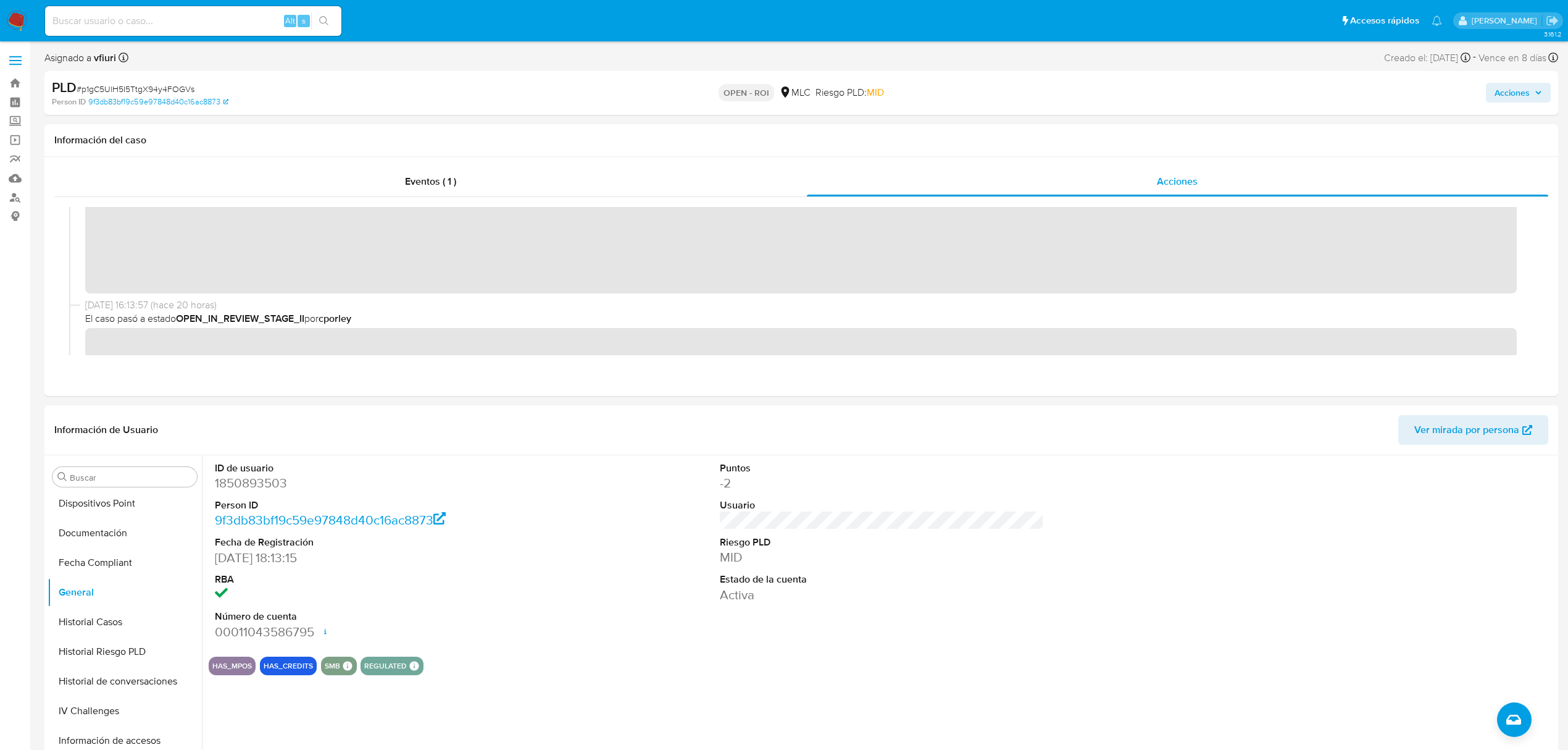
drag, startPoint x: 1527, startPoint y: 90, endPoint x: 1517, endPoint y: 97, distance: 12.2
click at [1527, 90] on span "Acciones" at bounding box center [1513, 92] width 35 height 19
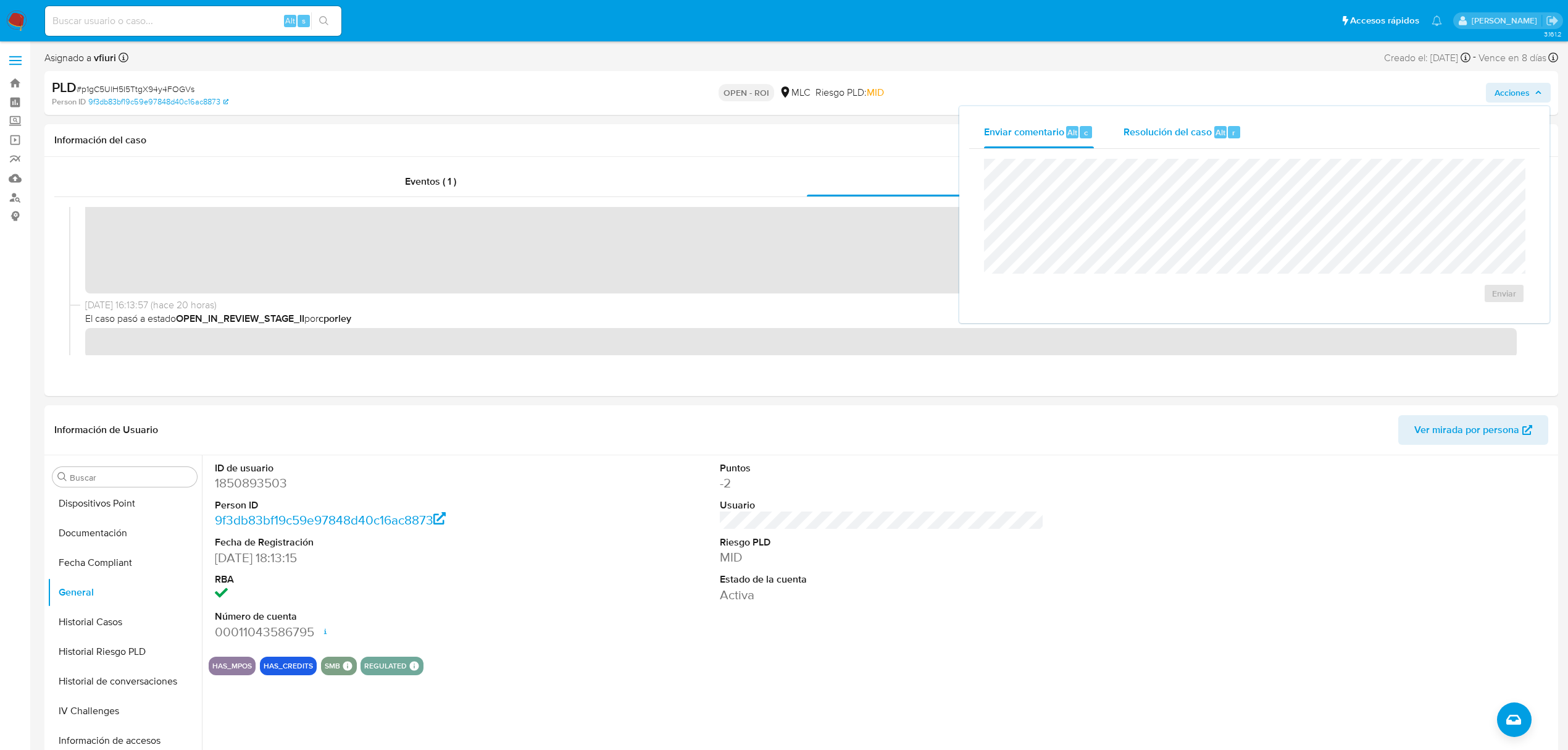
click at [1201, 137] on span "Resolución del caso" at bounding box center [1167, 131] width 88 height 15
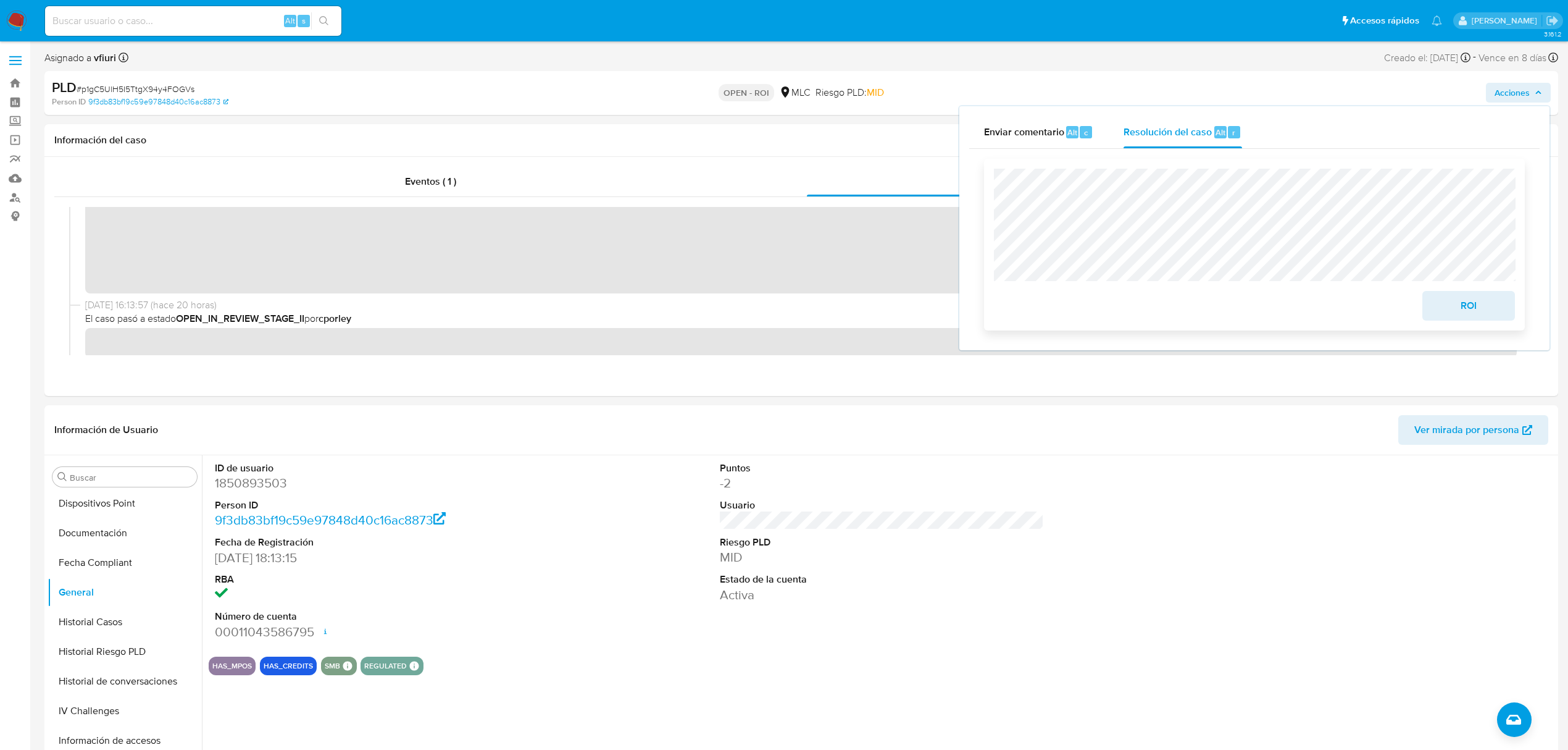
click at [1440, 315] on span "ROI" at bounding box center [1469, 306] width 60 height 27
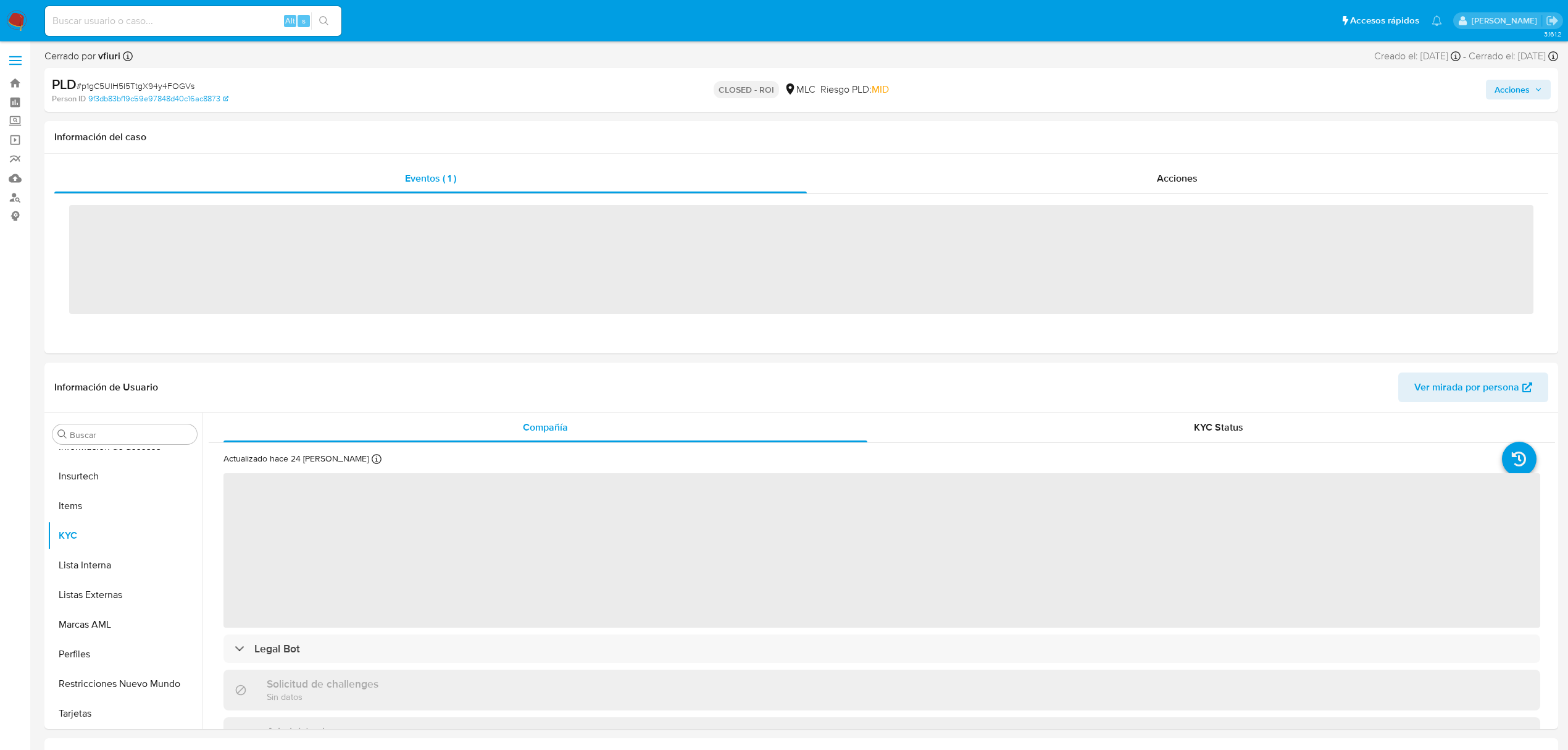
scroll to position [581, 0]
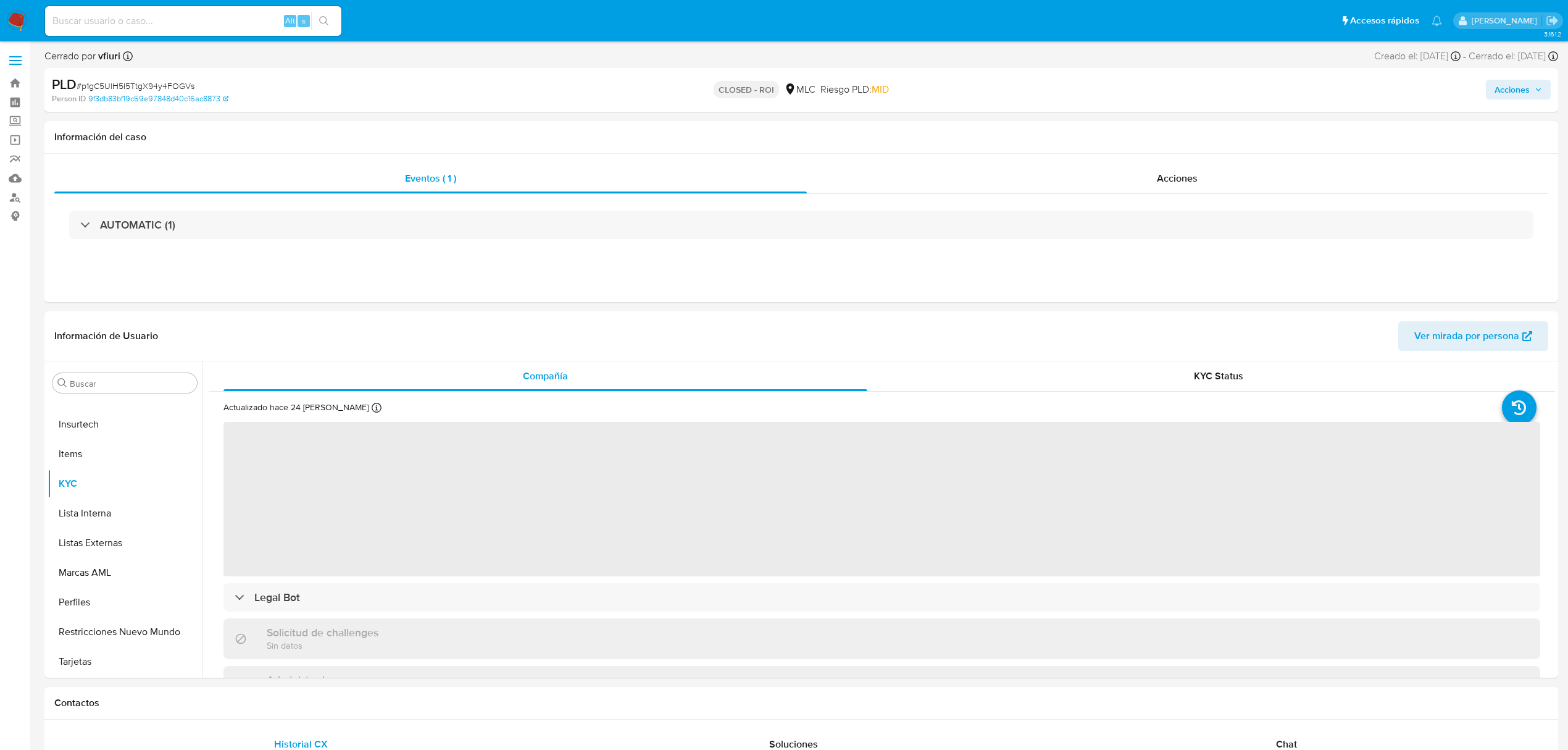
select select "10"
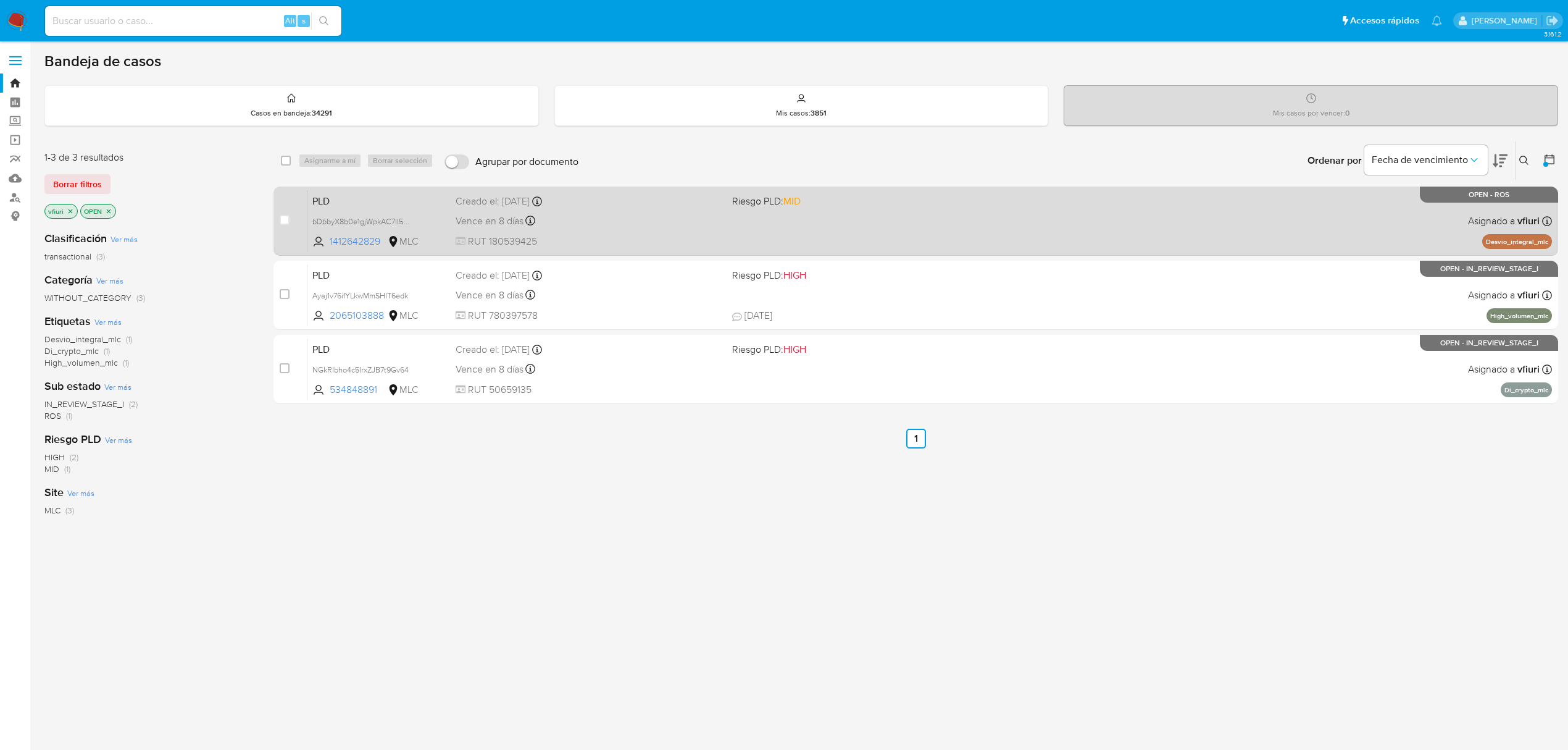
click at [893, 222] on div "PLD bDbbyX8b0e1gjWpkAC7Il5GE 1412642829 MLC Riesgo PLD: MID Creado el: [DATE] C…" at bounding box center [930, 221] width 1245 height 62
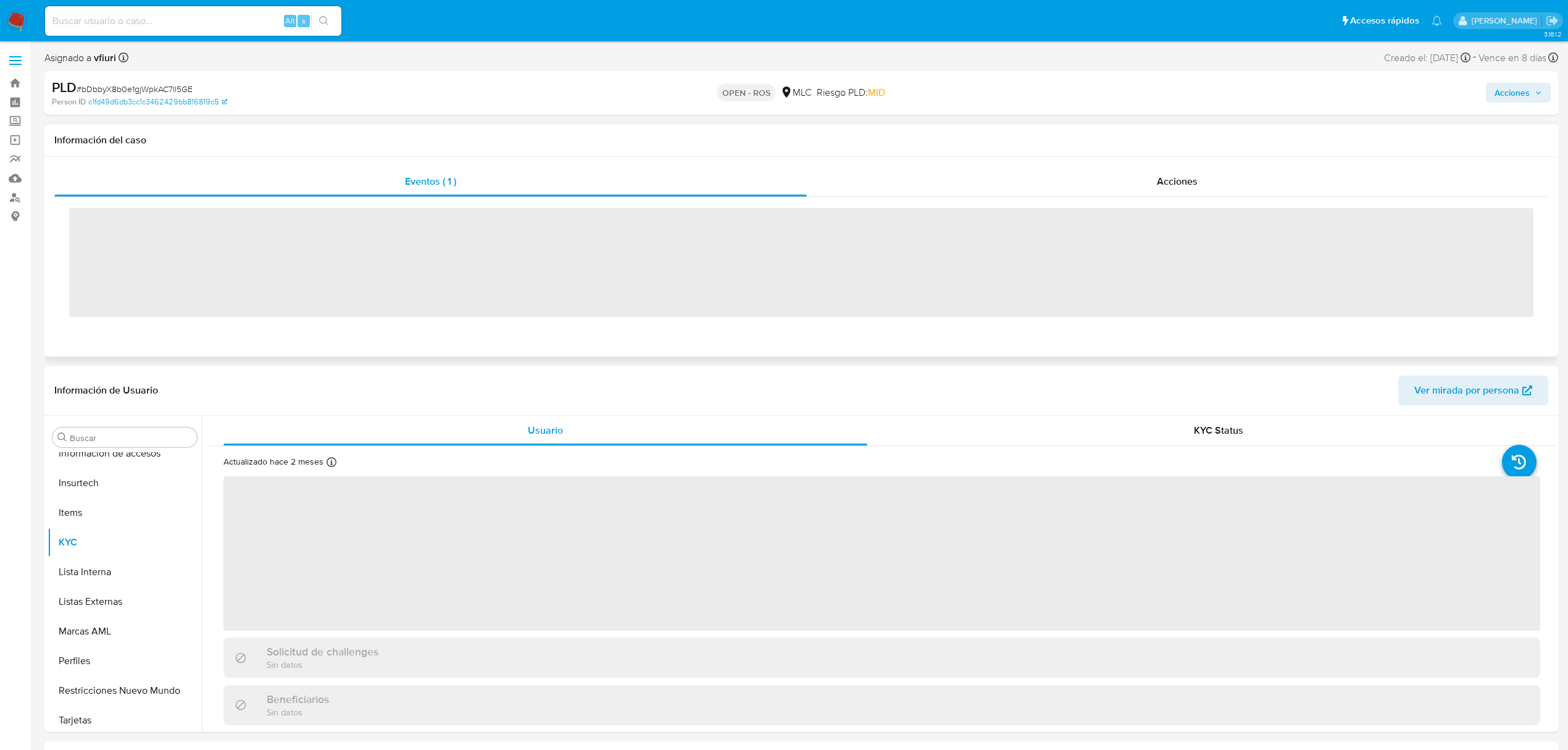
scroll to position [581, 0]
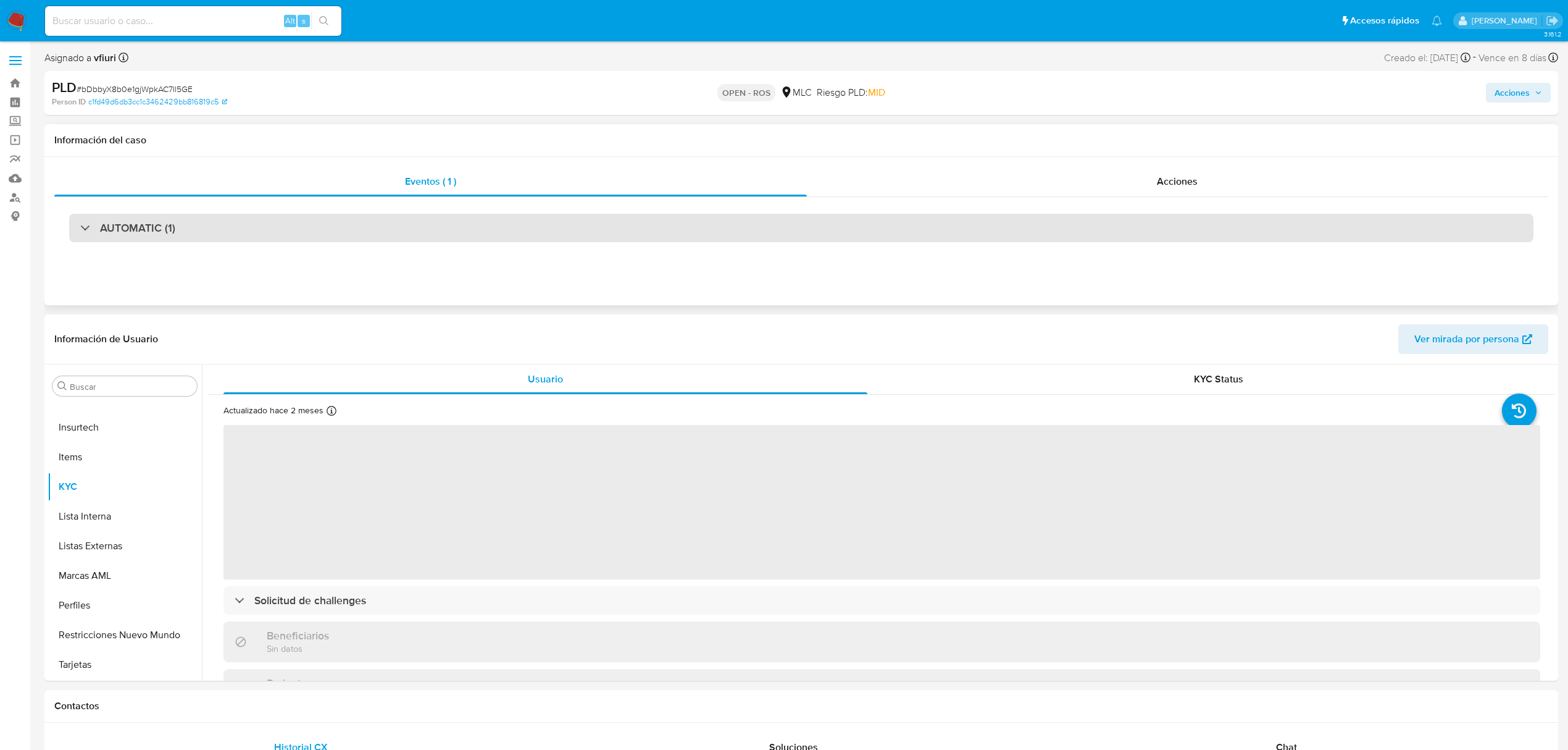
select select "10"
